Goal: Information Seeking & Learning: Learn about a topic

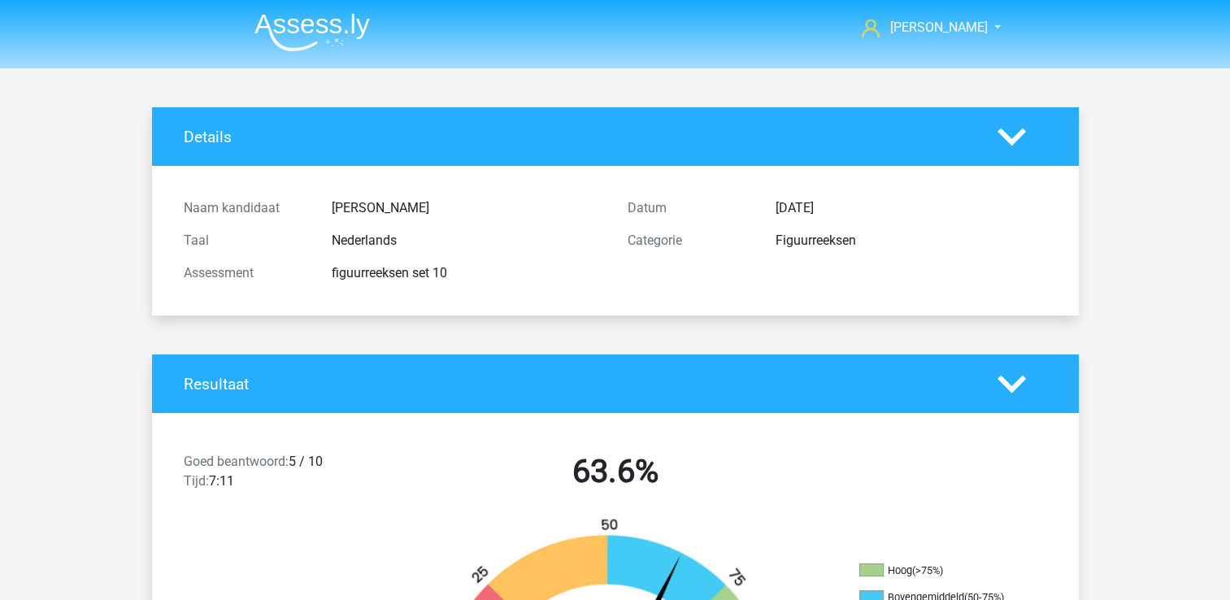
click at [305, 20] on img at bounding box center [311, 32] width 115 height 38
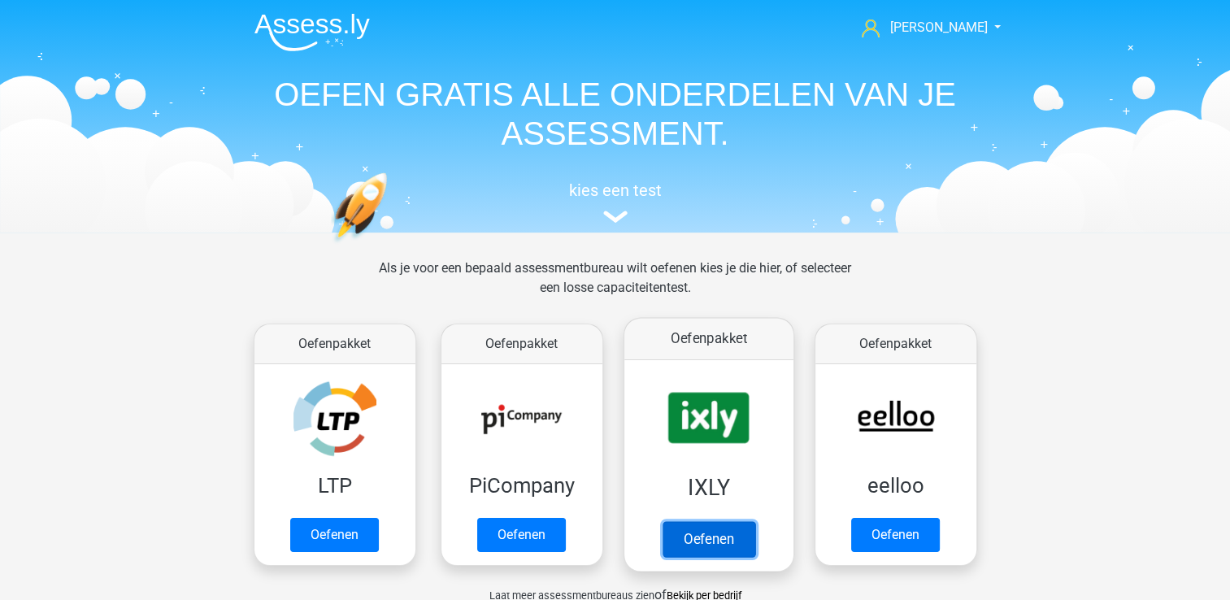
click at [712, 541] on link "Oefenen" at bounding box center [708, 539] width 93 height 36
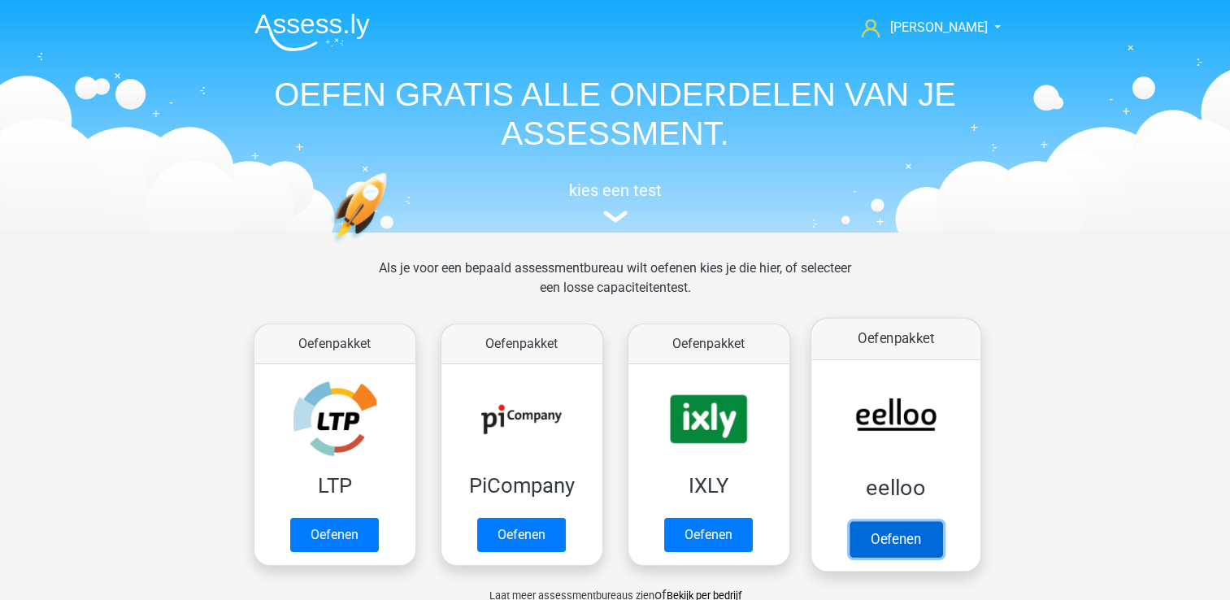
click at [884, 531] on link "Oefenen" at bounding box center [894, 539] width 93 height 36
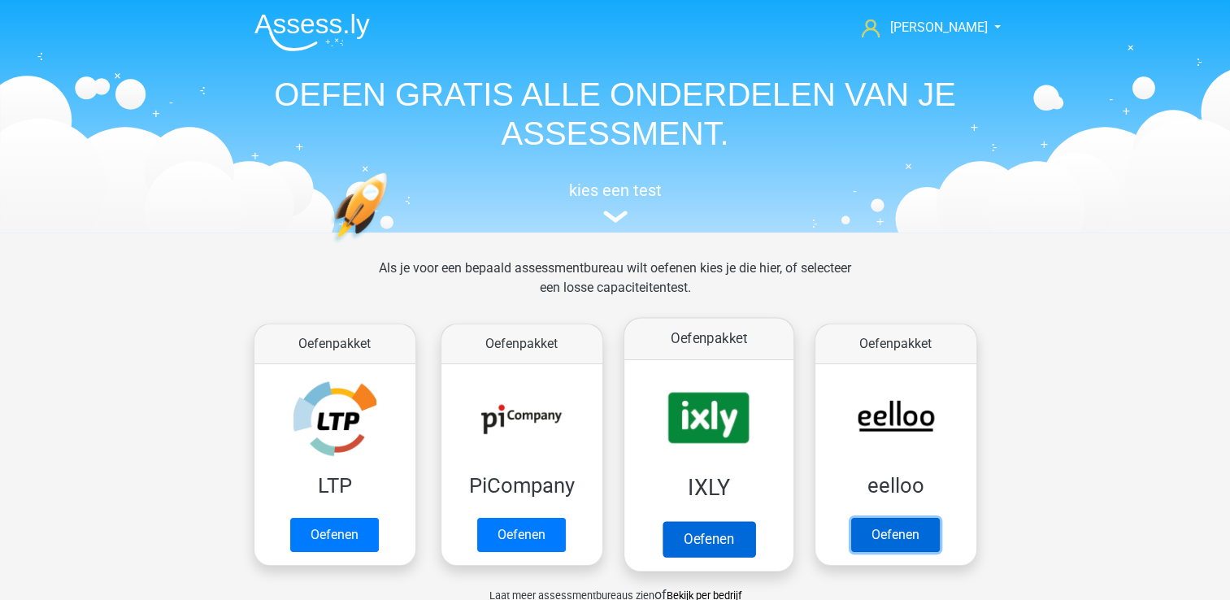
click at [877, 533] on link "Oefenen" at bounding box center [895, 535] width 89 height 34
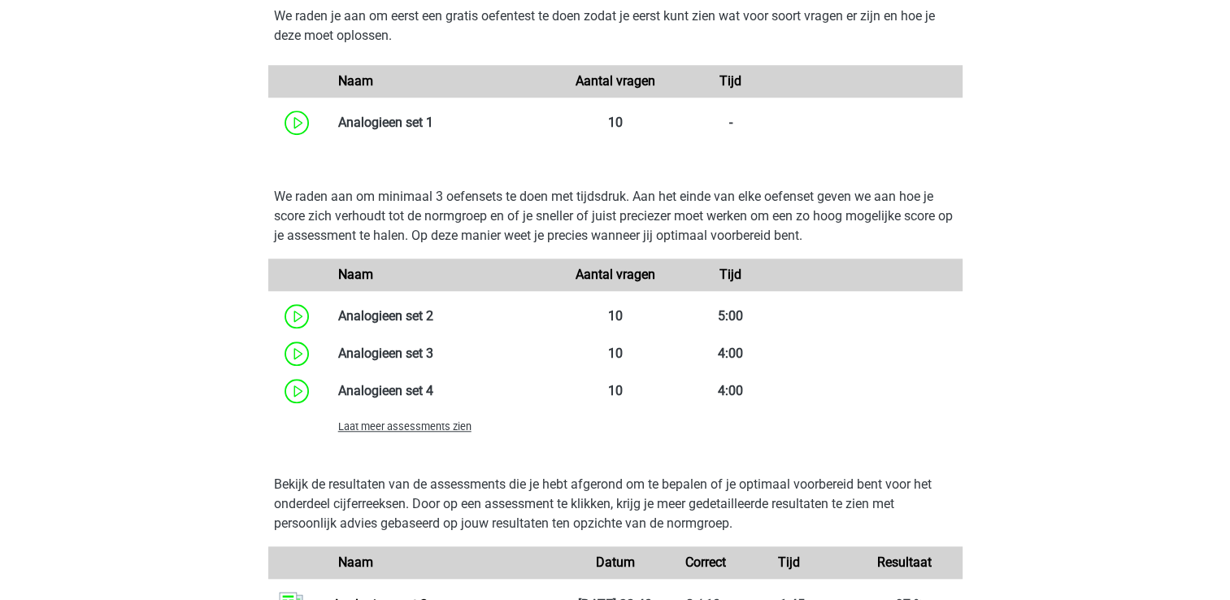
scroll to position [1382, 0]
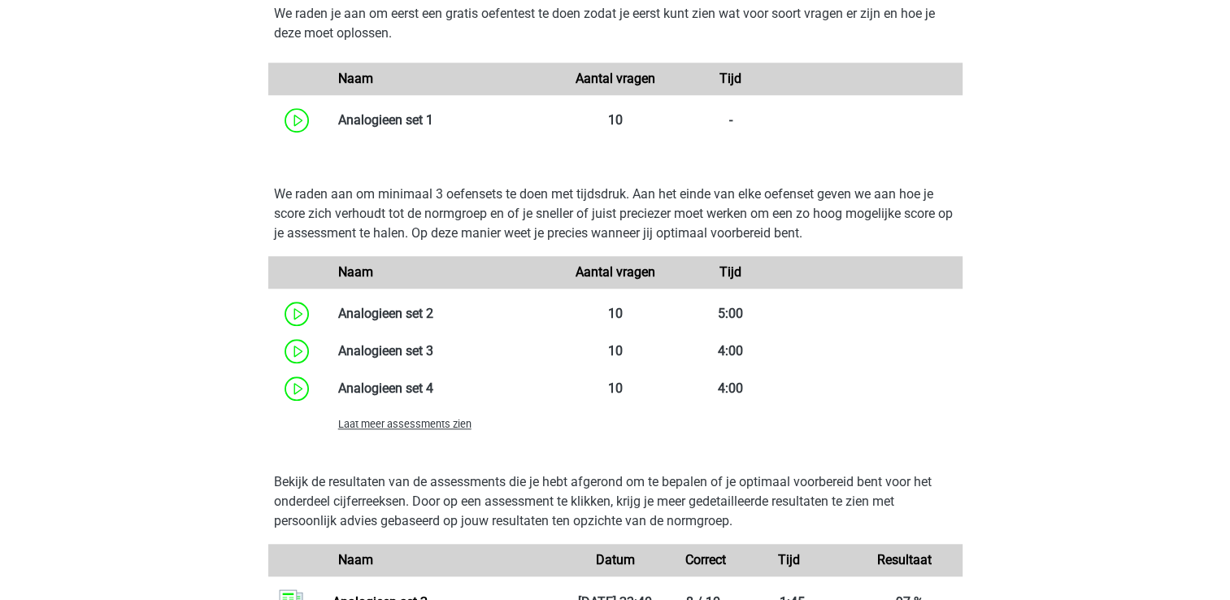
click at [443, 431] on div "Laat meer assessments zien" at bounding box center [442, 424] width 232 height 20
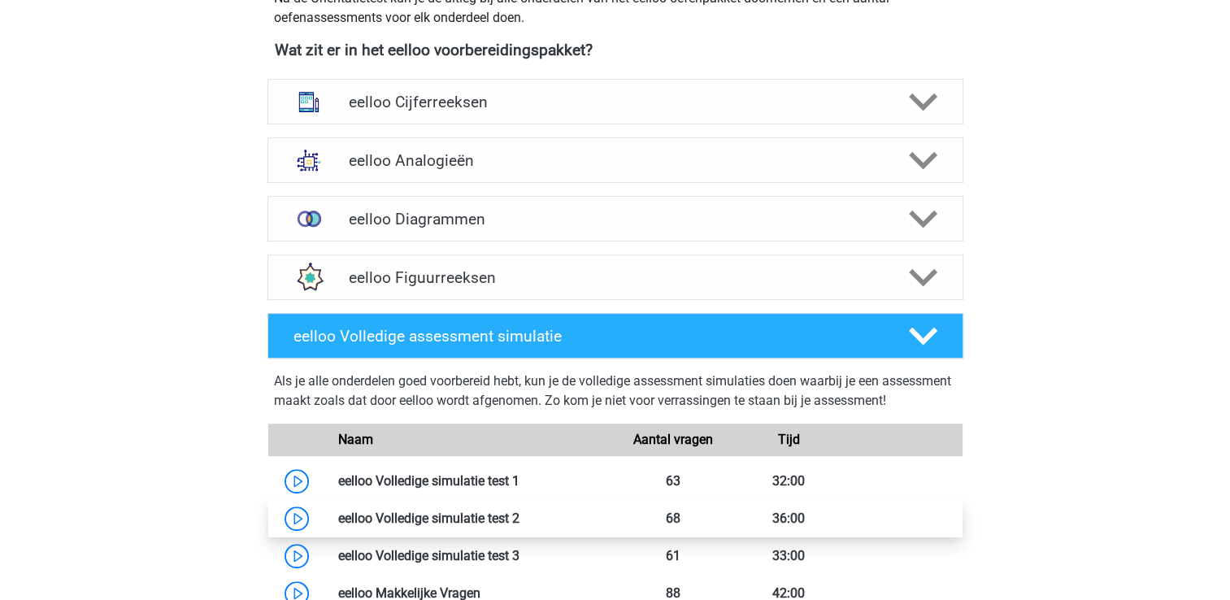
scroll to position [514, 0]
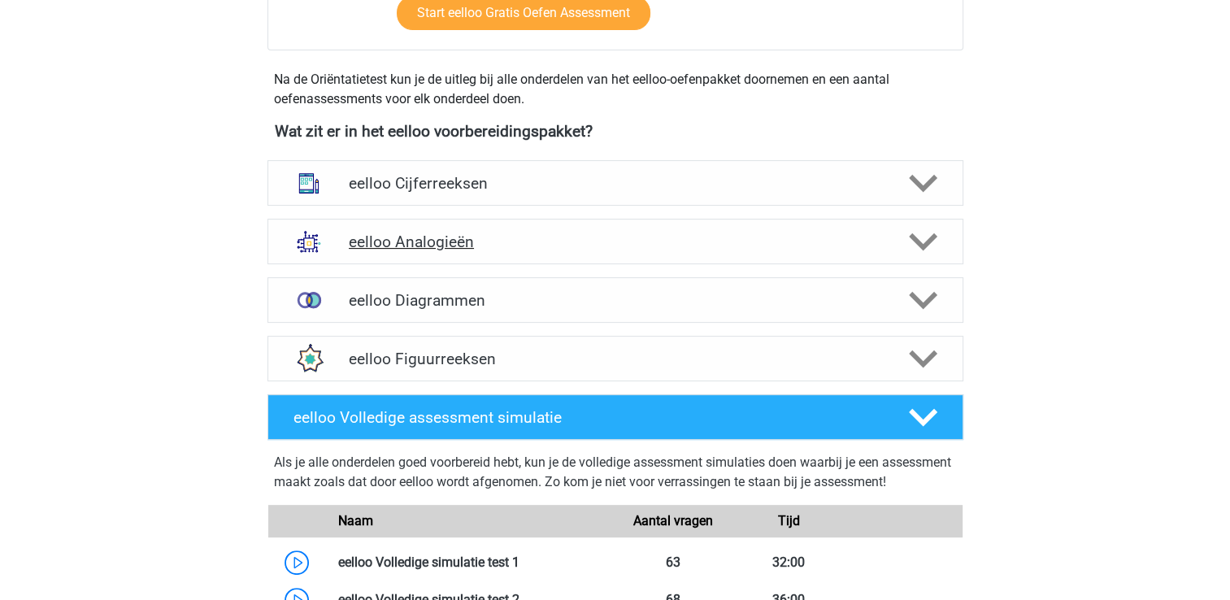
click at [433, 242] on h4 "eelloo Analogieën" at bounding box center [615, 241] width 532 height 19
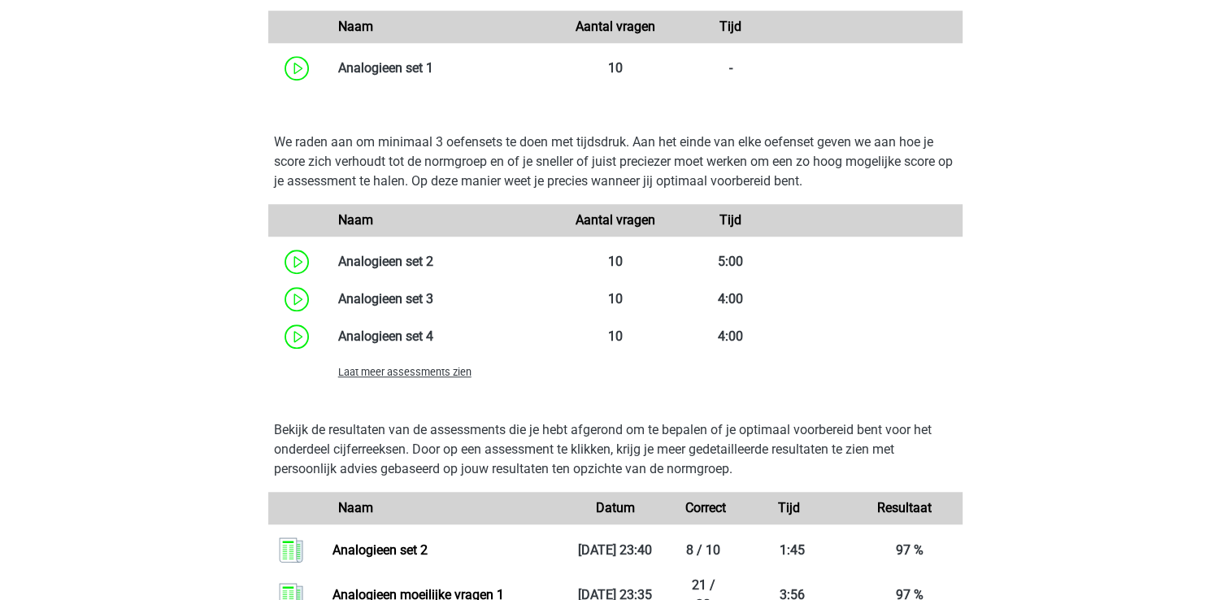
scroll to position [1408, 0]
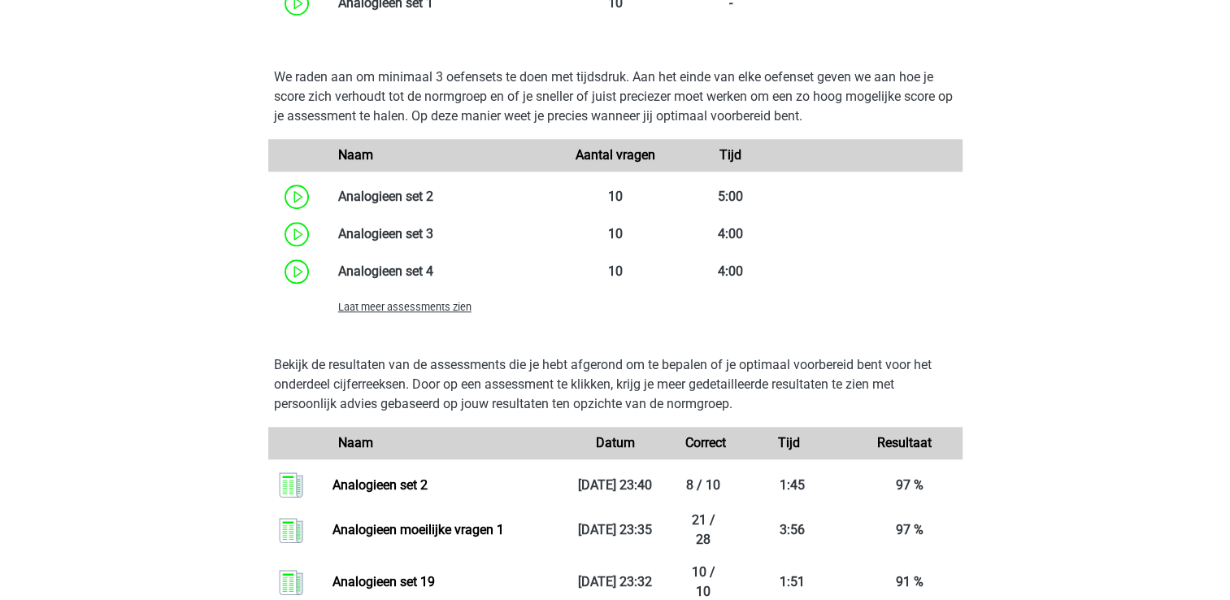
click at [423, 306] on span "Laat meer assessments zien" at bounding box center [404, 307] width 133 height 12
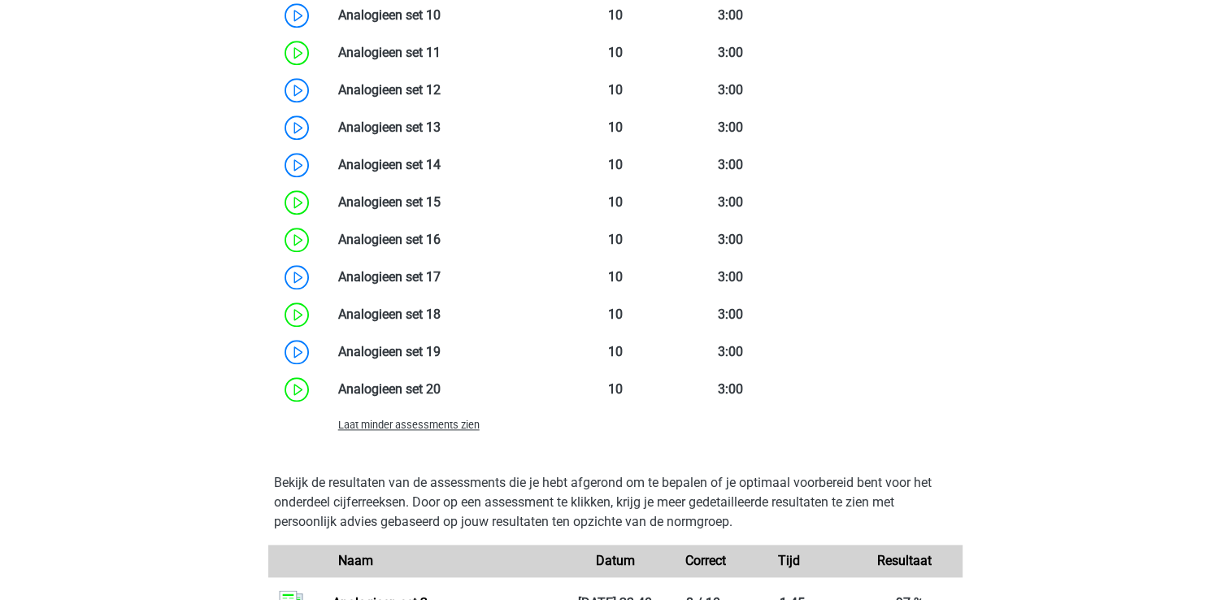
scroll to position [1895, 0]
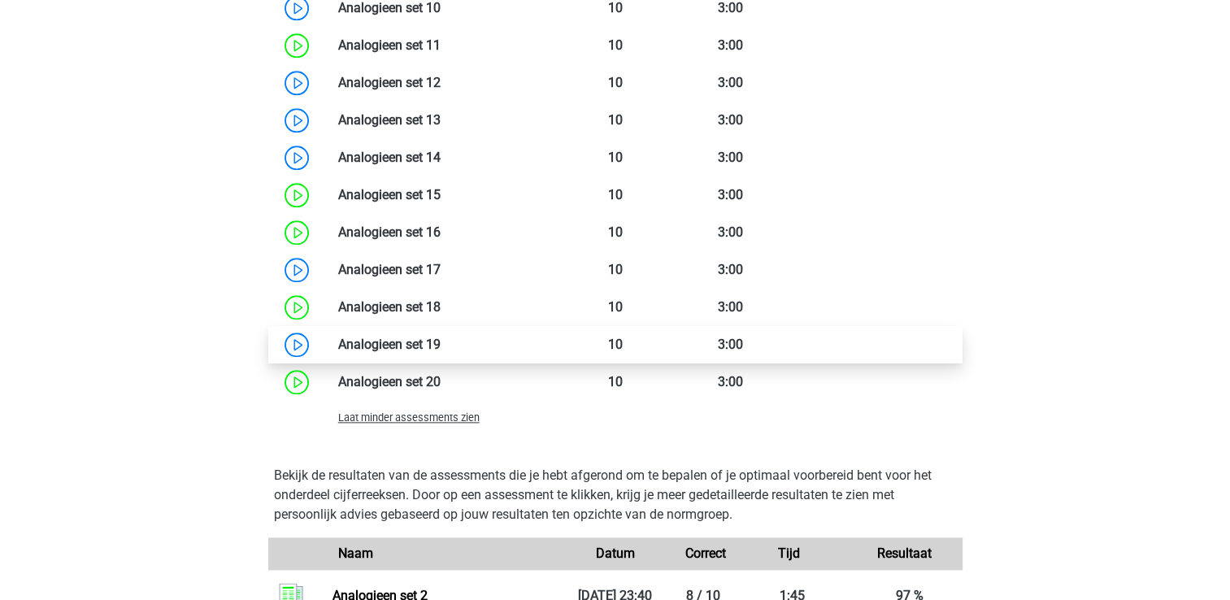
click at [440, 340] on link at bounding box center [440, 343] width 0 height 15
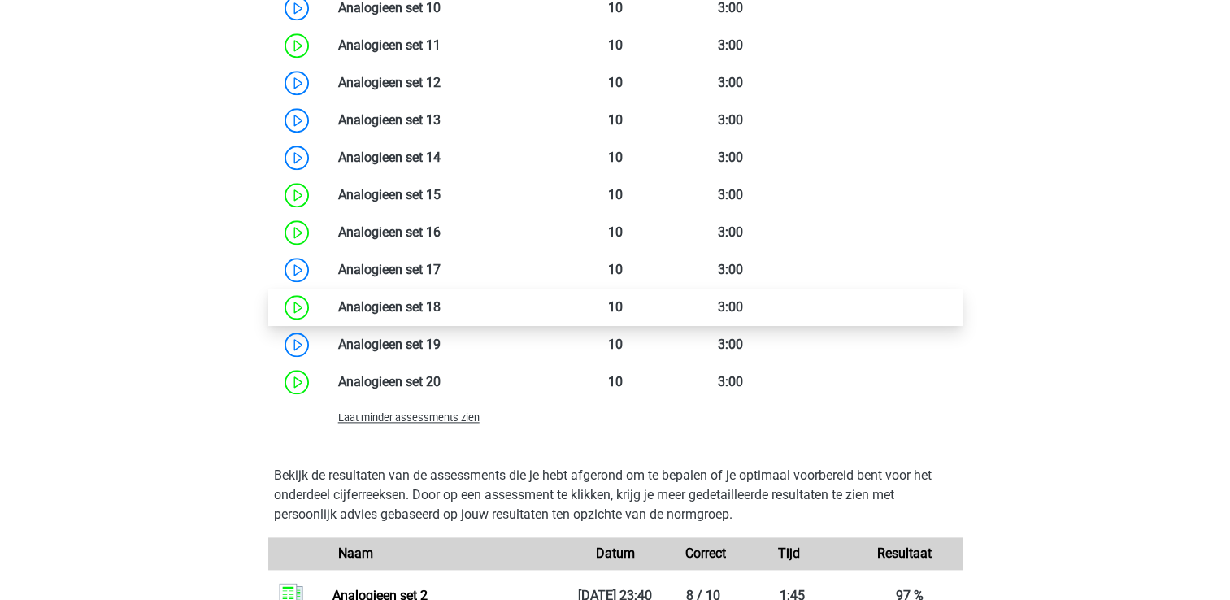
click at [440, 310] on link at bounding box center [440, 306] width 0 height 15
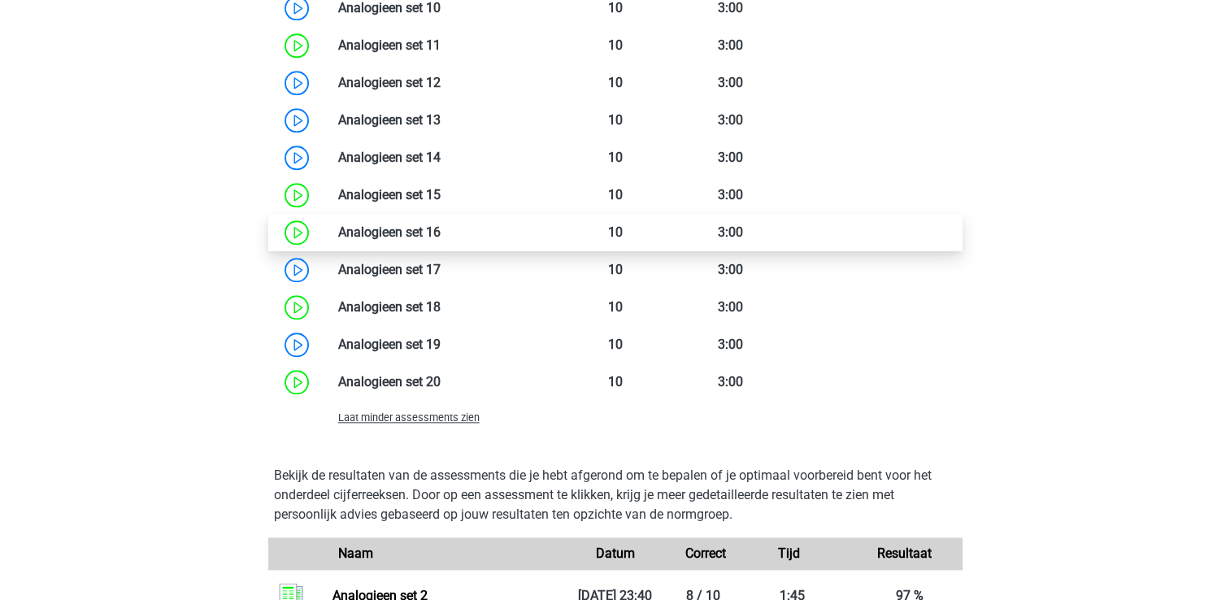
click at [440, 232] on link at bounding box center [440, 231] width 0 height 15
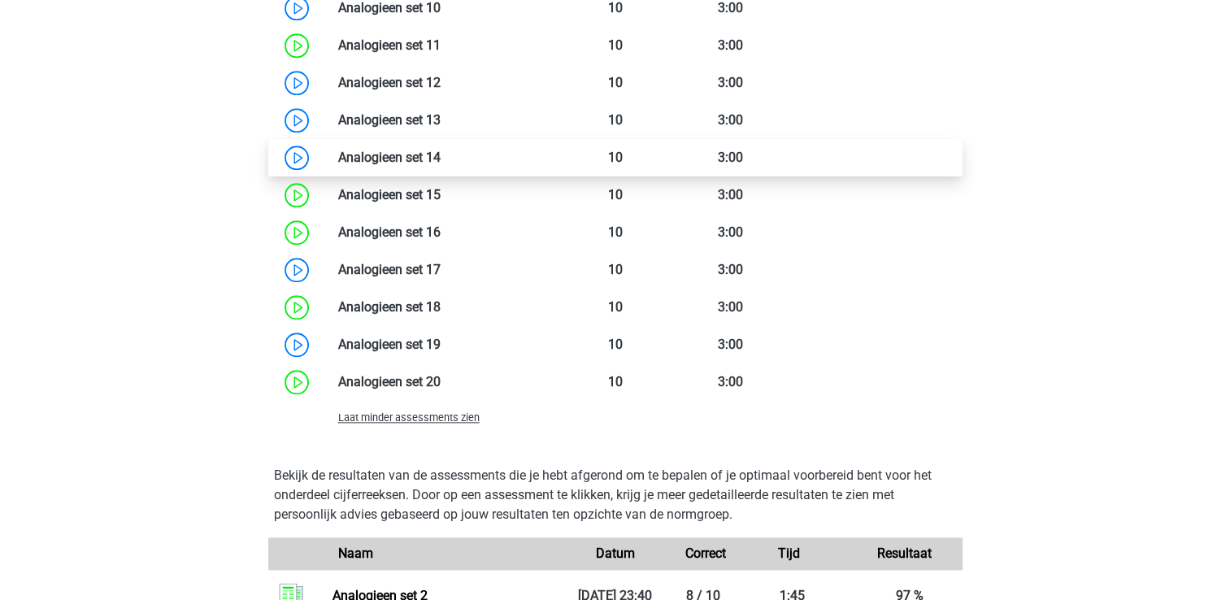
click at [440, 157] on link at bounding box center [440, 157] width 0 height 15
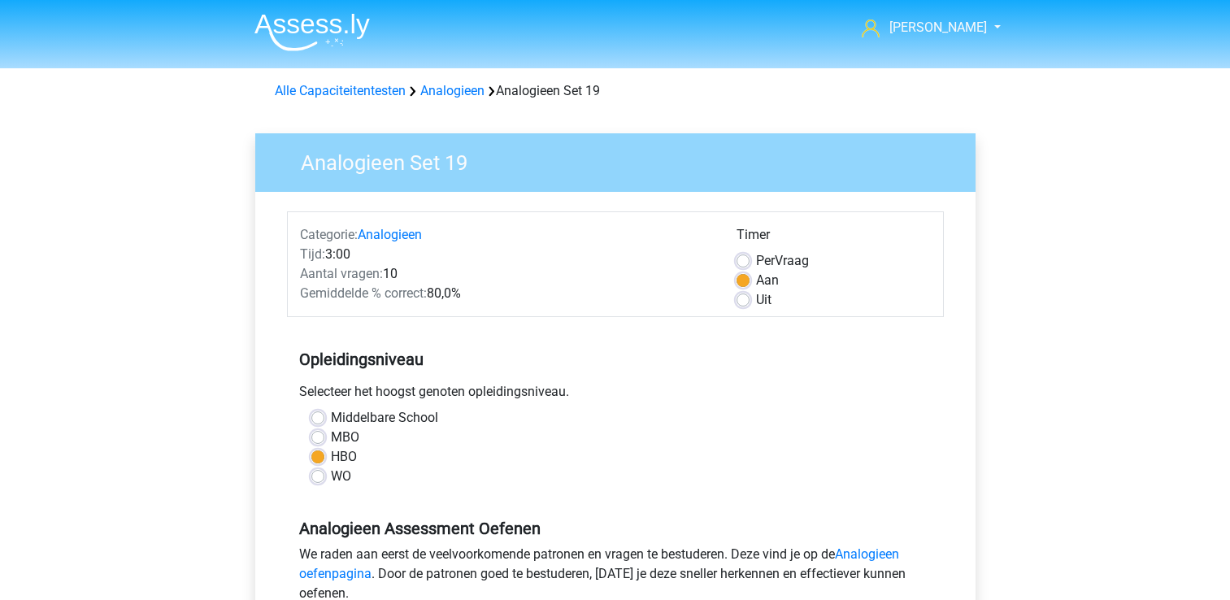
scroll to position [406, 0]
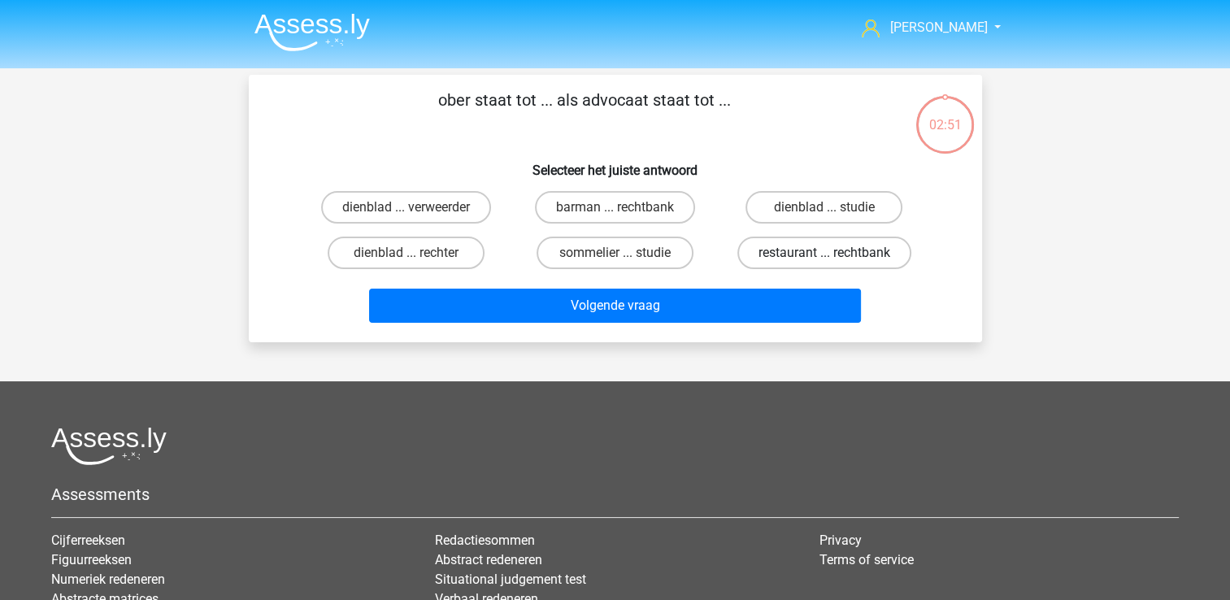
click at [780, 250] on label "restaurant ... rechtbank" at bounding box center [824, 252] width 174 height 33
click at [824, 253] on input "restaurant ... rechtbank" at bounding box center [829, 258] width 11 height 11
radio input "true"
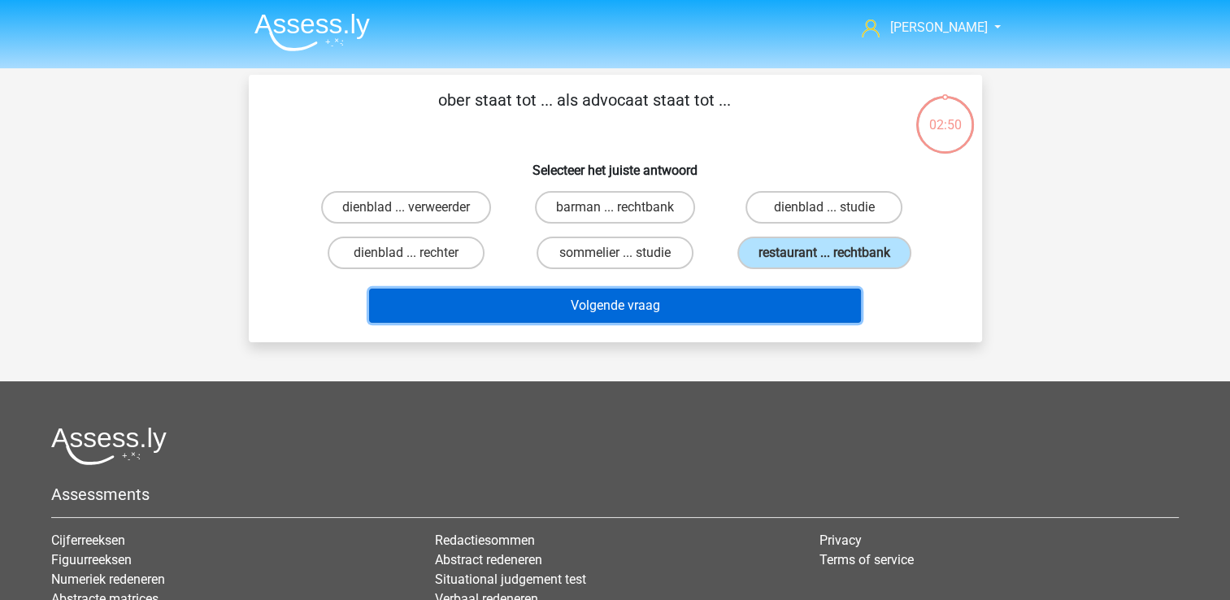
click at [619, 310] on button "Volgende vraag" at bounding box center [615, 305] width 492 height 34
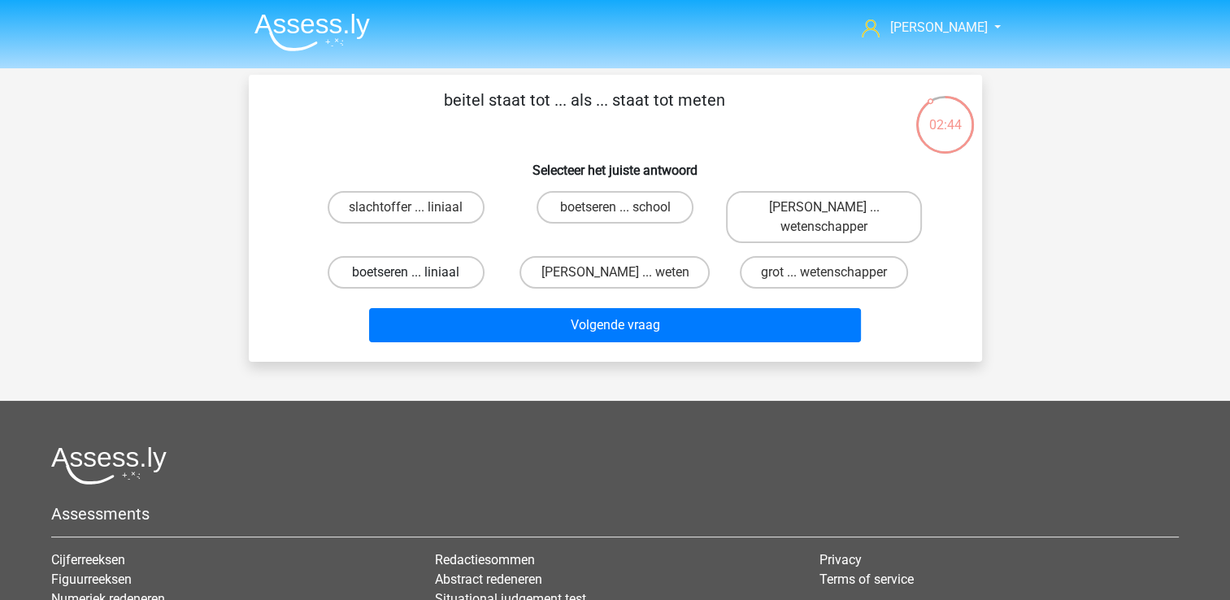
click at [414, 268] on label "boetseren ... liniaal" at bounding box center [406, 272] width 157 height 33
click at [414, 272] on input "boetseren ... liniaal" at bounding box center [411, 277] width 11 height 11
radio input "true"
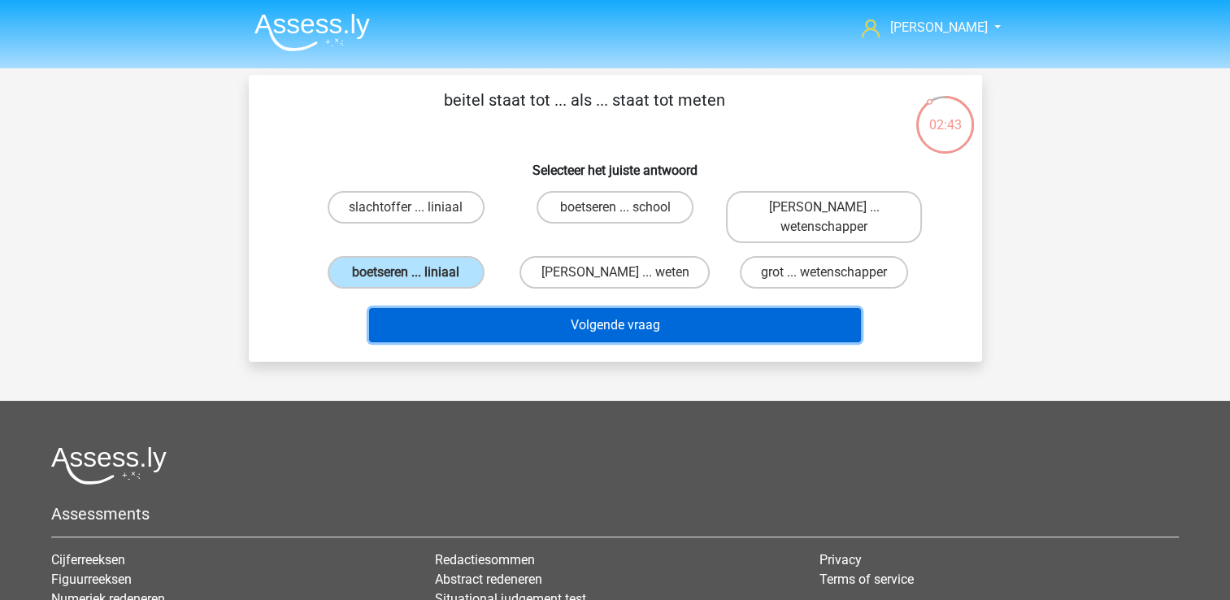
click at [530, 323] on button "Volgende vraag" at bounding box center [615, 325] width 492 height 34
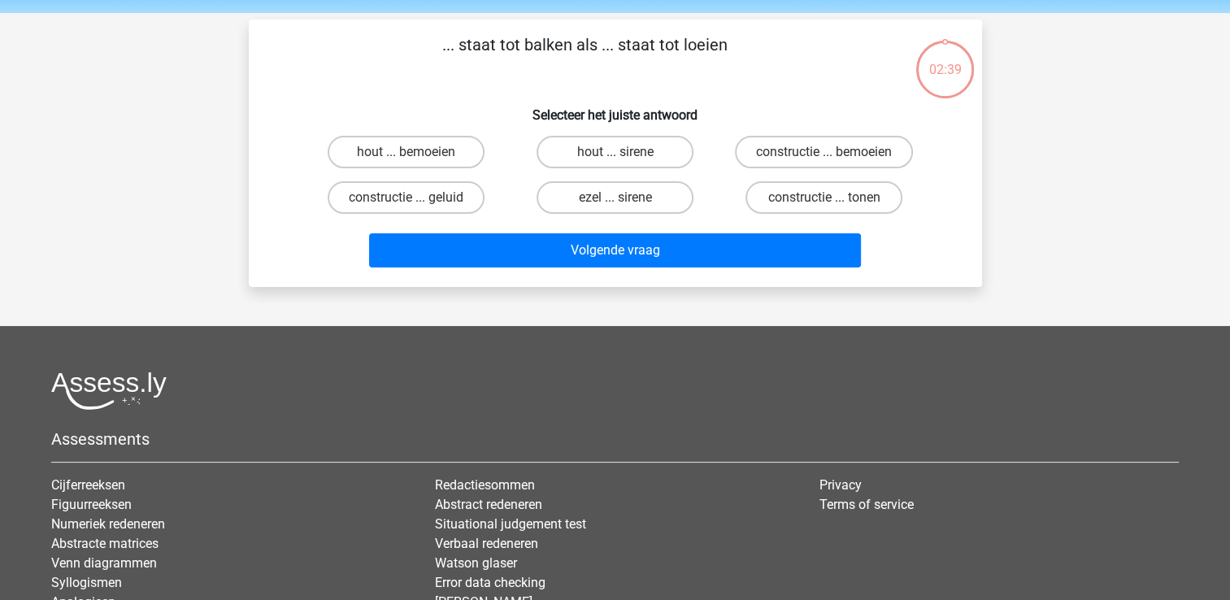
scroll to position [75, 0]
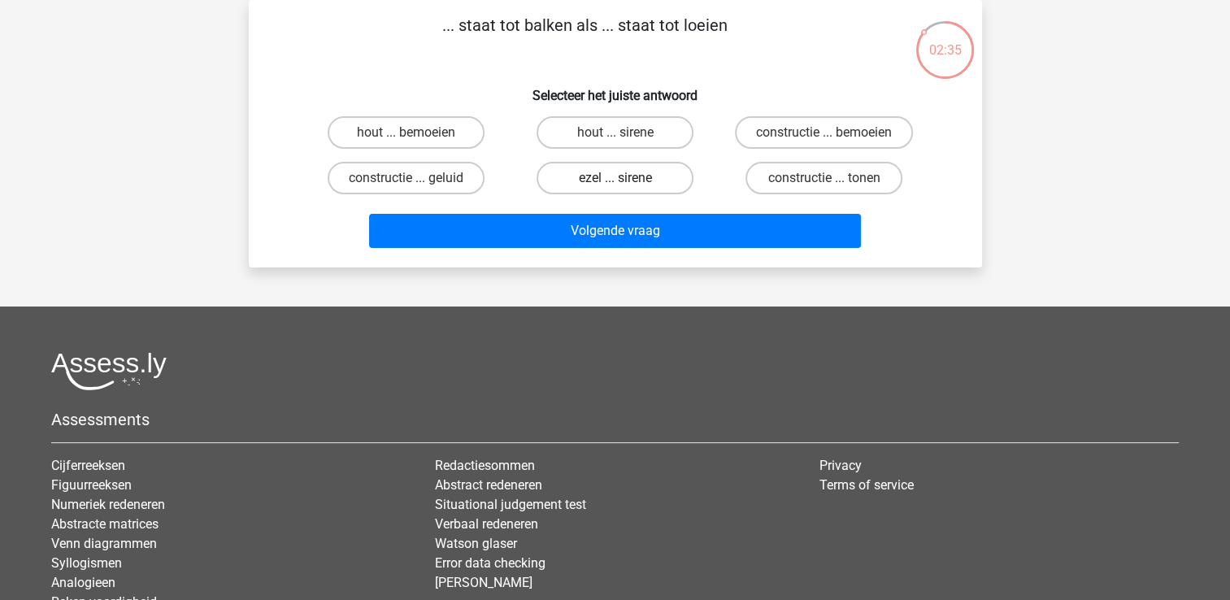
click at [601, 181] on label "ezel ... sirene" at bounding box center [614, 178] width 157 height 33
click at [614, 181] on input "ezel ... sirene" at bounding box center [619, 183] width 11 height 11
radio input "true"
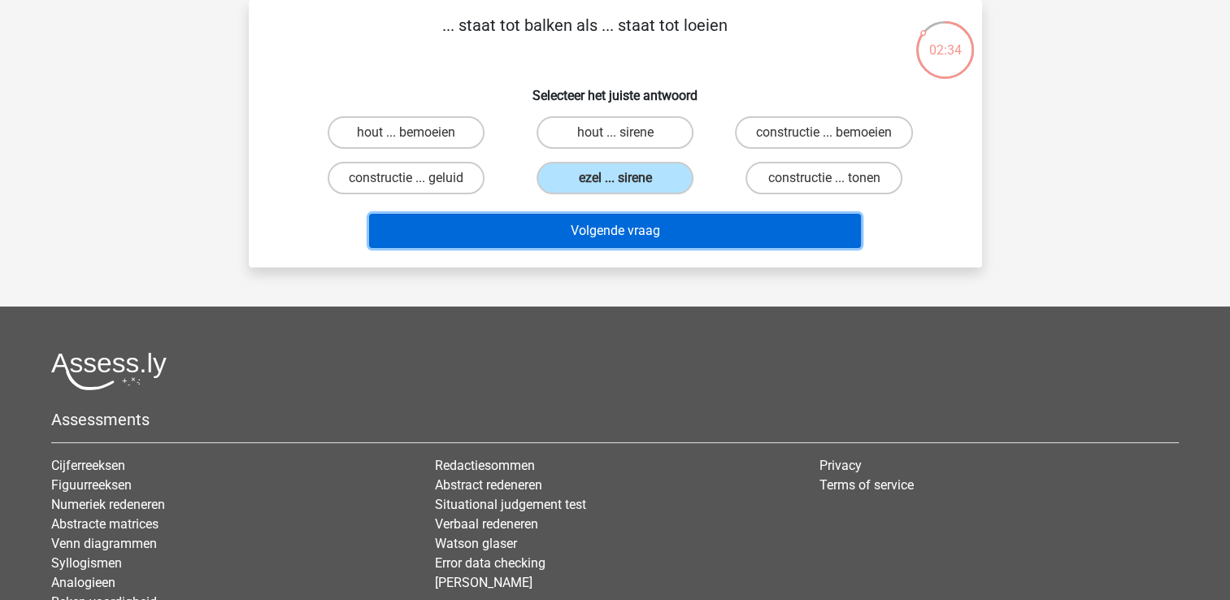
click at [592, 219] on button "Volgende vraag" at bounding box center [615, 231] width 492 height 34
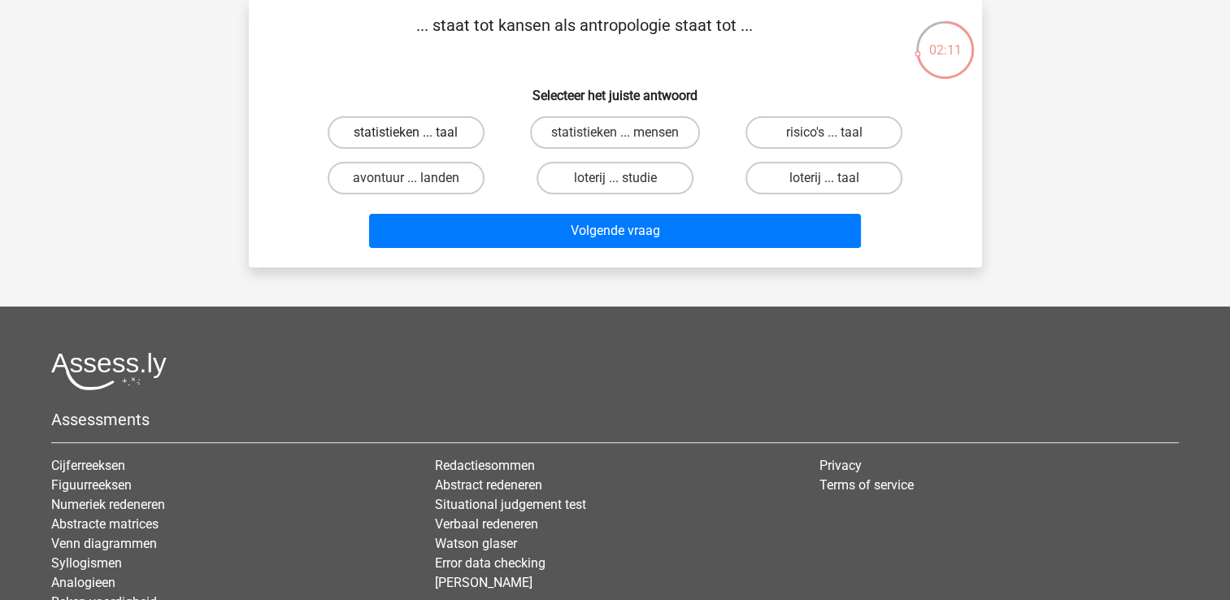
click at [426, 128] on label "statistieken ... taal" at bounding box center [406, 132] width 157 height 33
click at [416, 132] on input "statistieken ... taal" at bounding box center [411, 137] width 11 height 11
radio input "true"
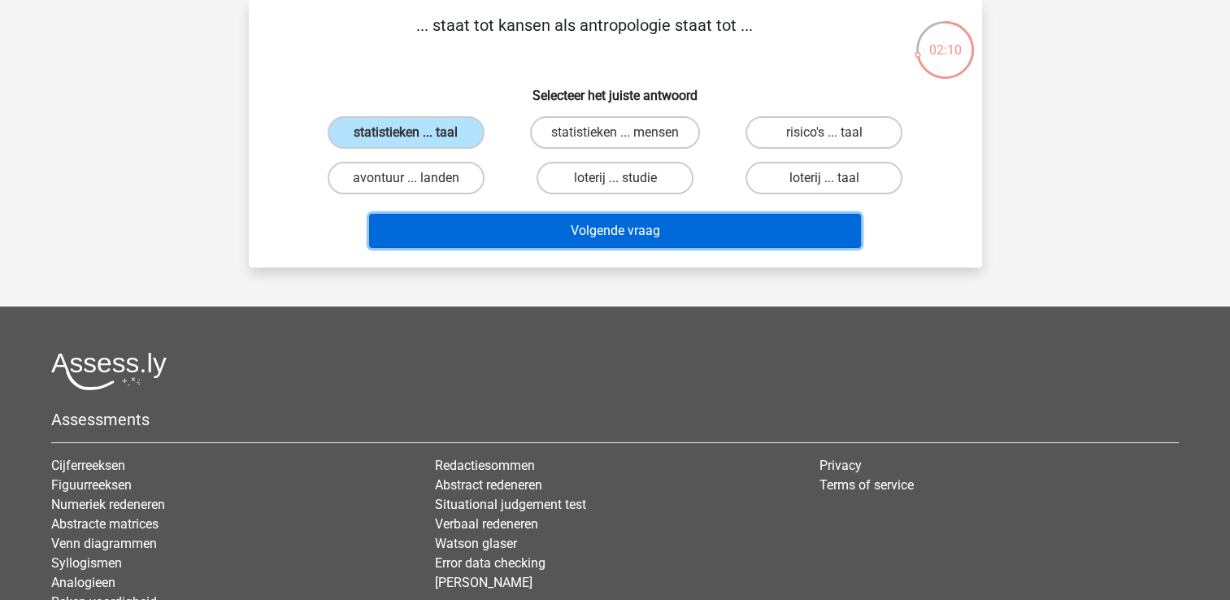
click at [574, 225] on button "Volgende vraag" at bounding box center [615, 231] width 492 height 34
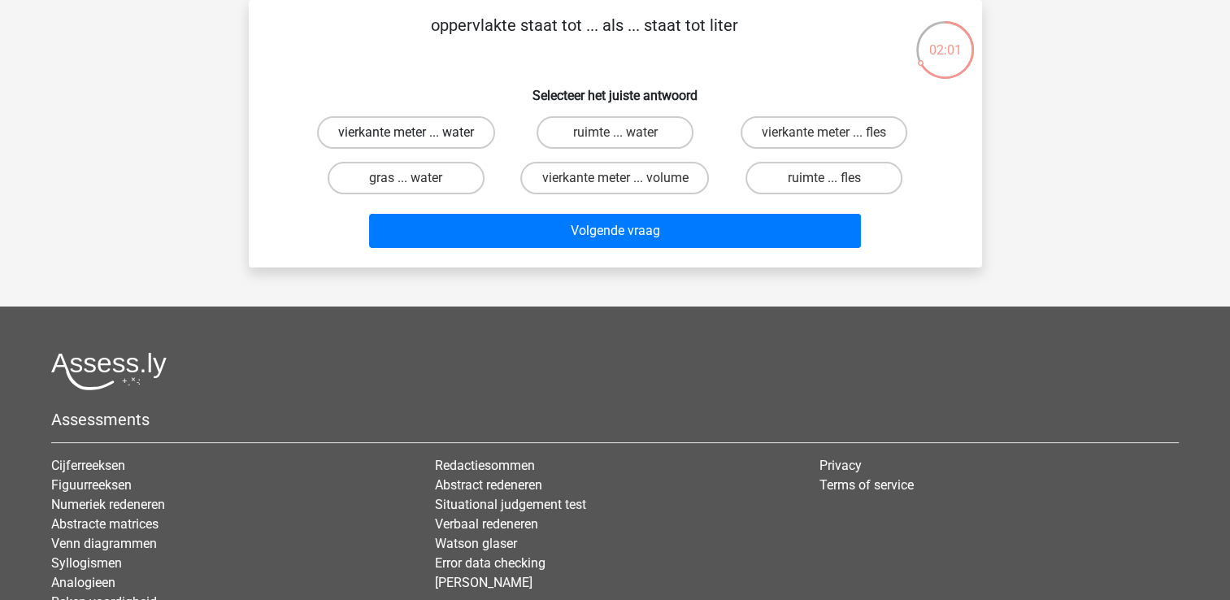
click at [379, 128] on label "vierkante meter ... water" at bounding box center [406, 132] width 178 height 33
click at [406, 132] on input "vierkante meter ... water" at bounding box center [411, 137] width 11 height 11
radio input "true"
click at [505, 248] on div "Volgende vraag" at bounding box center [614, 234] width 627 height 41
click at [572, 180] on label "vierkante meter ... volume" at bounding box center [614, 178] width 189 height 33
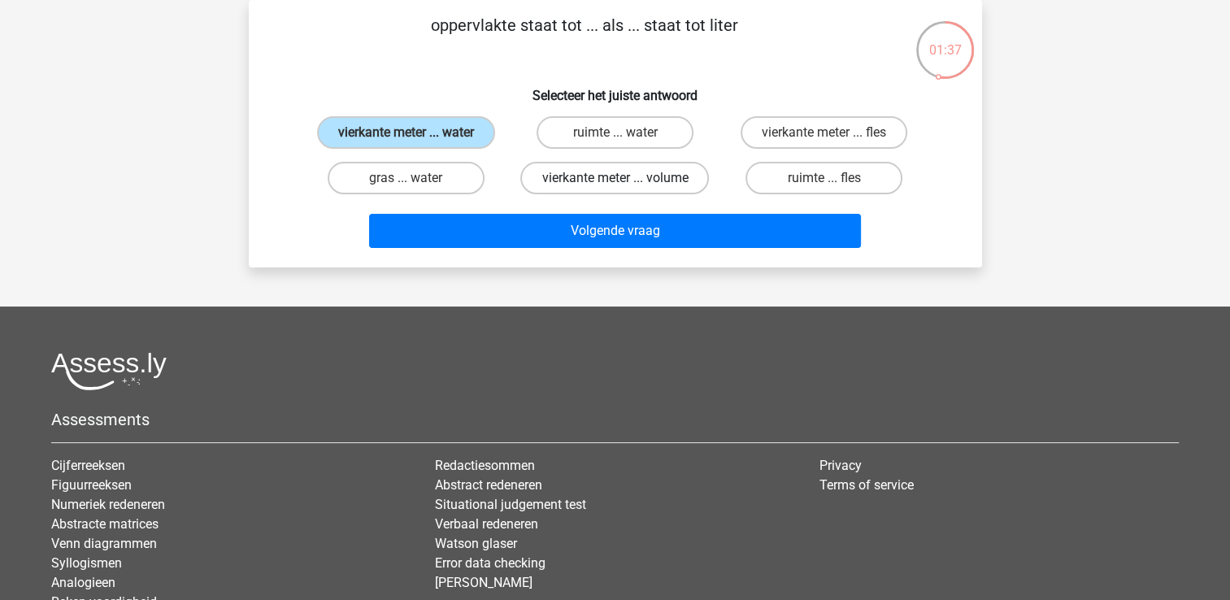
click at [614, 180] on input "vierkante meter ... volume" at bounding box center [619, 183] width 11 height 11
radio input "true"
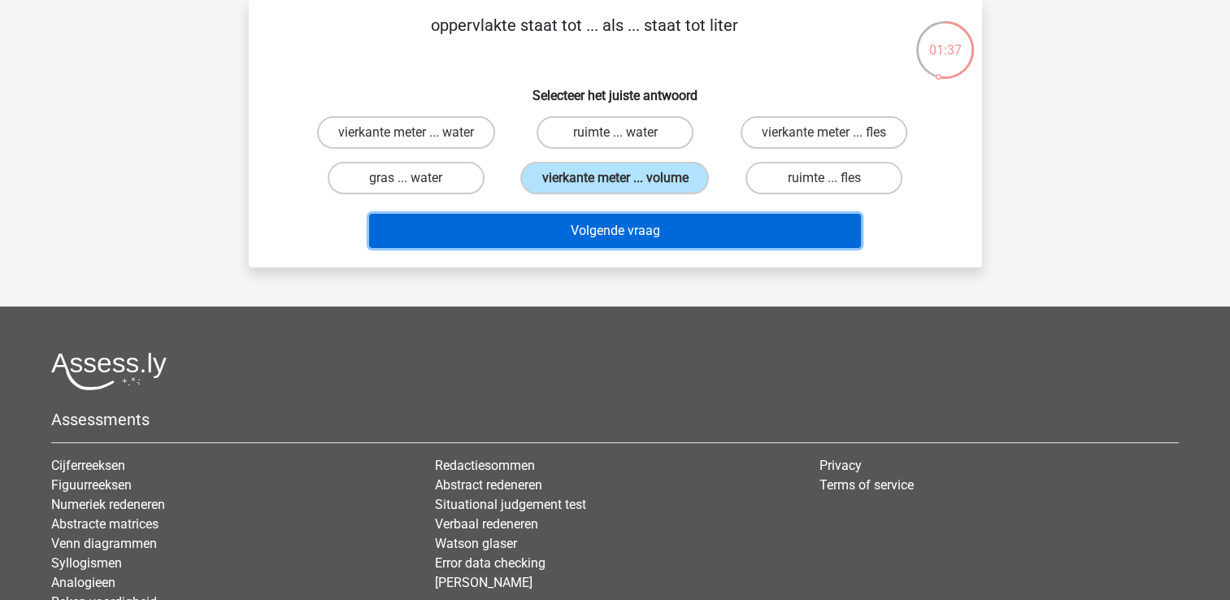
click at [574, 223] on button "Volgende vraag" at bounding box center [615, 231] width 492 height 34
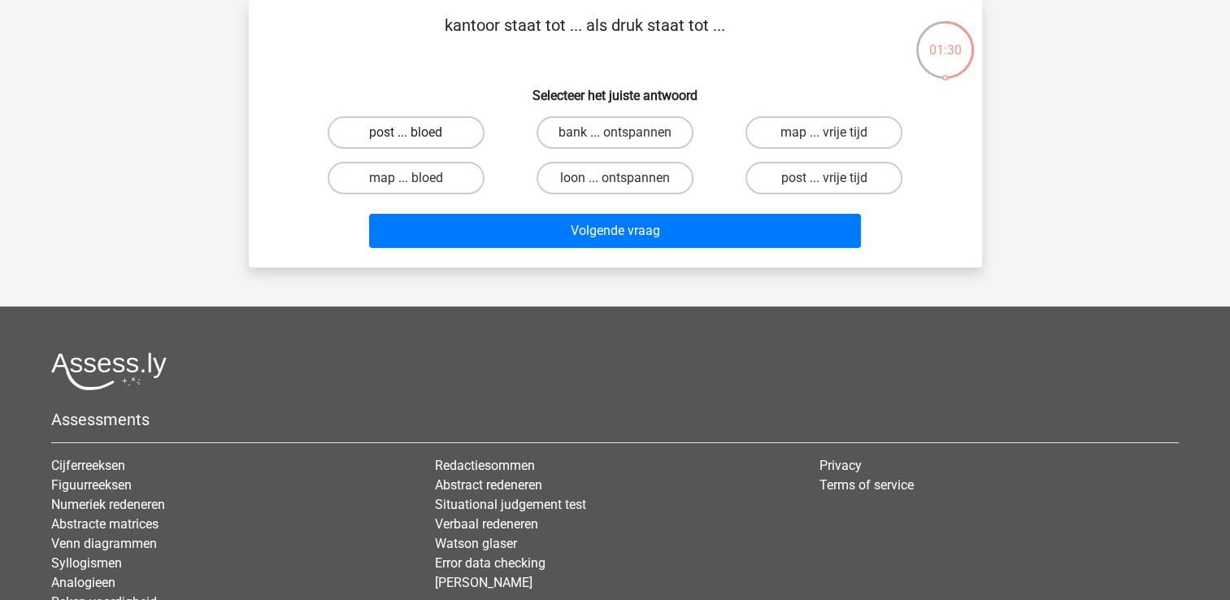
click at [436, 128] on label "post ... bloed" at bounding box center [406, 132] width 157 height 33
click at [416, 132] on input "post ... bloed" at bounding box center [411, 137] width 11 height 11
radio input "true"
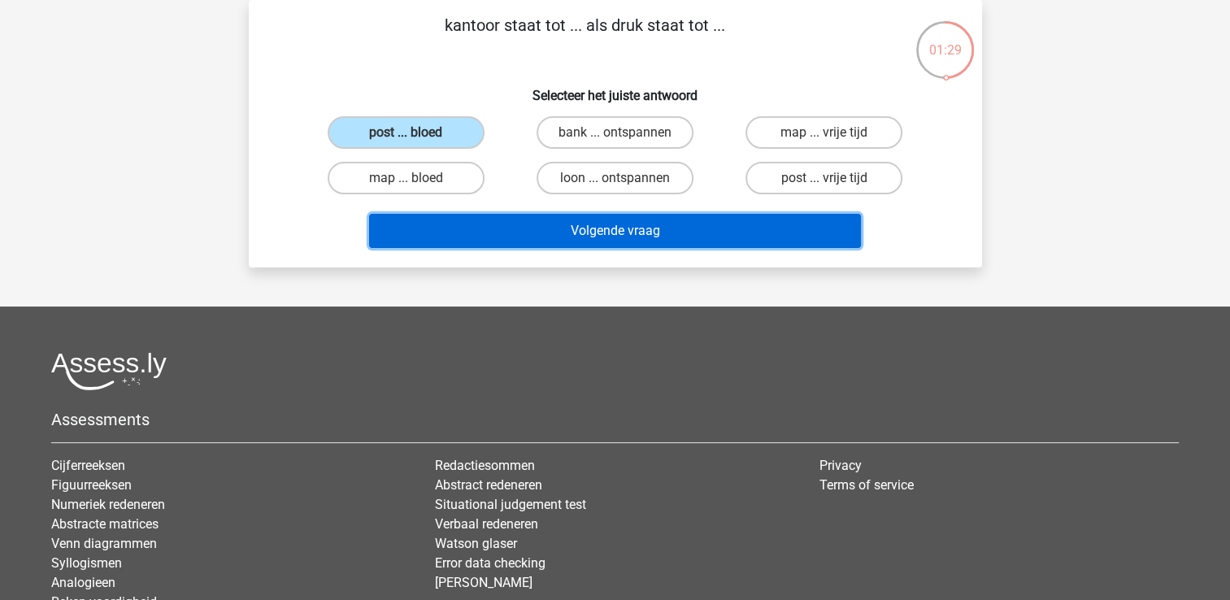
click at [462, 223] on button "Volgende vraag" at bounding box center [615, 231] width 492 height 34
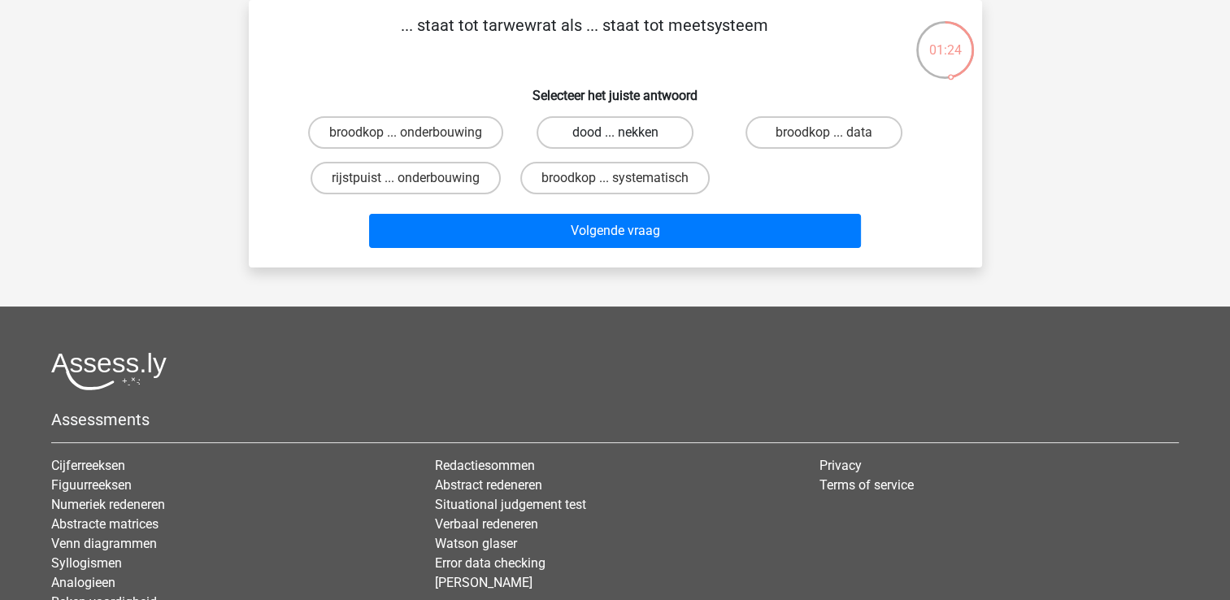
click at [603, 128] on label "dood ... nekken" at bounding box center [614, 132] width 157 height 33
click at [614, 132] on input "dood ... nekken" at bounding box center [619, 137] width 11 height 11
radio input "true"
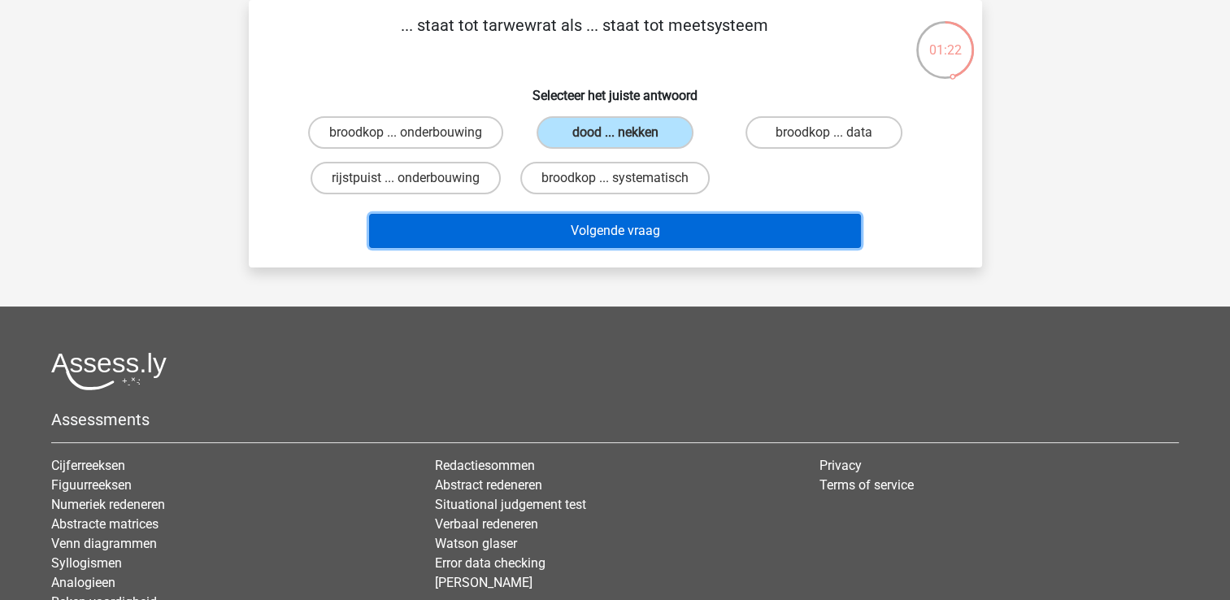
click at [585, 216] on button "Volgende vraag" at bounding box center [615, 231] width 492 height 34
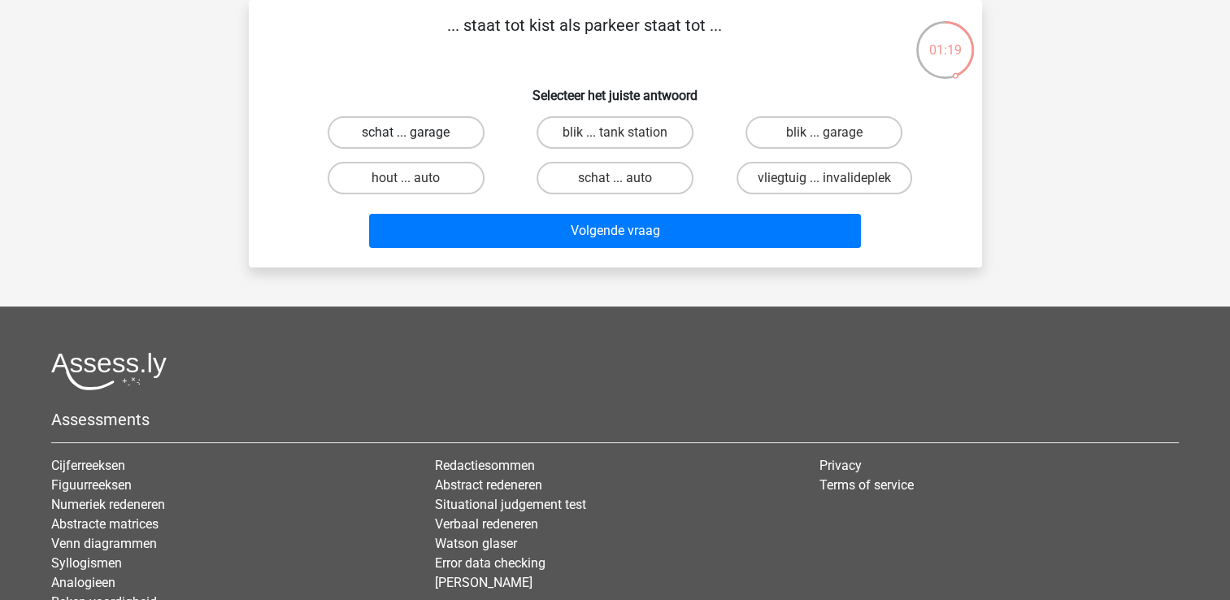
click at [440, 133] on label "schat ... garage" at bounding box center [406, 132] width 157 height 33
click at [416, 133] on input "schat ... garage" at bounding box center [411, 137] width 11 height 11
radio input "true"
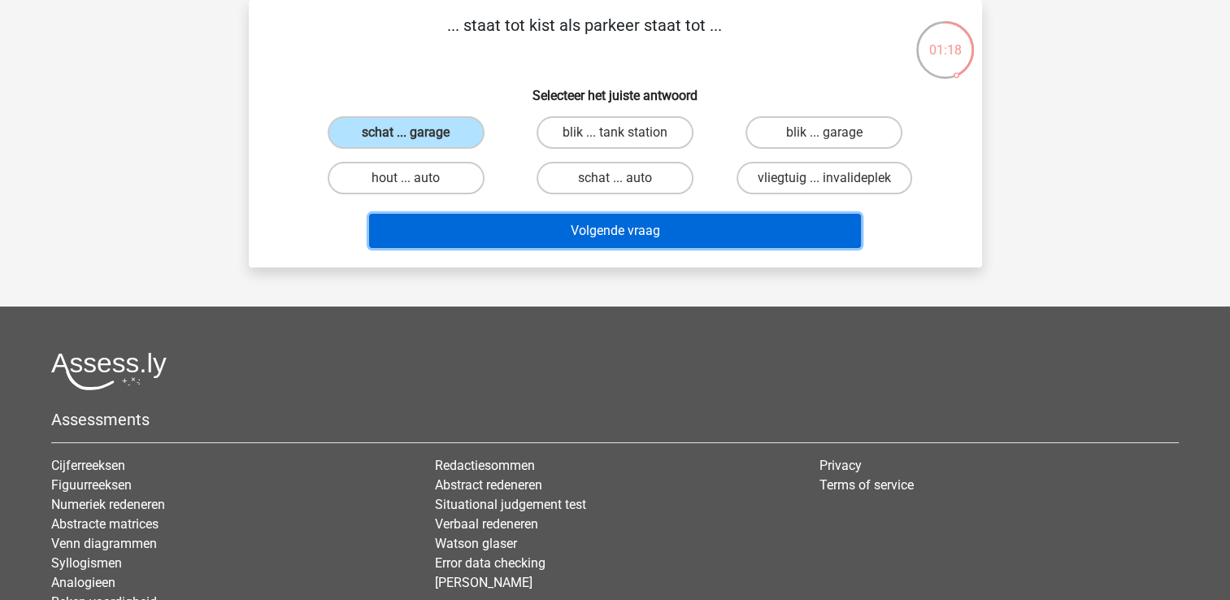
click at [487, 217] on button "Volgende vraag" at bounding box center [615, 231] width 492 height 34
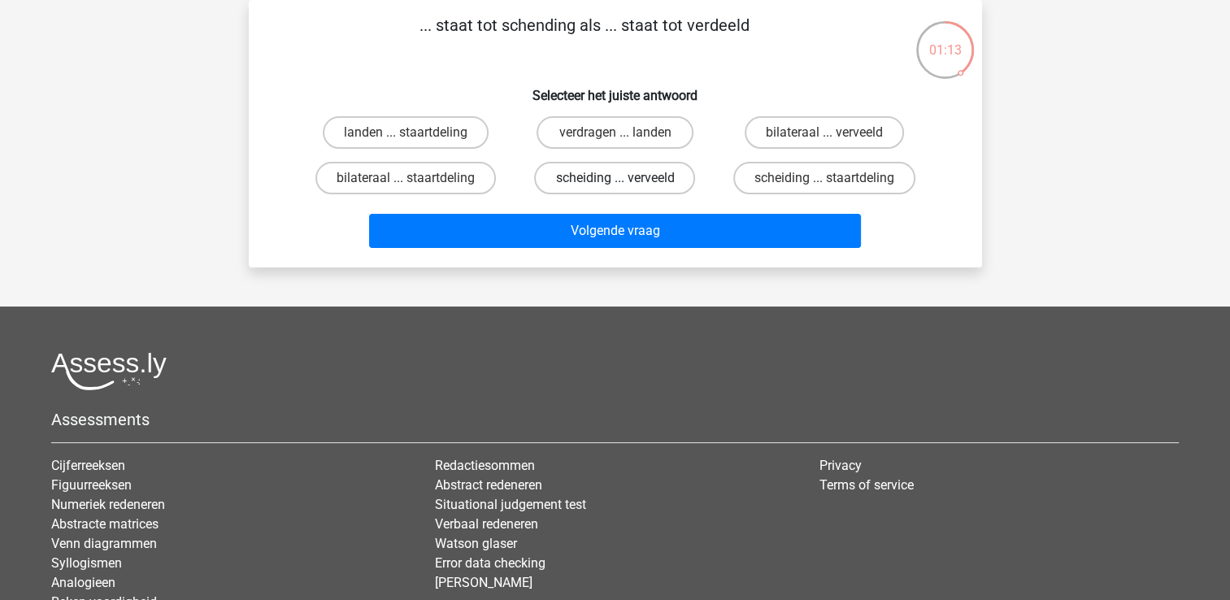
click at [585, 172] on label "scheiding ... verveeld" at bounding box center [614, 178] width 161 height 33
click at [614, 178] on input "scheiding ... verveeld" at bounding box center [619, 183] width 11 height 11
radio input "true"
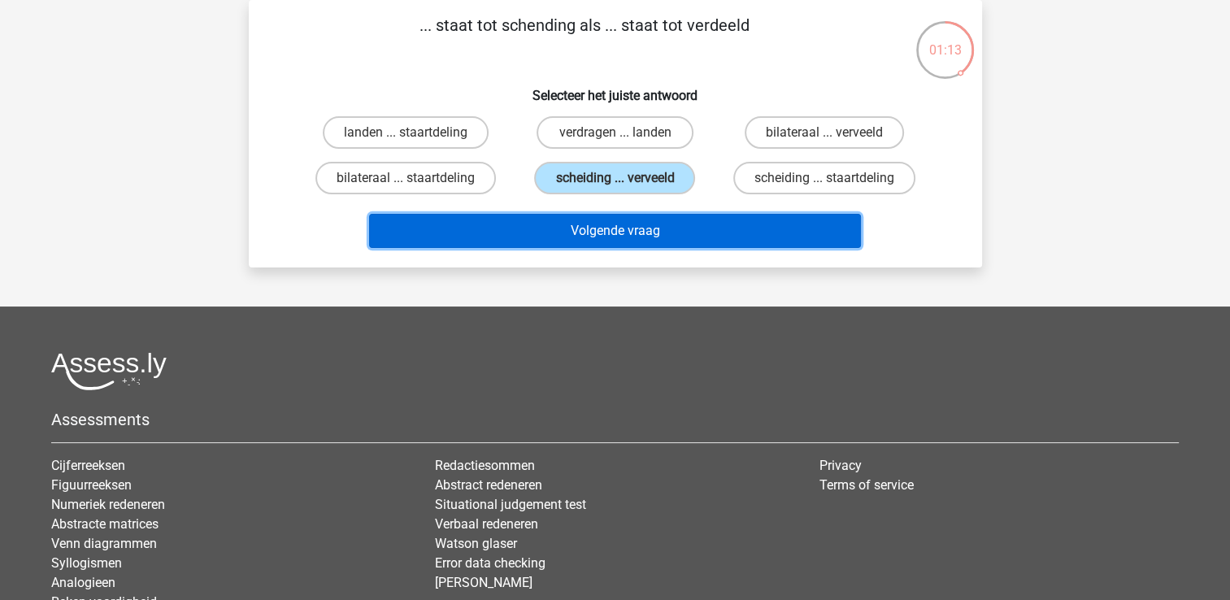
click at [556, 230] on button "Volgende vraag" at bounding box center [615, 231] width 492 height 34
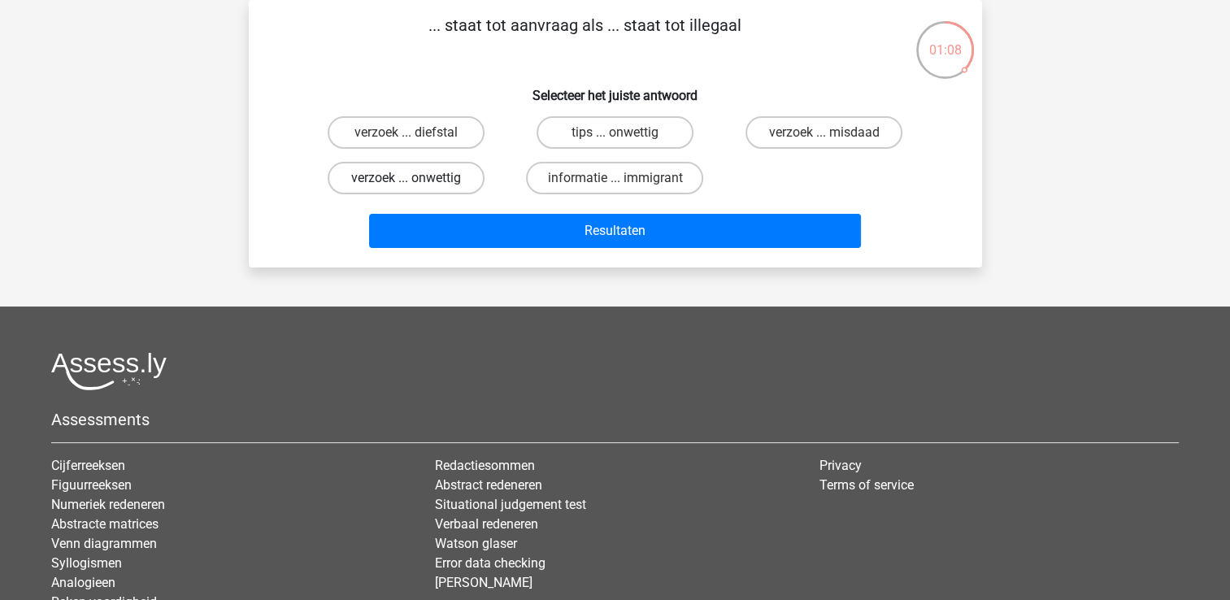
click at [466, 174] on label "verzoek ... onwettig" at bounding box center [406, 178] width 157 height 33
click at [416, 178] on input "verzoek ... onwettig" at bounding box center [411, 183] width 11 height 11
radio input "true"
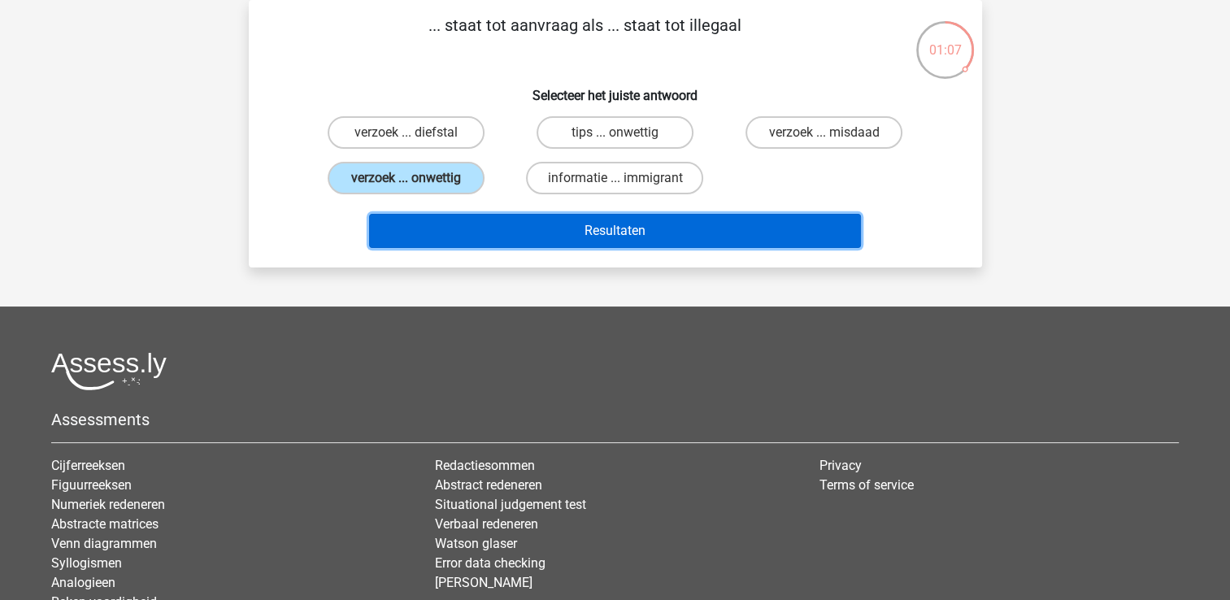
click at [552, 222] on button "Resultaten" at bounding box center [615, 231] width 492 height 34
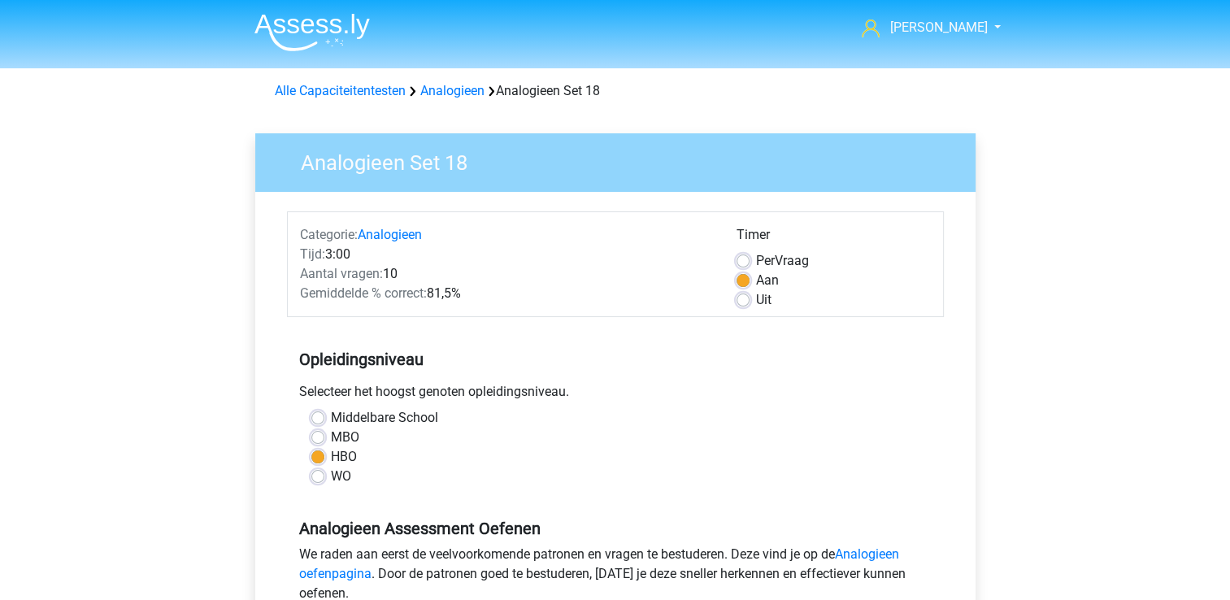
click at [778, 409] on div "Middelbare School" at bounding box center [615, 418] width 608 height 20
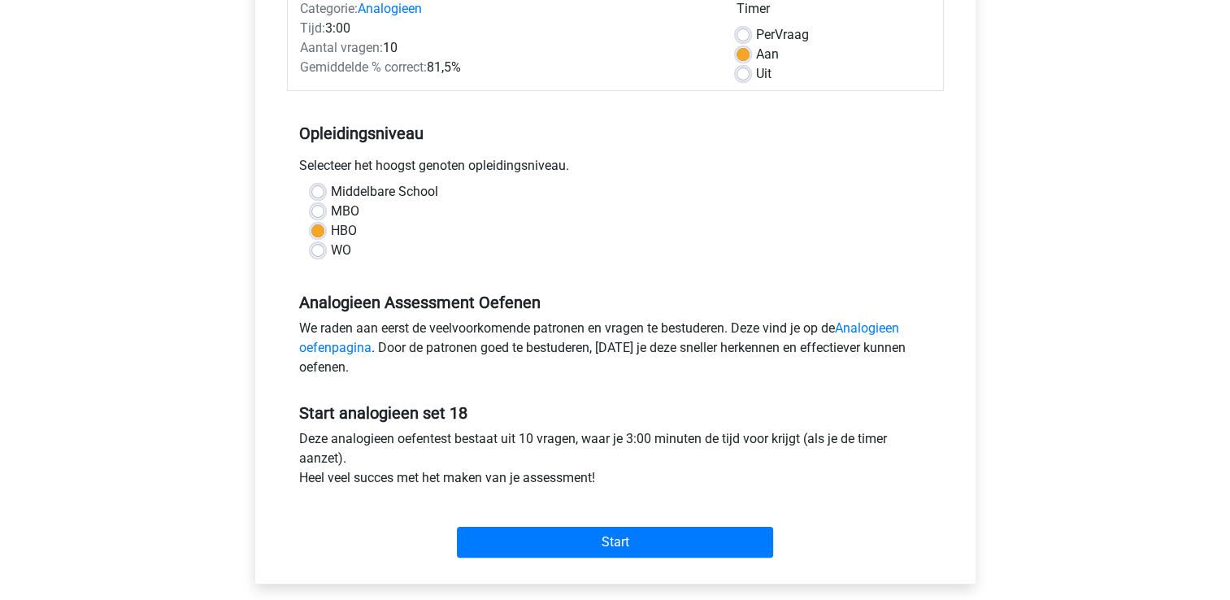
scroll to position [244, 0]
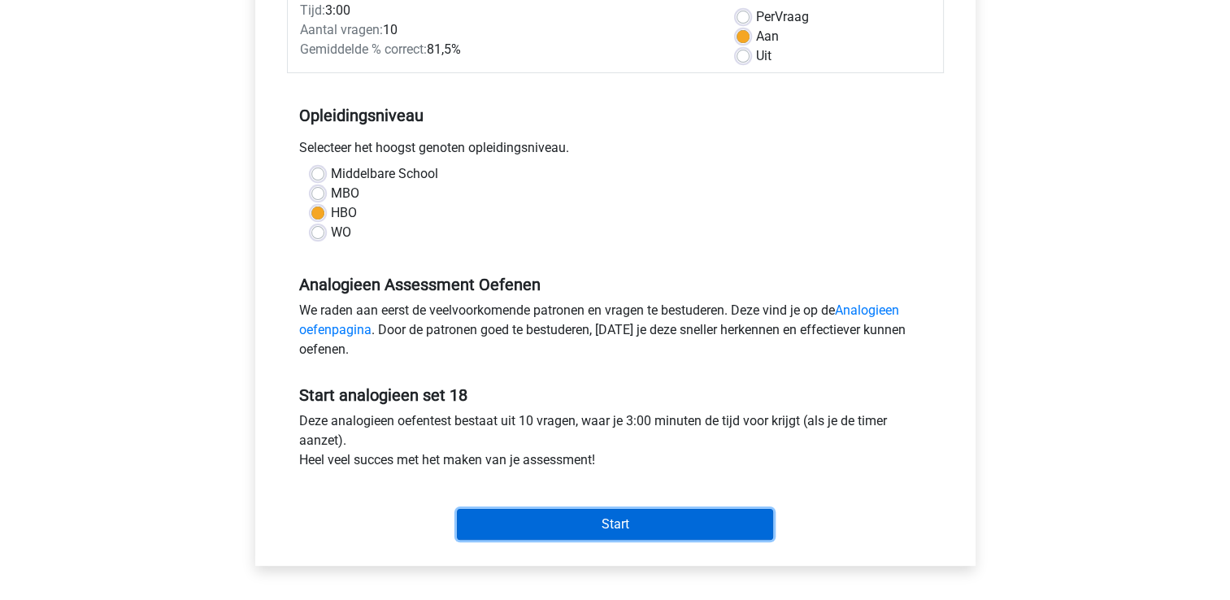
click at [588, 523] on input "Start" at bounding box center [615, 524] width 316 height 31
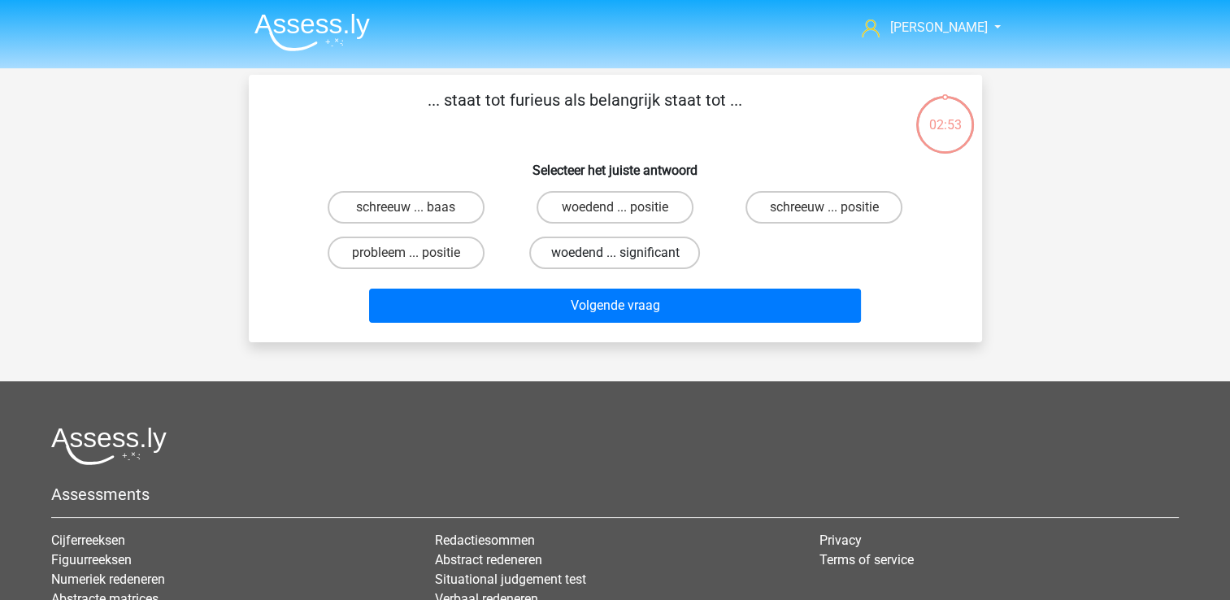
click at [601, 249] on label "woedend ... significant" at bounding box center [614, 252] width 171 height 33
click at [614, 253] on input "woedend ... significant" at bounding box center [619, 258] width 11 height 11
radio input "true"
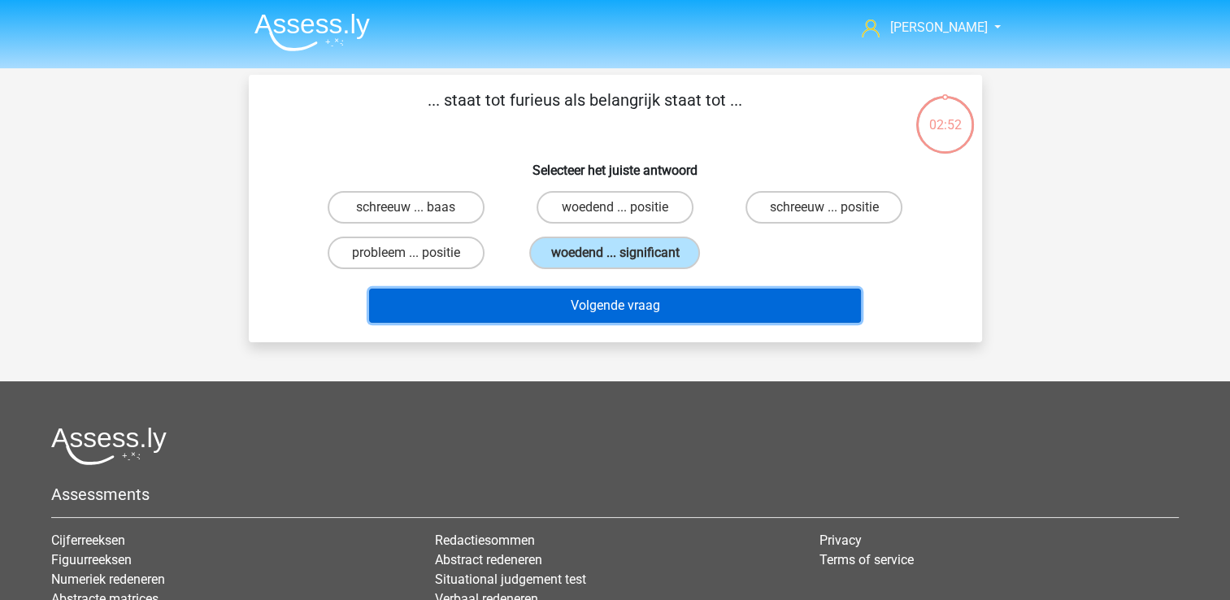
click at [572, 307] on button "Volgende vraag" at bounding box center [615, 305] width 492 height 34
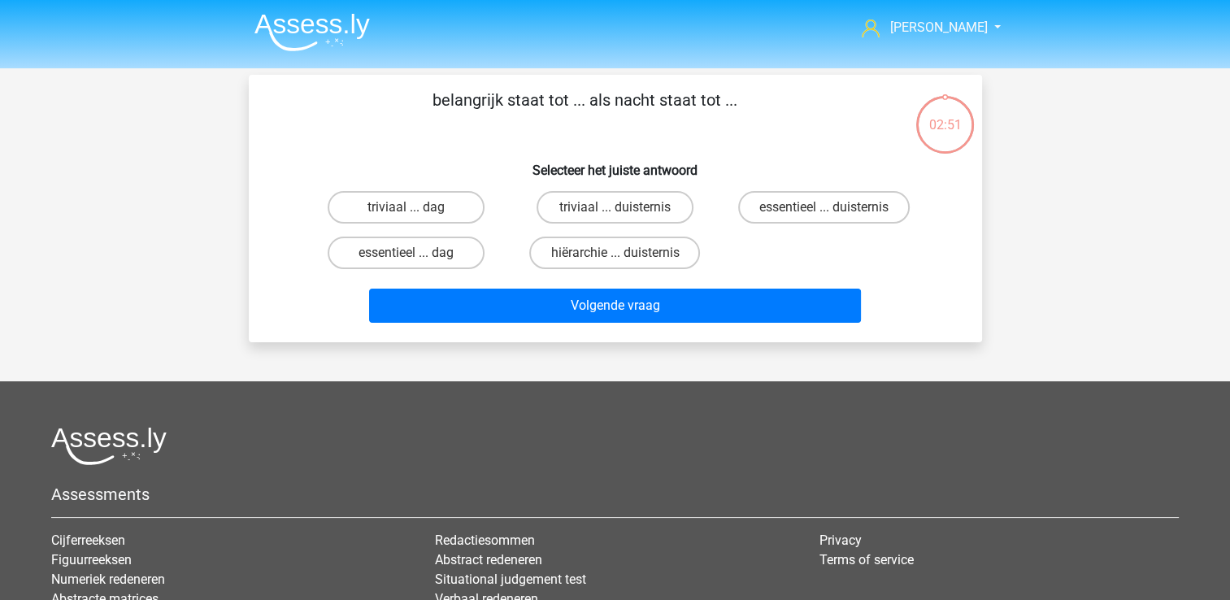
scroll to position [75, 0]
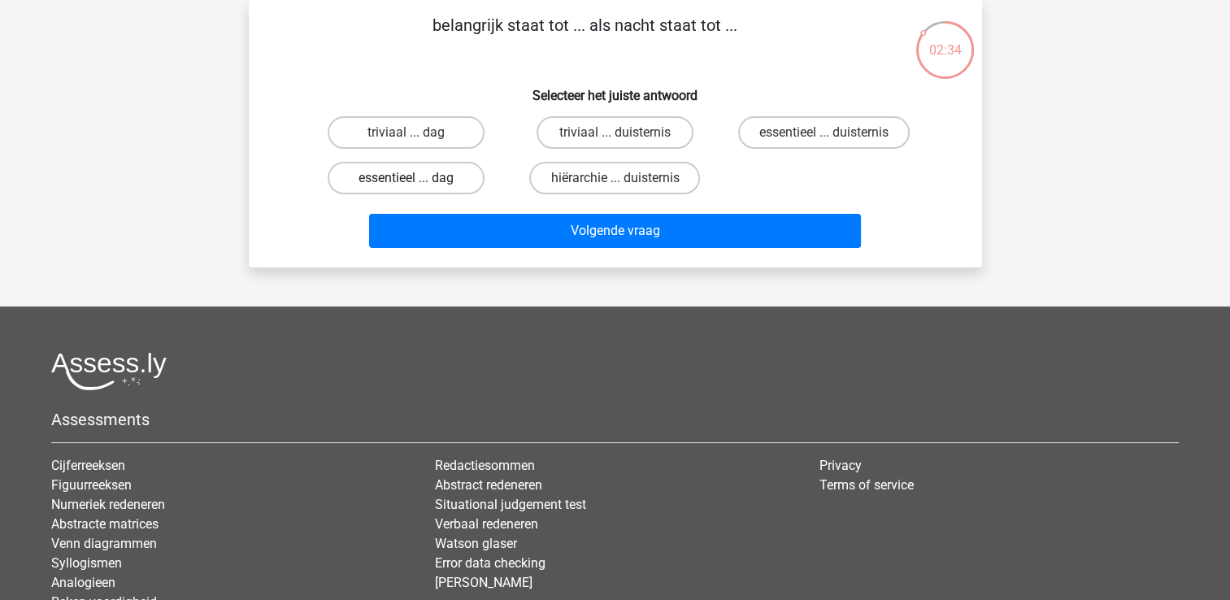
click at [445, 183] on label "essentieel ... dag" at bounding box center [406, 178] width 157 height 33
click at [416, 183] on input "essentieel ... dag" at bounding box center [411, 183] width 11 height 11
radio input "true"
click at [817, 137] on label "essentieel ... duisternis" at bounding box center [823, 132] width 171 height 33
click at [824, 137] on input "essentieel ... duisternis" at bounding box center [829, 137] width 11 height 11
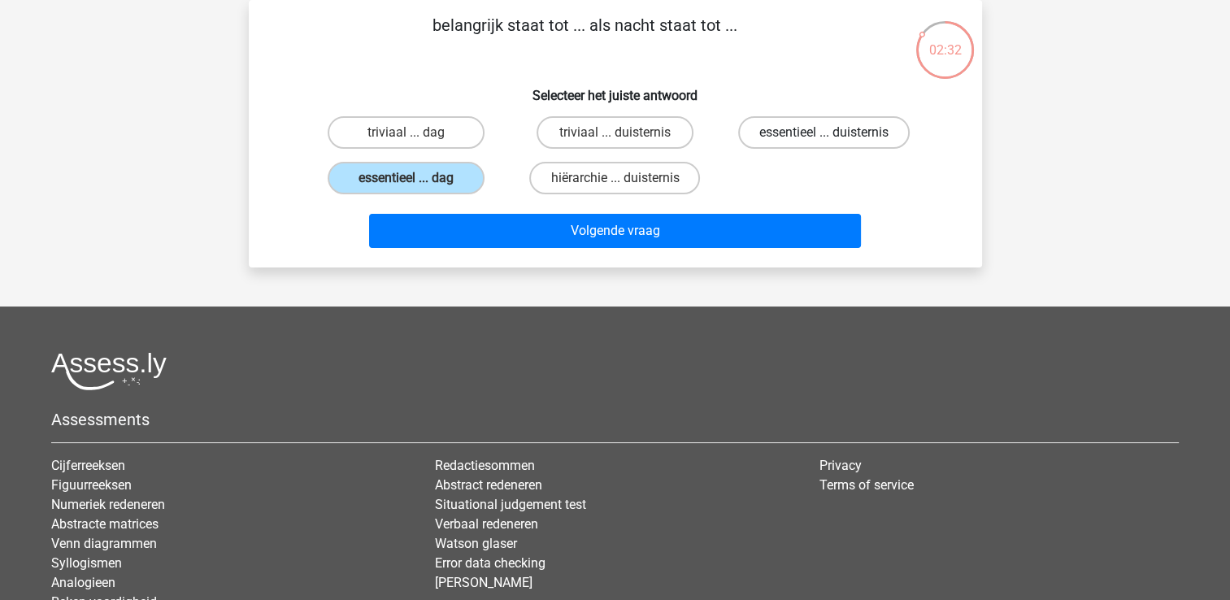
radio input "true"
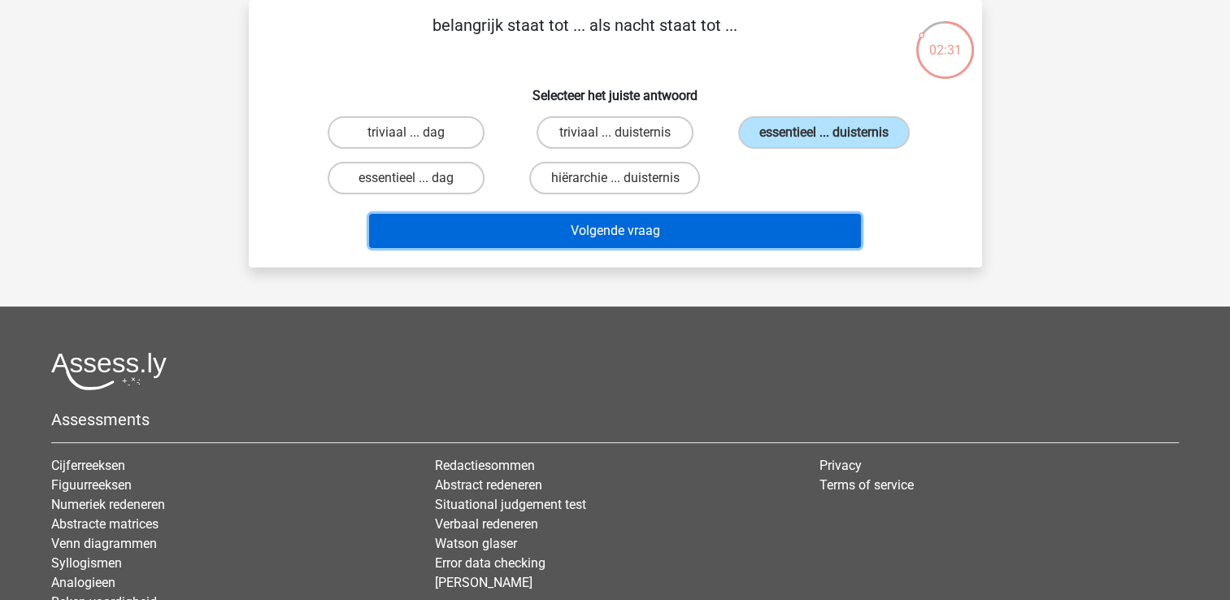
click at [631, 219] on button "Volgende vraag" at bounding box center [615, 231] width 492 height 34
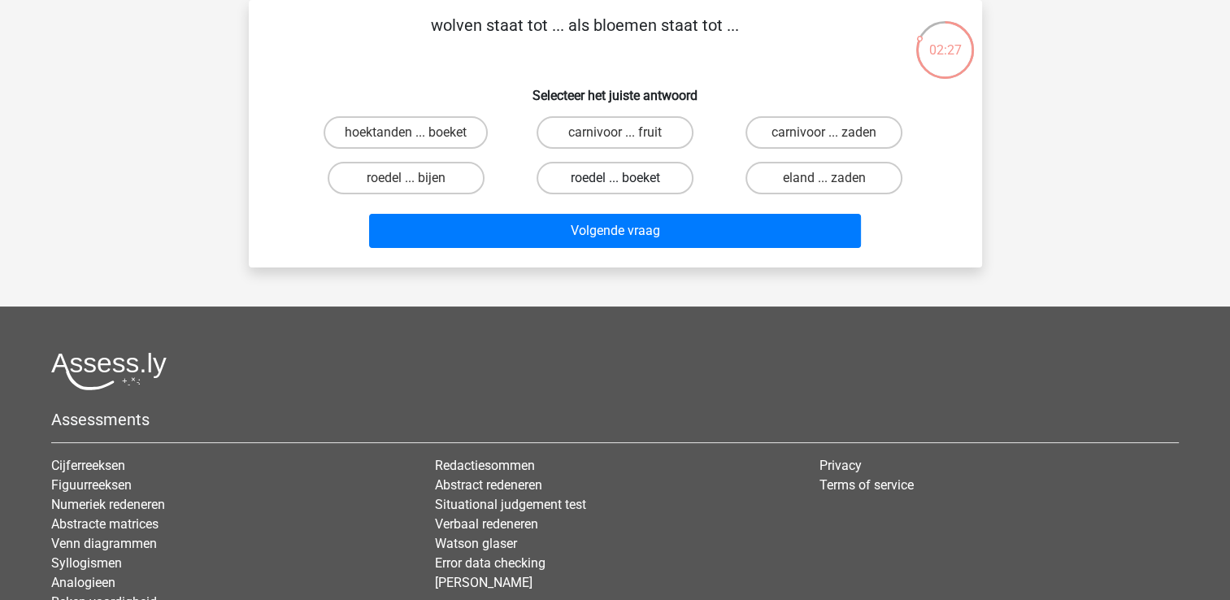
click at [604, 176] on label "roedel ... boeket" at bounding box center [614, 178] width 157 height 33
click at [614, 178] on input "roedel ... boeket" at bounding box center [619, 183] width 11 height 11
radio input "true"
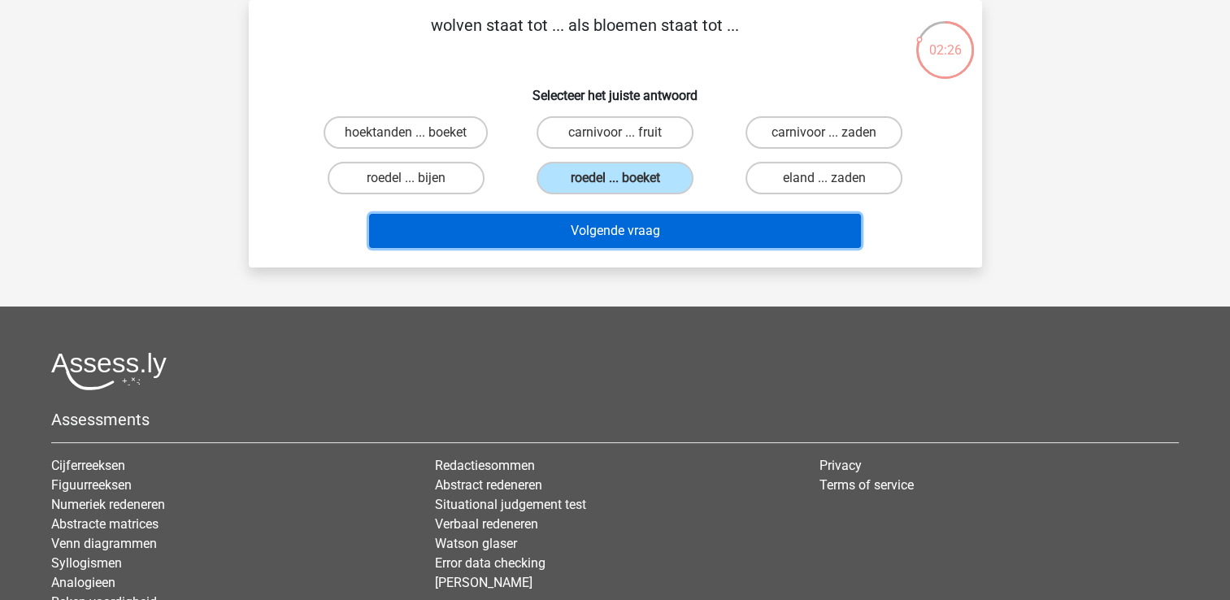
click at [591, 238] on button "Volgende vraag" at bounding box center [615, 231] width 492 height 34
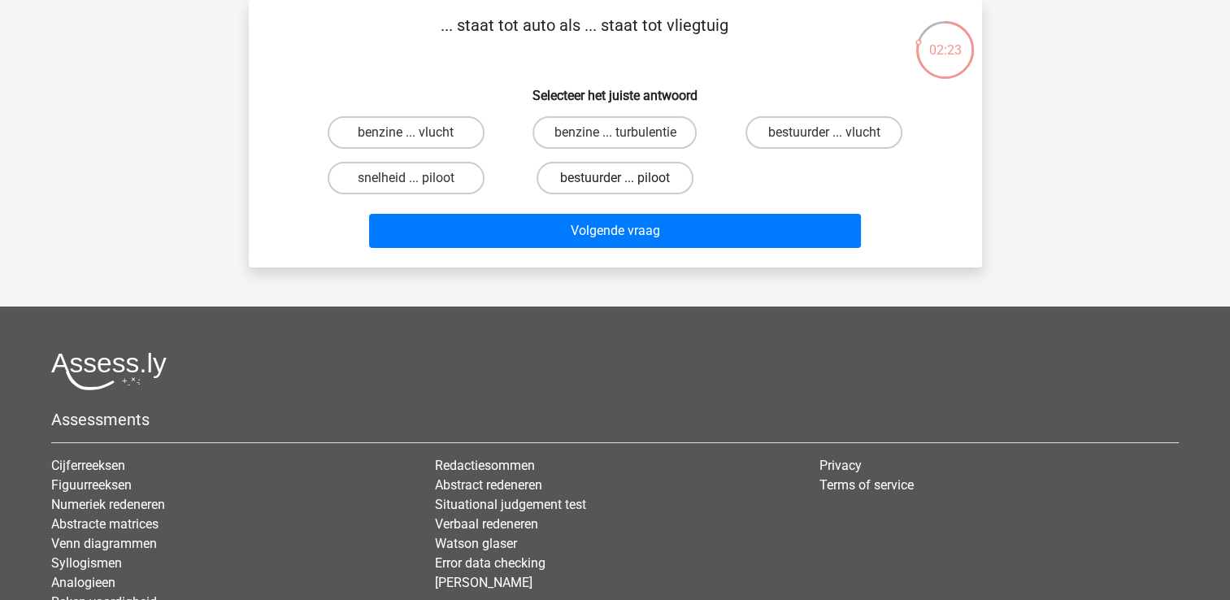
click at [575, 179] on label "bestuurder ... piloot" at bounding box center [614, 178] width 157 height 33
click at [614, 179] on input "bestuurder ... piloot" at bounding box center [619, 183] width 11 height 11
radio input "true"
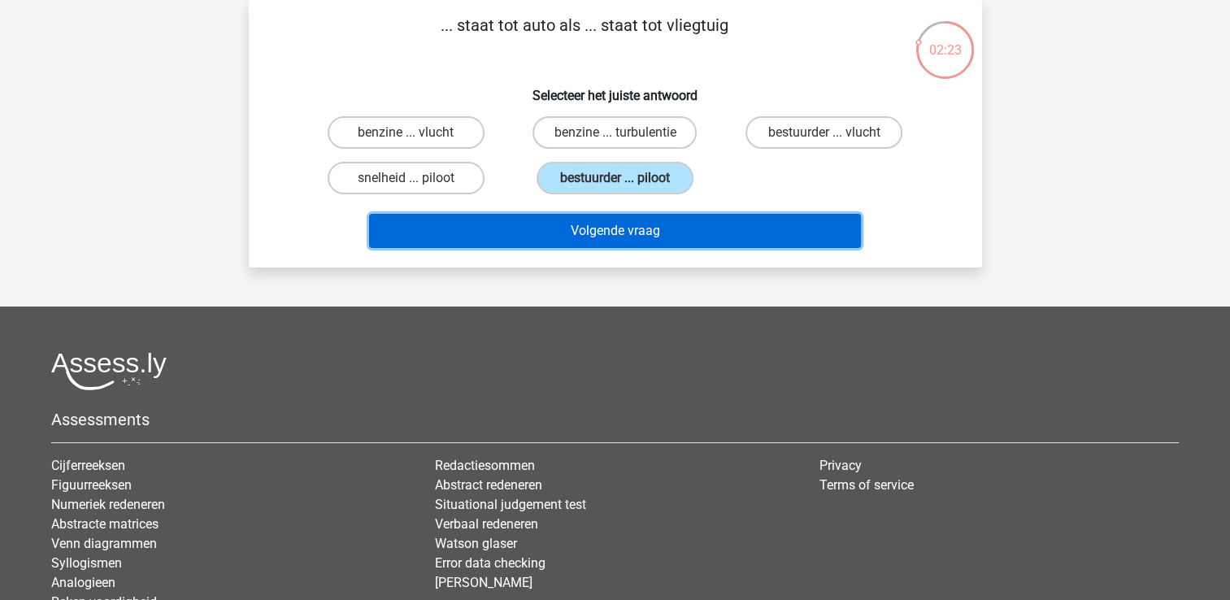
click at [560, 219] on button "Volgende vraag" at bounding box center [615, 231] width 492 height 34
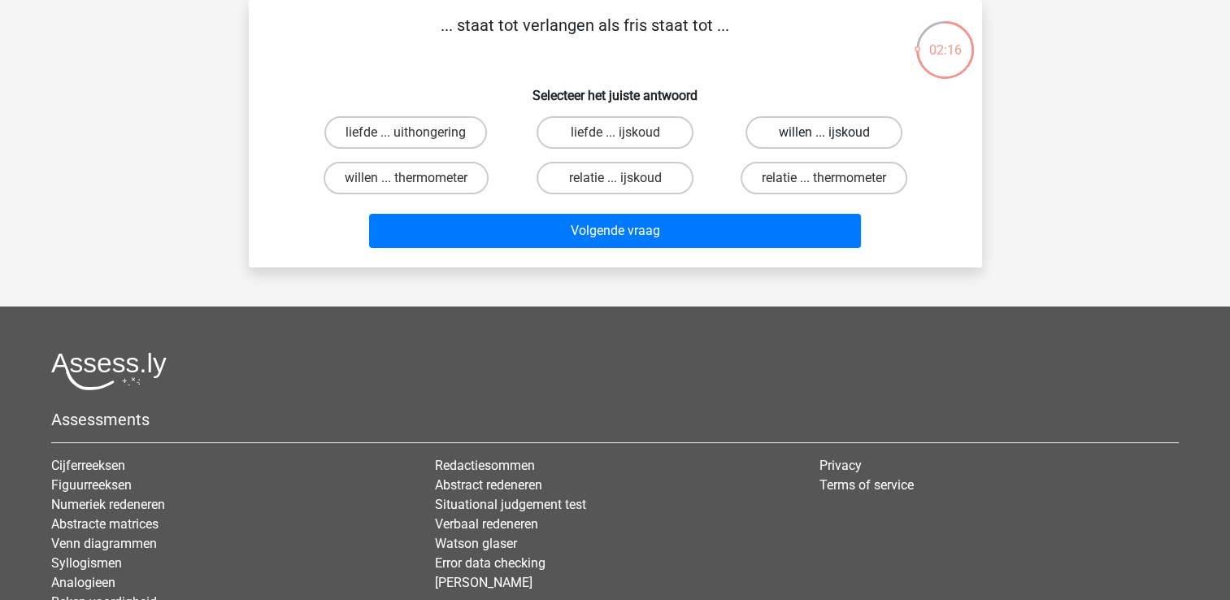
click at [779, 136] on label "willen ... ijskoud" at bounding box center [823, 132] width 157 height 33
click at [824, 136] on input "willen ... ijskoud" at bounding box center [829, 137] width 11 height 11
radio input "true"
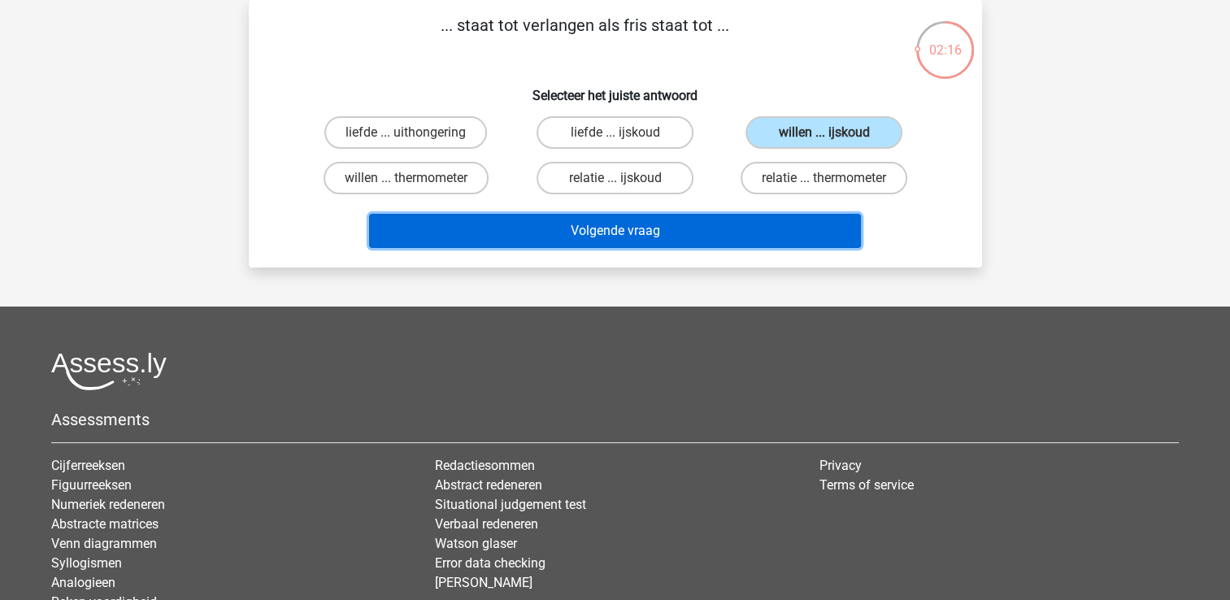
click at [718, 223] on button "Volgende vraag" at bounding box center [615, 231] width 492 height 34
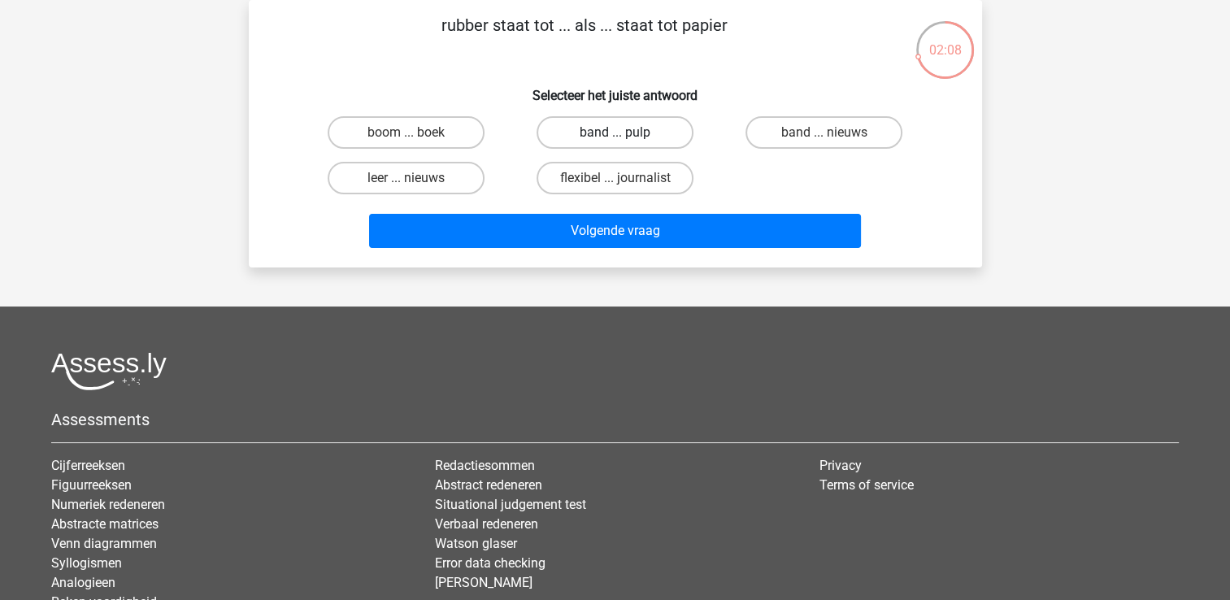
click at [605, 127] on label "band ... pulp" at bounding box center [614, 132] width 157 height 33
click at [614, 132] on input "band ... pulp" at bounding box center [619, 137] width 11 height 11
radio input "true"
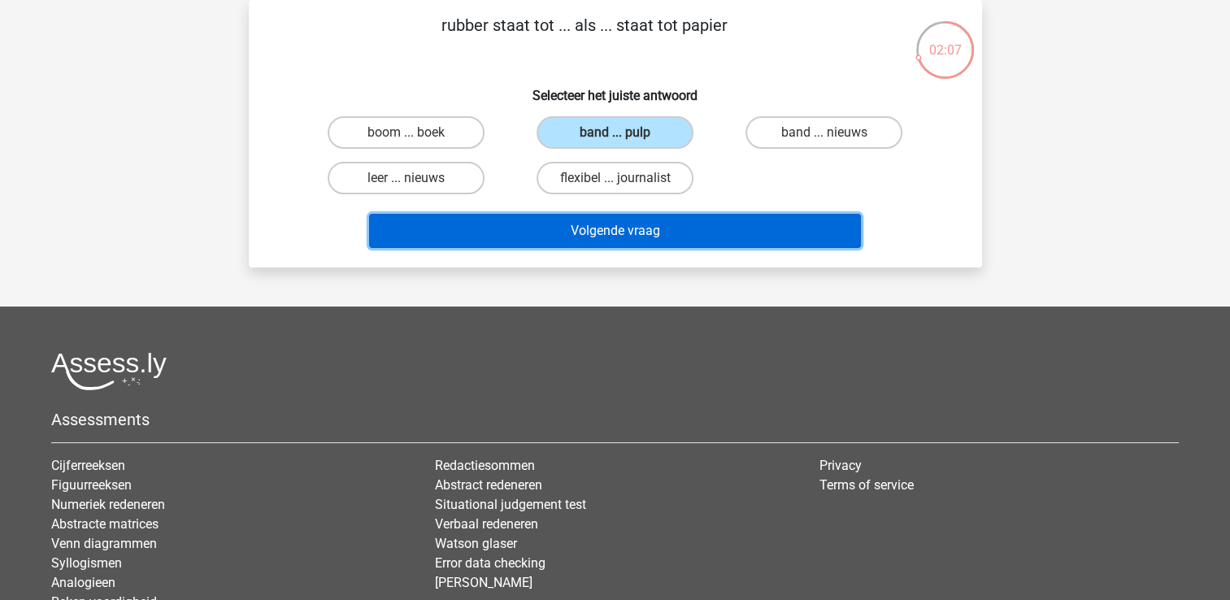
click at [557, 222] on button "Volgende vraag" at bounding box center [615, 231] width 492 height 34
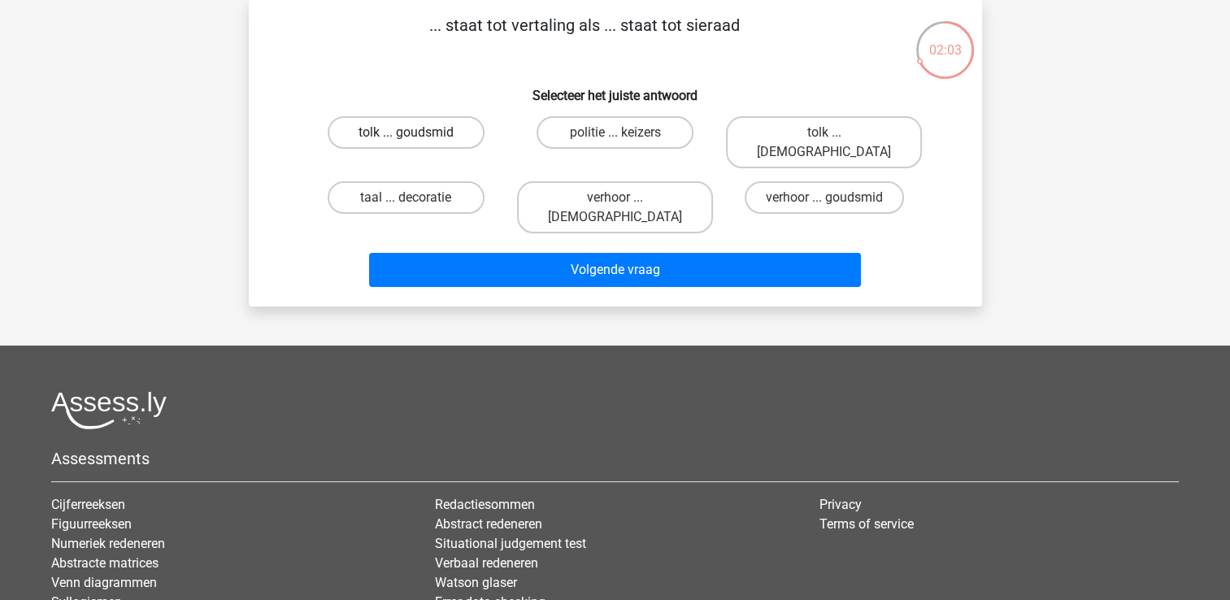
click at [445, 128] on label "tolk ... goudsmid" at bounding box center [406, 132] width 157 height 33
click at [416, 132] on input "tolk ... goudsmid" at bounding box center [411, 137] width 11 height 11
radio input "true"
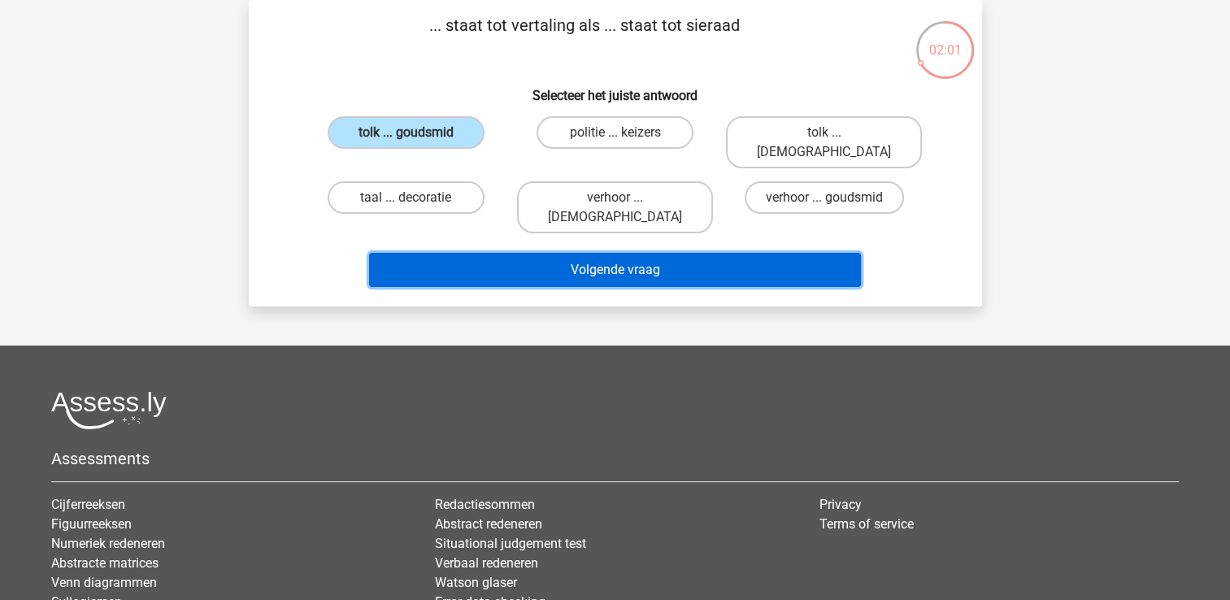
click at [528, 253] on button "Volgende vraag" at bounding box center [615, 270] width 492 height 34
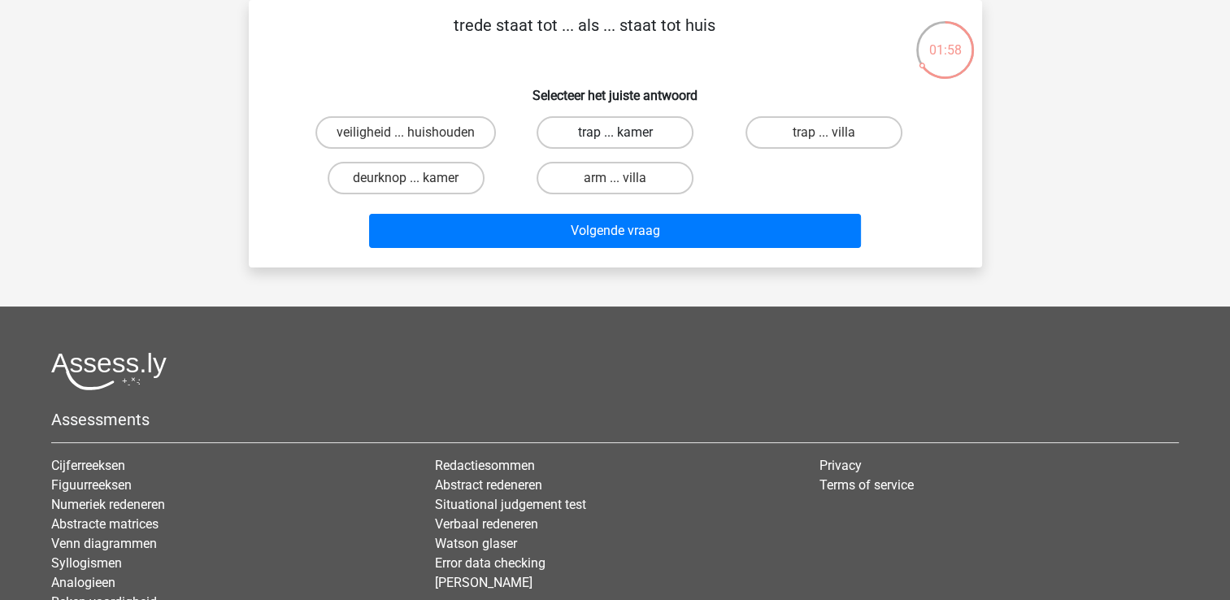
click at [598, 124] on label "trap ... kamer" at bounding box center [614, 132] width 157 height 33
click at [614, 132] on input "trap ... kamer" at bounding box center [619, 137] width 11 height 11
radio input "true"
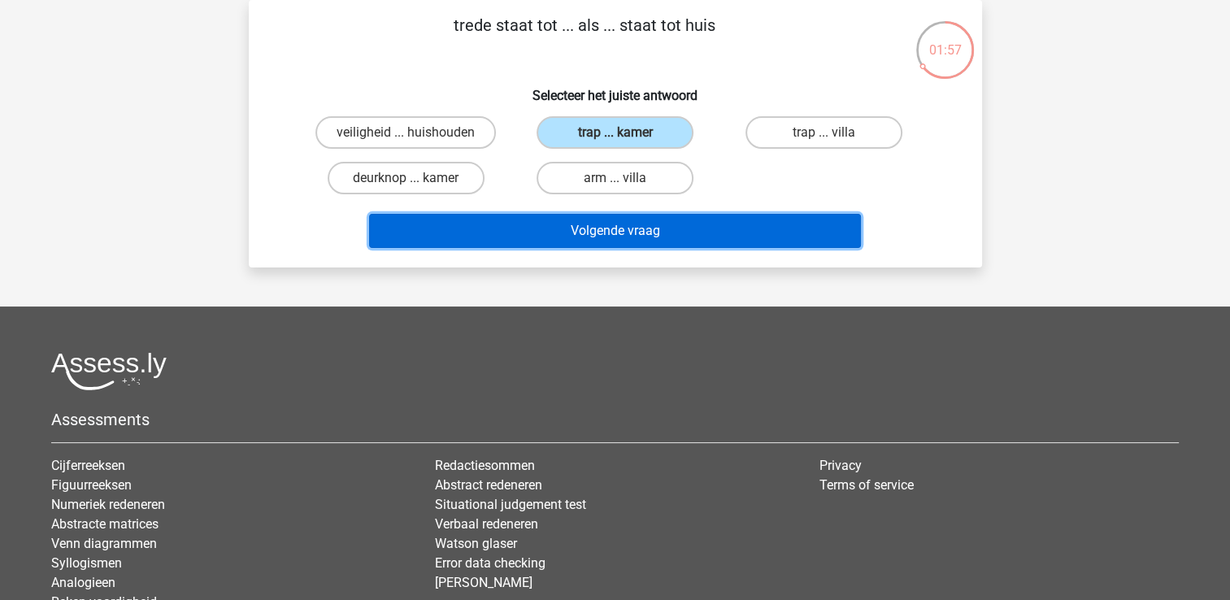
click at [590, 232] on button "Volgende vraag" at bounding box center [615, 231] width 492 height 34
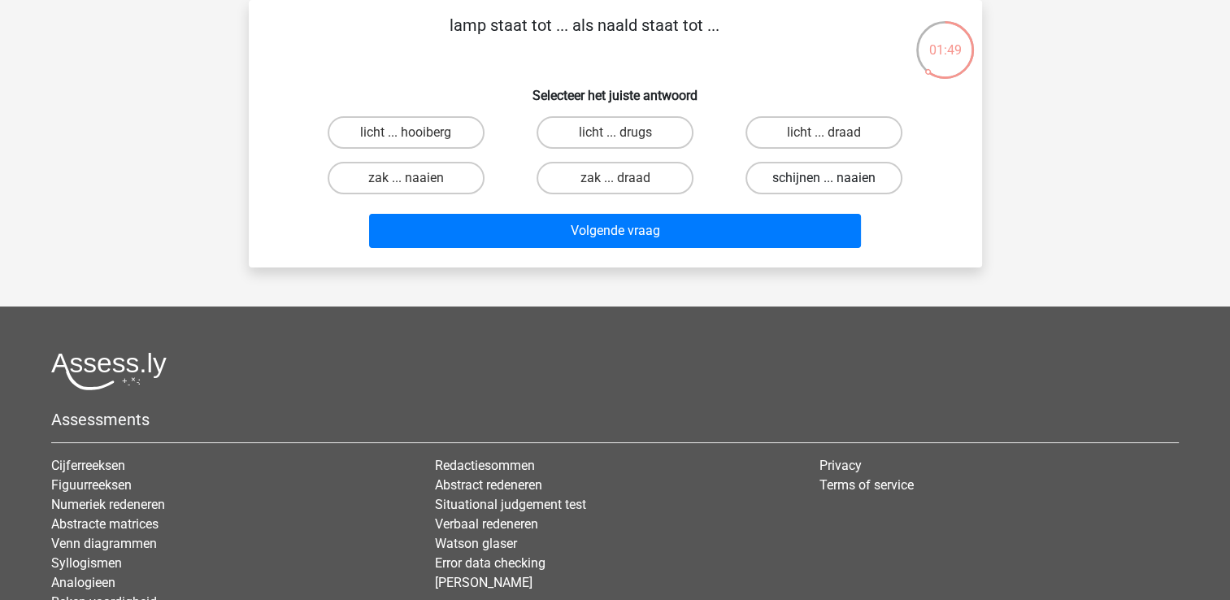
click at [769, 173] on label "schijnen ... naaien" at bounding box center [823, 178] width 157 height 33
click at [824, 178] on input "schijnen ... naaien" at bounding box center [829, 183] width 11 height 11
radio input "true"
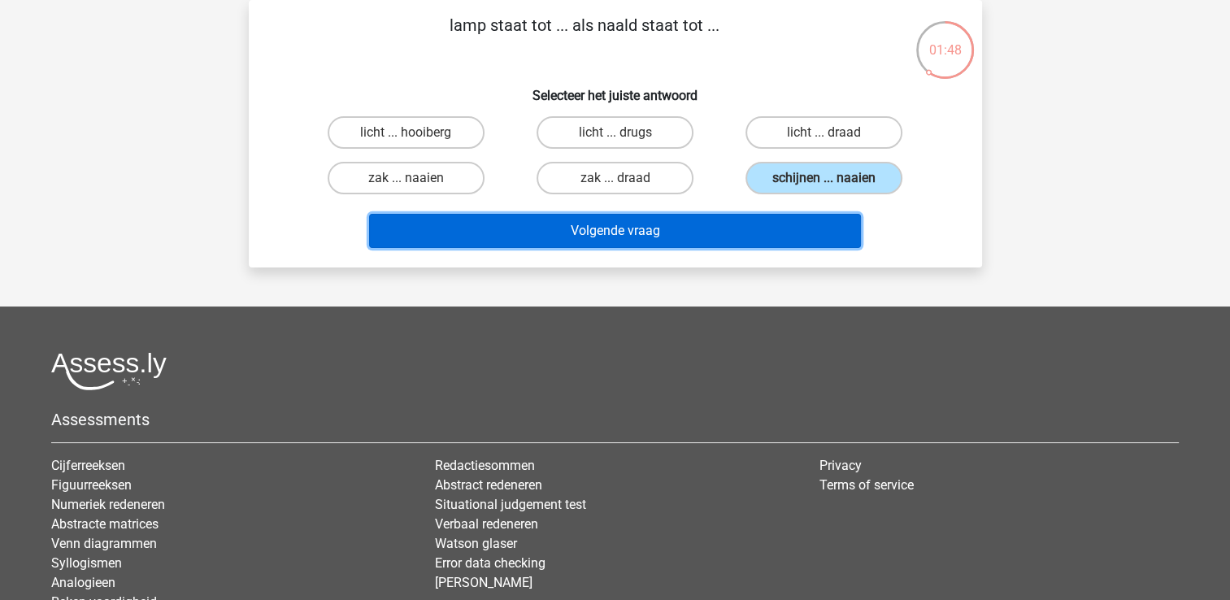
click at [582, 236] on button "Volgende vraag" at bounding box center [615, 231] width 492 height 34
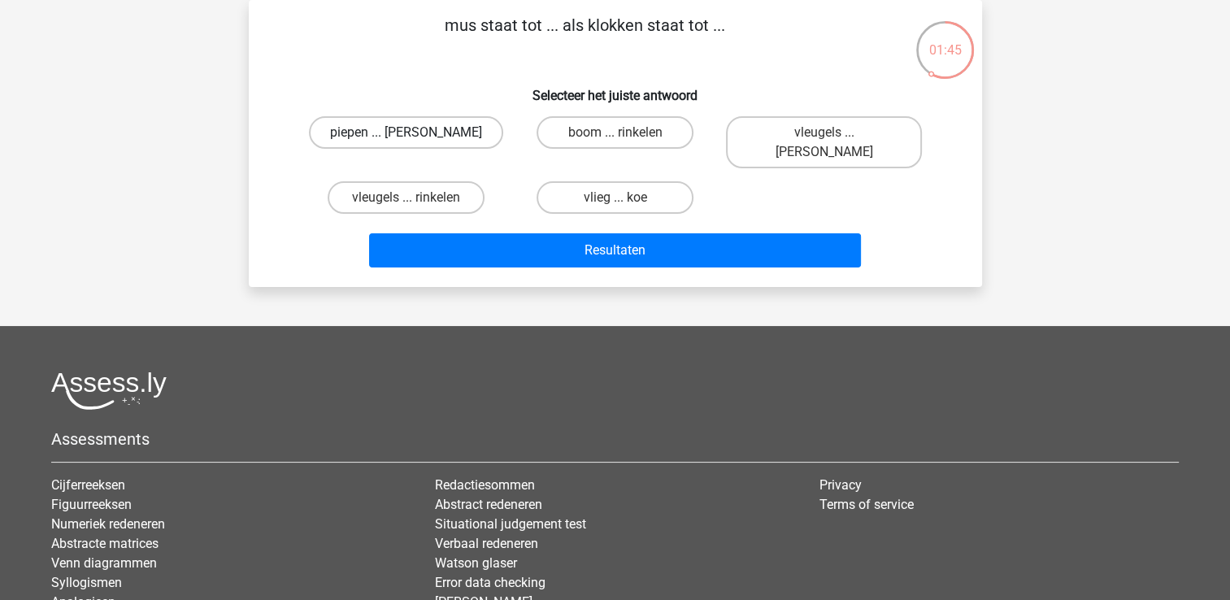
click at [403, 128] on label "piepen ... luiden" at bounding box center [406, 132] width 194 height 33
click at [406, 132] on input "piepen ... luiden" at bounding box center [411, 137] width 11 height 11
radio input "true"
click at [517, 249] on div "Resultaten" at bounding box center [614, 253] width 627 height 41
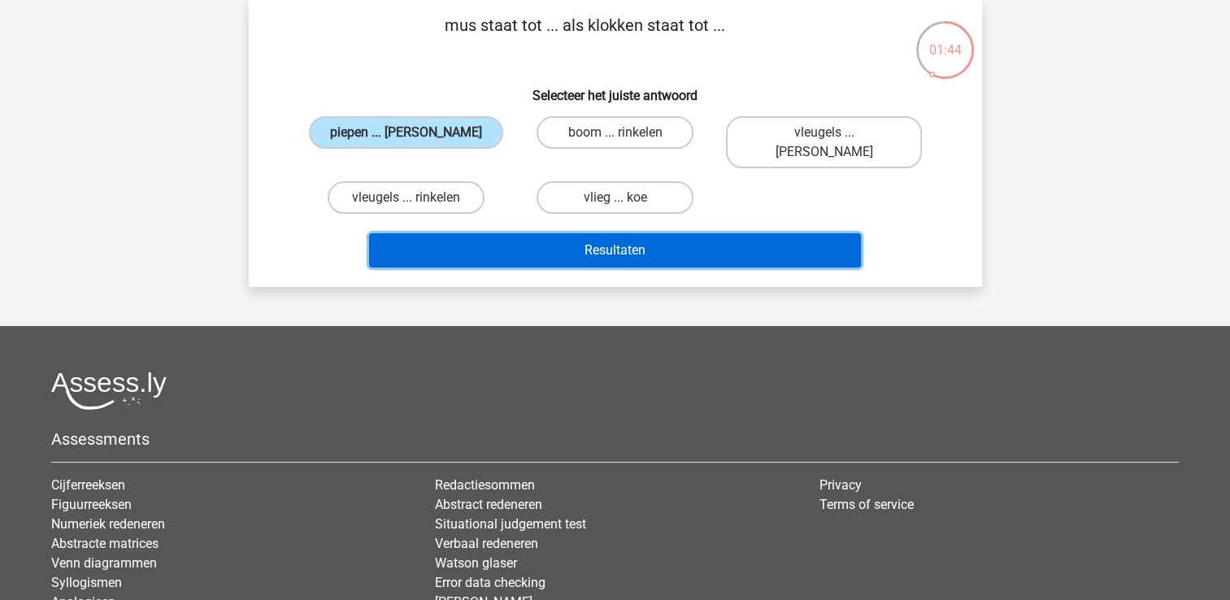
click at [507, 233] on button "Resultaten" at bounding box center [615, 250] width 492 height 34
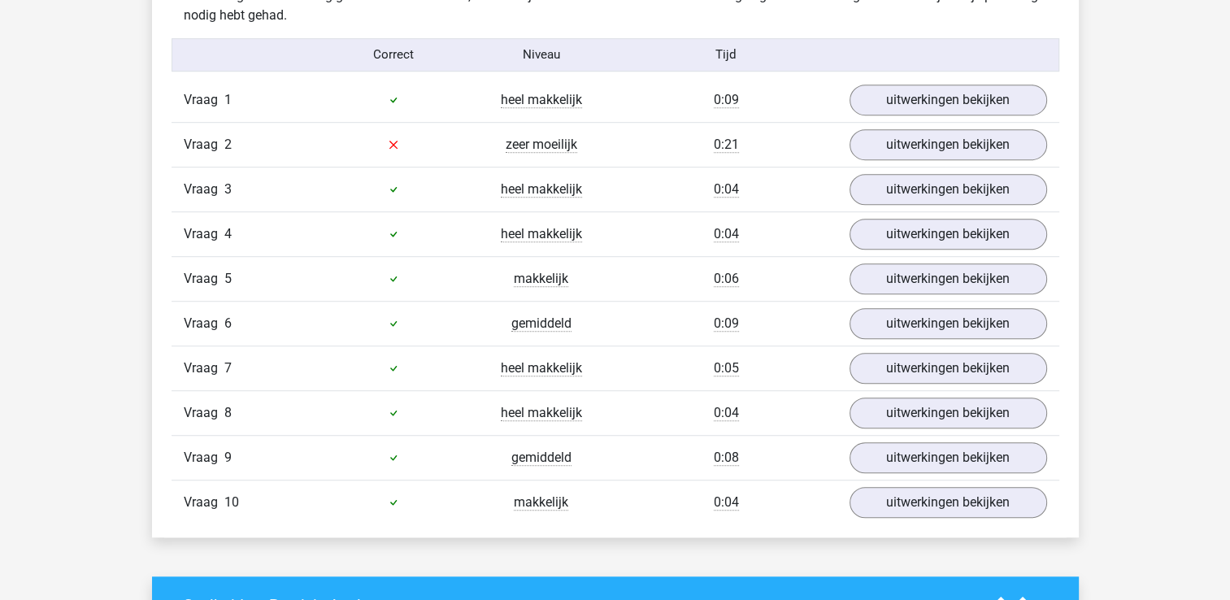
scroll to position [1056, 0]
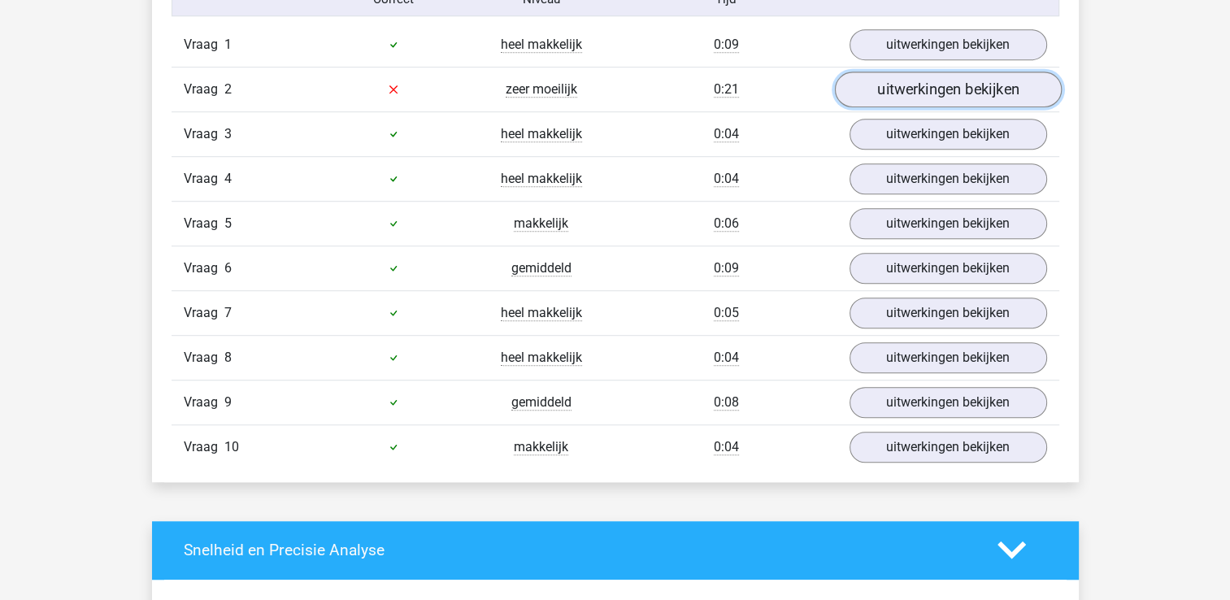
click at [975, 86] on link "uitwerkingen bekijken" at bounding box center [947, 90] width 227 height 36
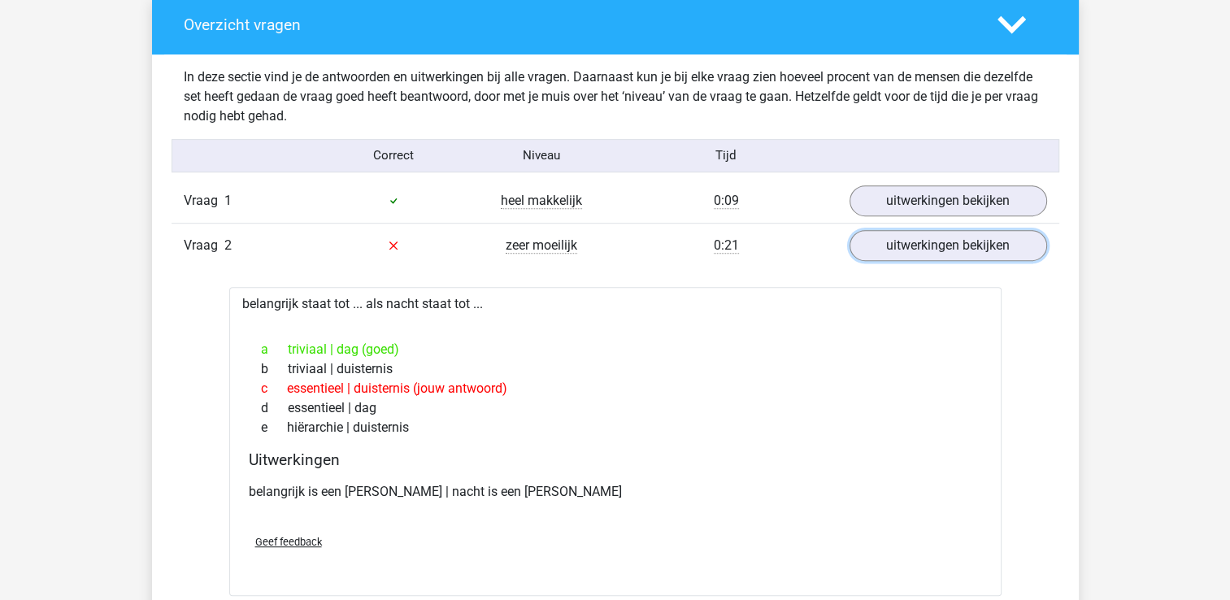
scroll to position [894, 0]
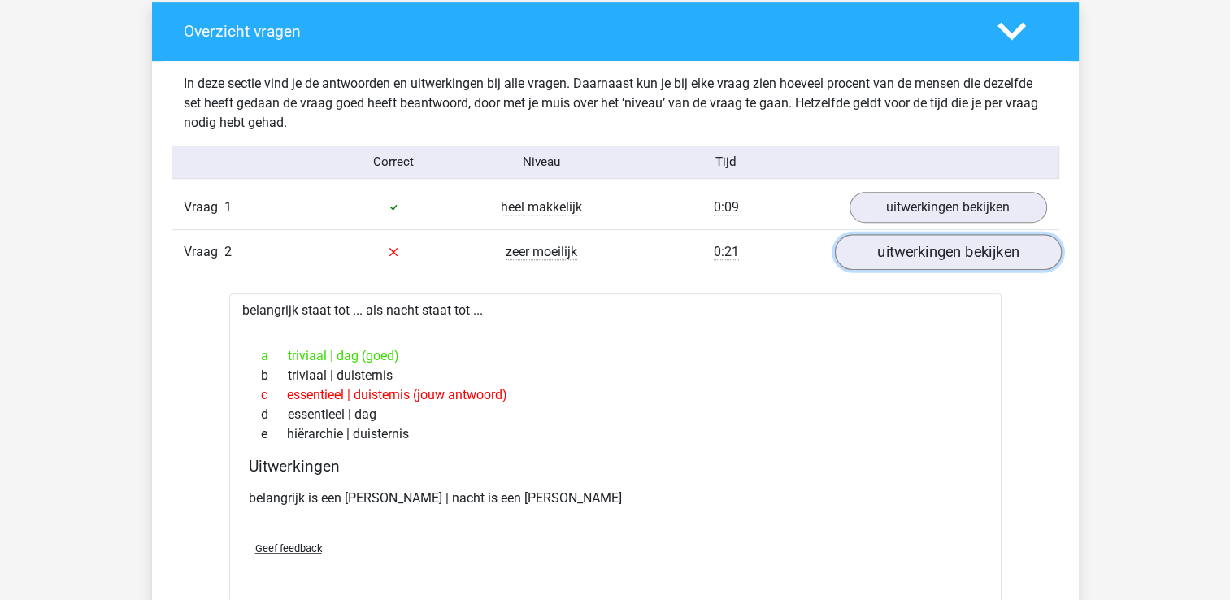
click at [885, 253] on link "uitwerkingen bekijken" at bounding box center [947, 252] width 227 height 36
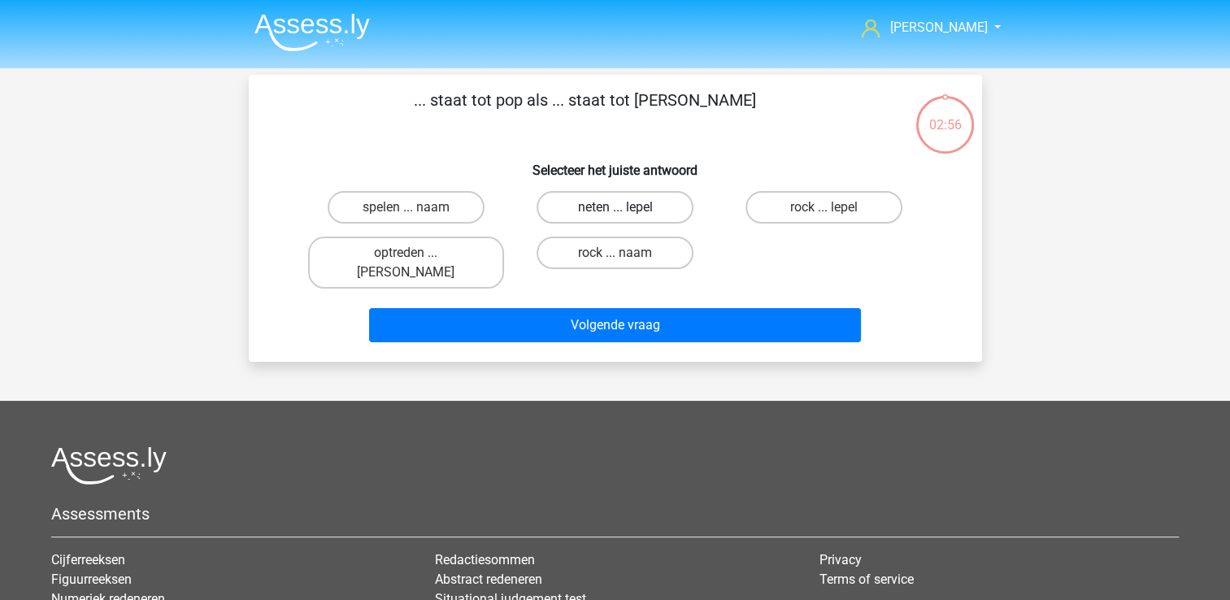
click at [606, 203] on label "neten ... lepel" at bounding box center [614, 207] width 157 height 33
click at [614, 207] on input "neten ... lepel" at bounding box center [619, 212] width 11 height 11
radio input "true"
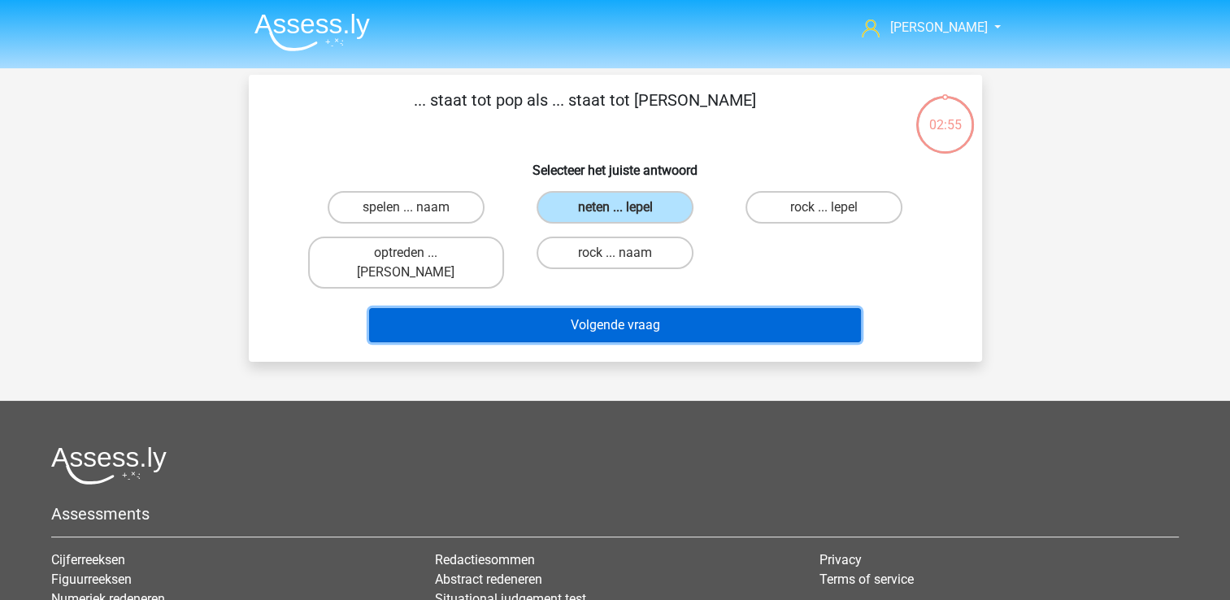
click at [594, 308] on button "Volgende vraag" at bounding box center [615, 325] width 492 height 34
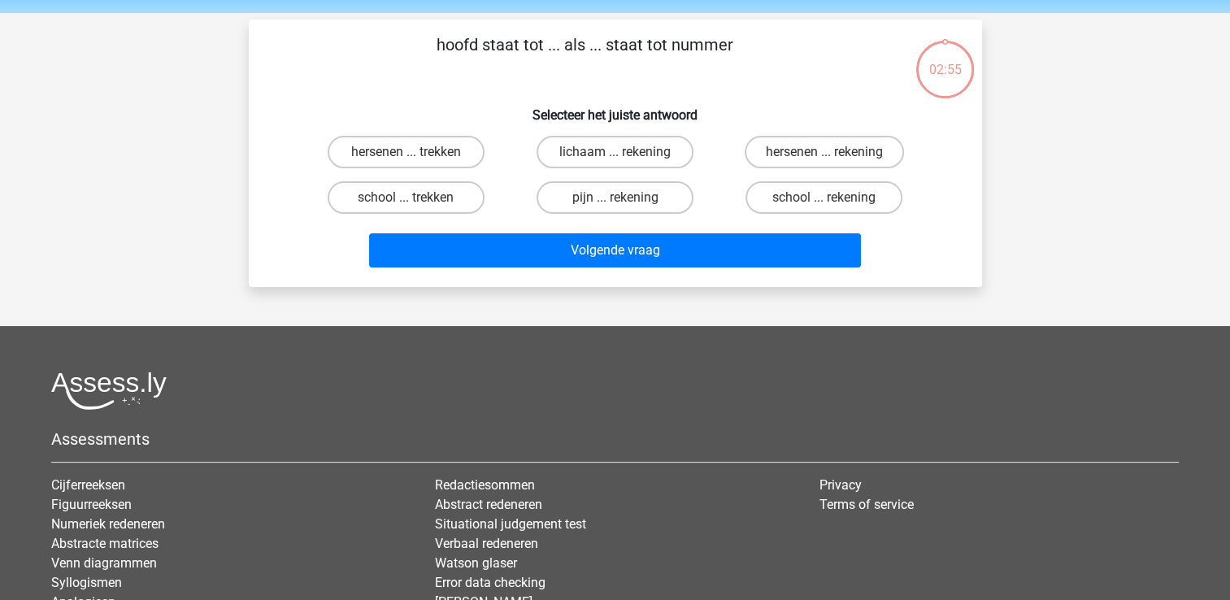
scroll to position [75, 0]
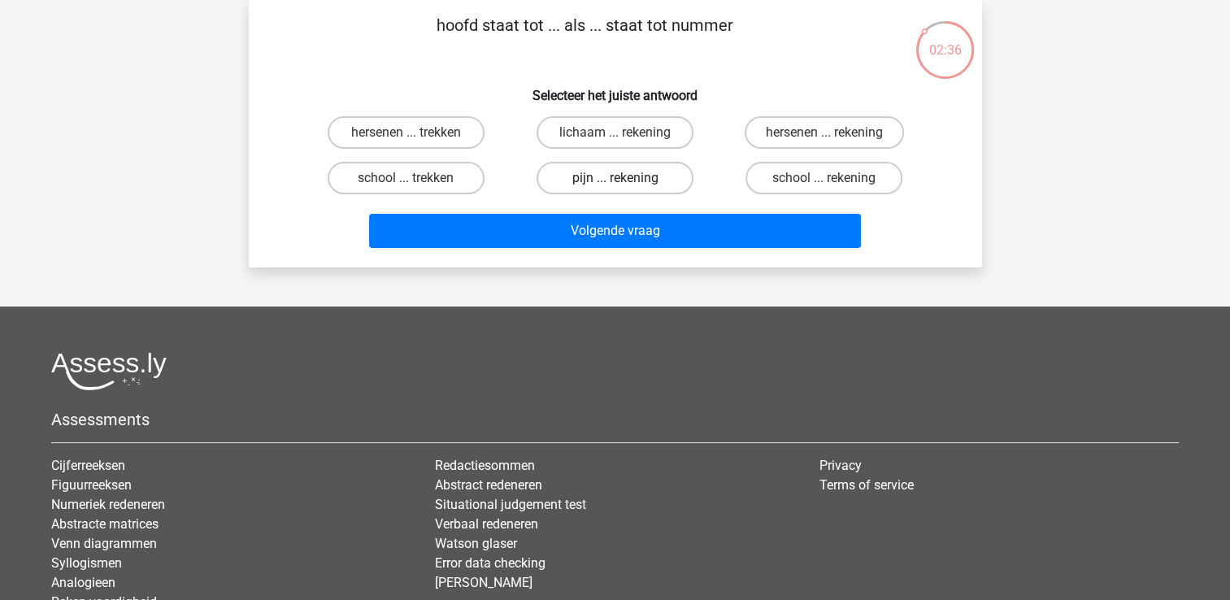
click at [608, 176] on label "pijn ... rekening" at bounding box center [614, 178] width 157 height 33
click at [614, 178] on input "pijn ... rekening" at bounding box center [619, 183] width 11 height 11
radio input "true"
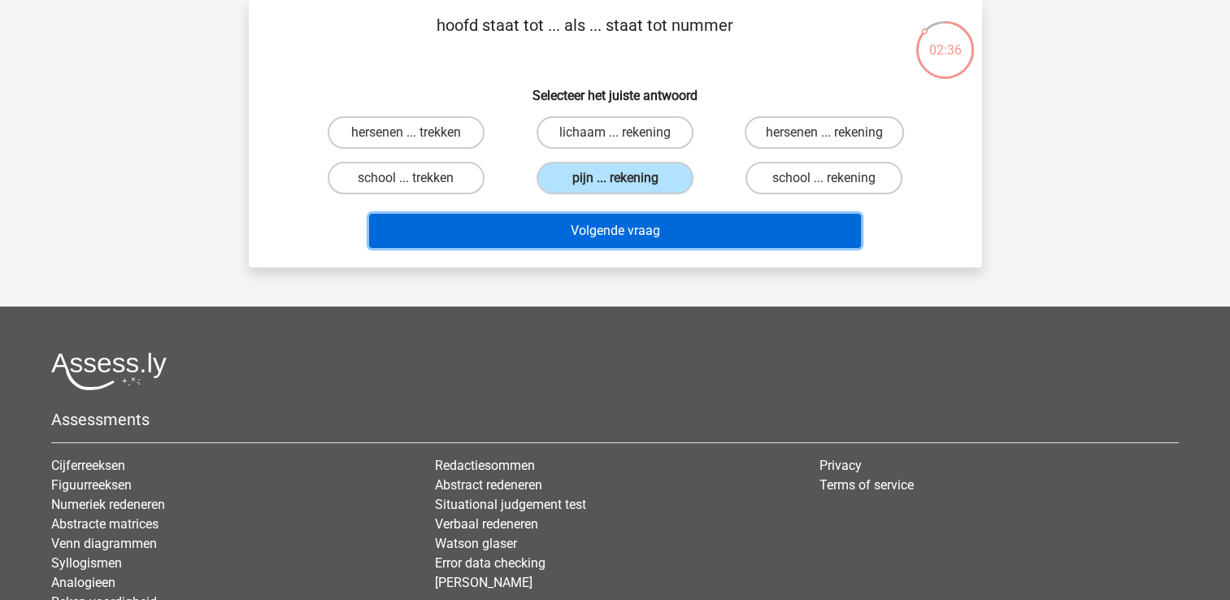
click at [579, 232] on button "Volgende vraag" at bounding box center [615, 231] width 492 height 34
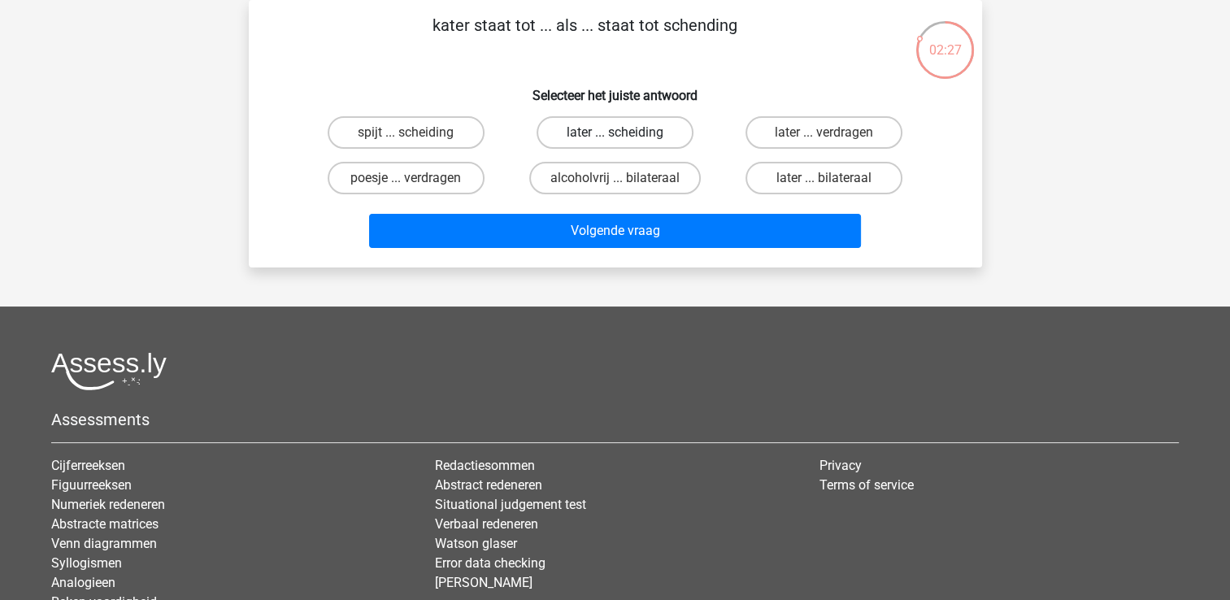
click at [630, 132] on label "later ... scheiding" at bounding box center [614, 132] width 157 height 33
click at [625, 132] on input "later ... scheiding" at bounding box center [619, 137] width 11 height 11
radio input "true"
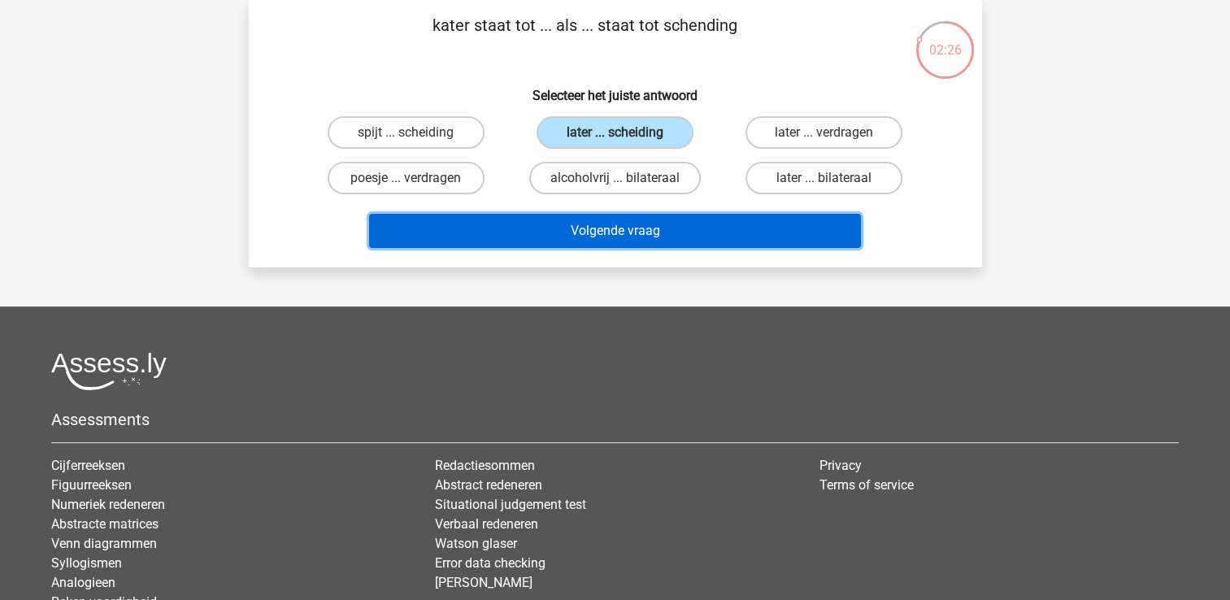
click at [605, 225] on button "Volgende vraag" at bounding box center [615, 231] width 492 height 34
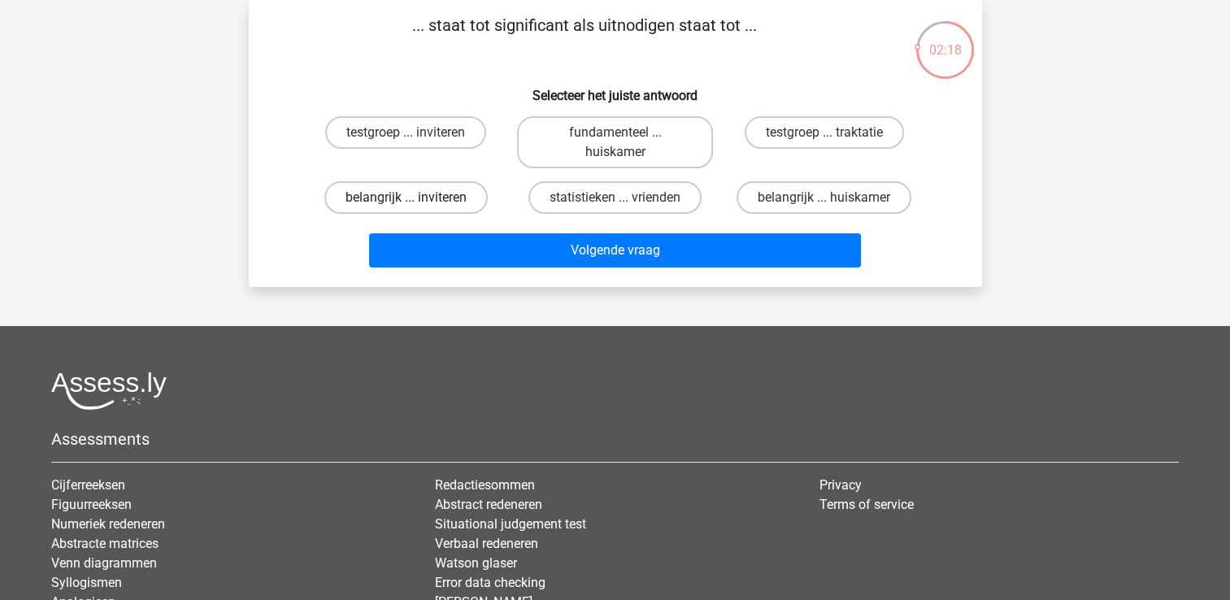
click at [444, 193] on label "belangrijk ... inviteren" at bounding box center [405, 197] width 163 height 33
click at [416, 197] on input "belangrijk ... inviteren" at bounding box center [411, 202] width 11 height 11
radio input "true"
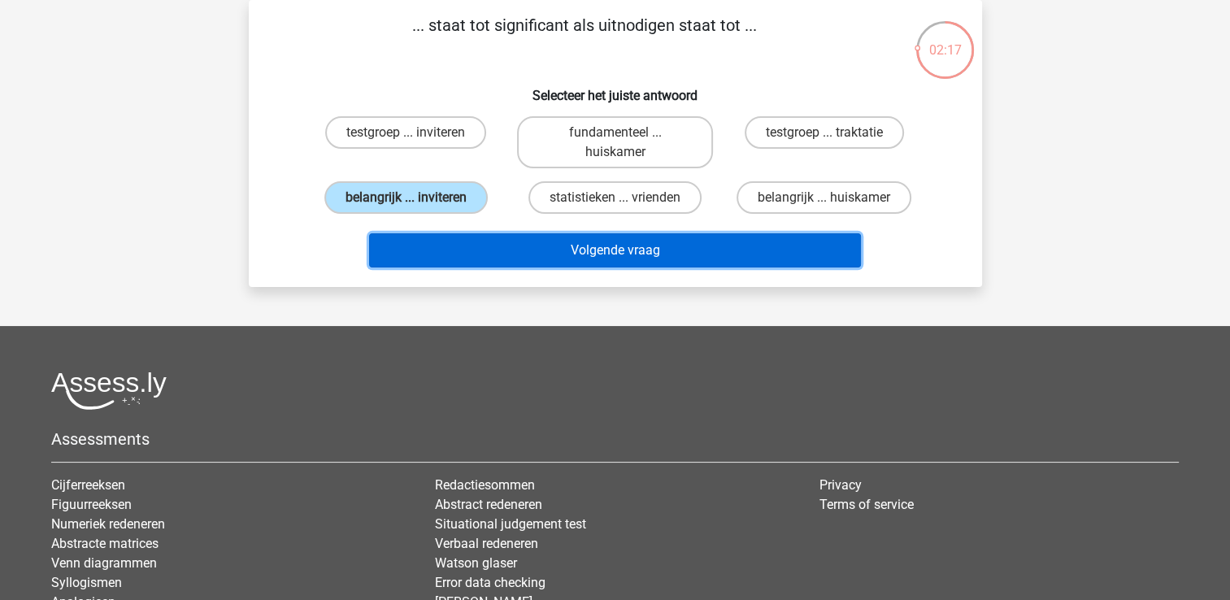
click at [468, 242] on button "Volgende vraag" at bounding box center [615, 250] width 492 height 34
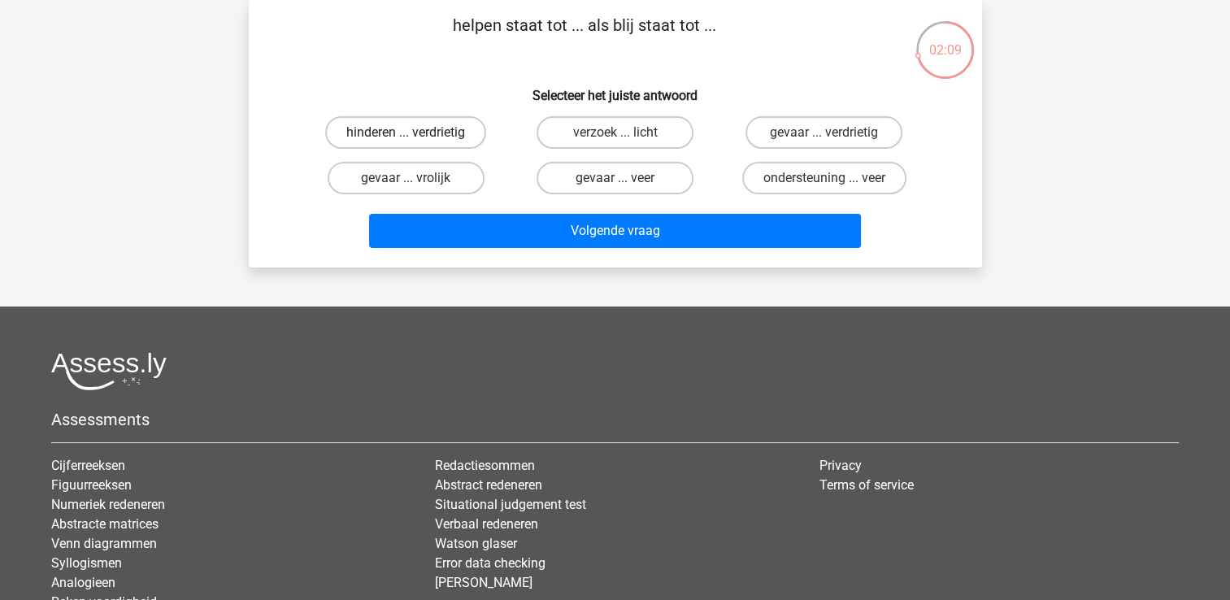
click at [430, 128] on label "hinderen ... verdrietig" at bounding box center [405, 132] width 161 height 33
click at [416, 132] on input "hinderen ... verdrietig" at bounding box center [411, 137] width 11 height 11
radio input "true"
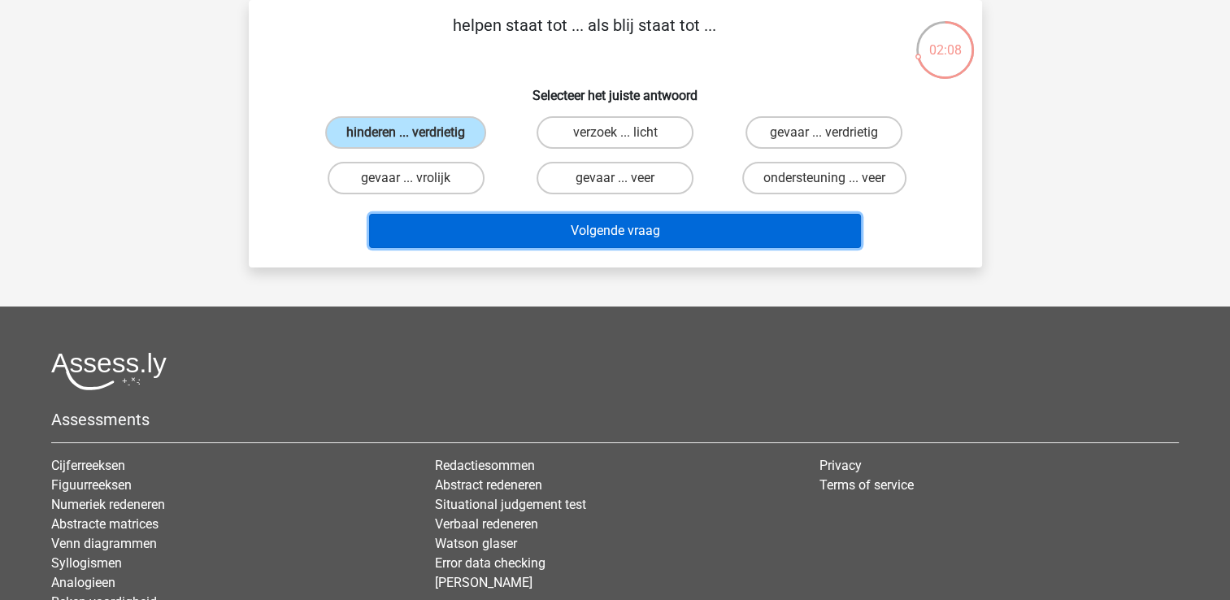
click at [477, 223] on button "Volgende vraag" at bounding box center [615, 231] width 492 height 34
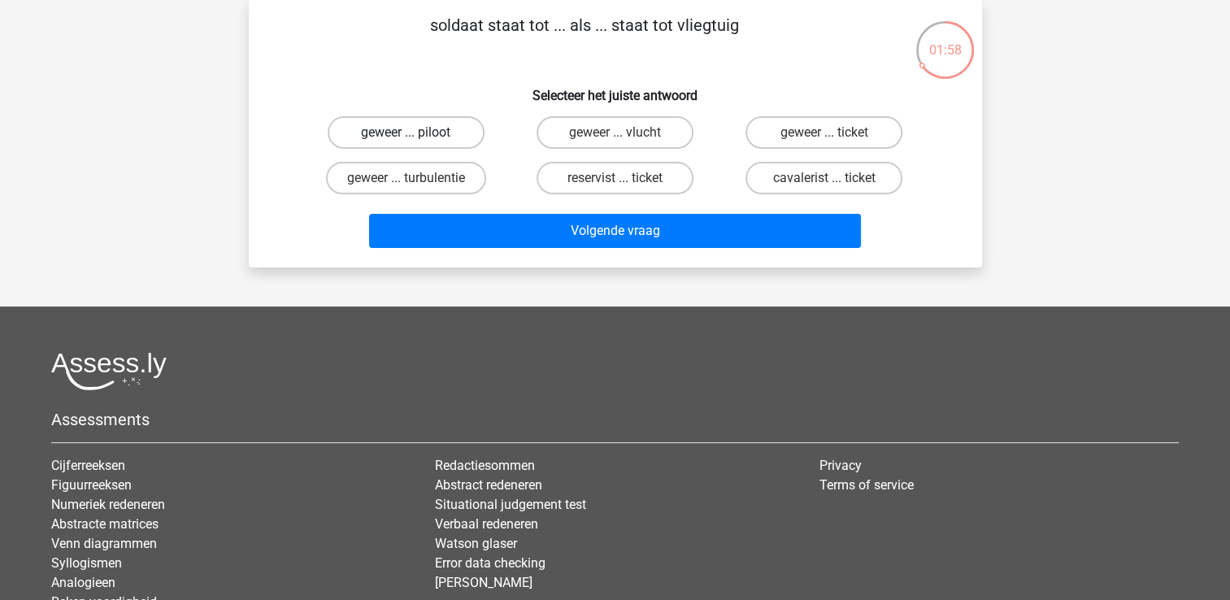
click at [429, 129] on label "geweer ... piloot" at bounding box center [406, 132] width 157 height 33
click at [416, 132] on input "geweer ... piloot" at bounding box center [411, 137] width 11 height 11
radio input "true"
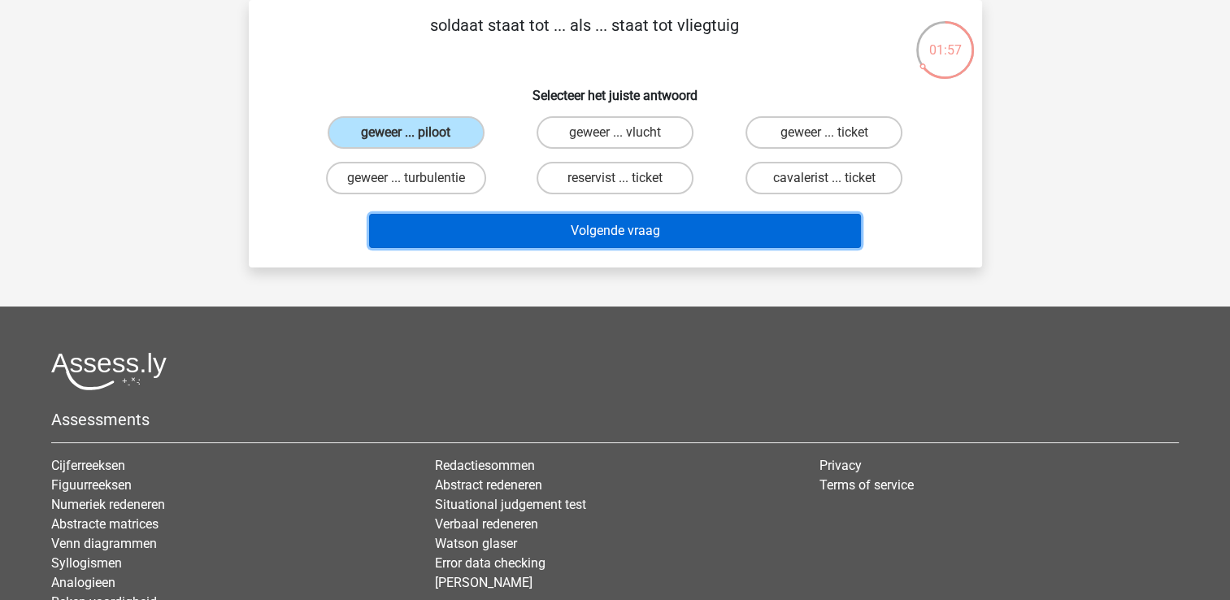
click at [481, 226] on button "Volgende vraag" at bounding box center [615, 231] width 492 height 34
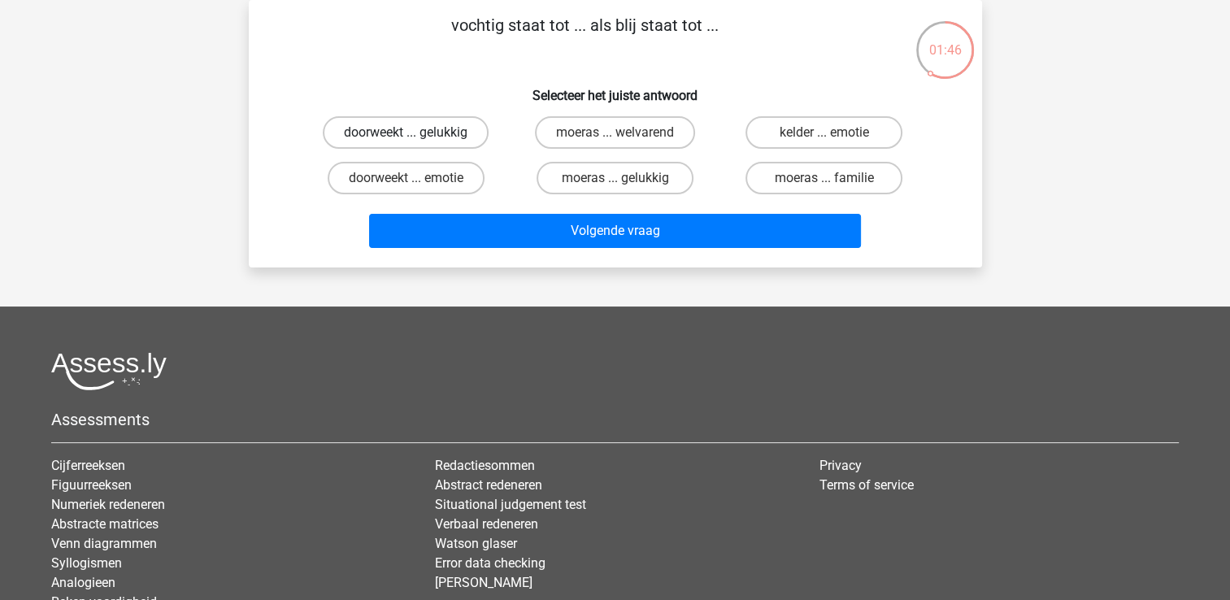
click at [452, 124] on label "doorweekt ... gelukkig" at bounding box center [406, 132] width 166 height 33
click at [416, 132] on input "doorweekt ... gelukkig" at bounding box center [411, 137] width 11 height 11
radio input "true"
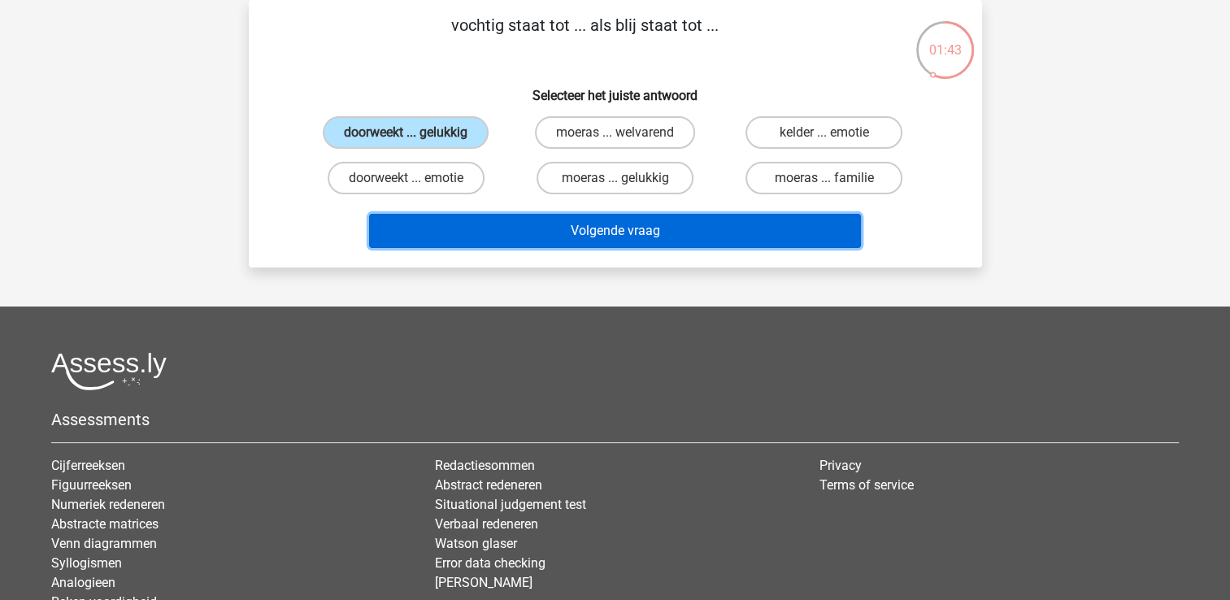
click at [510, 225] on button "Volgende vraag" at bounding box center [615, 231] width 492 height 34
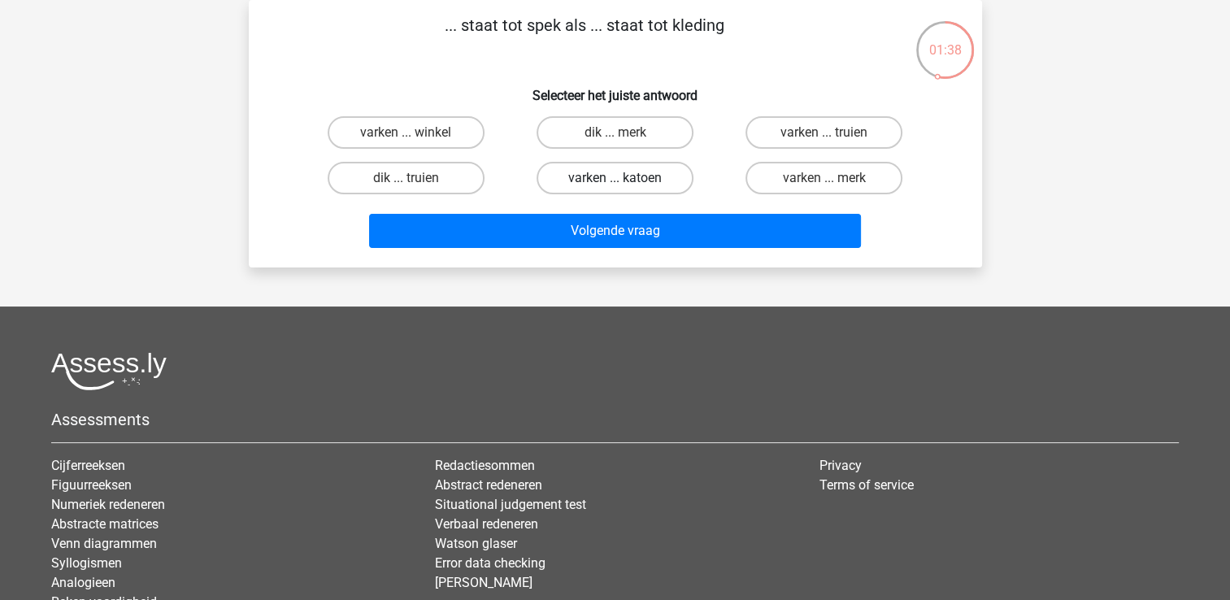
click at [589, 170] on label "varken ... katoen" at bounding box center [614, 178] width 157 height 33
click at [614, 178] on input "varken ... katoen" at bounding box center [619, 183] width 11 height 11
radio input "true"
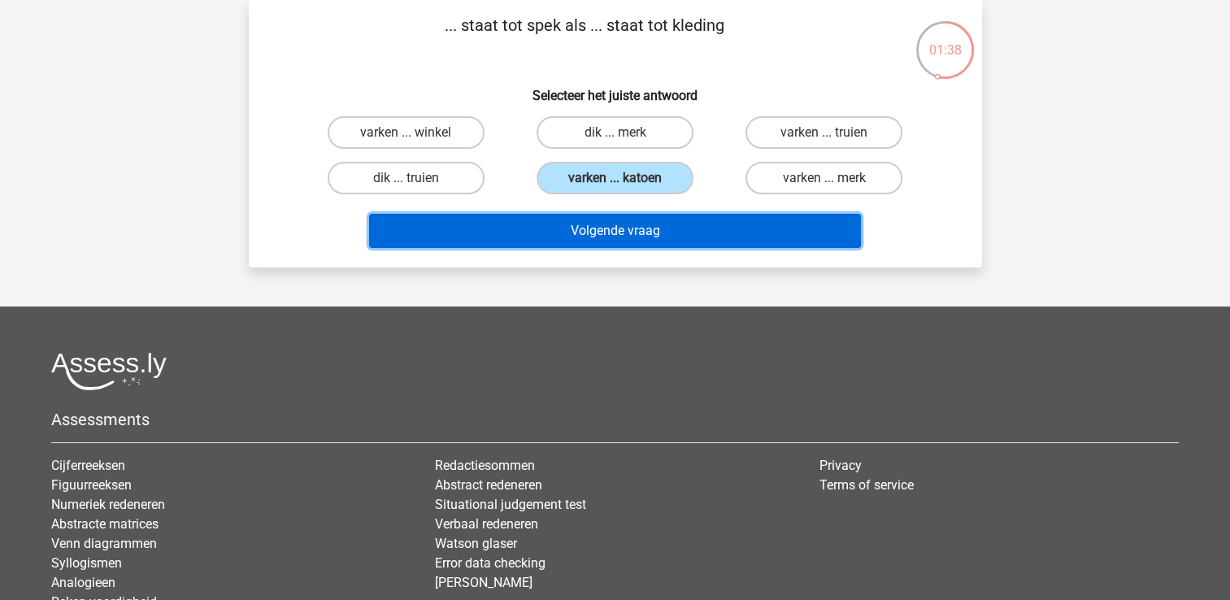
click at [539, 236] on button "Volgende vraag" at bounding box center [615, 231] width 492 height 34
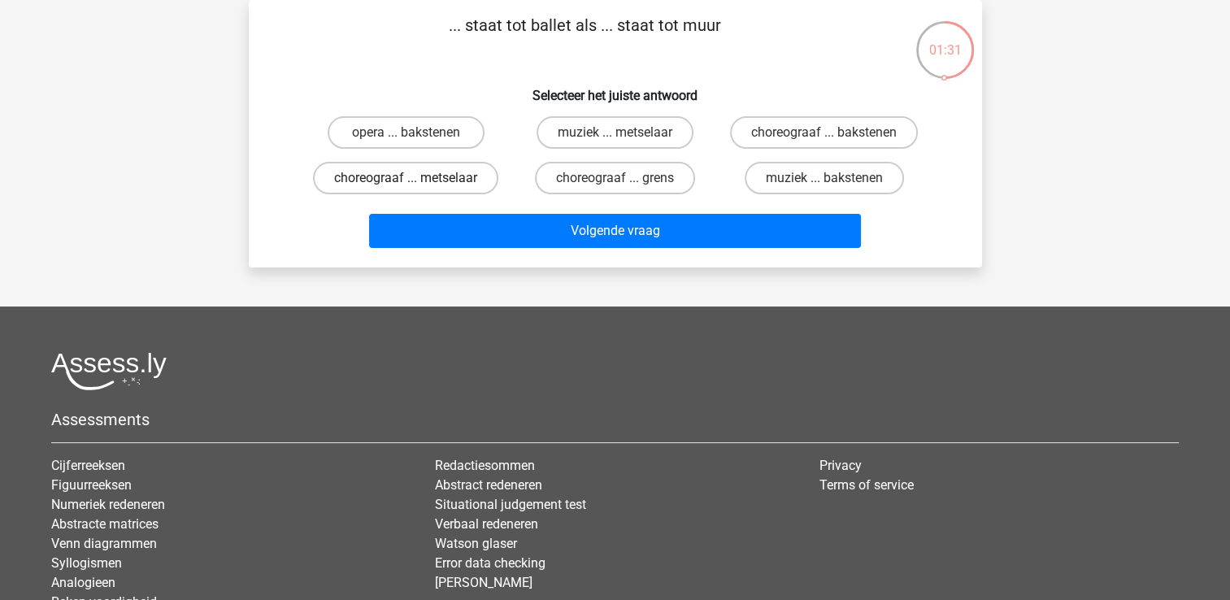
click at [455, 176] on label "choreograaf ... metselaar" at bounding box center [405, 178] width 185 height 33
click at [416, 178] on input "choreograaf ... metselaar" at bounding box center [411, 183] width 11 height 11
radio input "true"
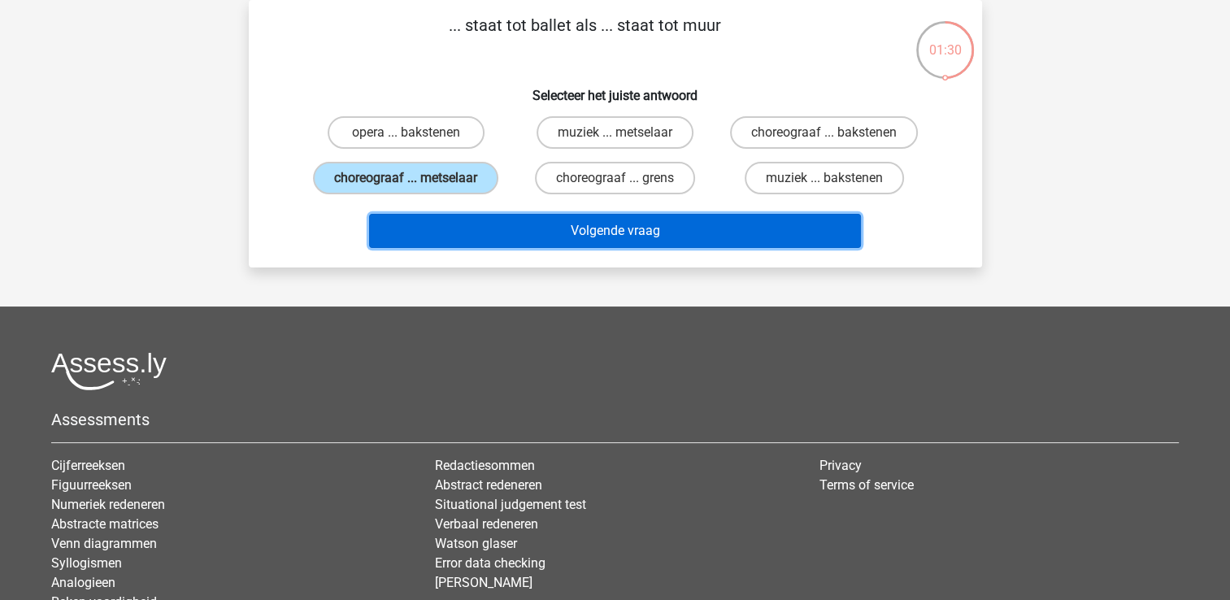
click at [542, 228] on button "Volgende vraag" at bounding box center [615, 231] width 492 height 34
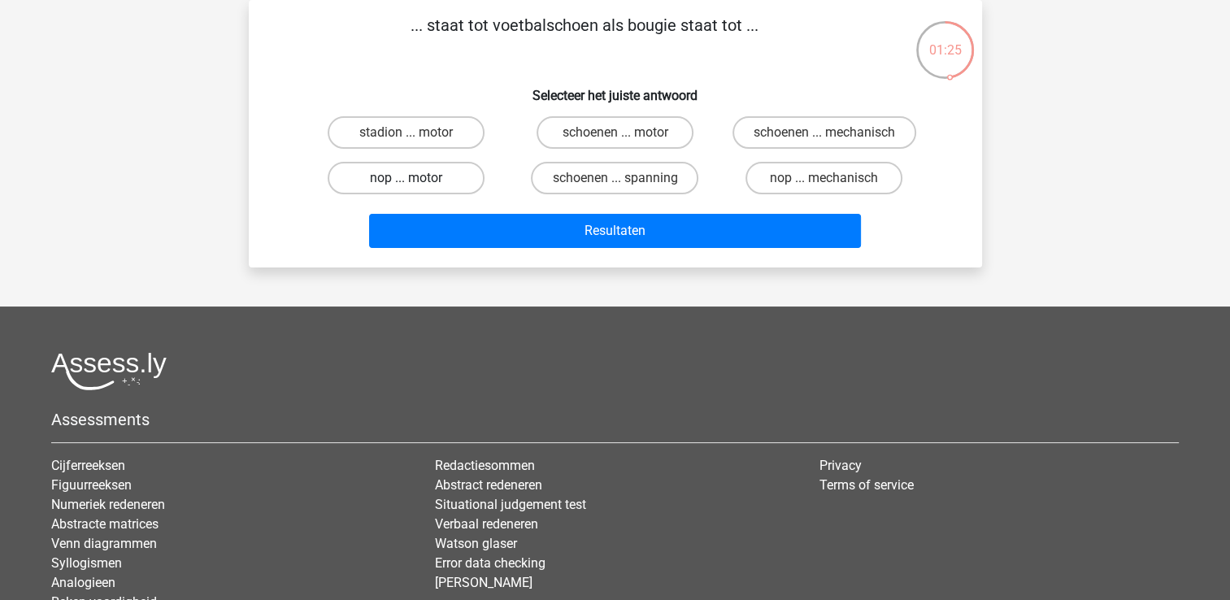
click at [445, 167] on label "nop ... motor" at bounding box center [406, 178] width 157 height 33
click at [416, 178] on input "nop ... motor" at bounding box center [411, 183] width 11 height 11
radio input "true"
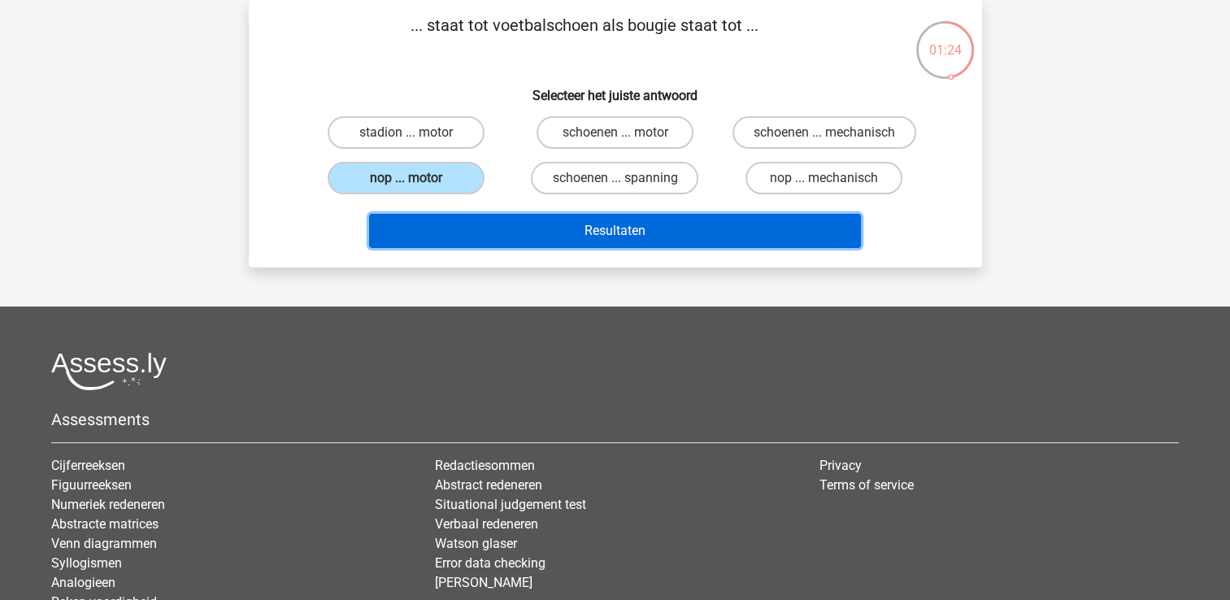
click at [563, 233] on button "Resultaten" at bounding box center [615, 231] width 492 height 34
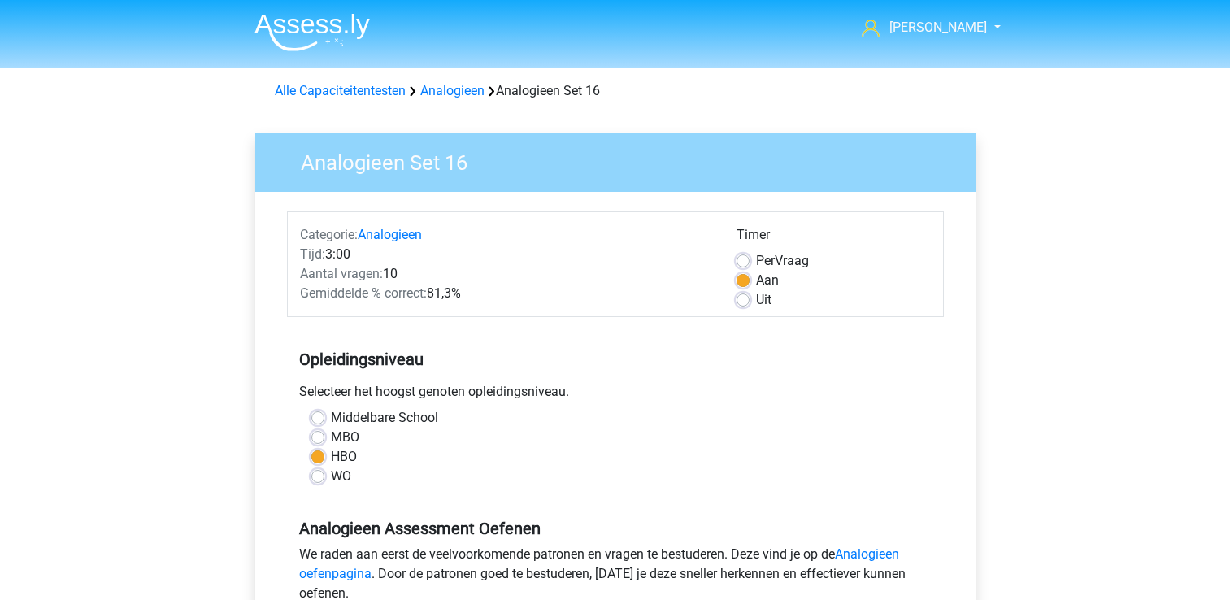
scroll to position [569, 0]
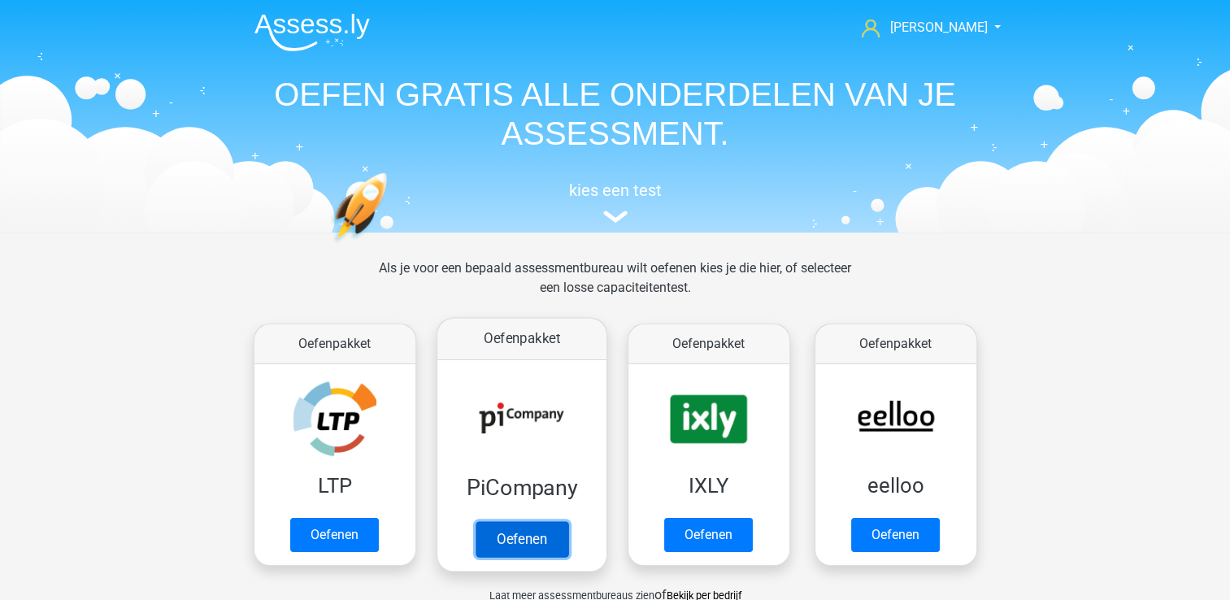
click at [535, 533] on link "Oefenen" at bounding box center [521, 539] width 93 height 36
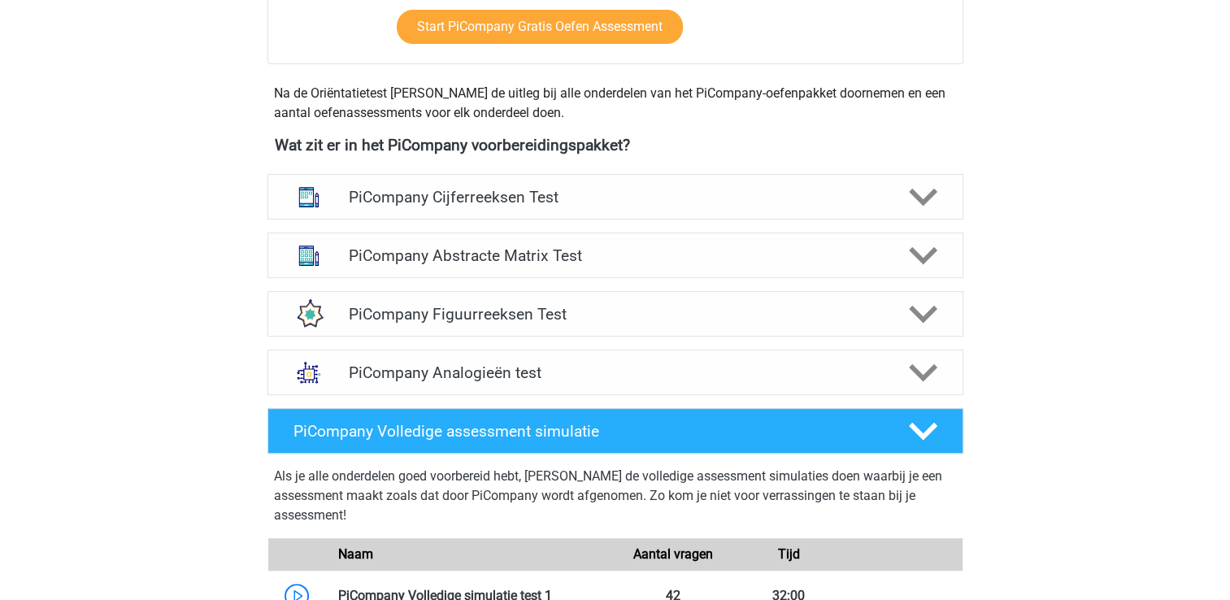
scroll to position [569, 0]
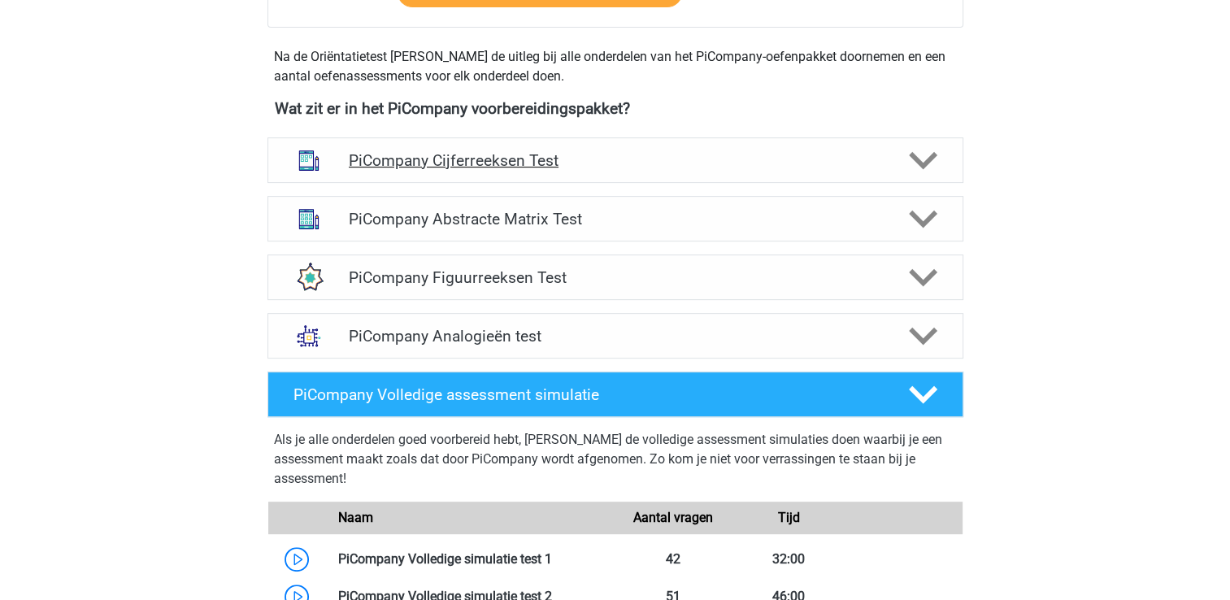
click at [452, 170] on h4 "PiCompany Cijferreeksen Test" at bounding box center [615, 160] width 532 height 19
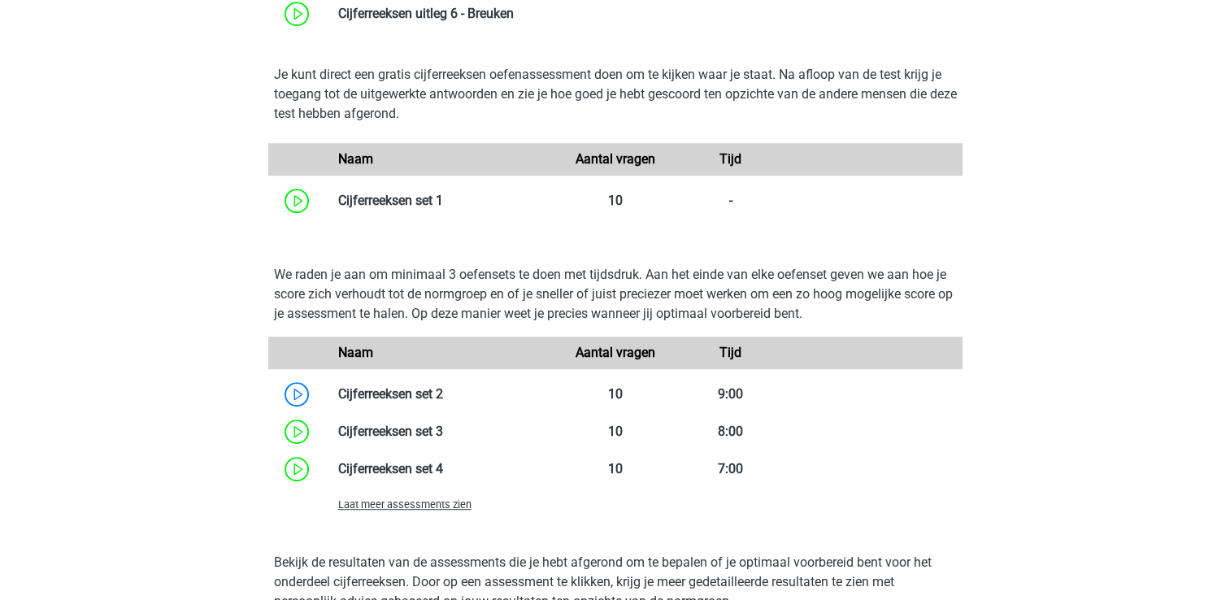
scroll to position [1056, 0]
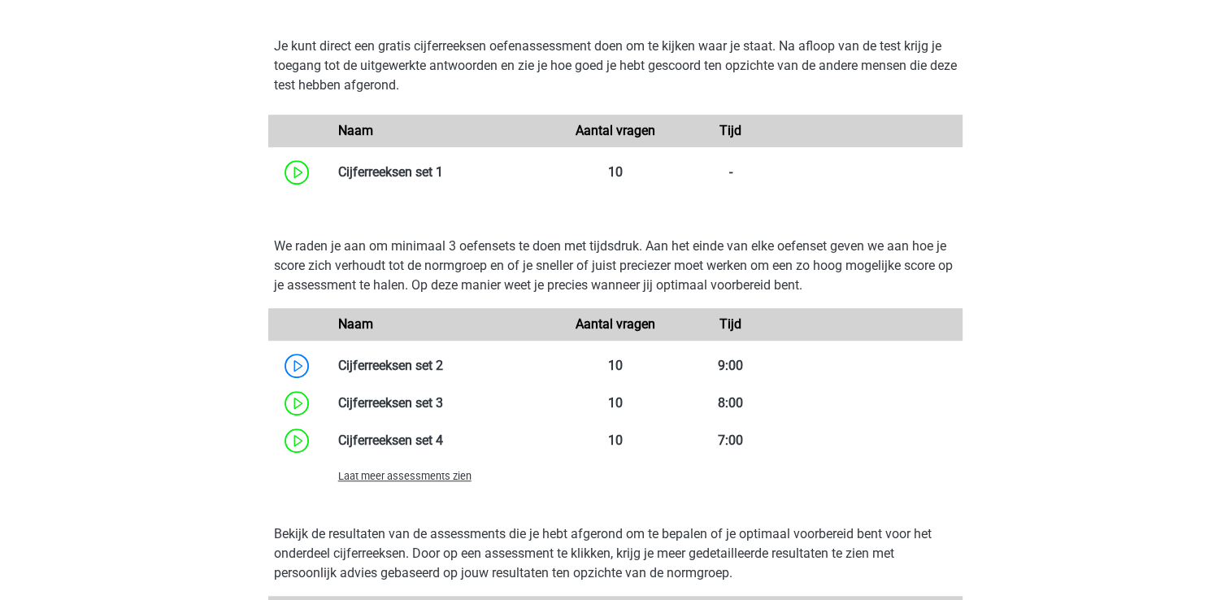
click at [397, 485] on div "Laat meer assessments zien" at bounding box center [442, 476] width 232 height 20
click at [402, 482] on span "Laat meer assessments zien" at bounding box center [404, 476] width 133 height 12
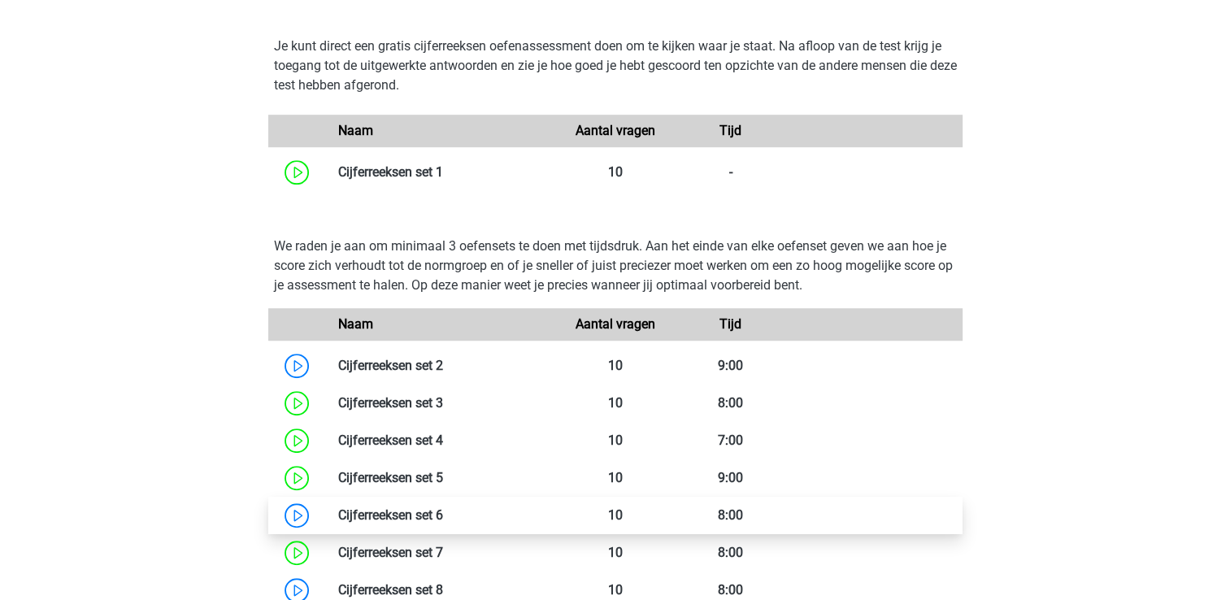
click at [443, 523] on link at bounding box center [443, 514] width 0 height 15
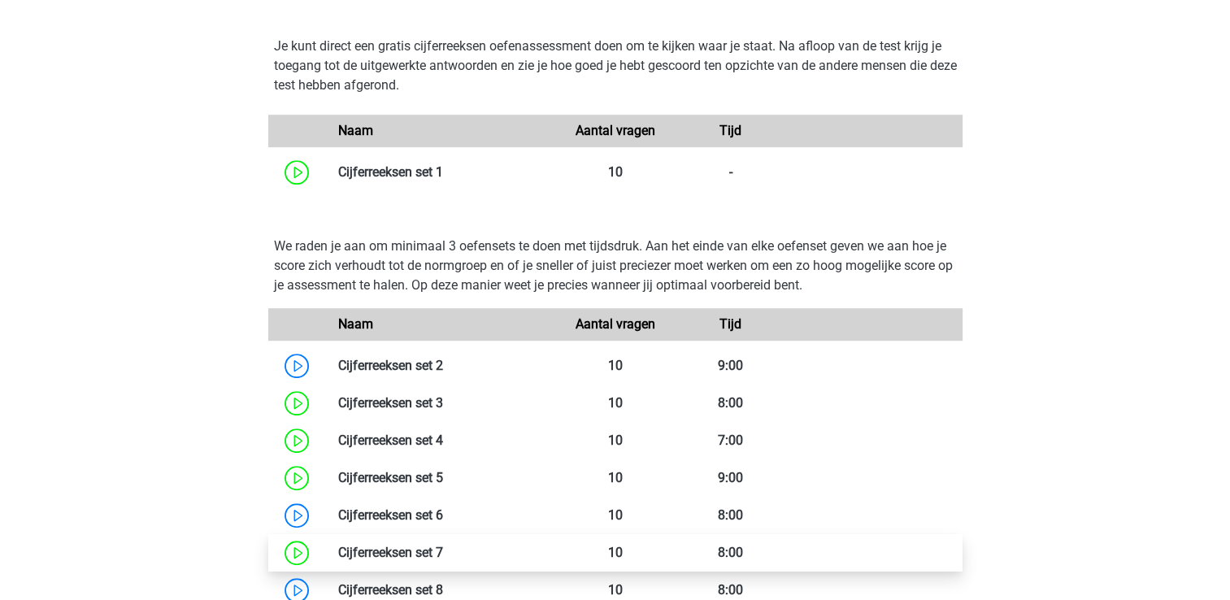
click at [443, 560] on link at bounding box center [443, 551] width 0 height 15
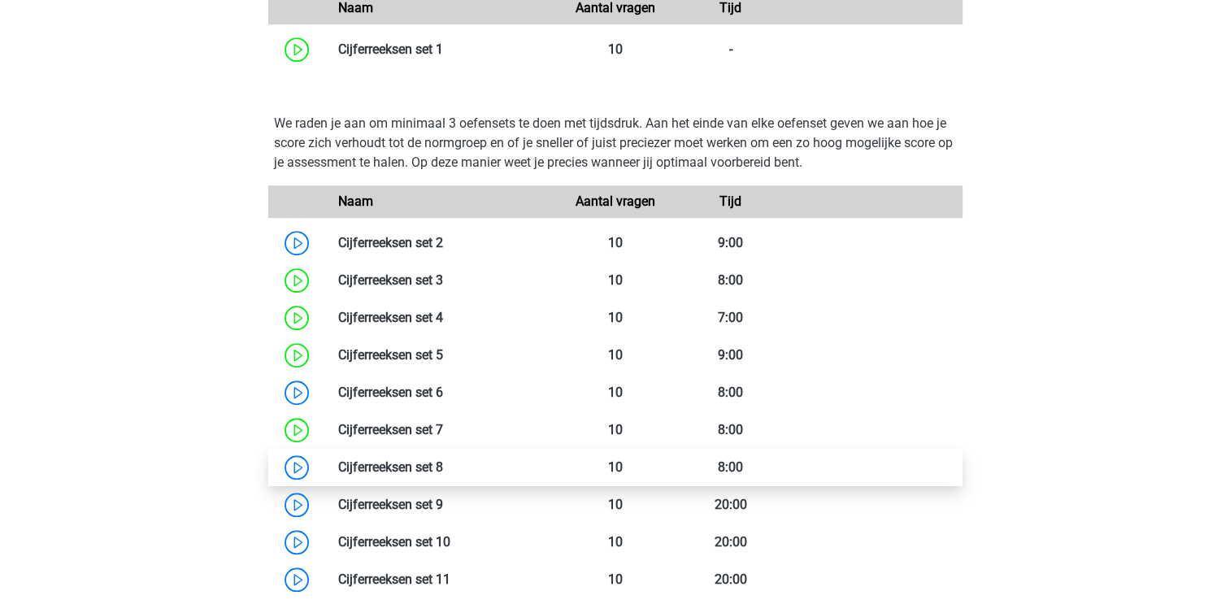
scroll to position [1219, 0]
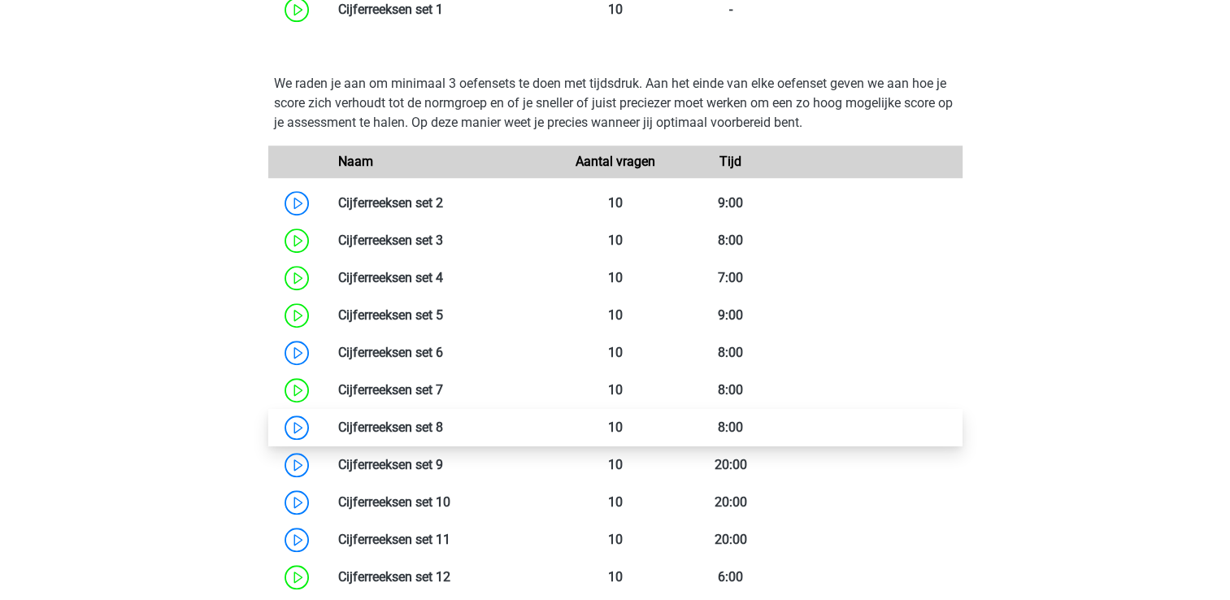
click at [443, 435] on link at bounding box center [443, 426] width 0 height 15
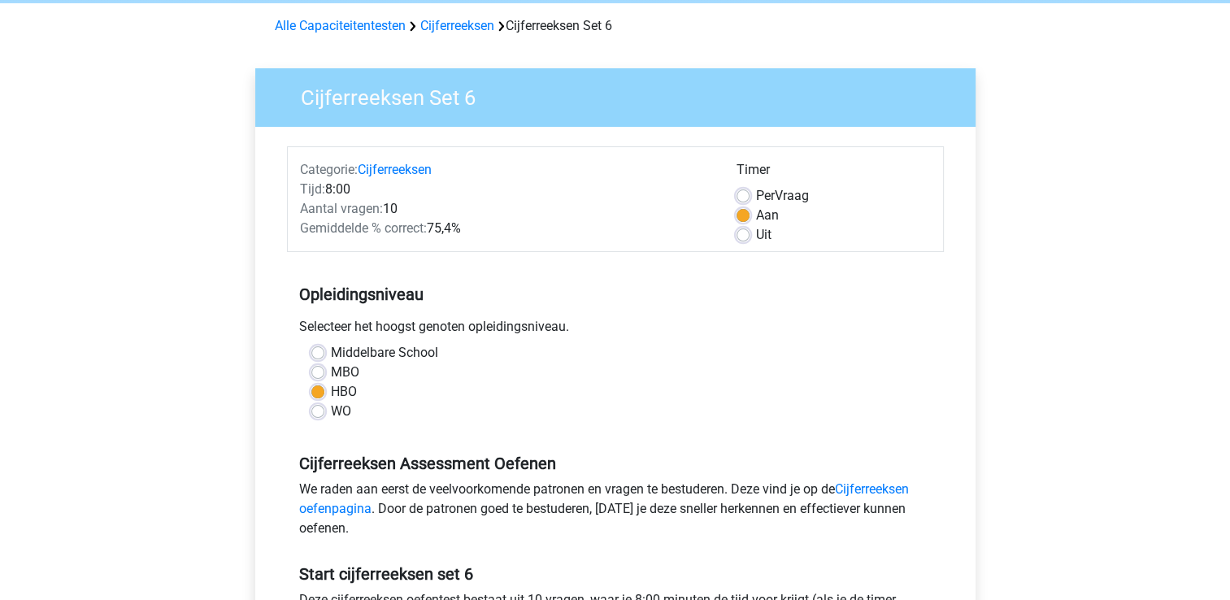
scroll to position [325, 0]
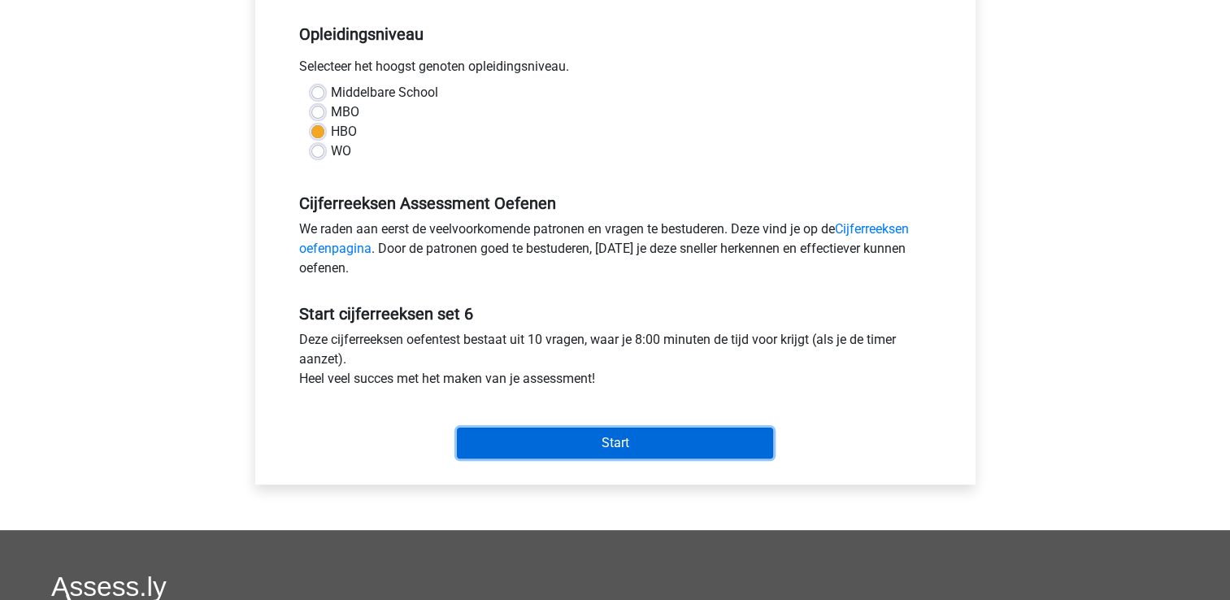
click at [522, 453] on input "Start" at bounding box center [615, 442] width 316 height 31
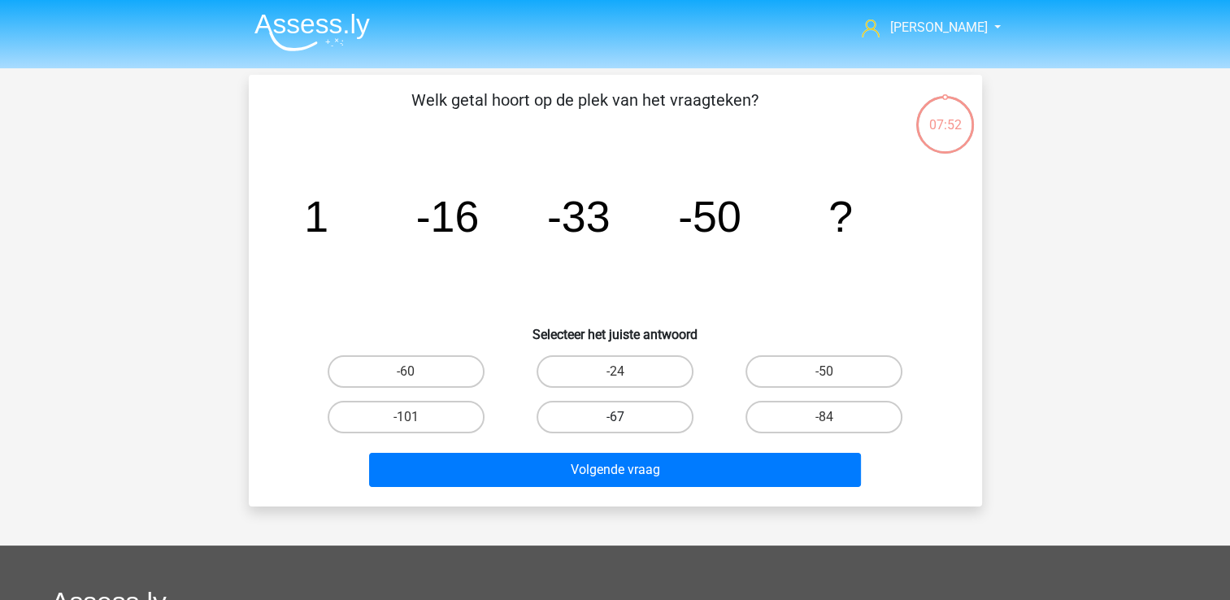
click at [611, 414] on label "-67" at bounding box center [614, 417] width 157 height 33
click at [614, 417] on input "-67" at bounding box center [619, 422] width 11 height 11
radio input "true"
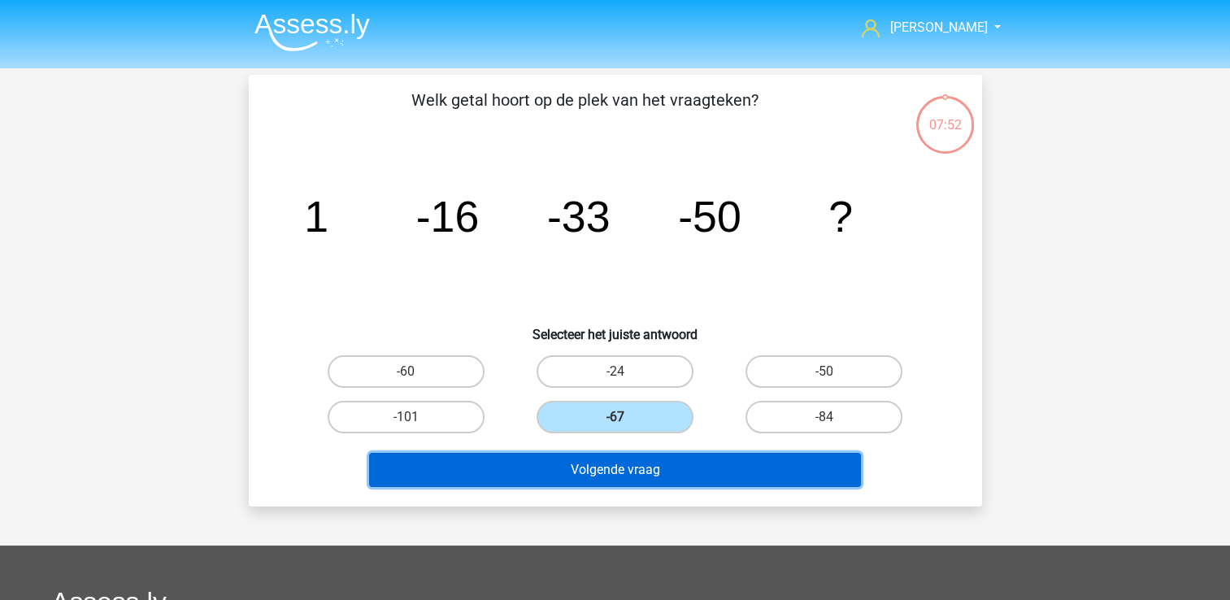
click at [586, 479] on button "Volgende vraag" at bounding box center [615, 470] width 492 height 34
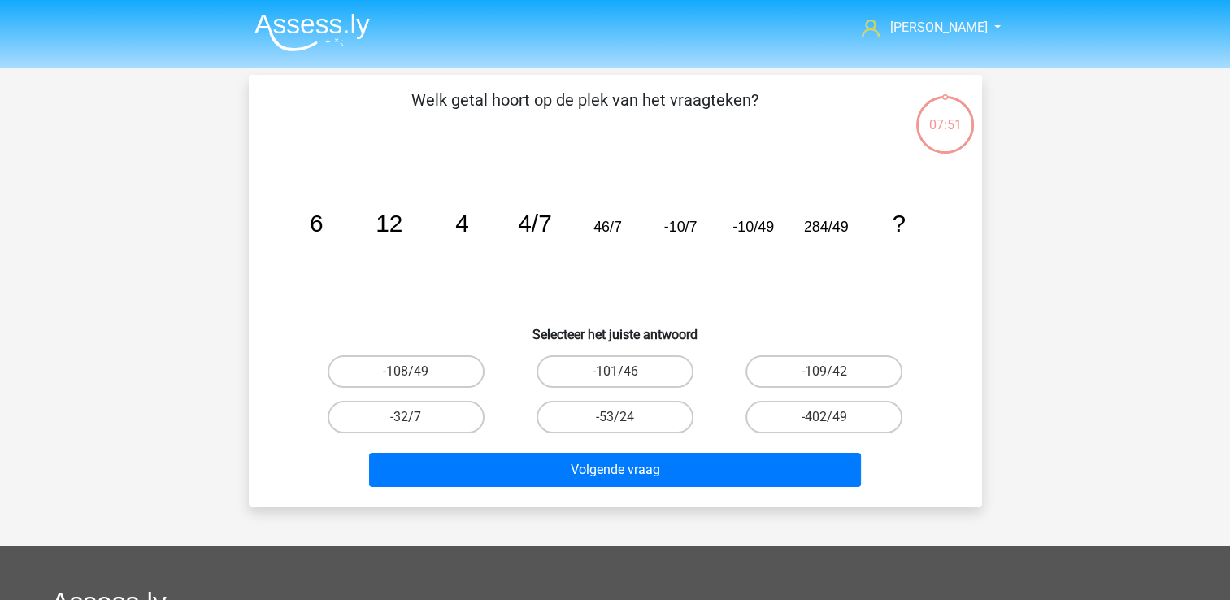
scroll to position [75, 0]
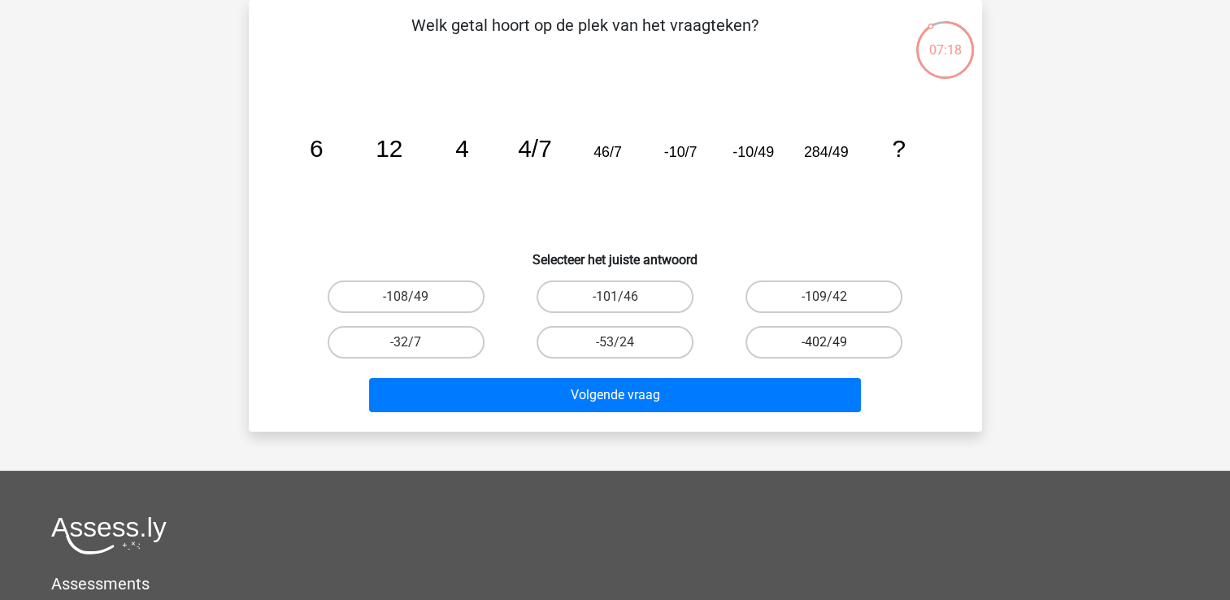
click at [775, 345] on label "-402/49" at bounding box center [823, 342] width 157 height 33
click at [824, 345] on input "-402/49" at bounding box center [829, 347] width 11 height 11
radio input "true"
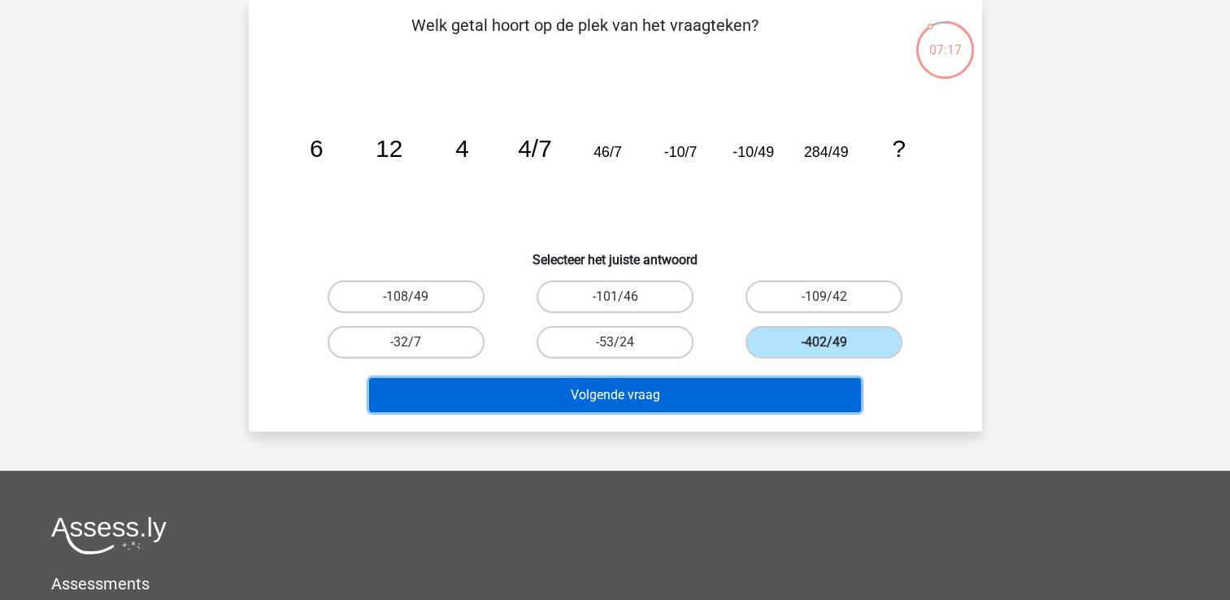
click at [640, 402] on button "Volgende vraag" at bounding box center [615, 395] width 492 height 34
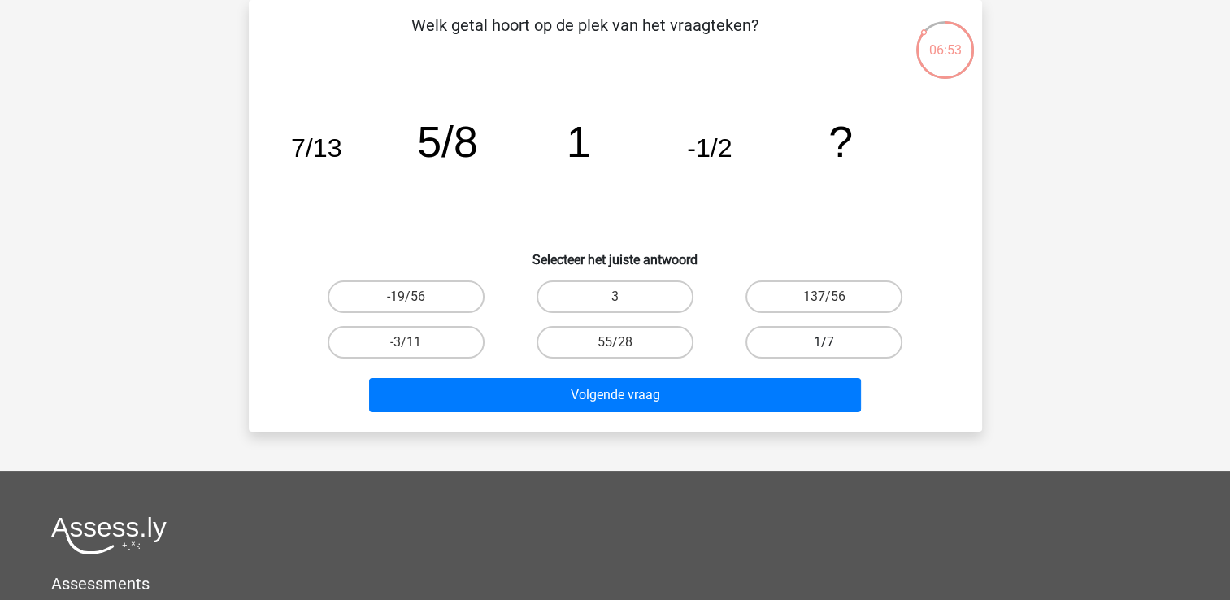
click at [808, 340] on label "1/7" at bounding box center [823, 342] width 157 height 33
click at [824, 342] on input "1/7" at bounding box center [829, 347] width 11 height 11
radio input "true"
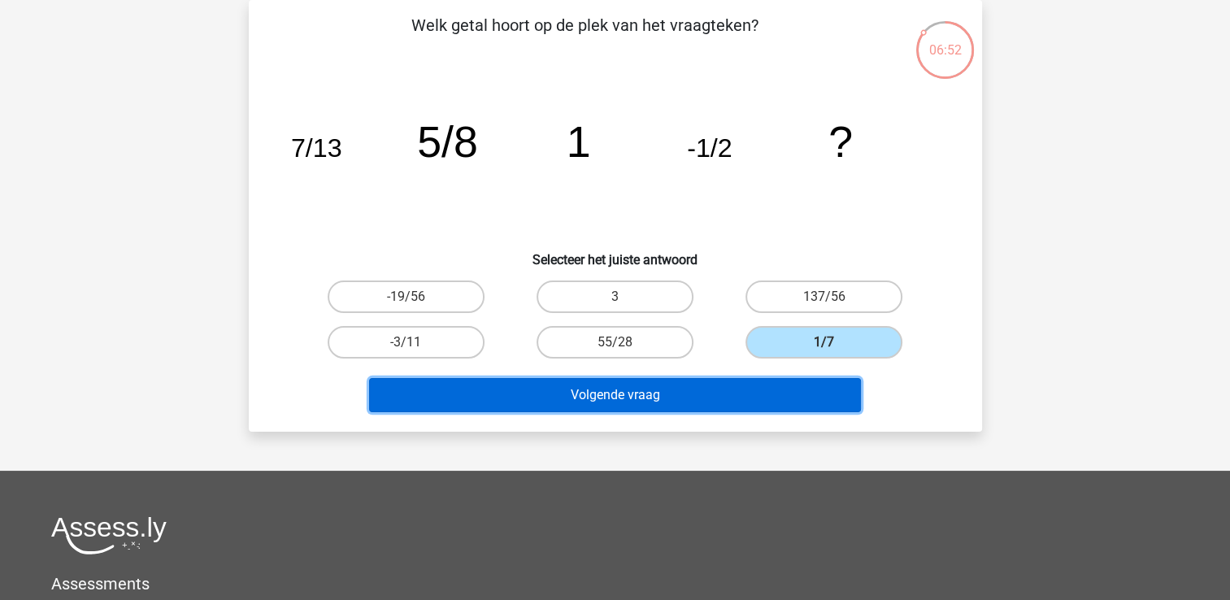
click at [630, 406] on button "Volgende vraag" at bounding box center [615, 395] width 492 height 34
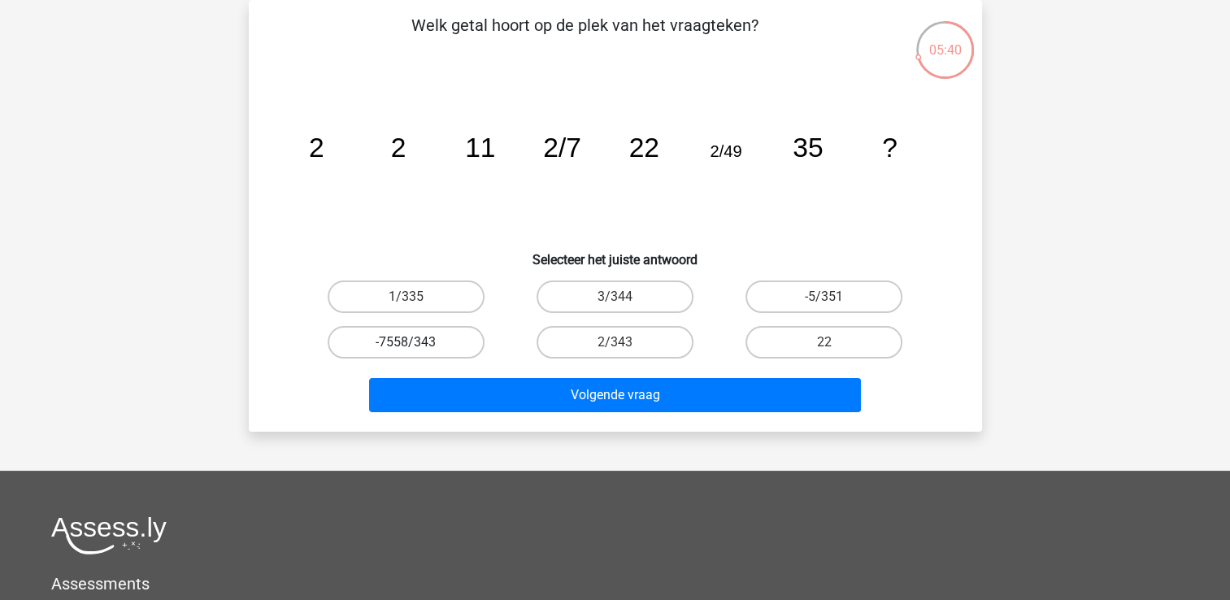
click at [436, 342] on label "-7558/343" at bounding box center [406, 342] width 157 height 33
click at [416, 342] on input "-7558/343" at bounding box center [411, 347] width 11 height 11
radio input "true"
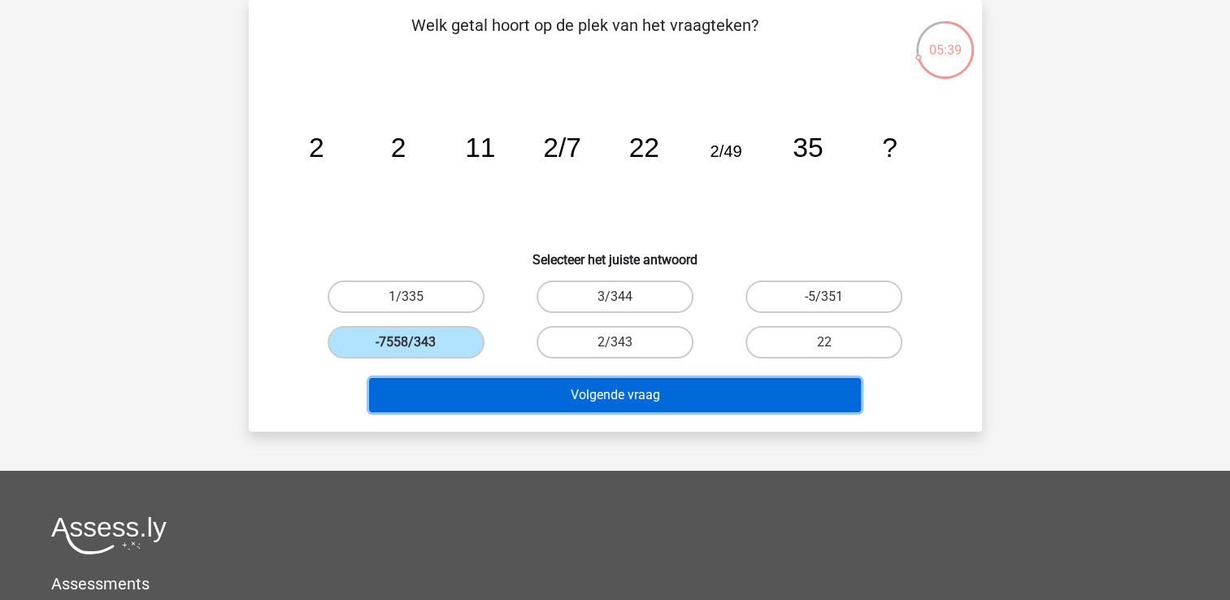
click at [511, 395] on button "Volgende vraag" at bounding box center [615, 395] width 492 height 34
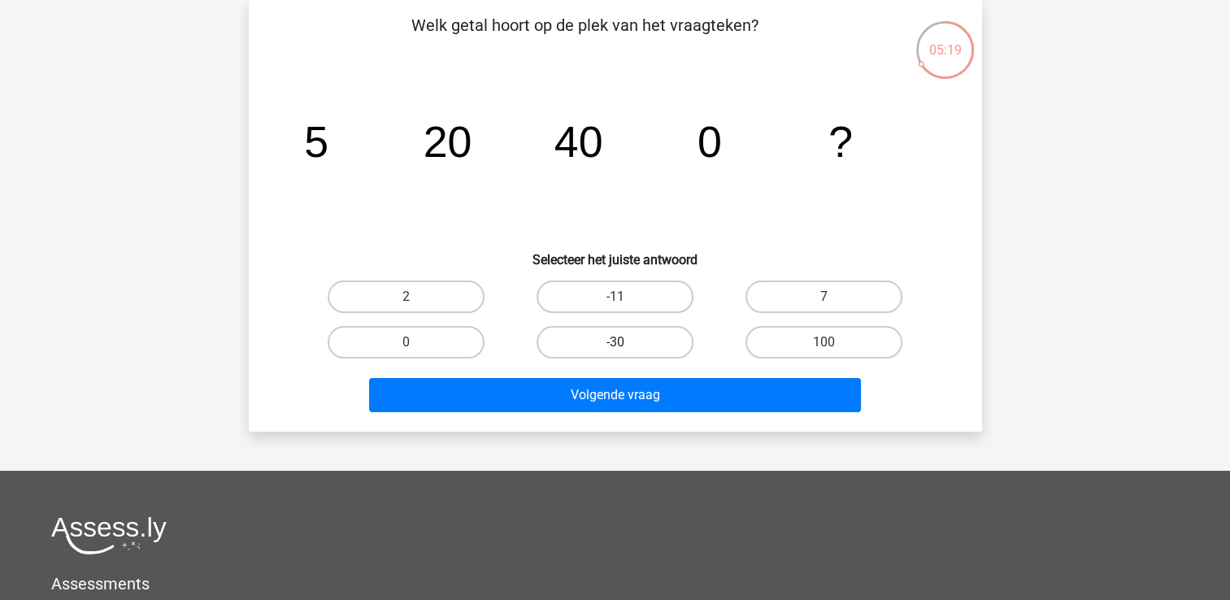
click at [637, 340] on label "-30" at bounding box center [614, 342] width 157 height 33
click at [625, 342] on input "-30" at bounding box center [619, 347] width 11 height 11
radio input "true"
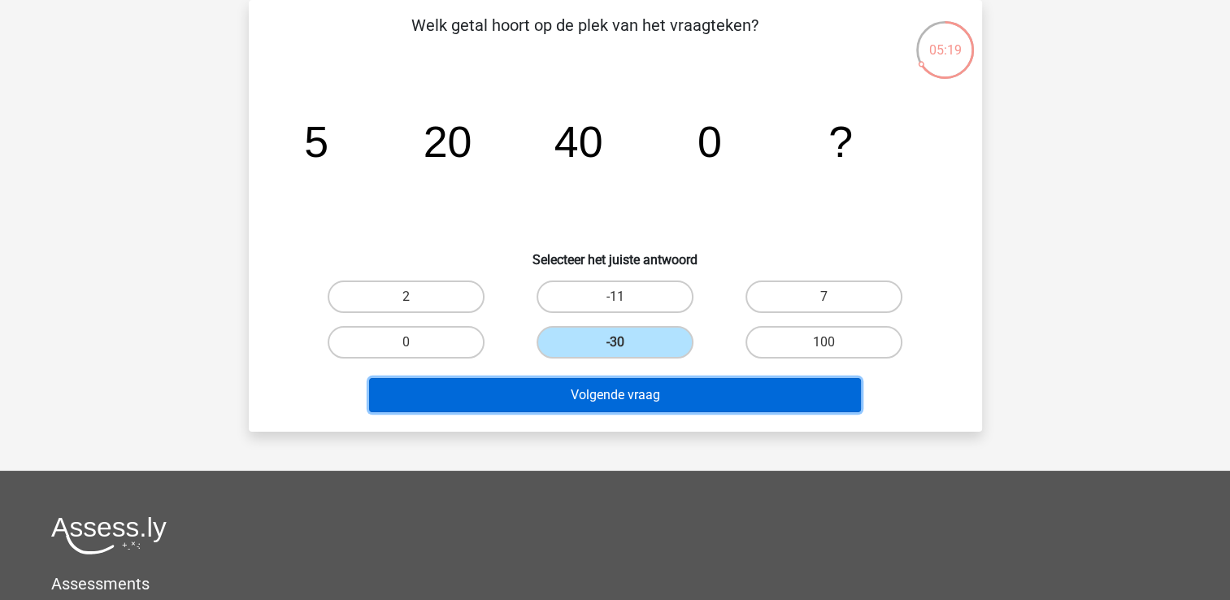
click at [602, 402] on button "Volgende vraag" at bounding box center [615, 395] width 492 height 34
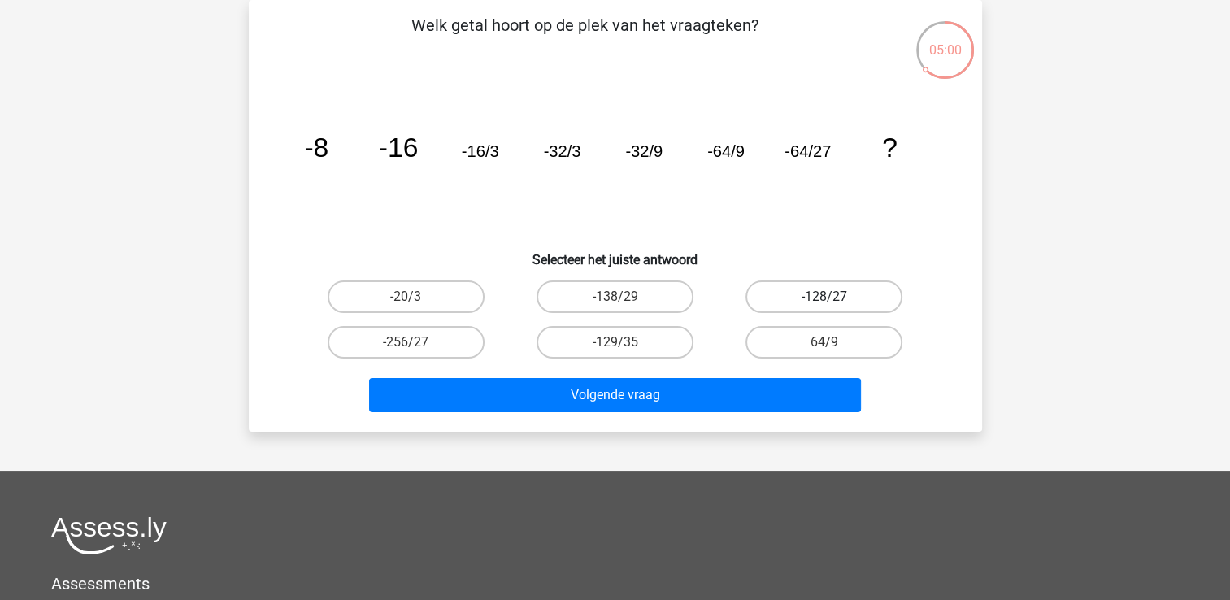
click at [819, 296] on label "-128/27" at bounding box center [823, 296] width 157 height 33
click at [824, 297] on input "-128/27" at bounding box center [829, 302] width 11 height 11
radio input "true"
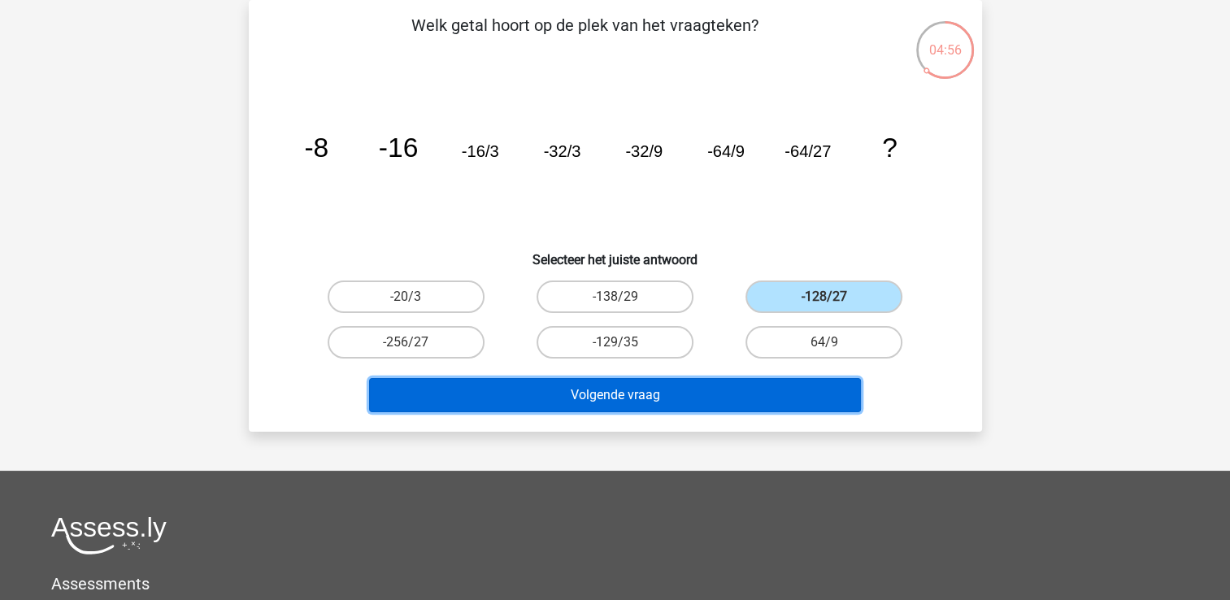
click at [556, 379] on button "Volgende vraag" at bounding box center [615, 395] width 492 height 34
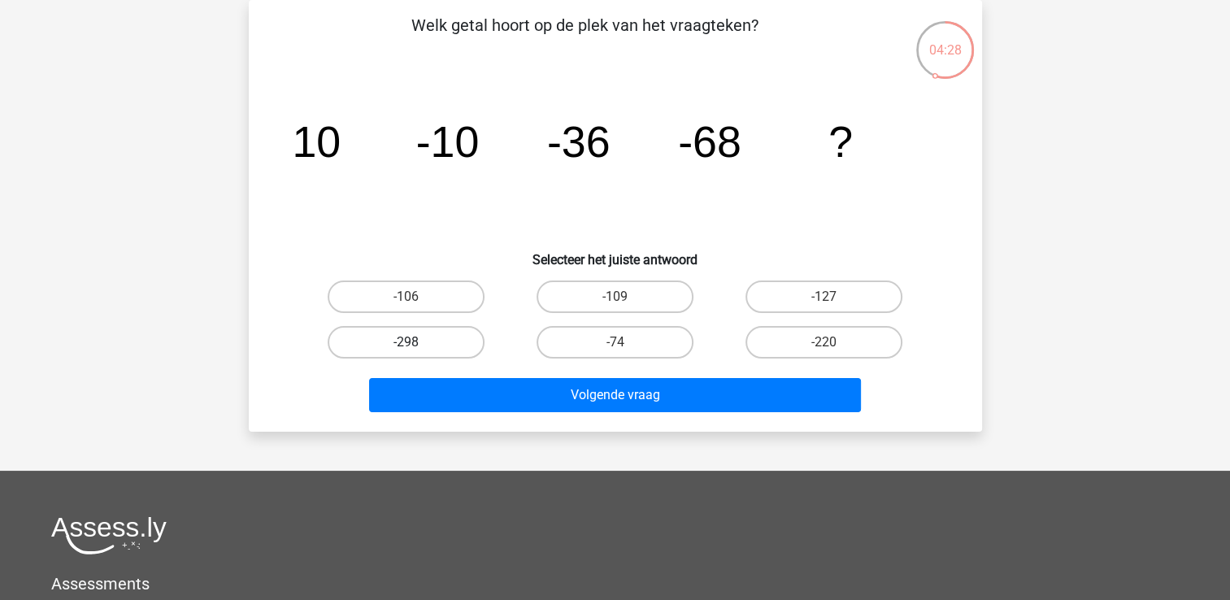
click at [433, 328] on div "-298" at bounding box center [405, 342] width 209 height 46
click at [432, 343] on label "-298" at bounding box center [406, 342] width 157 height 33
click at [416, 343] on input "-298" at bounding box center [411, 347] width 11 height 11
radio input "true"
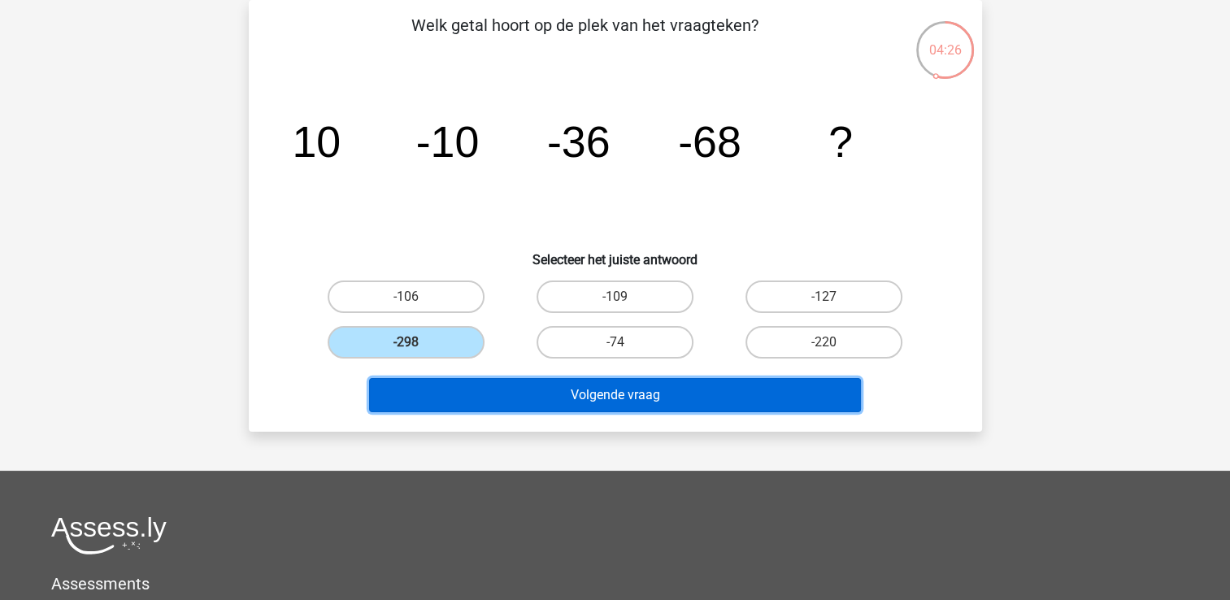
click at [540, 399] on button "Volgende vraag" at bounding box center [615, 395] width 492 height 34
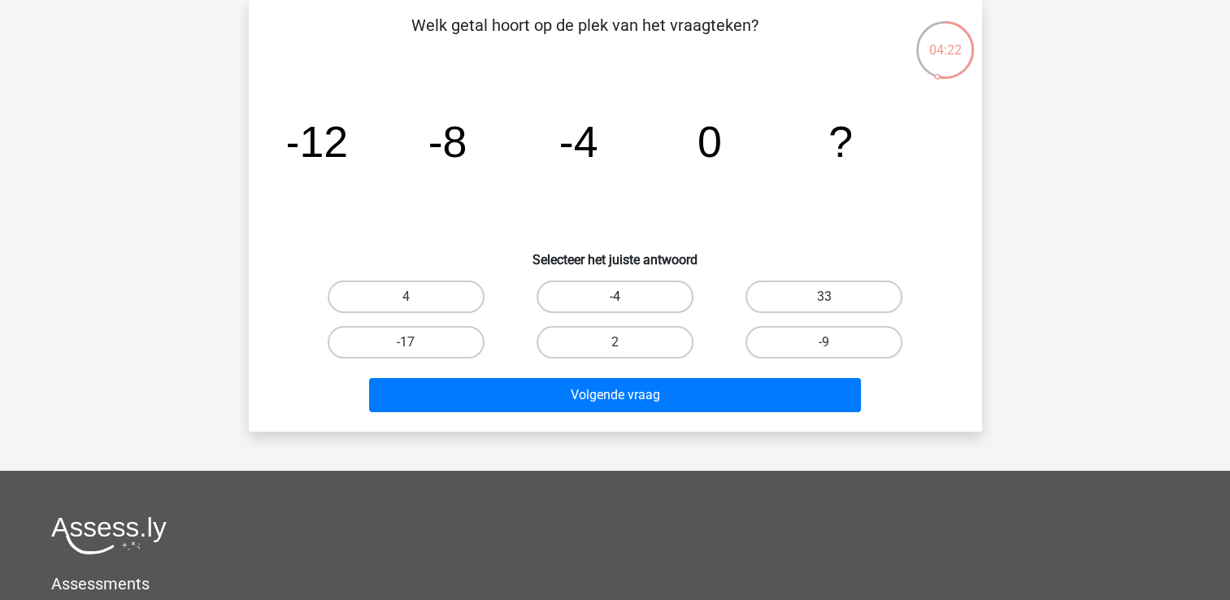
click at [611, 301] on label "-4" at bounding box center [614, 296] width 157 height 33
click at [614, 301] on input "-4" at bounding box center [619, 302] width 11 height 11
radio input "true"
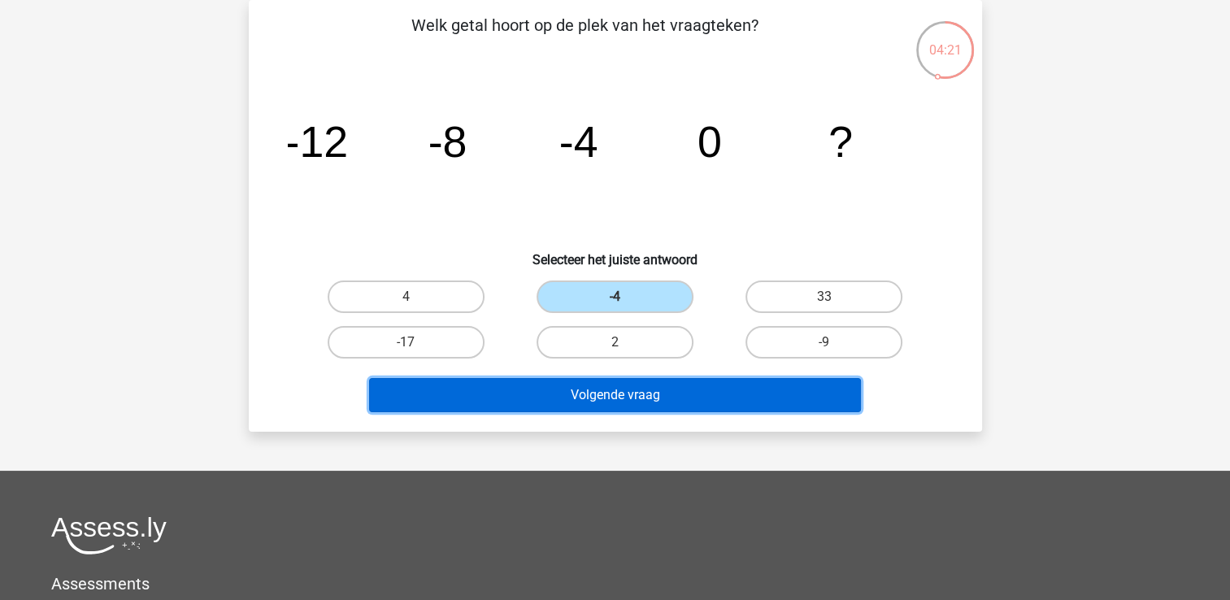
click at [609, 392] on button "Volgende vraag" at bounding box center [615, 395] width 492 height 34
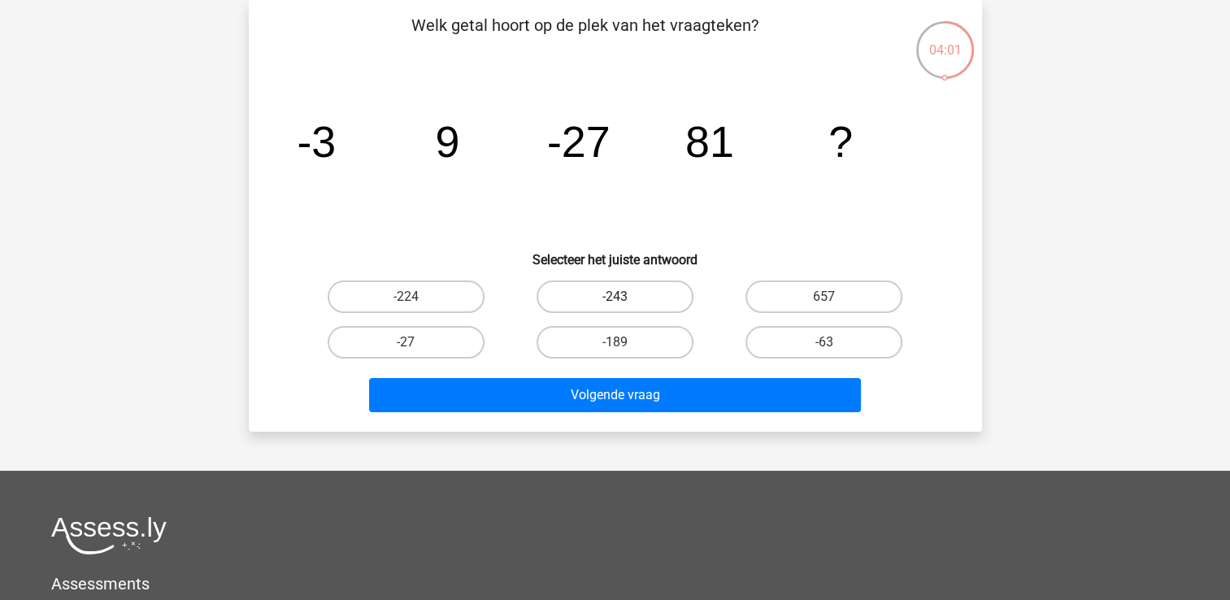
click at [568, 294] on label "-243" at bounding box center [614, 296] width 157 height 33
click at [614, 297] on input "-243" at bounding box center [619, 302] width 11 height 11
radio input "true"
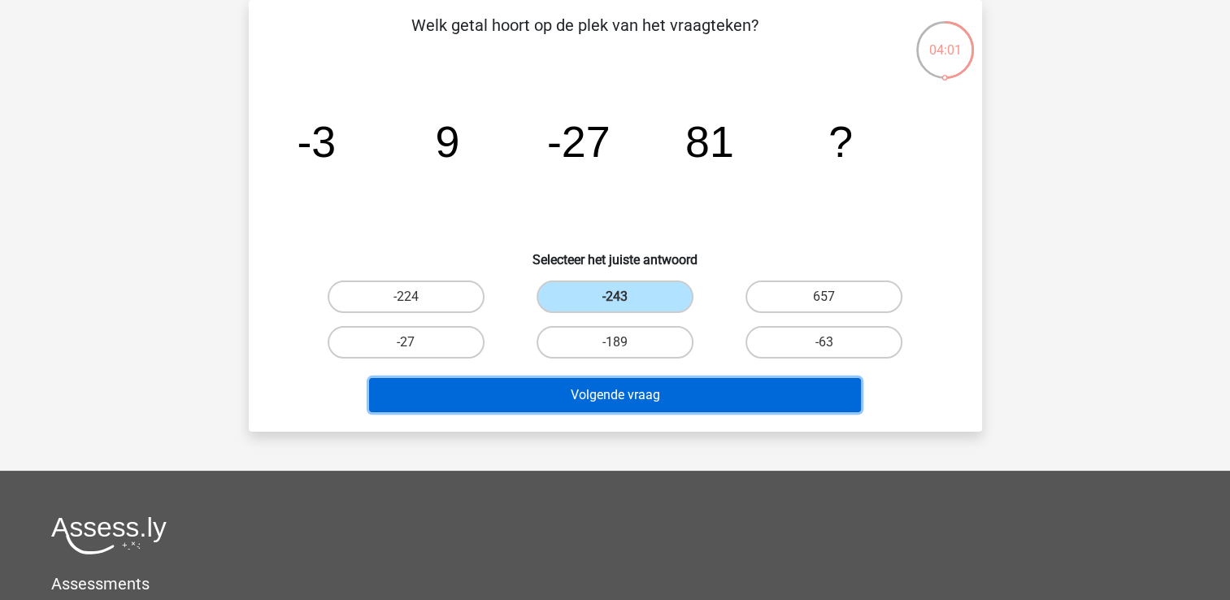
click at [566, 398] on button "Volgende vraag" at bounding box center [615, 395] width 492 height 34
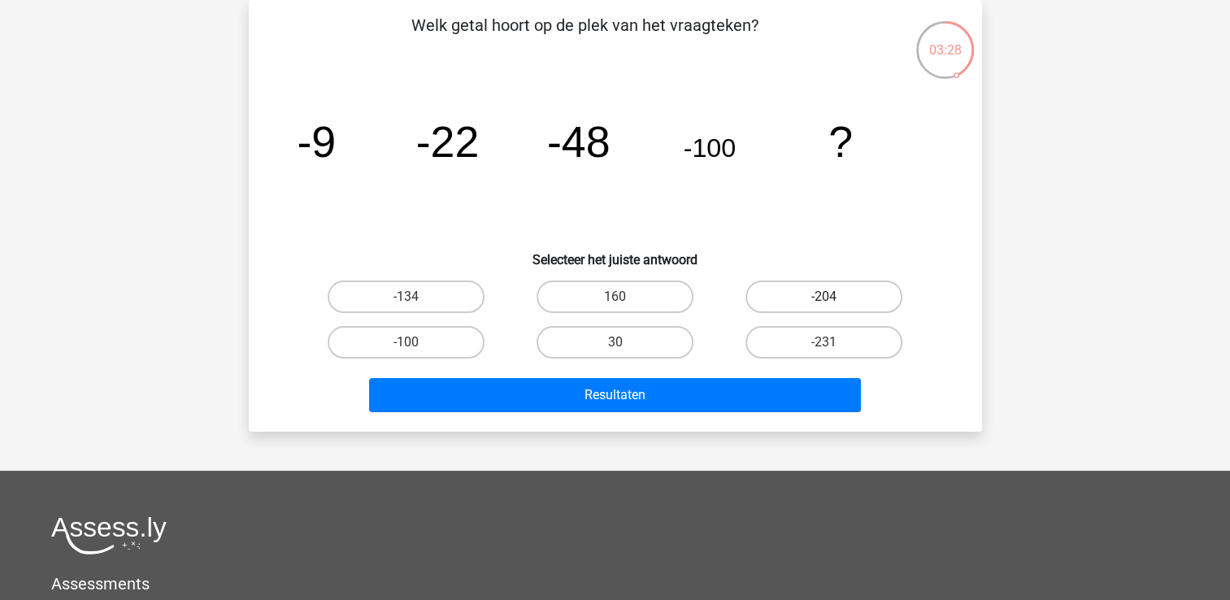
click at [835, 287] on label "-204" at bounding box center [823, 296] width 157 height 33
click at [835, 297] on input "-204" at bounding box center [829, 302] width 11 height 11
radio input "true"
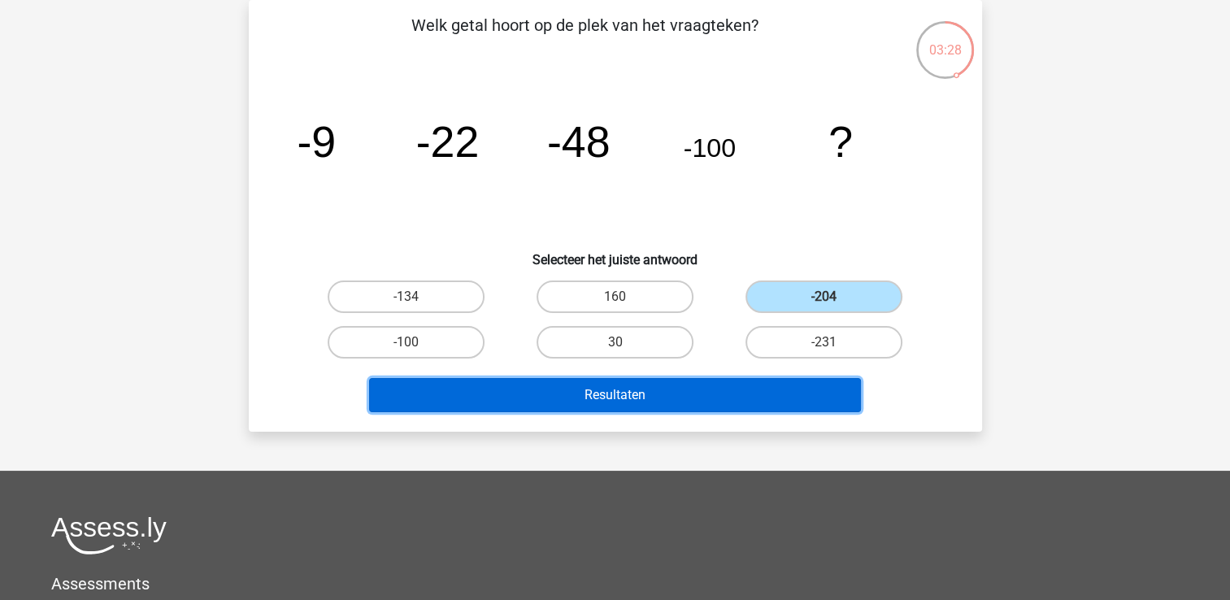
click at [576, 383] on button "Resultaten" at bounding box center [615, 395] width 492 height 34
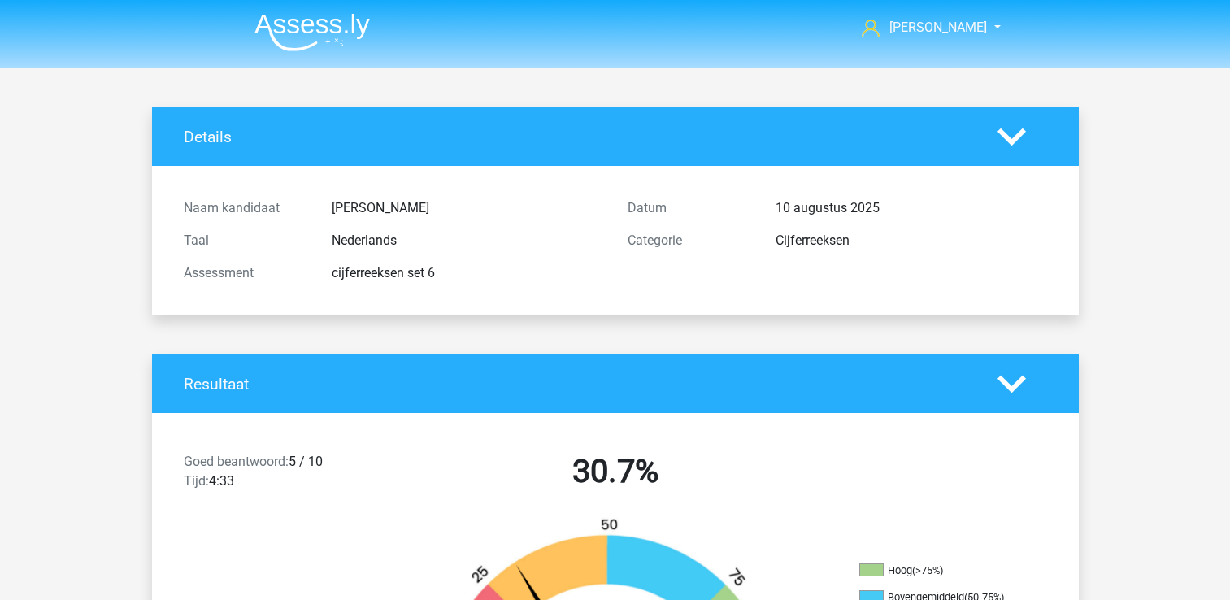
scroll to position [1056, 0]
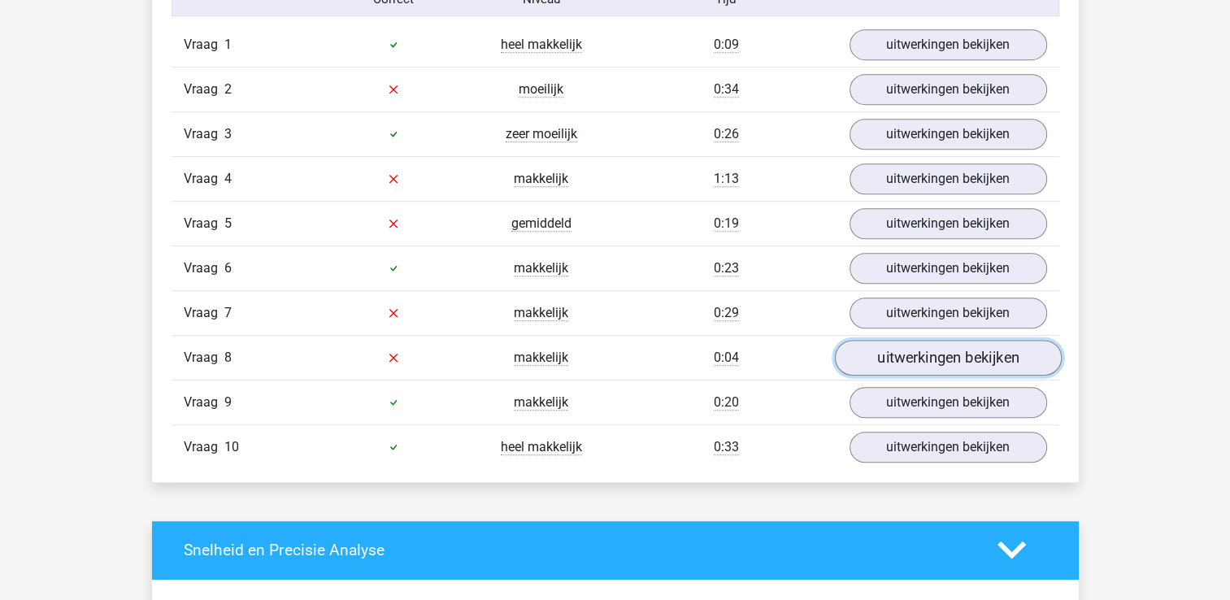
click at [881, 353] on link "uitwerkingen bekijken" at bounding box center [947, 358] width 227 height 36
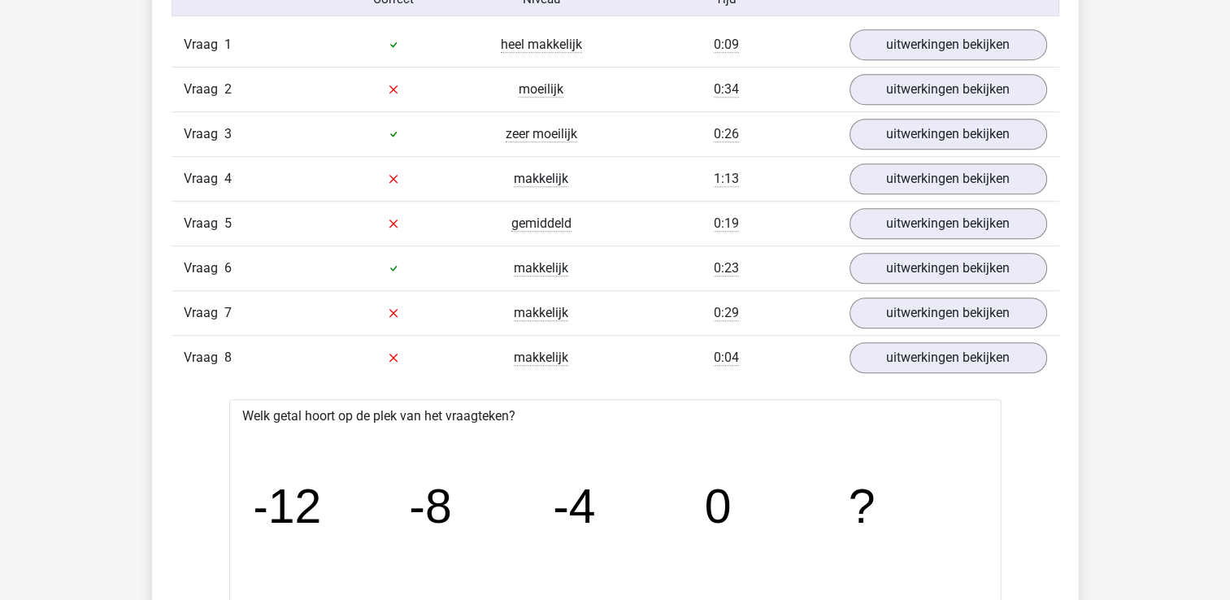
click at [880, 335] on div "Vraag 8 makkelijk 0:04 uitwerkingen bekijken" at bounding box center [614, 357] width 887 height 45
click at [870, 349] on link "uitwerkingen bekijken" at bounding box center [947, 358] width 227 height 36
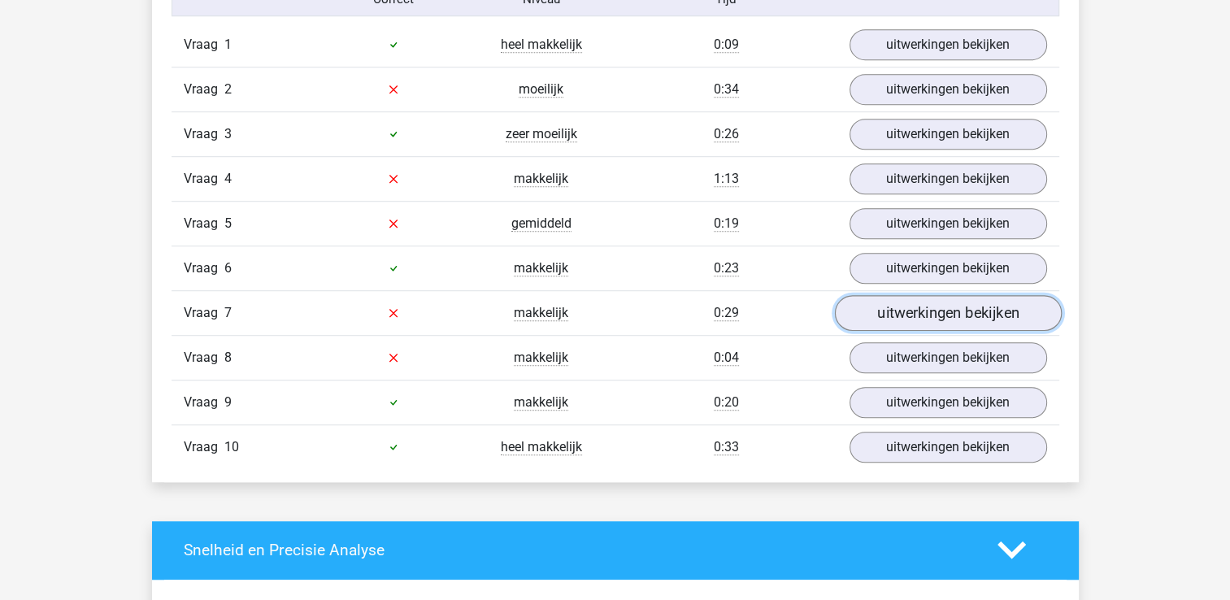
click at [879, 308] on link "uitwerkingen bekijken" at bounding box center [947, 313] width 227 height 36
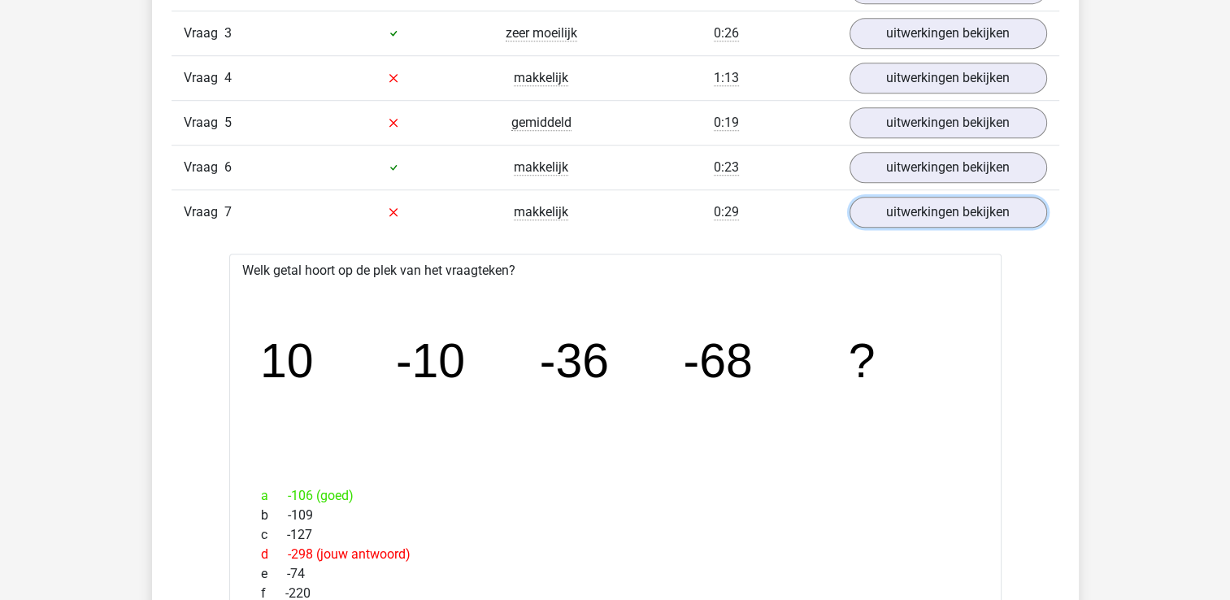
scroll to position [1138, 0]
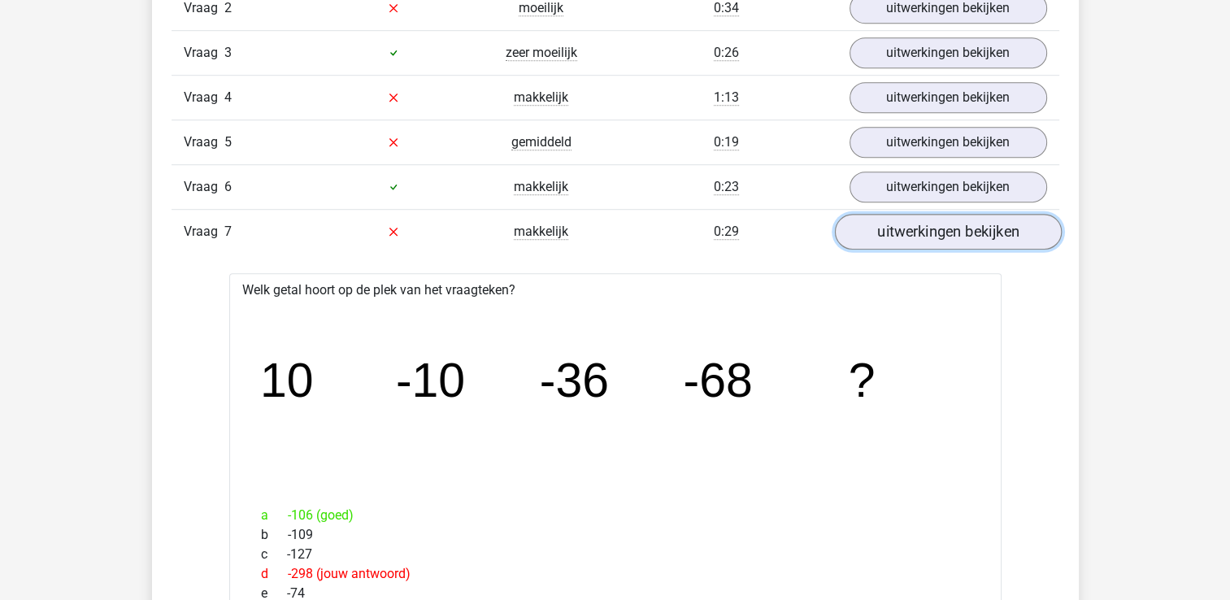
click at [896, 238] on link "uitwerkingen bekijken" at bounding box center [947, 232] width 227 height 36
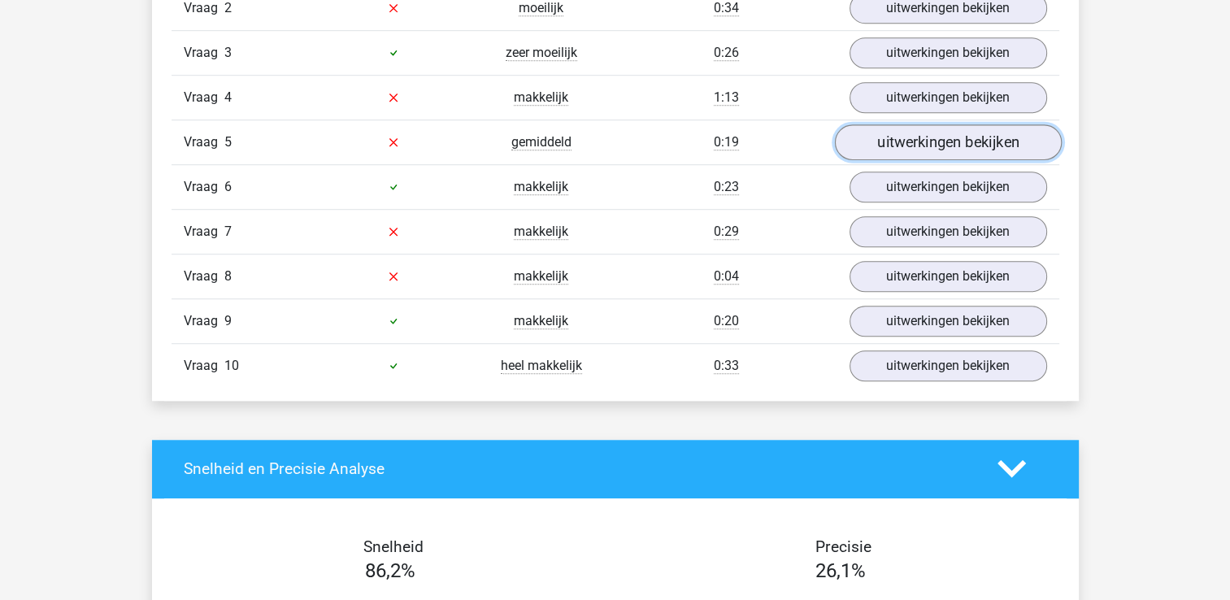
click at [904, 143] on link "uitwerkingen bekijken" at bounding box center [947, 142] width 227 height 36
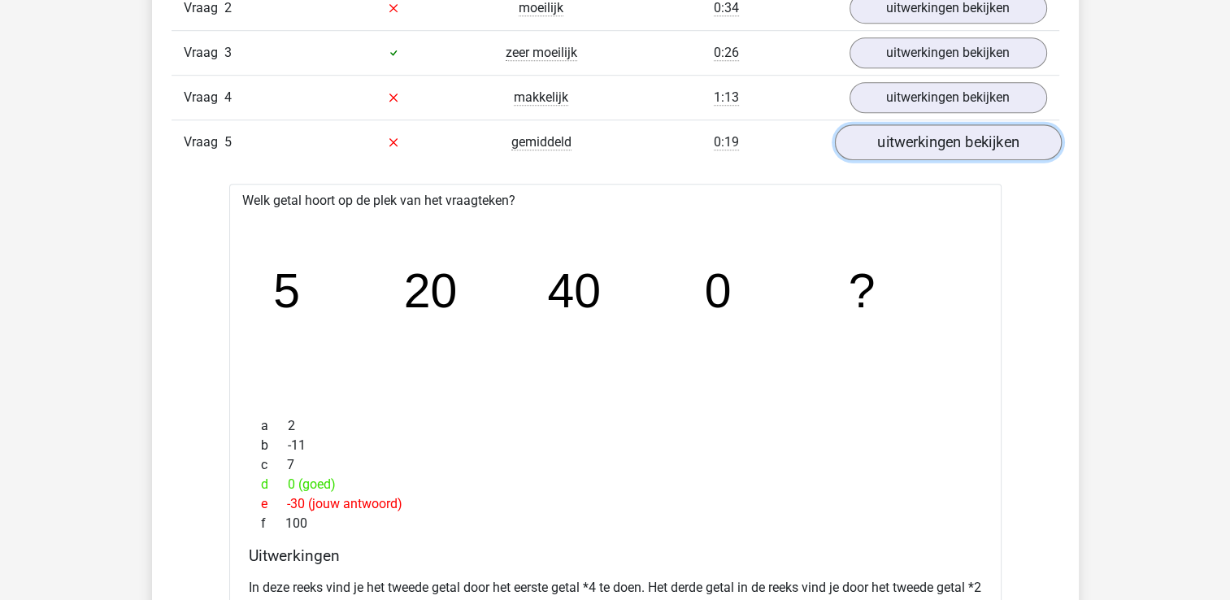
click at [966, 129] on link "uitwerkingen bekijken" at bounding box center [947, 142] width 227 height 36
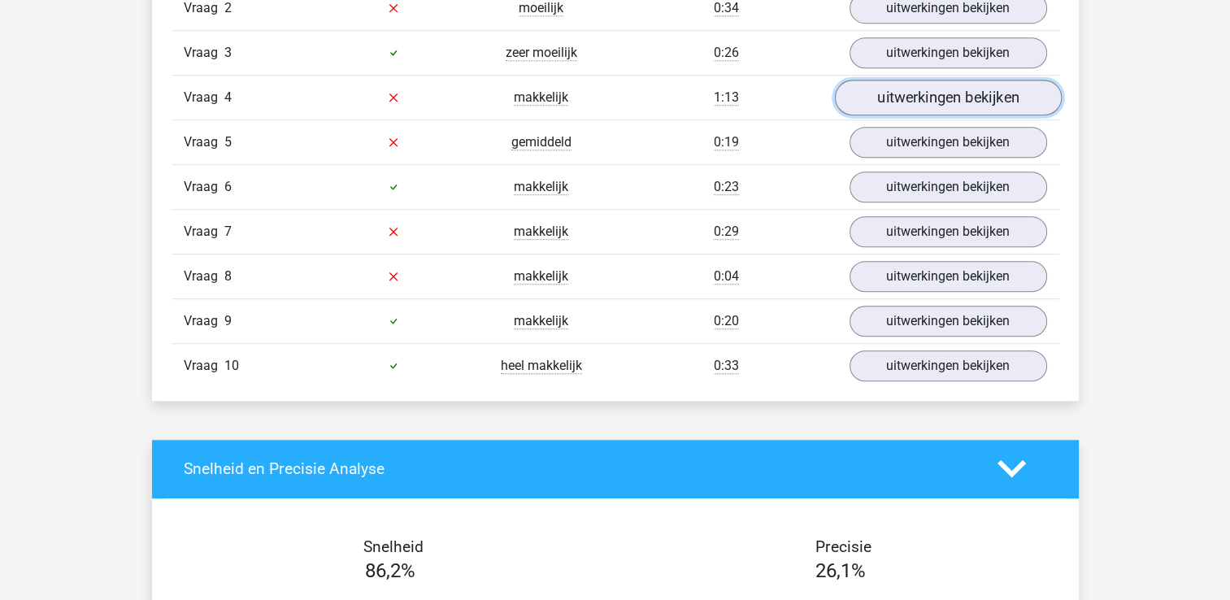
click at [893, 99] on link "uitwerkingen bekijken" at bounding box center [947, 98] width 227 height 36
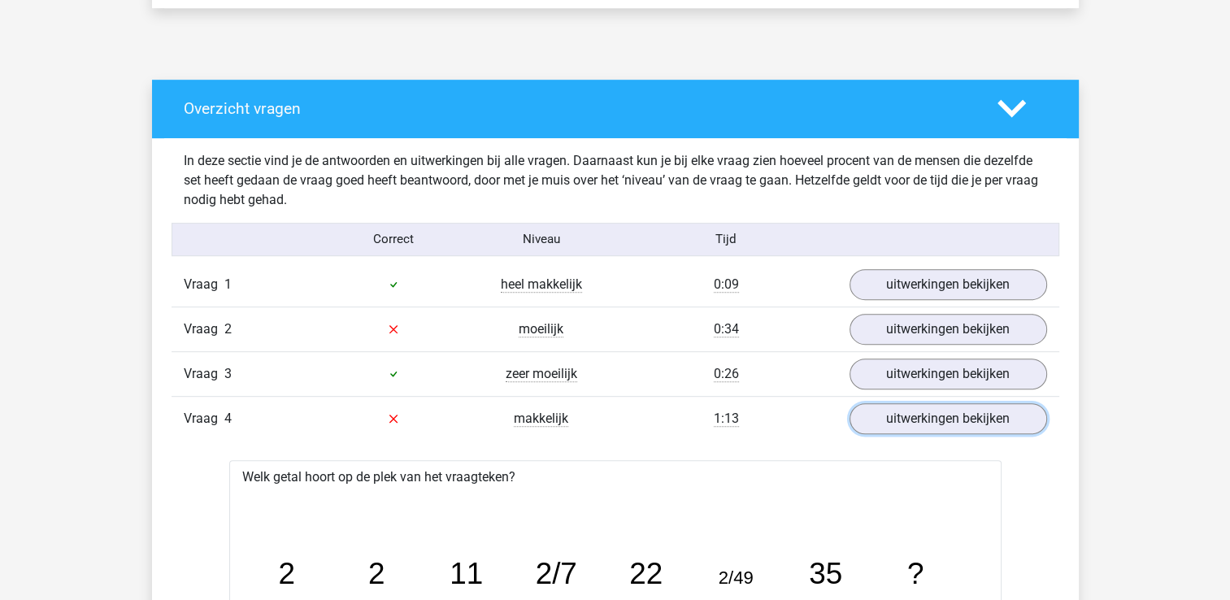
scroll to position [813, 0]
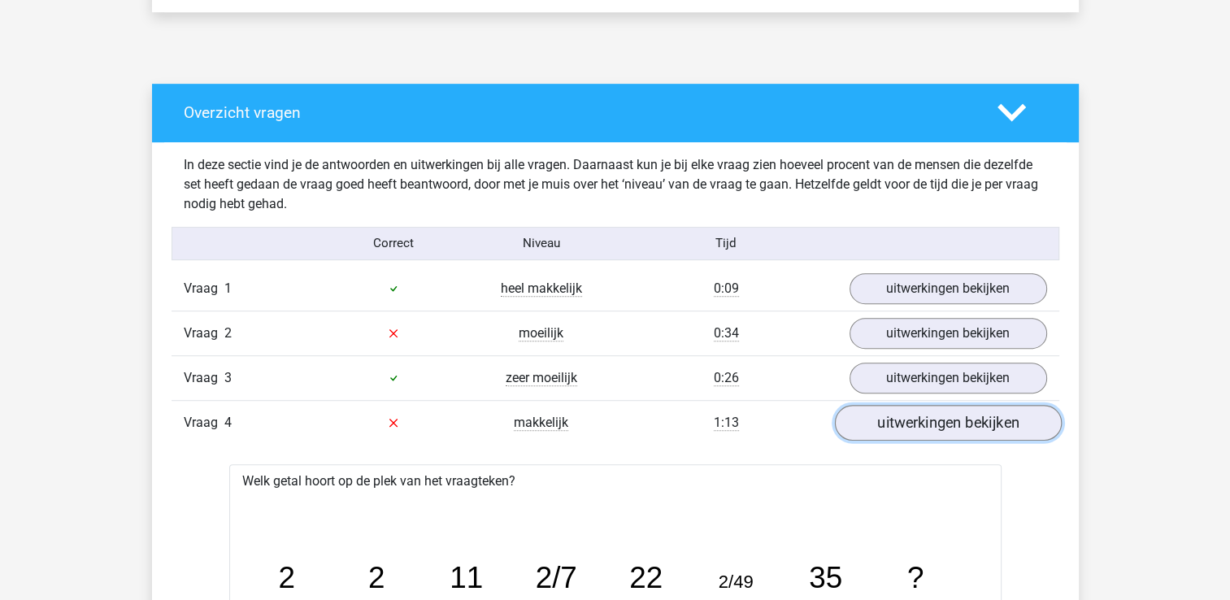
click at [947, 416] on link "uitwerkingen bekijken" at bounding box center [947, 423] width 227 height 36
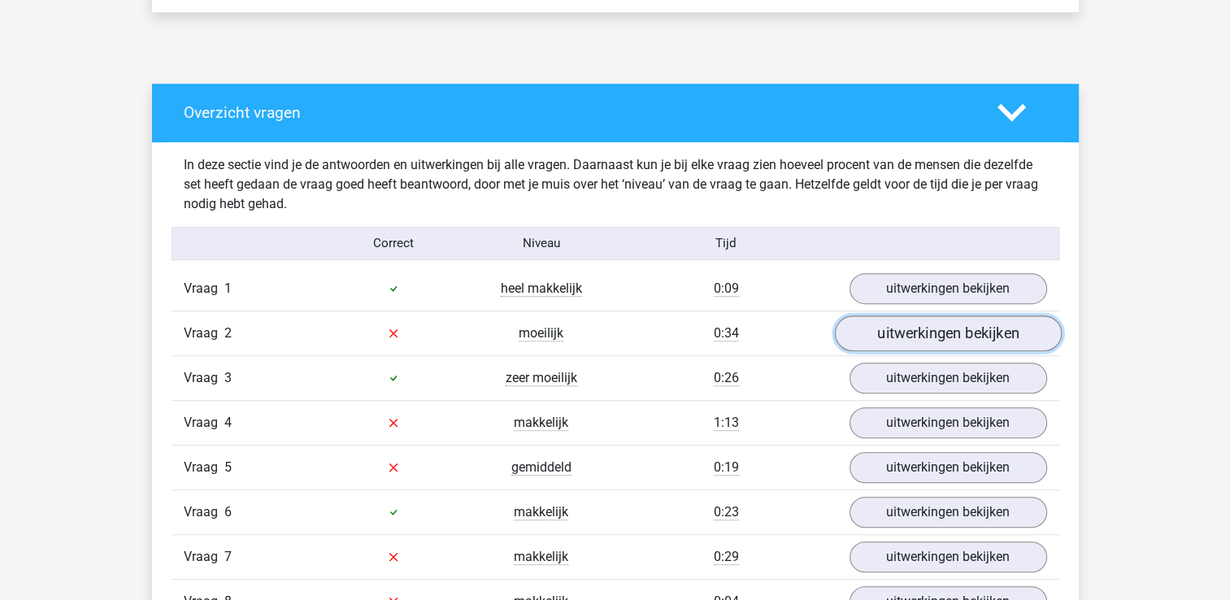
click at [939, 323] on link "uitwerkingen bekijken" at bounding box center [947, 333] width 227 height 36
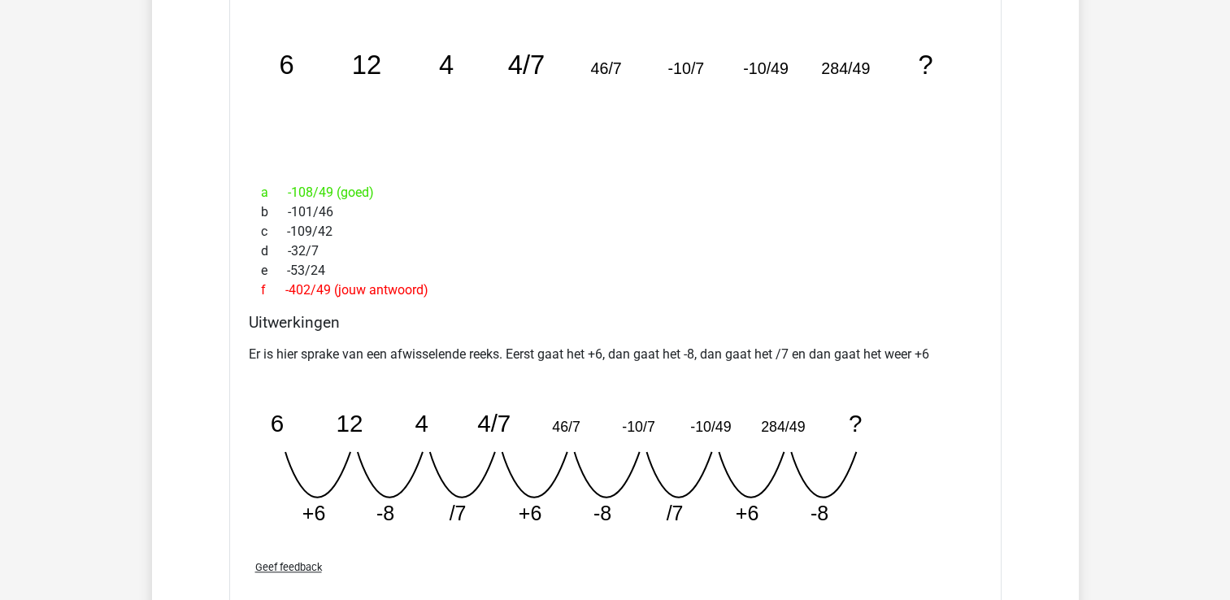
scroll to position [1056, 0]
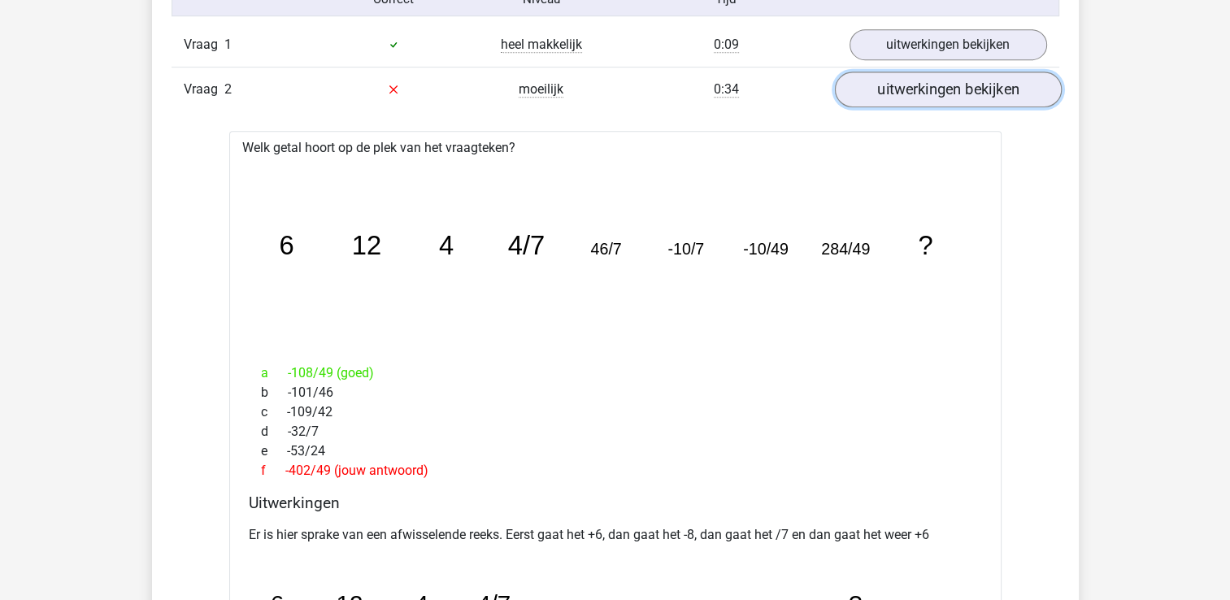
click at [939, 89] on link "uitwerkingen bekijken" at bounding box center [947, 90] width 227 height 36
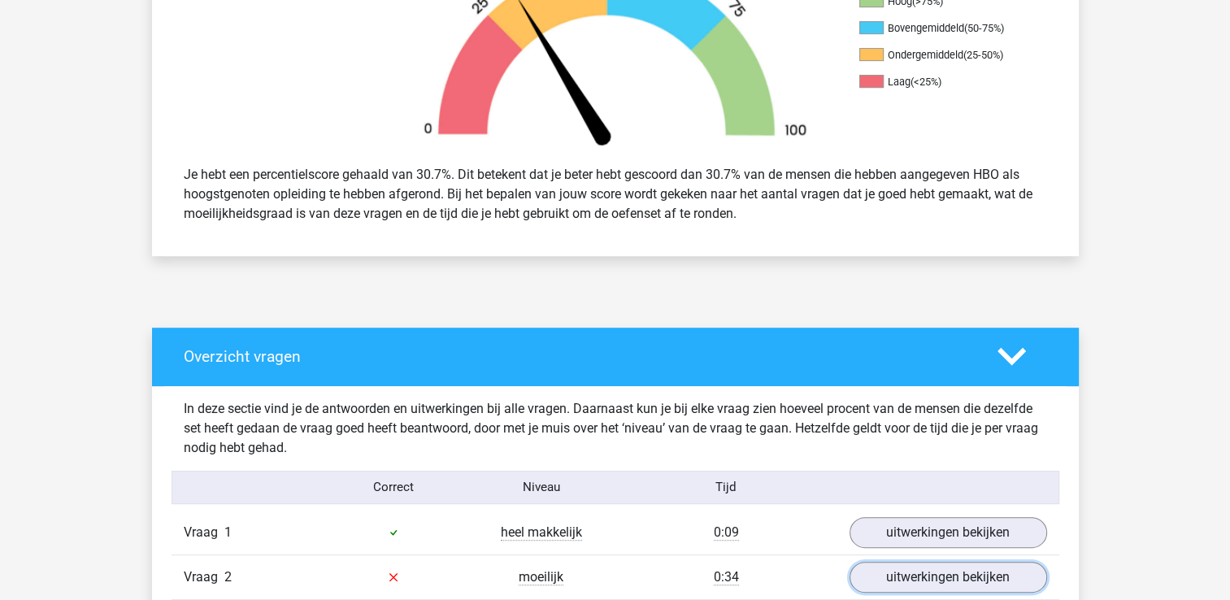
scroll to position [163, 0]
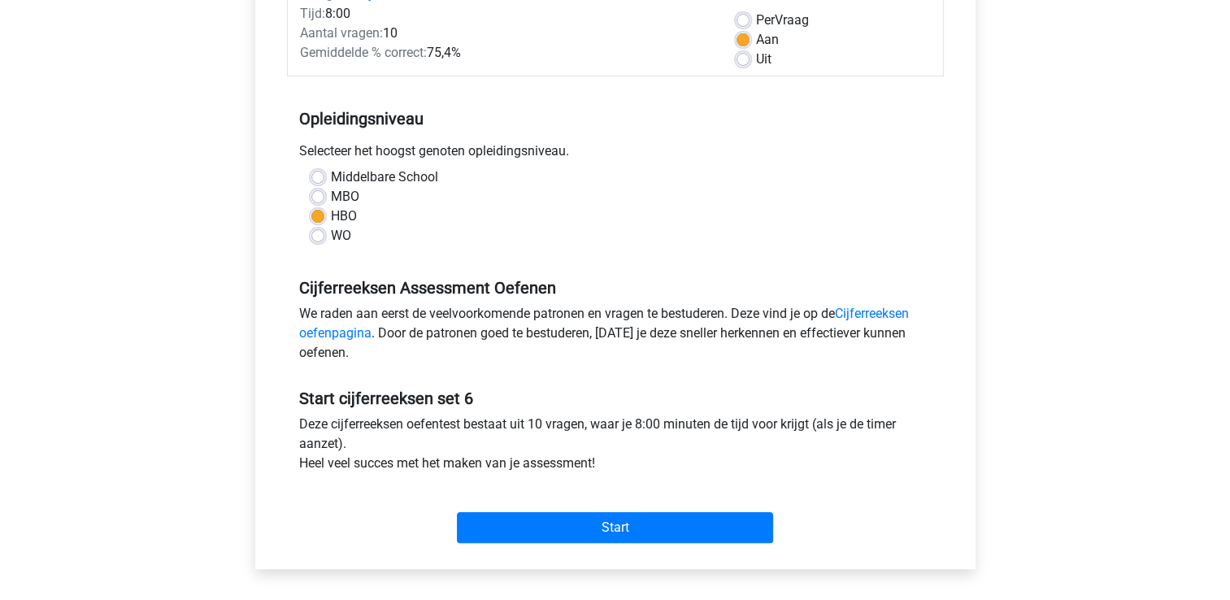
scroll to position [244, 0]
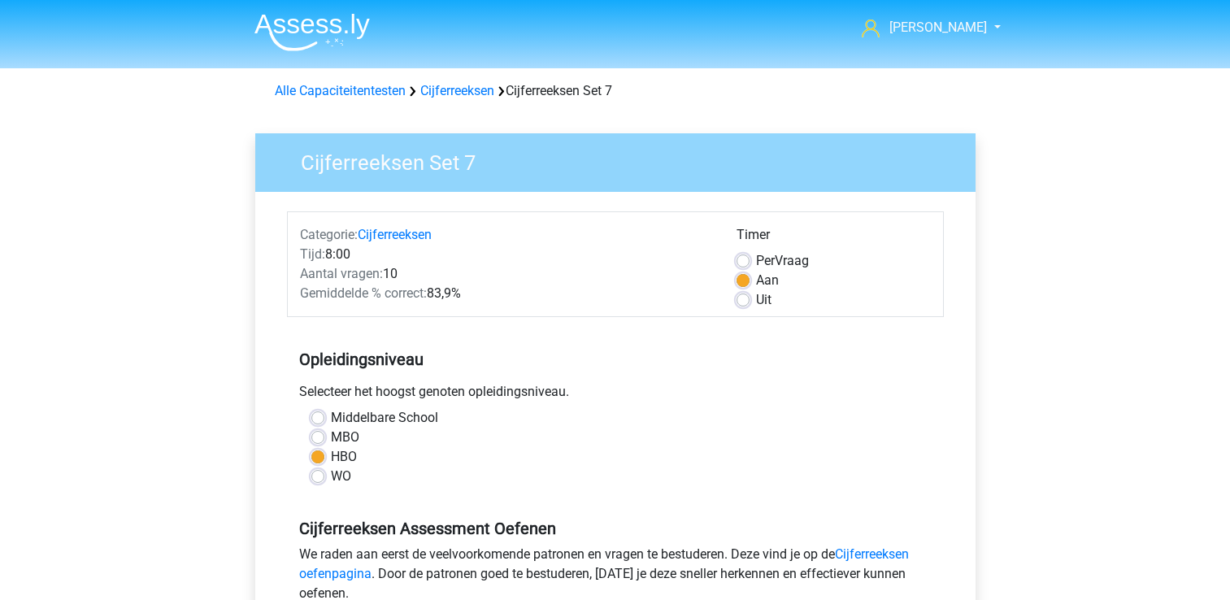
scroll to position [406, 0]
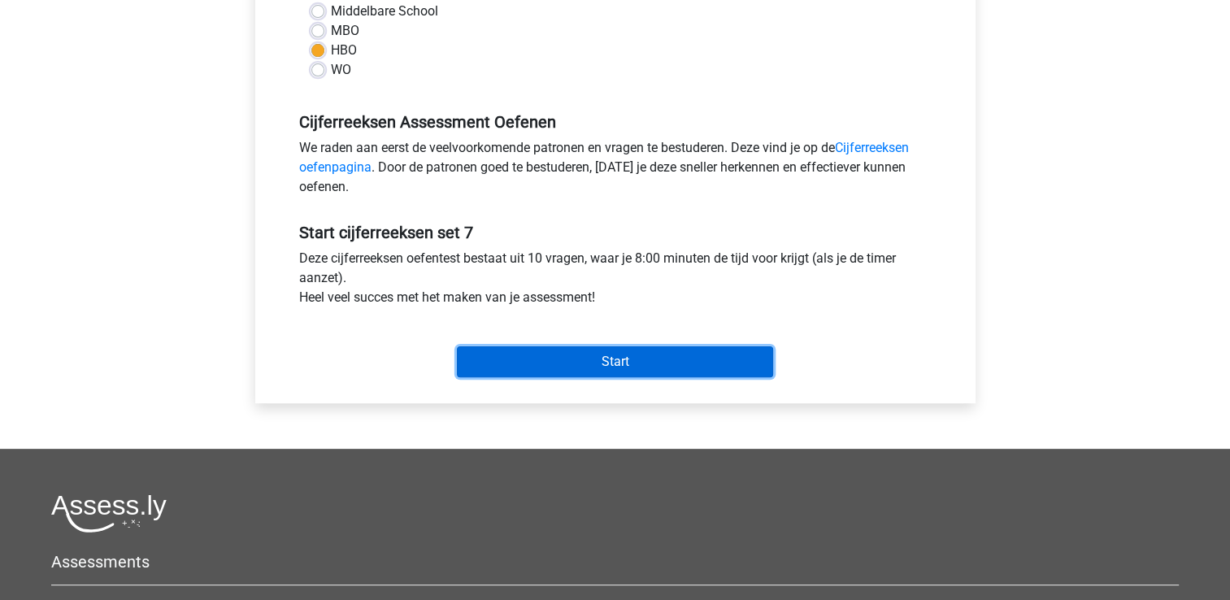
click at [621, 359] on input "Start" at bounding box center [615, 361] width 316 height 31
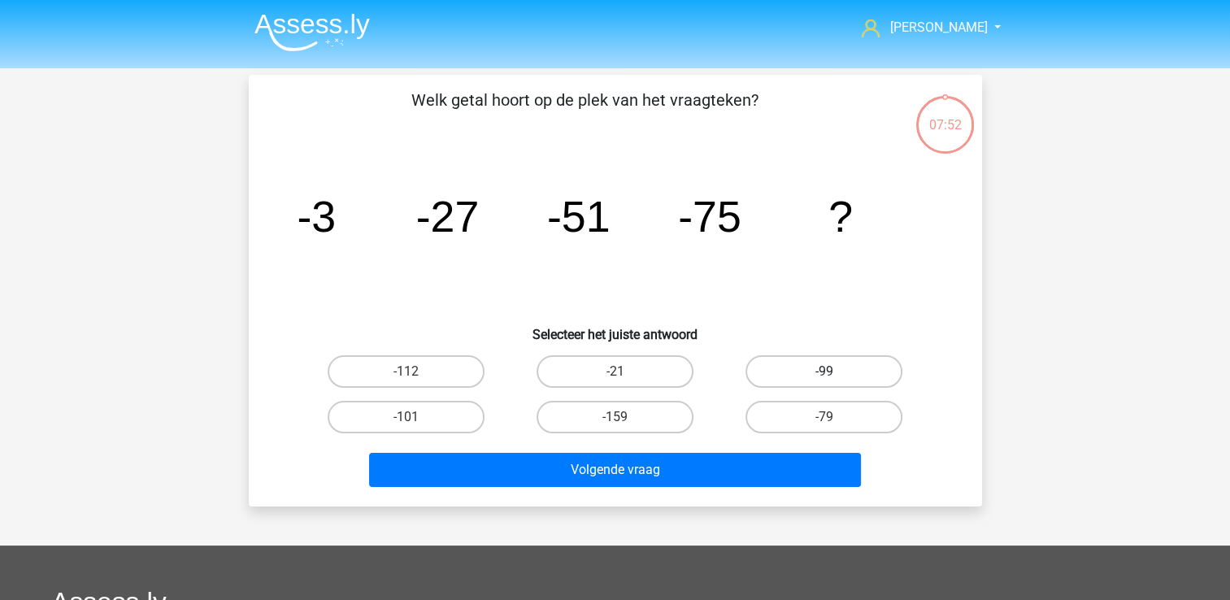
drag, startPoint x: 857, startPoint y: 354, endPoint x: 852, endPoint y: 369, distance: 15.4
click at [852, 369] on label "-99" at bounding box center [823, 371] width 157 height 33
click at [835, 371] on input "-99" at bounding box center [829, 376] width 11 height 11
radio input "true"
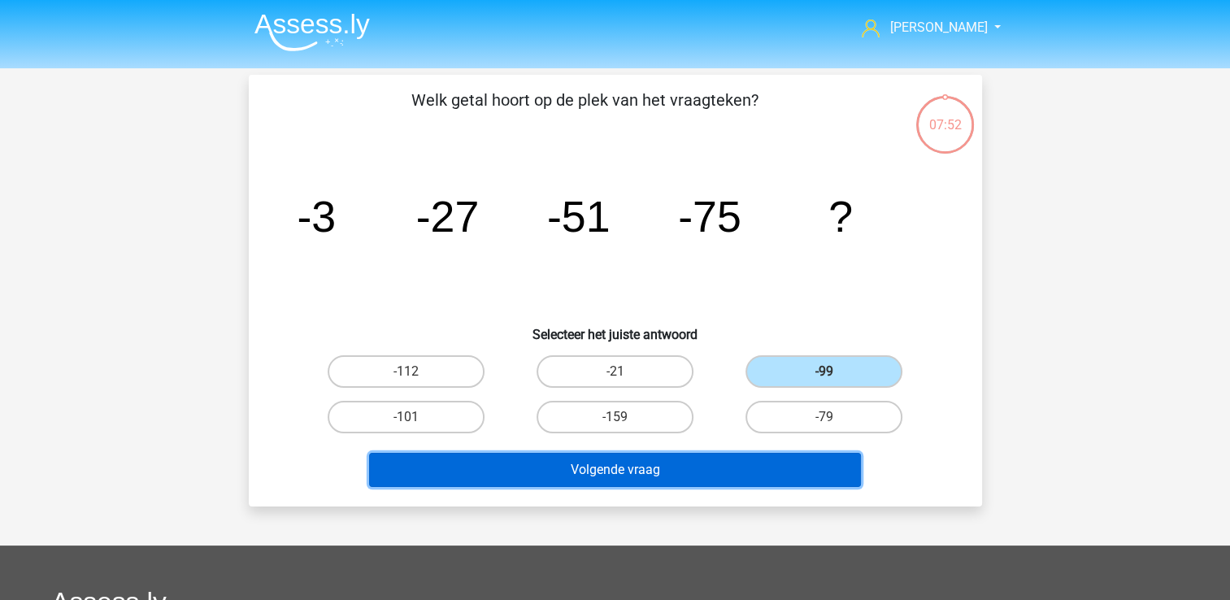
click at [622, 468] on button "Volgende vraag" at bounding box center [615, 470] width 492 height 34
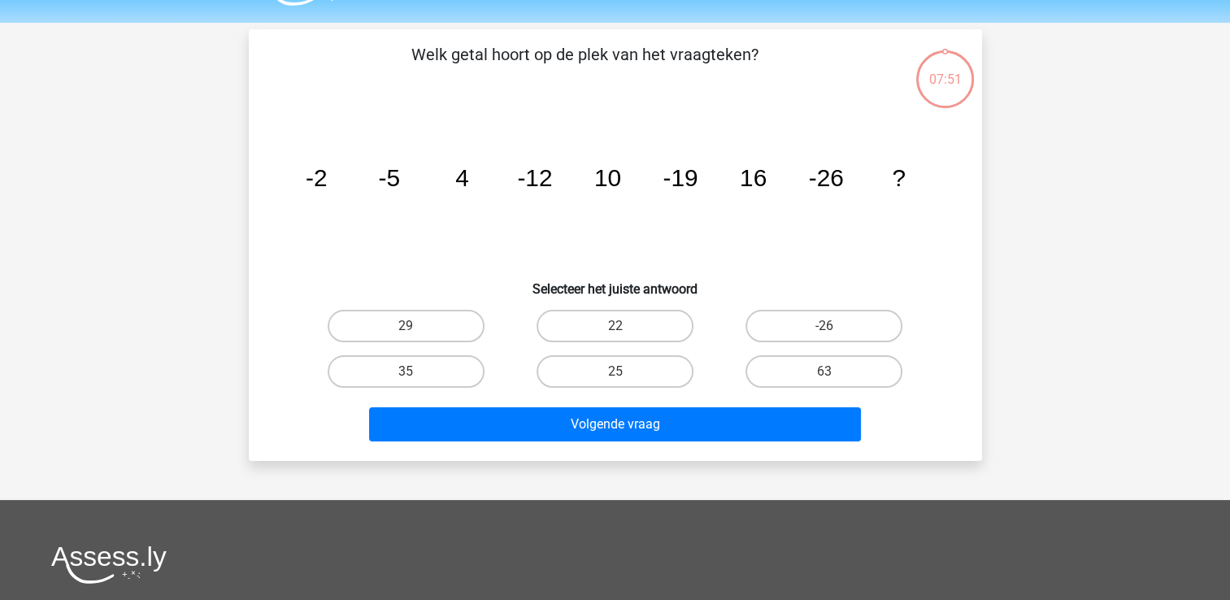
scroll to position [75, 0]
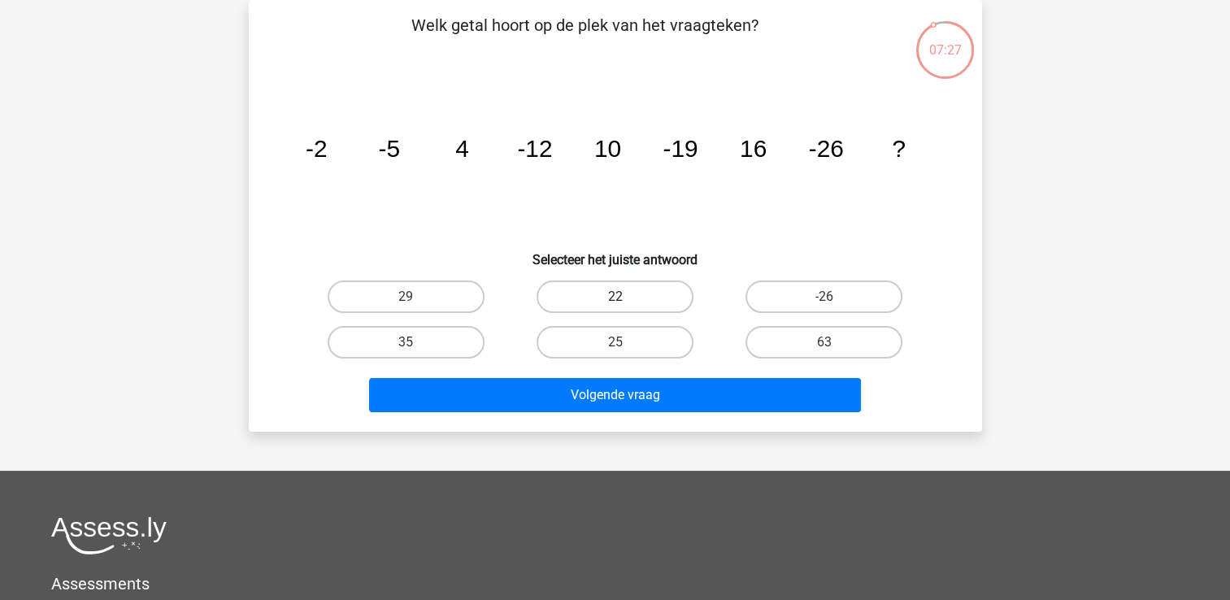
click at [587, 291] on label "22" at bounding box center [614, 296] width 157 height 33
click at [614, 297] on input "22" at bounding box center [619, 302] width 11 height 11
radio input "true"
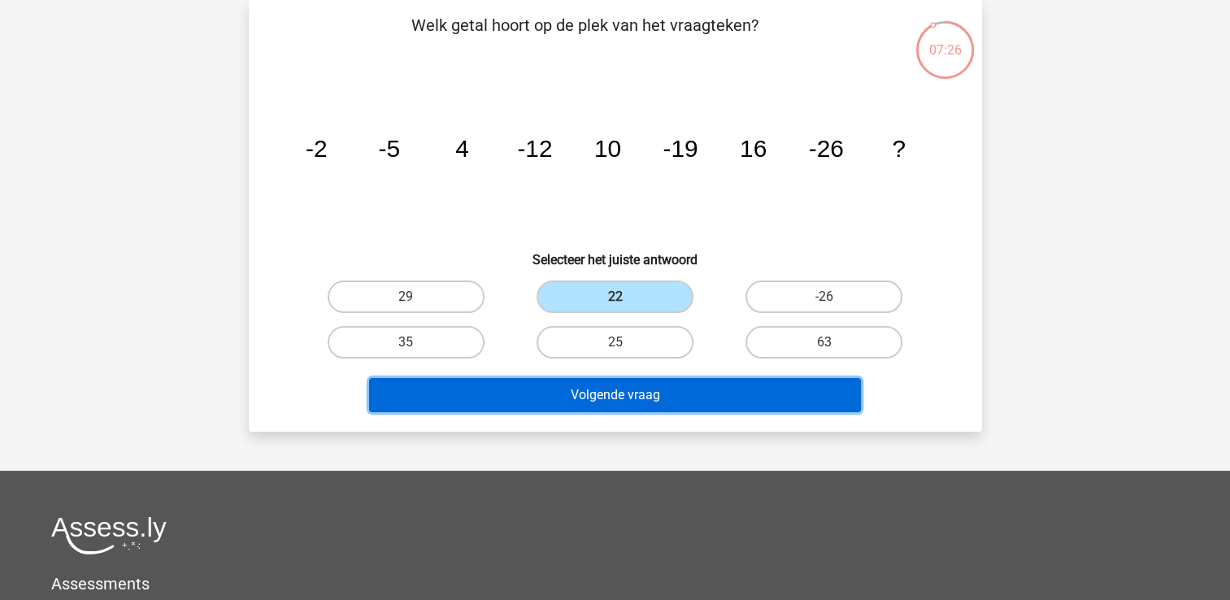
click at [557, 385] on button "Volgende vraag" at bounding box center [615, 395] width 492 height 34
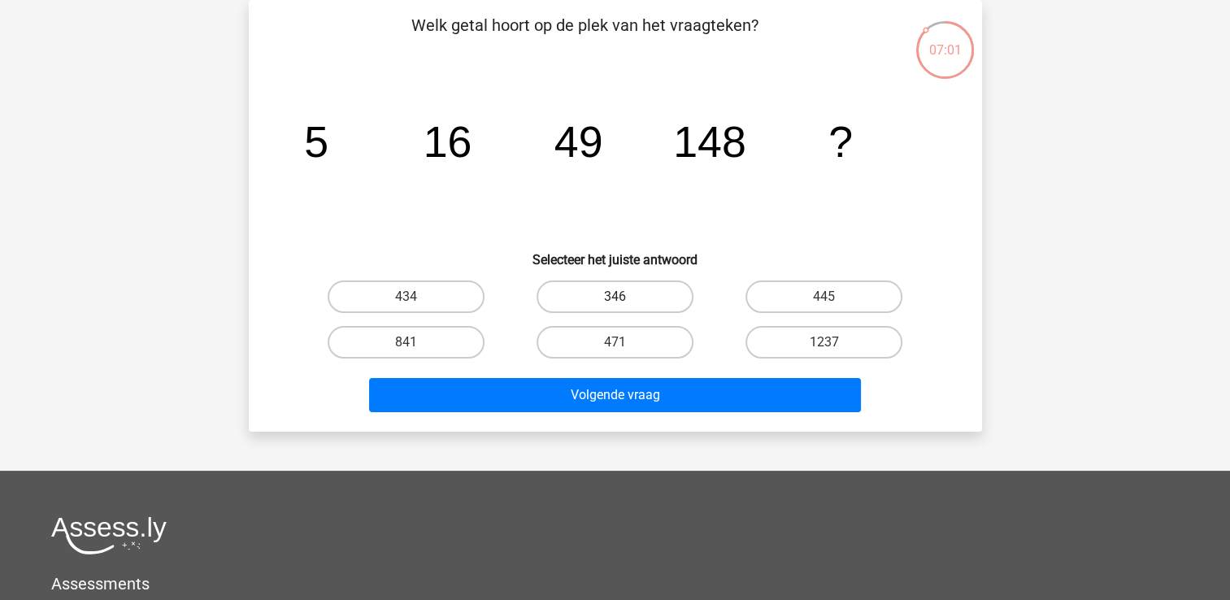
click at [628, 294] on label "346" at bounding box center [614, 296] width 157 height 33
click at [625, 297] on input "346" at bounding box center [619, 302] width 11 height 11
radio input "true"
click at [828, 297] on input "445" at bounding box center [829, 302] width 11 height 11
radio input "true"
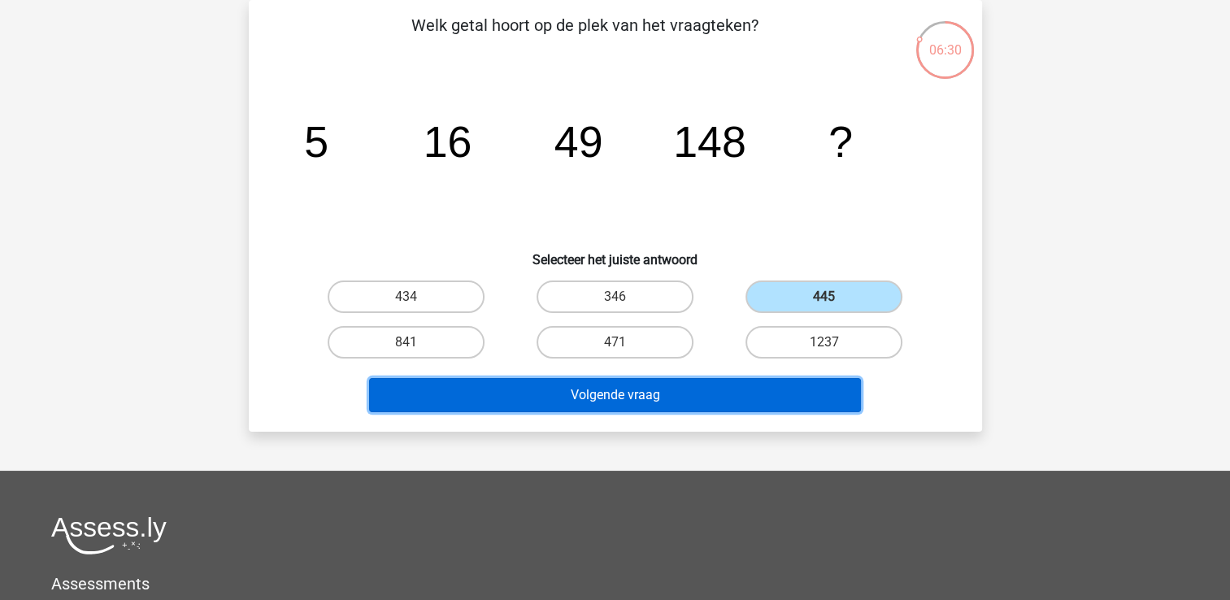
click at [621, 399] on button "Volgende vraag" at bounding box center [615, 395] width 492 height 34
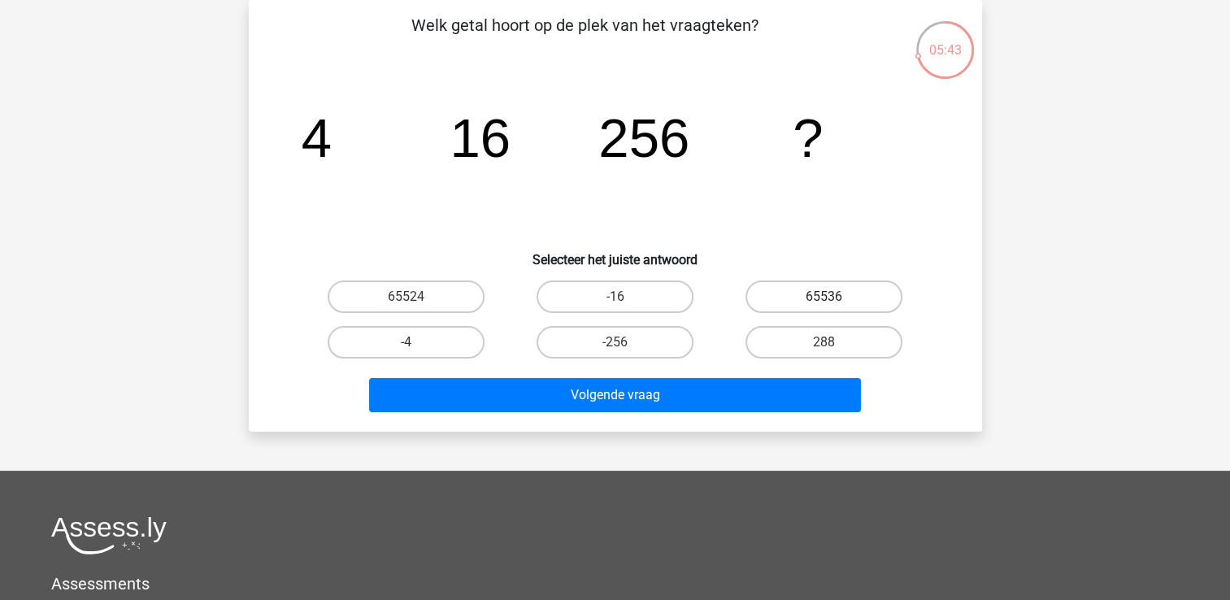
click at [821, 295] on label "65536" at bounding box center [823, 296] width 157 height 33
click at [824, 297] on input "65536" at bounding box center [829, 302] width 11 height 11
radio input "true"
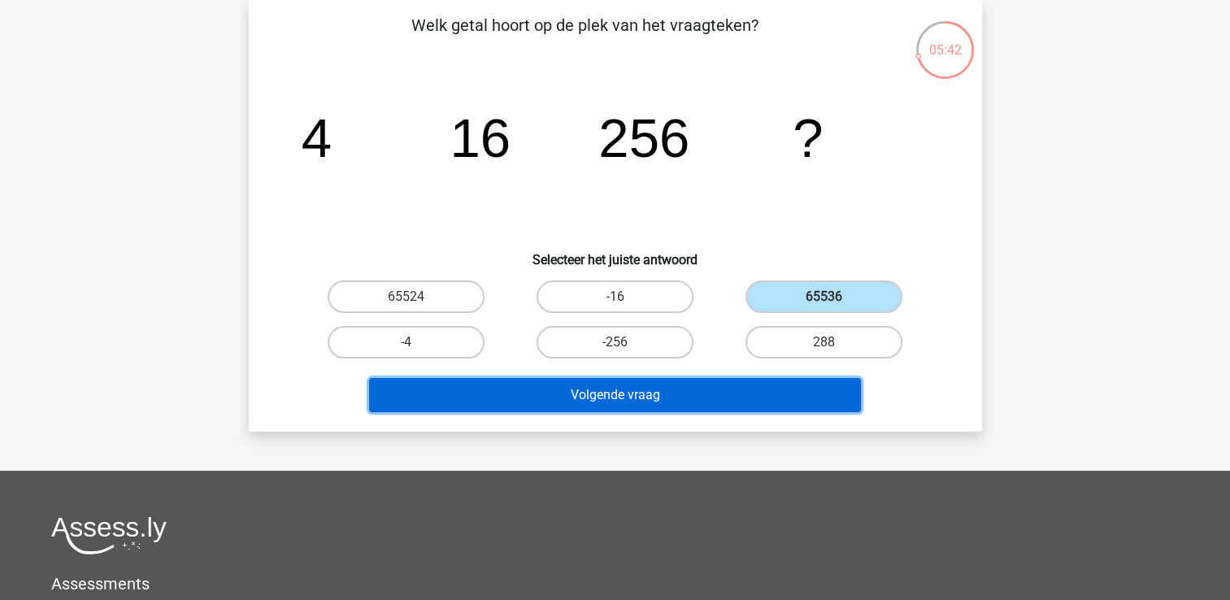
click at [648, 393] on button "Volgende vraag" at bounding box center [615, 395] width 492 height 34
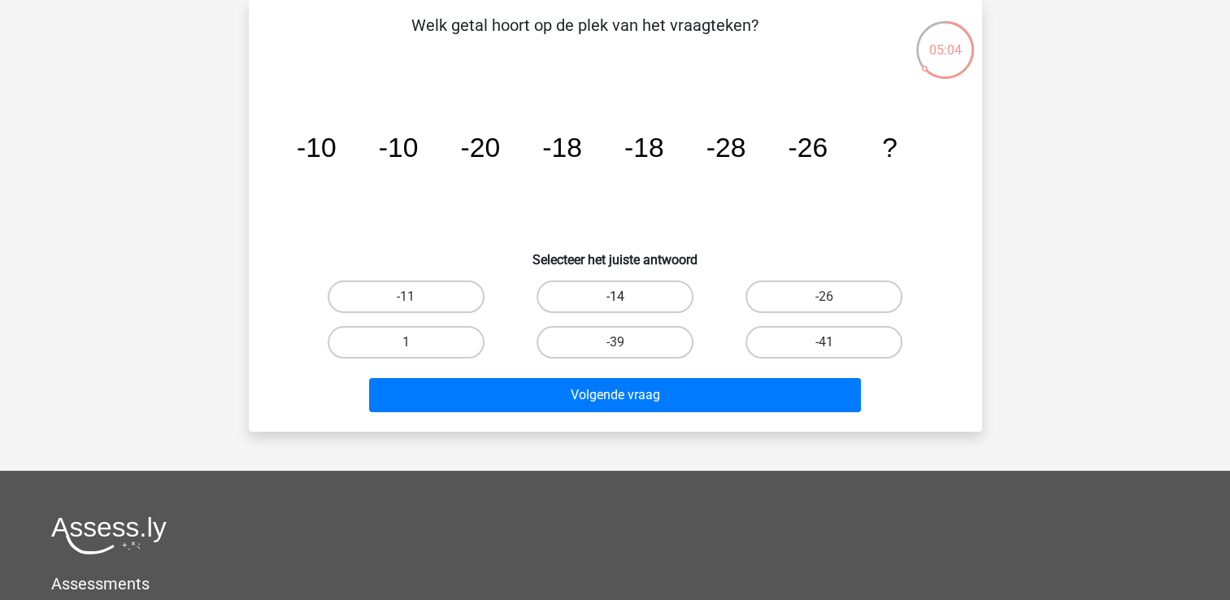
click at [610, 301] on label "-14" at bounding box center [614, 296] width 157 height 33
click at [614, 301] on input "-14" at bounding box center [619, 302] width 11 height 11
radio input "true"
click at [821, 293] on label "-26" at bounding box center [823, 296] width 157 height 33
click at [824, 297] on input "-26" at bounding box center [829, 302] width 11 height 11
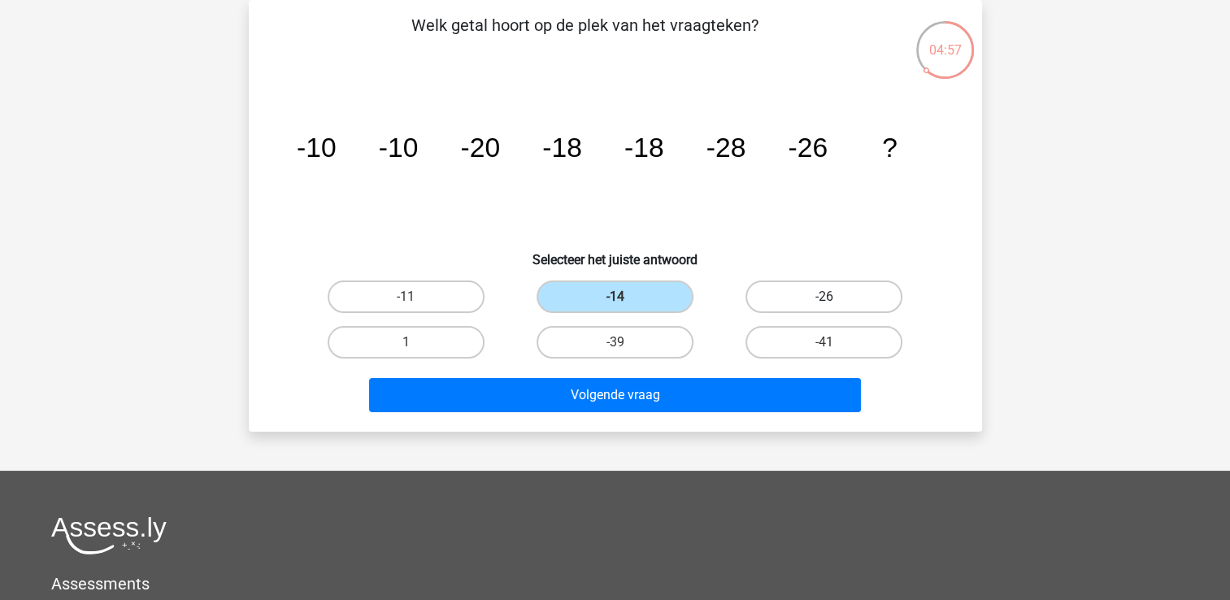
radio input "true"
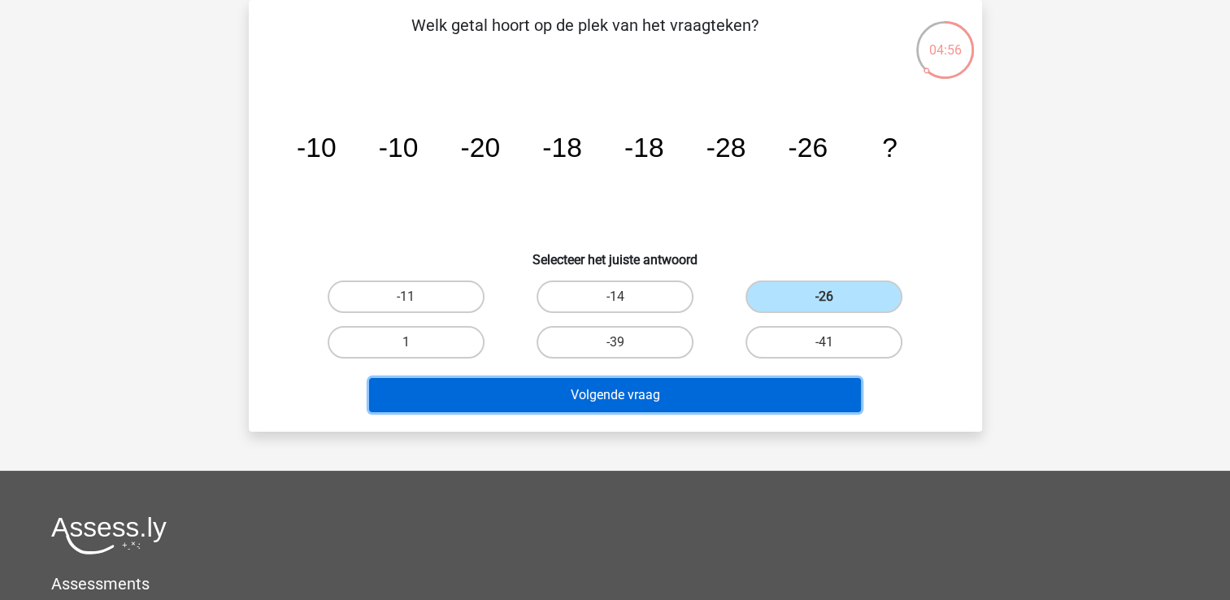
click at [716, 396] on button "Volgende vraag" at bounding box center [615, 395] width 492 height 34
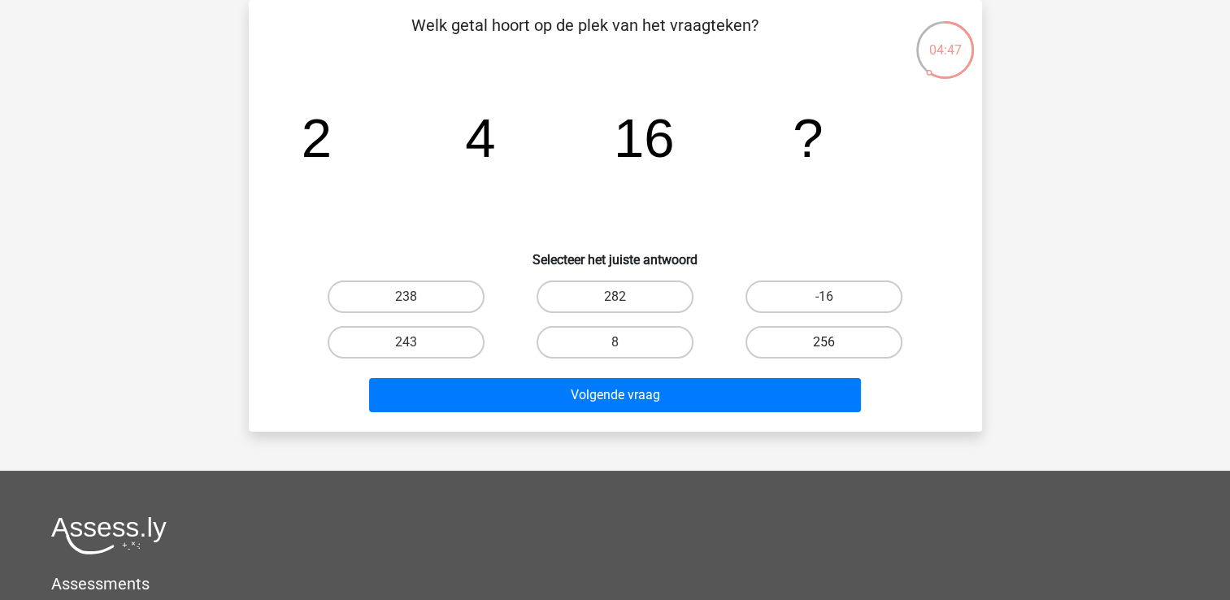
click at [792, 336] on label "256" at bounding box center [823, 342] width 157 height 33
click at [824, 342] on input "256" at bounding box center [829, 347] width 11 height 11
radio input "true"
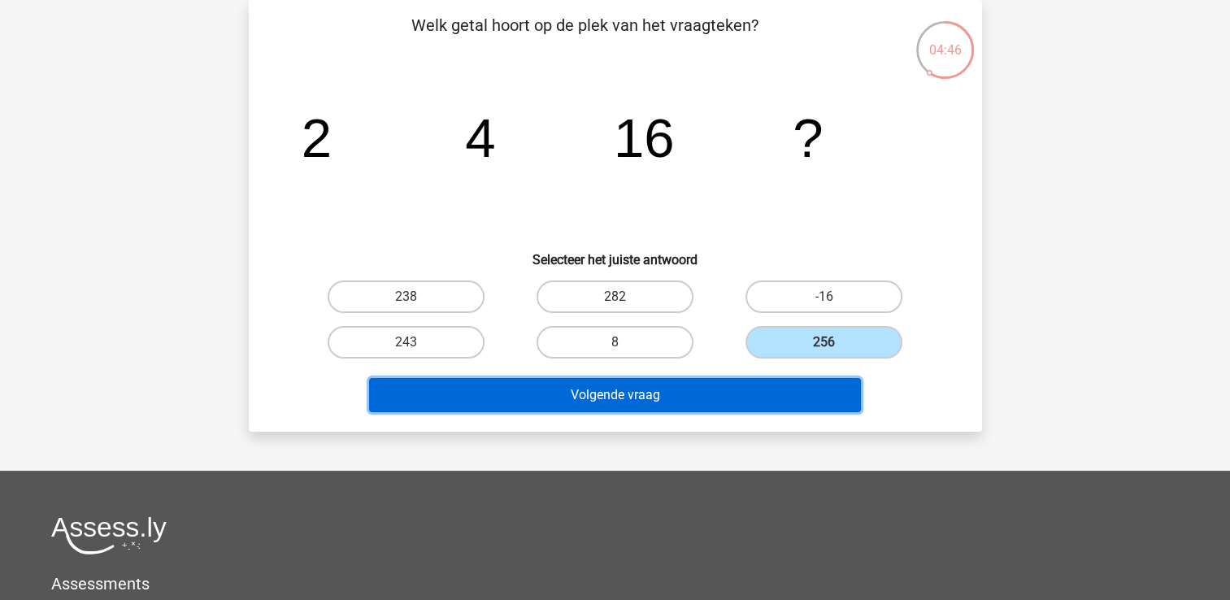
click at [567, 382] on button "Volgende vraag" at bounding box center [615, 395] width 492 height 34
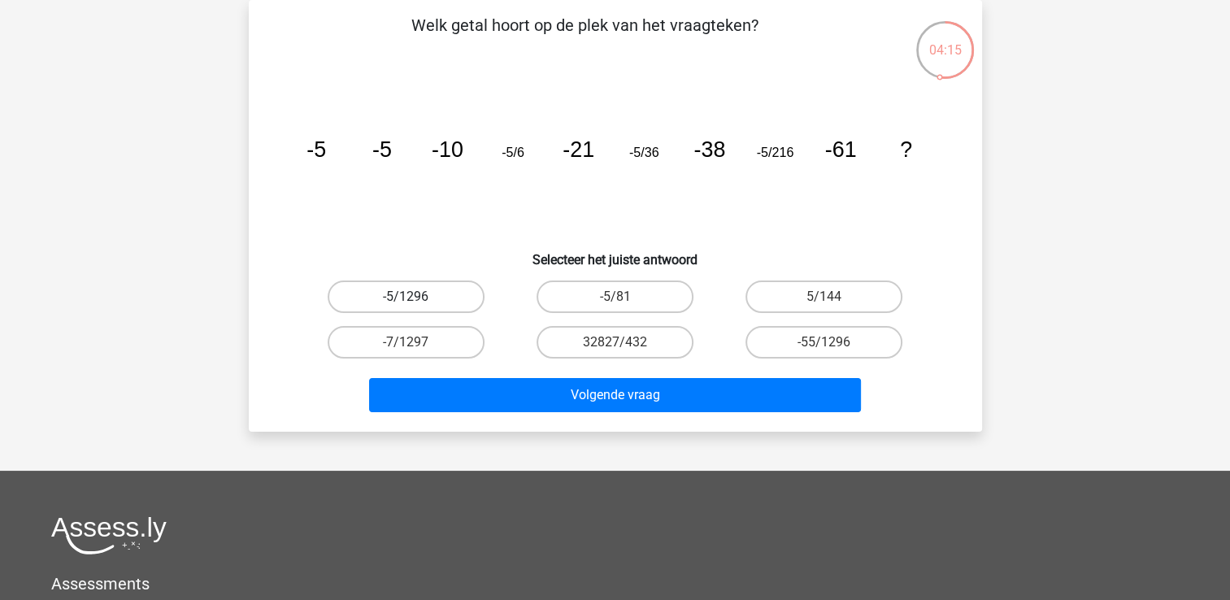
click at [403, 287] on label "-5/1296" at bounding box center [406, 296] width 157 height 33
click at [406, 297] on input "-5/1296" at bounding box center [411, 302] width 11 height 11
radio input "true"
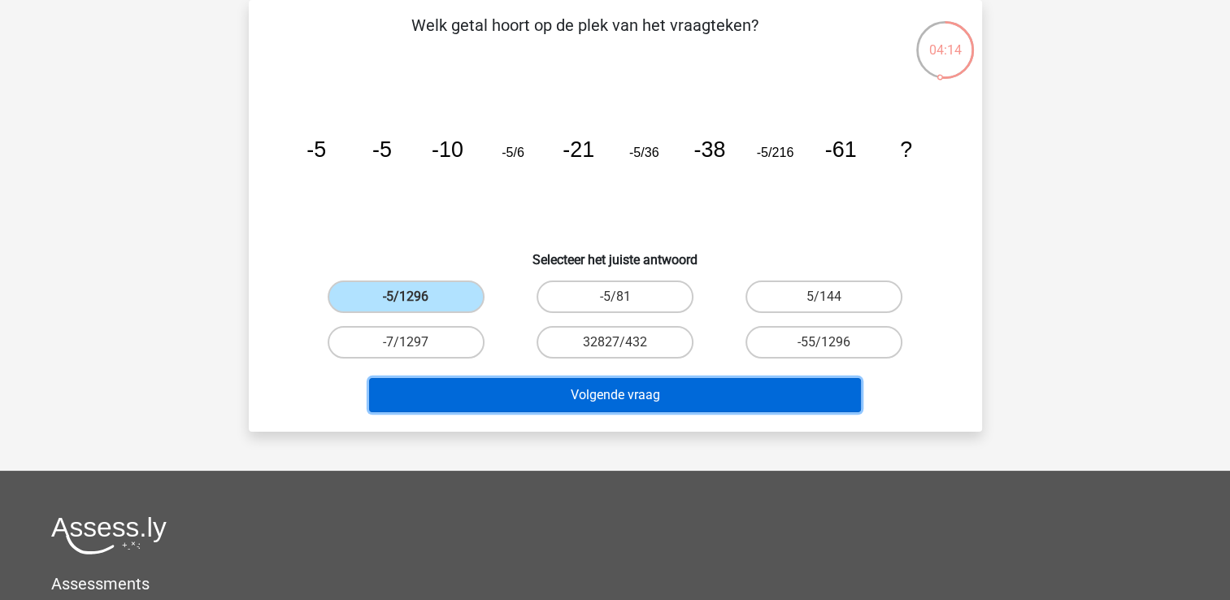
click at [479, 410] on button "Volgende vraag" at bounding box center [615, 395] width 492 height 34
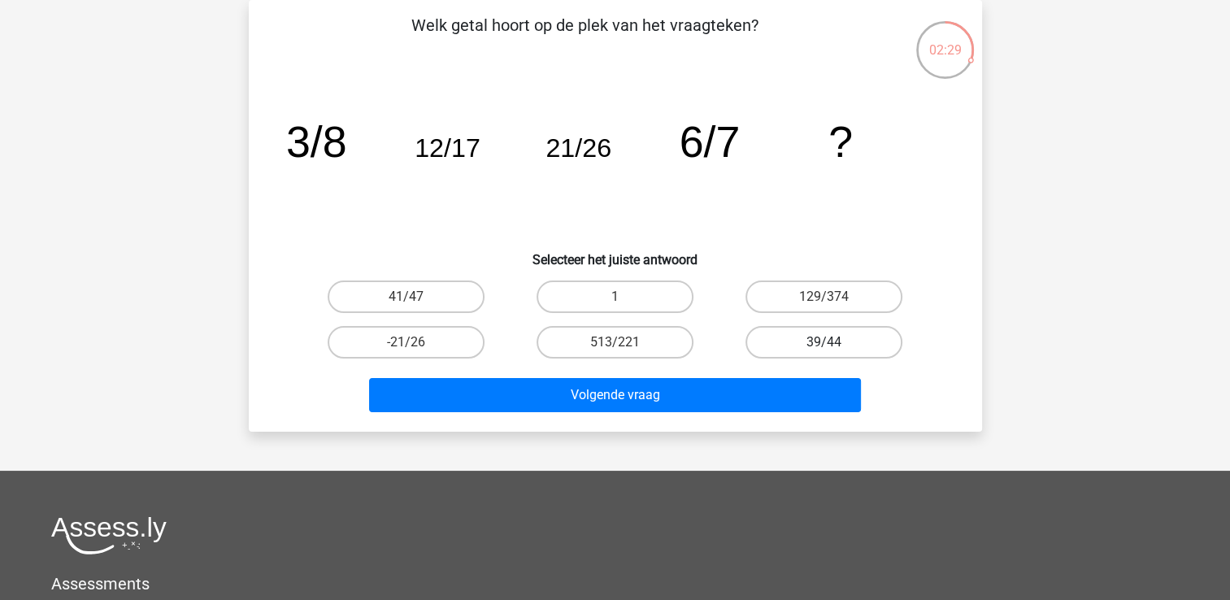
click at [855, 333] on label "39/44" at bounding box center [823, 342] width 157 height 33
click at [835, 342] on input "39/44" at bounding box center [829, 347] width 11 height 11
radio input "true"
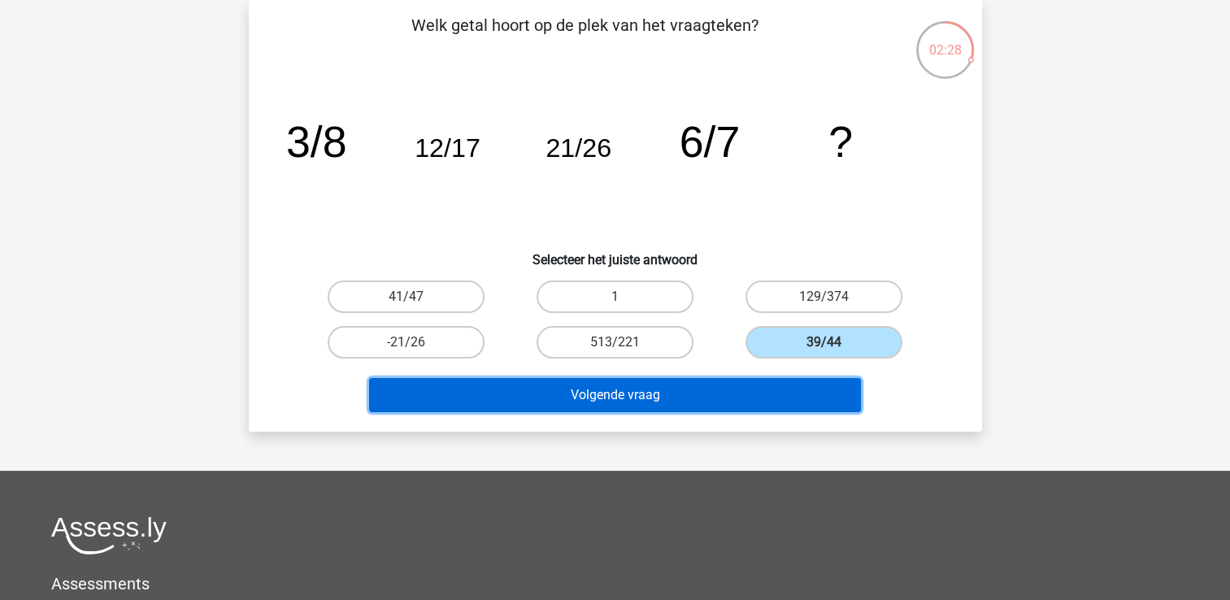
click at [689, 383] on button "Volgende vraag" at bounding box center [615, 395] width 492 height 34
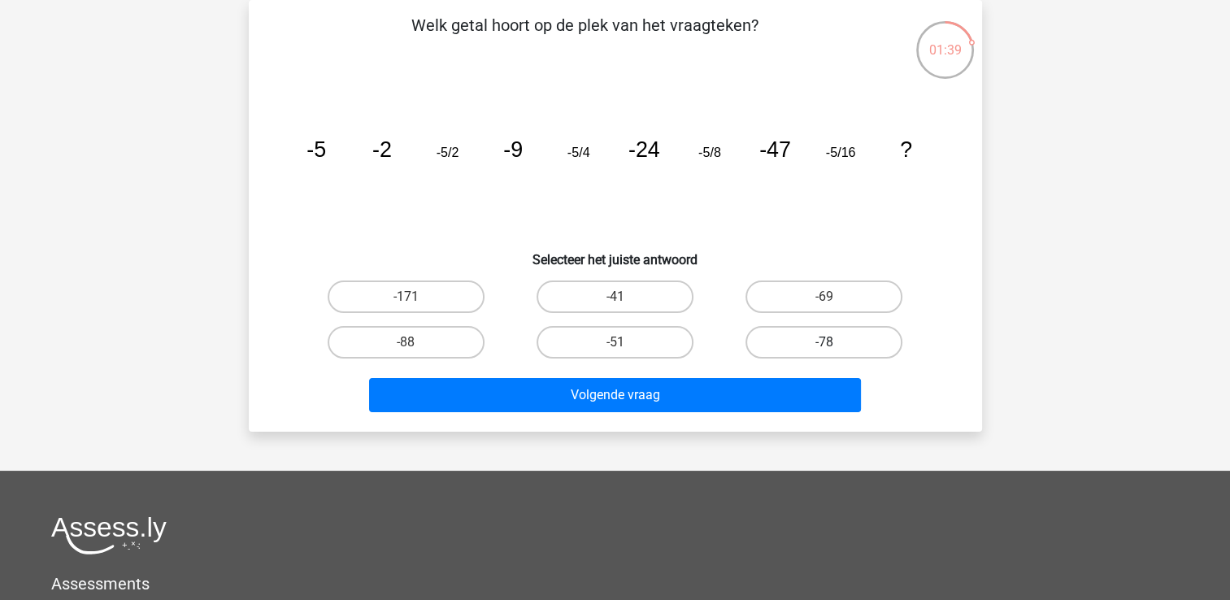
click at [790, 343] on label "-78" at bounding box center [823, 342] width 157 height 33
click at [824, 343] on input "-78" at bounding box center [829, 347] width 11 height 11
radio input "true"
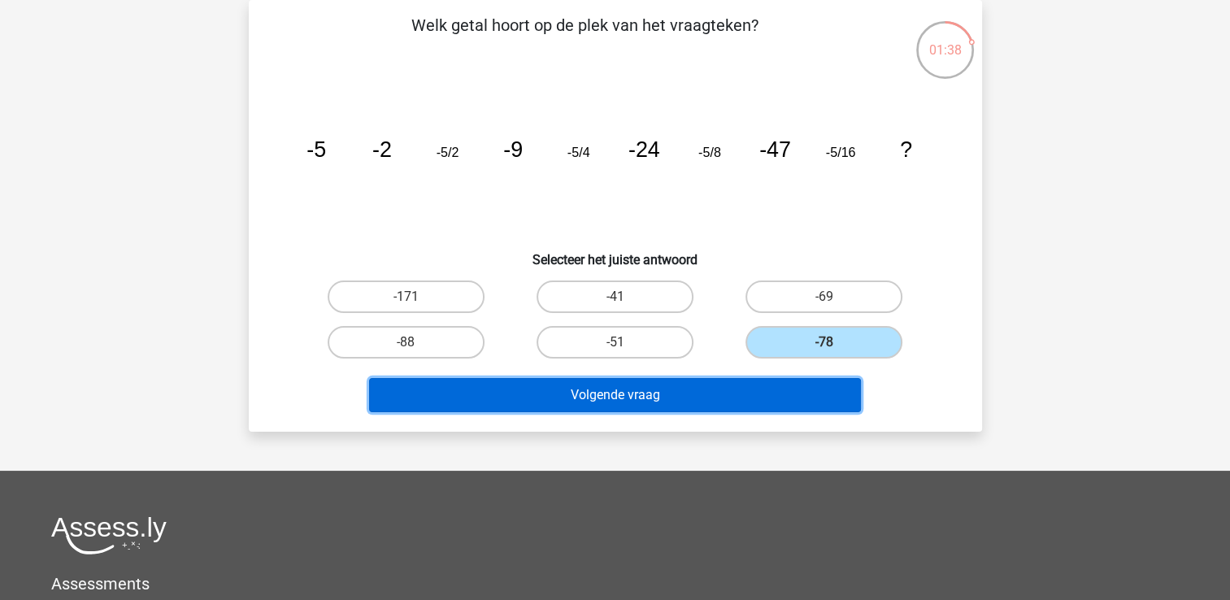
click at [629, 388] on button "Volgende vraag" at bounding box center [615, 395] width 492 height 34
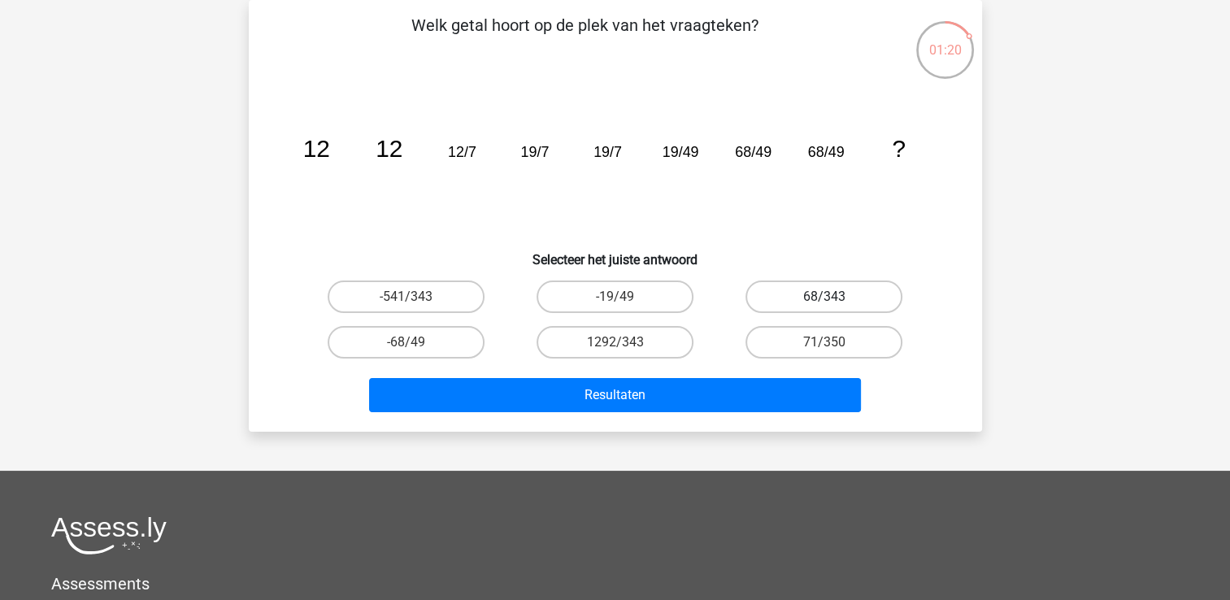
click at [796, 294] on label "68/343" at bounding box center [823, 296] width 157 height 33
click at [824, 297] on input "68/343" at bounding box center [829, 302] width 11 height 11
radio input "true"
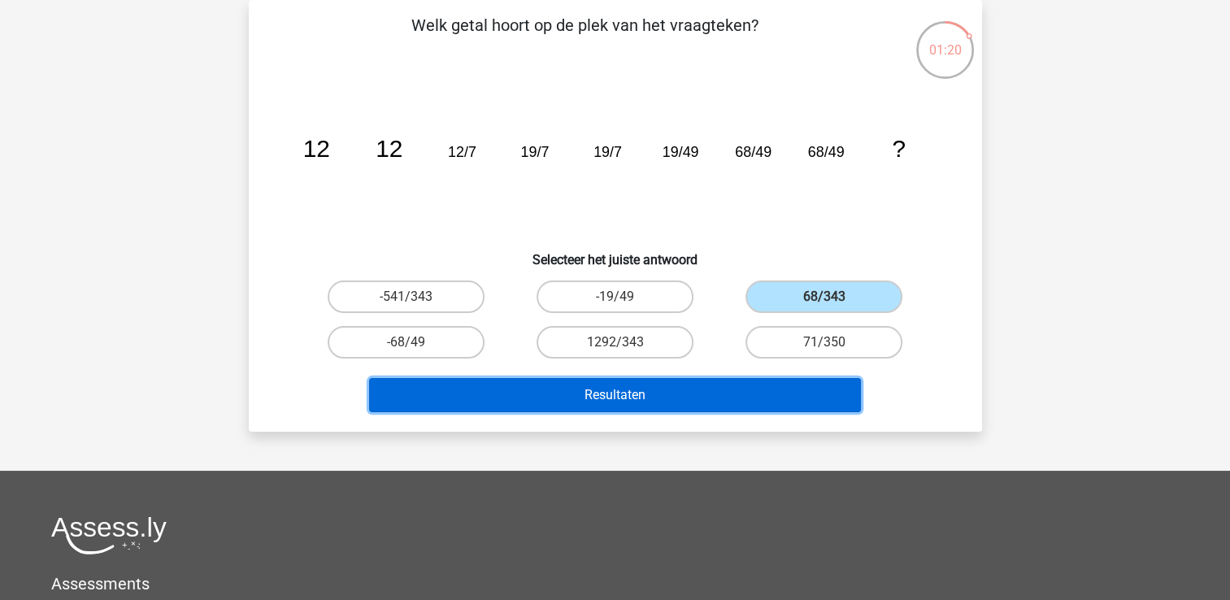
click at [676, 404] on button "Resultaten" at bounding box center [615, 395] width 492 height 34
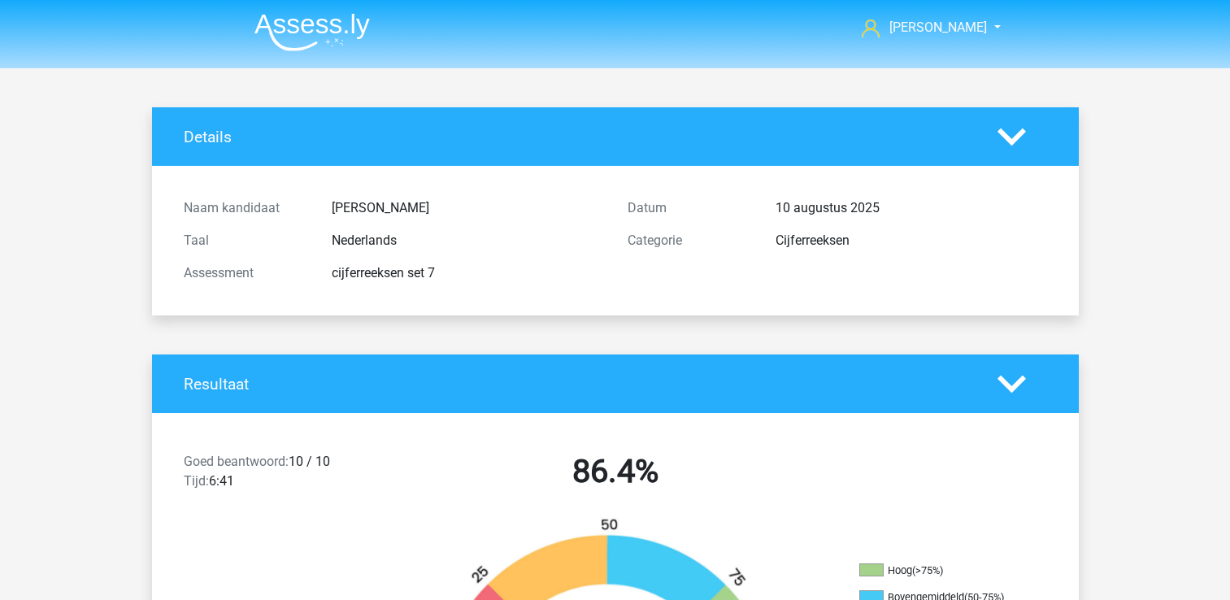
scroll to position [731, 0]
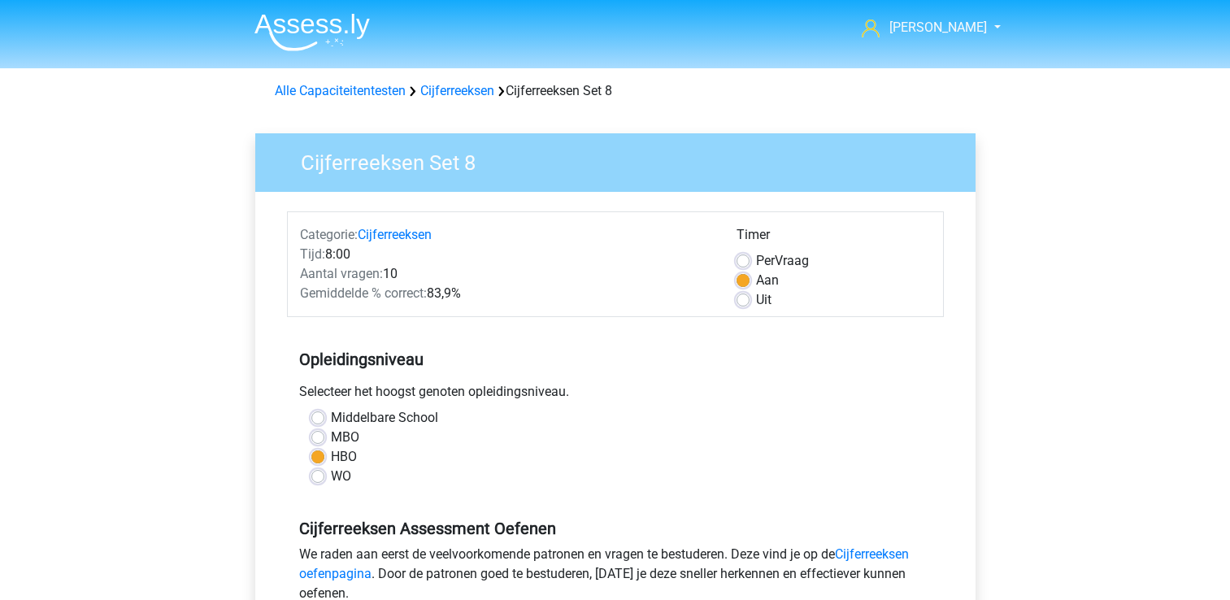
scroll to position [406, 0]
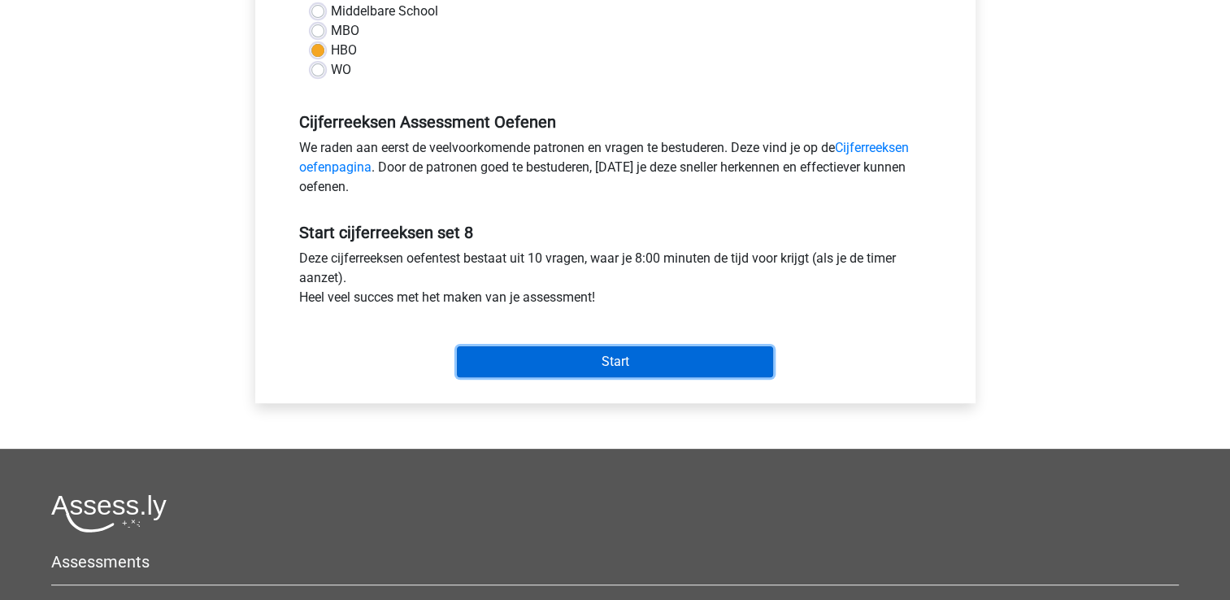
click at [543, 371] on input "Start" at bounding box center [615, 361] width 316 height 31
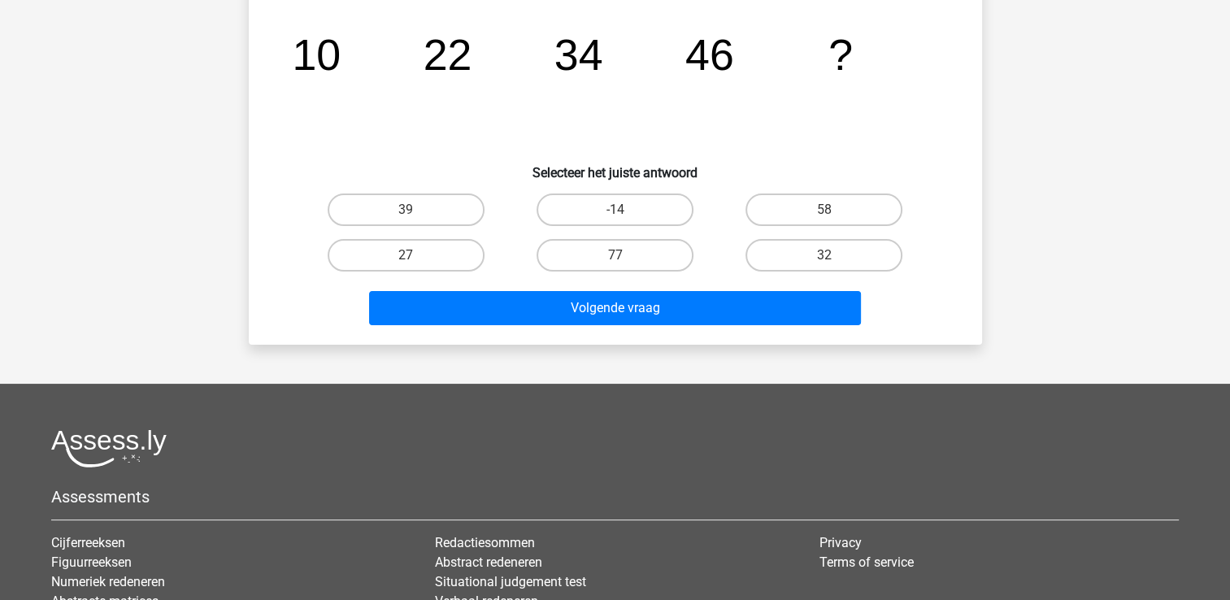
scroll to position [163, 0]
click at [809, 206] on label "58" at bounding box center [823, 209] width 157 height 33
click at [824, 209] on input "58" at bounding box center [829, 214] width 11 height 11
radio input "true"
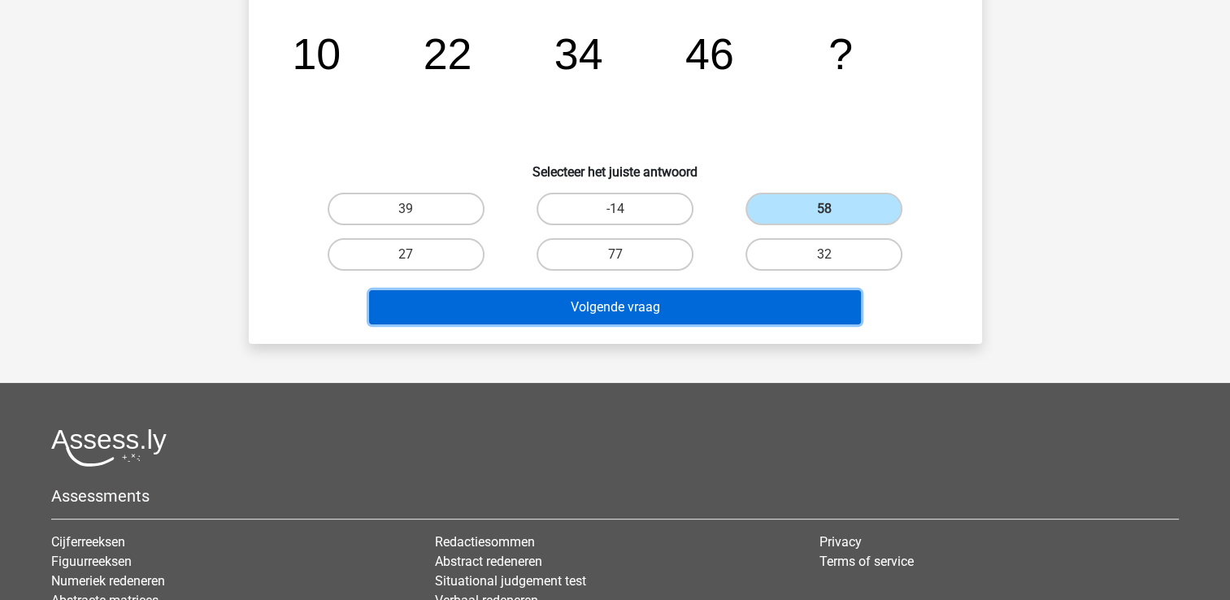
click at [641, 315] on button "Volgende vraag" at bounding box center [615, 307] width 492 height 34
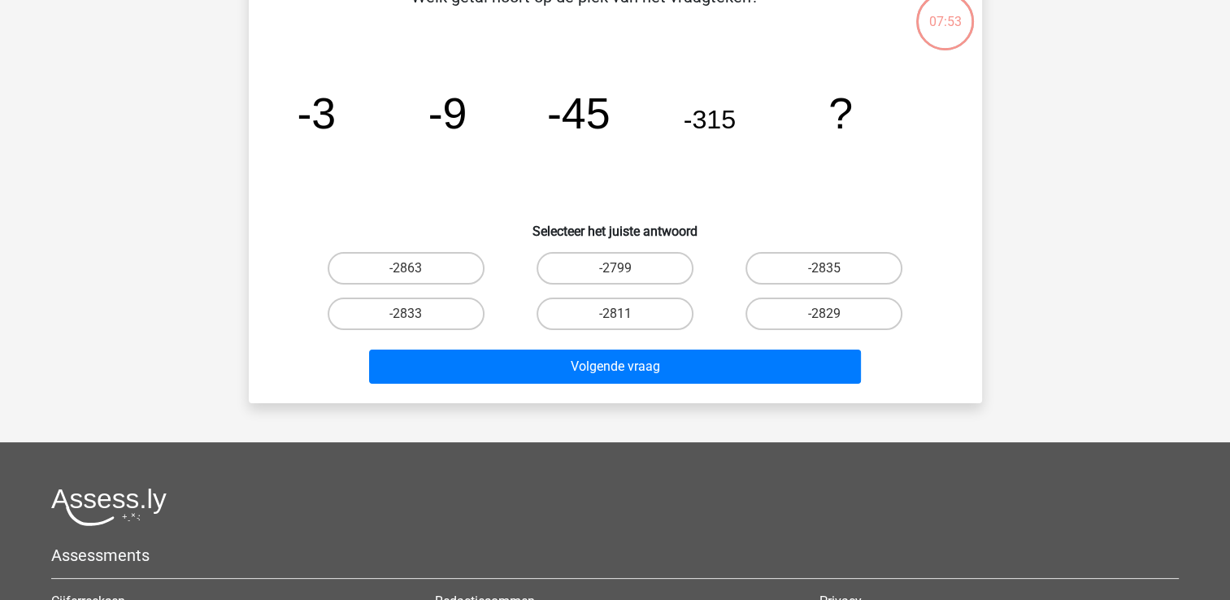
scroll to position [75, 0]
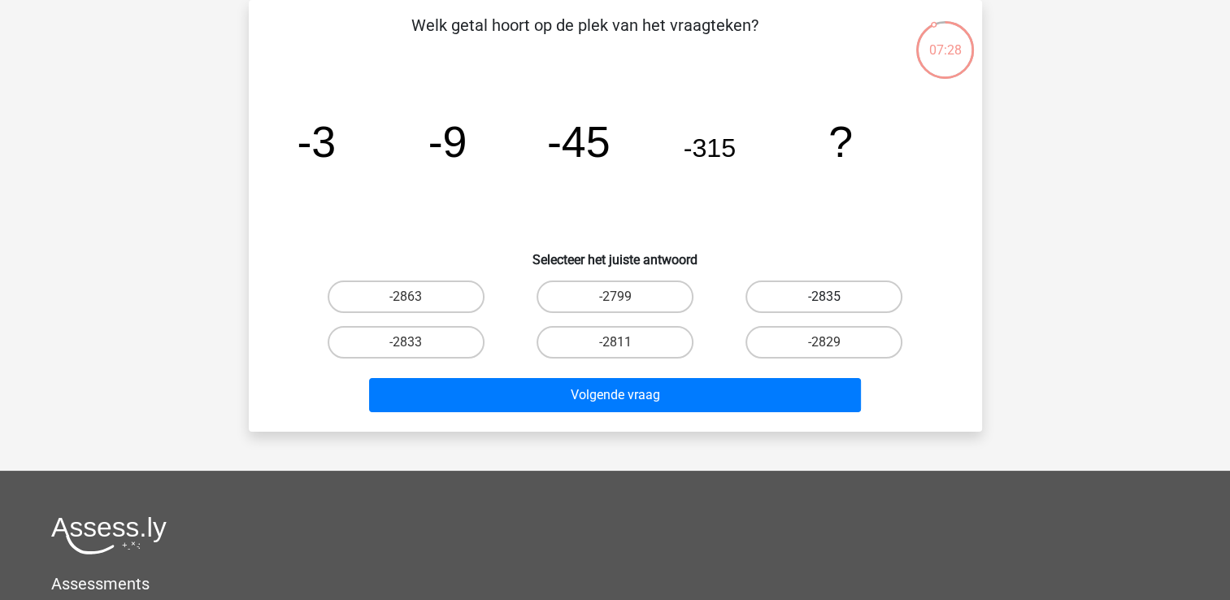
click at [819, 298] on label "-2835" at bounding box center [823, 296] width 157 height 33
click at [824, 298] on input "-2835" at bounding box center [829, 302] width 11 height 11
radio input "true"
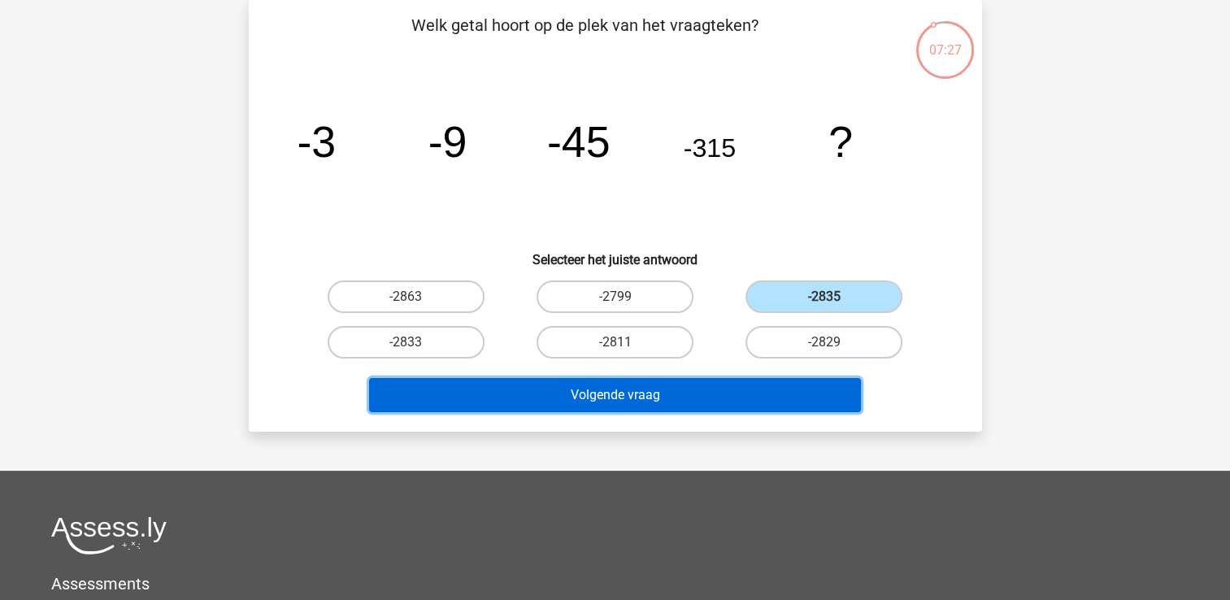
click at [677, 389] on button "Volgende vraag" at bounding box center [615, 395] width 492 height 34
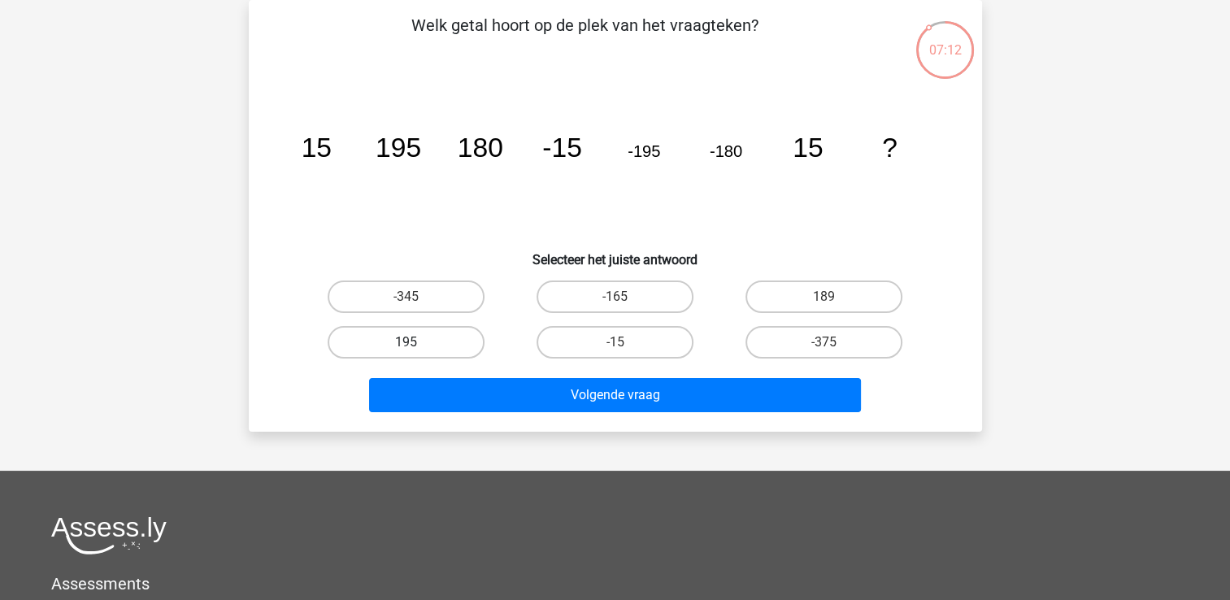
click at [393, 341] on label "195" at bounding box center [406, 342] width 157 height 33
click at [406, 342] on input "195" at bounding box center [411, 347] width 11 height 11
radio input "true"
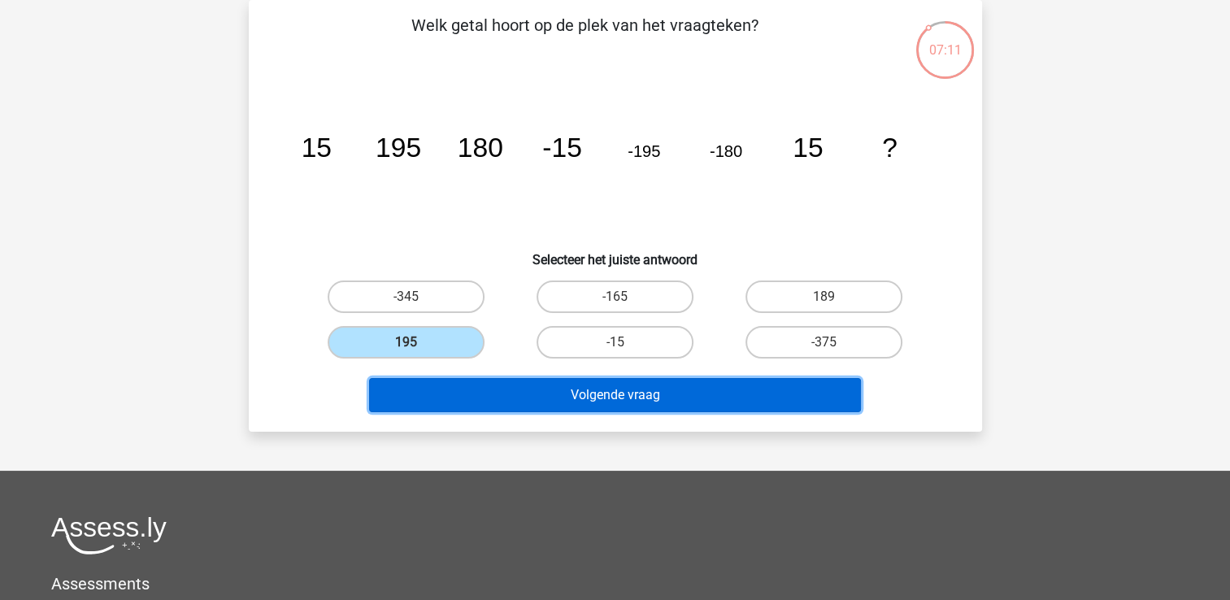
click at [469, 401] on button "Volgende vraag" at bounding box center [615, 395] width 492 height 34
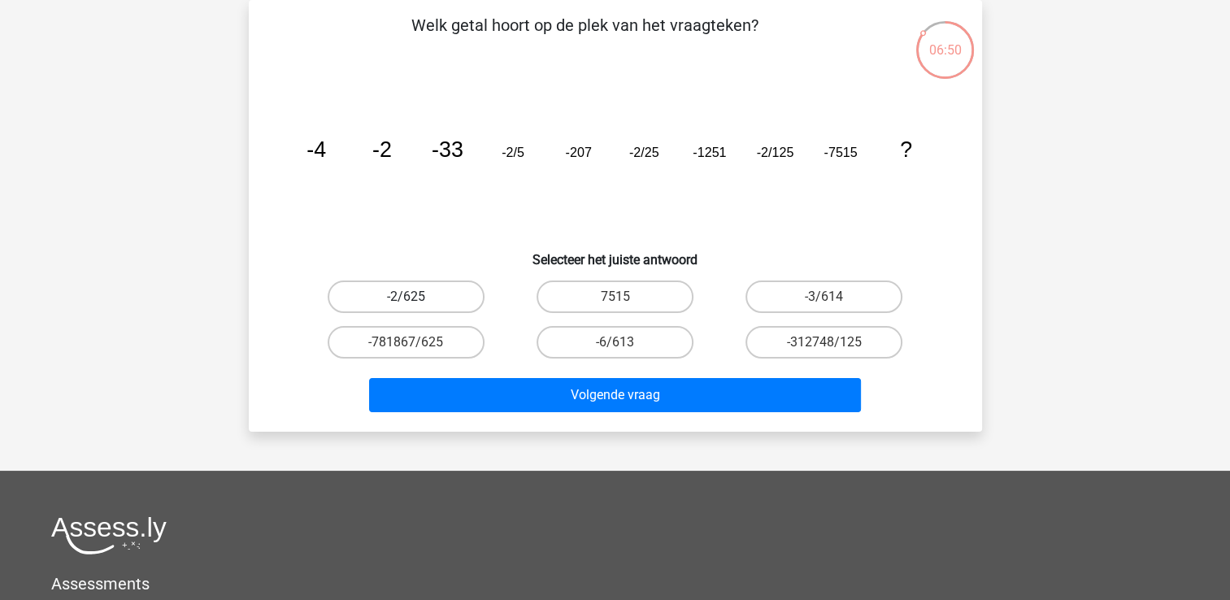
click at [432, 296] on label "-2/625" at bounding box center [406, 296] width 157 height 33
click at [416, 297] on input "-2/625" at bounding box center [411, 302] width 11 height 11
radio input "true"
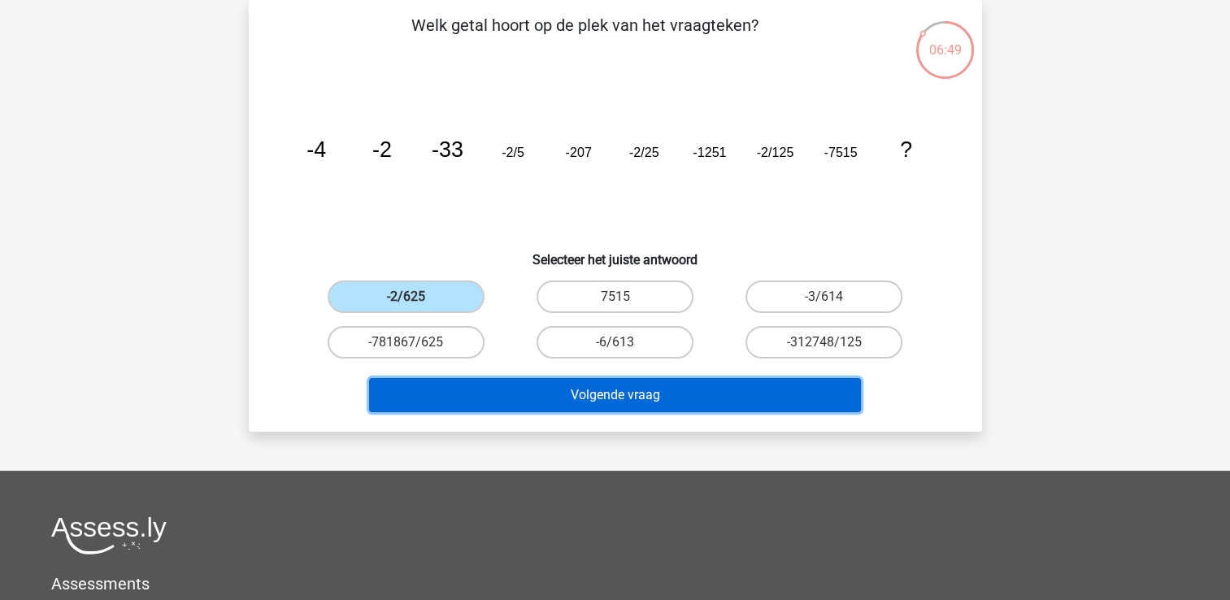
click at [509, 406] on button "Volgende vraag" at bounding box center [615, 395] width 492 height 34
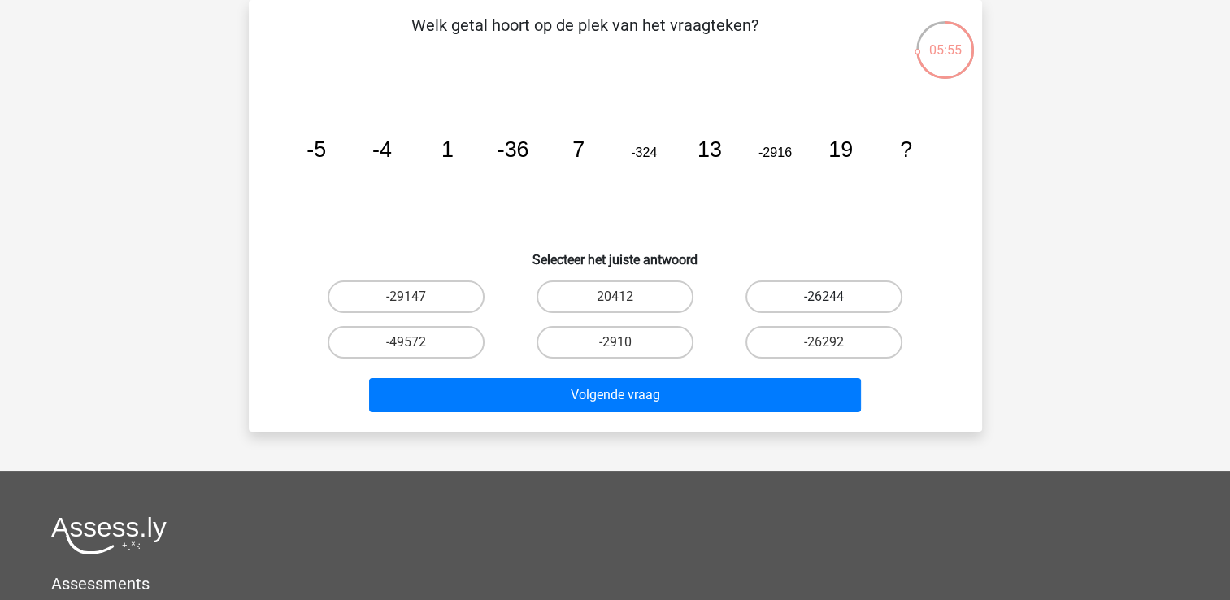
click at [839, 298] on label "-26244" at bounding box center [823, 296] width 157 height 33
click at [835, 298] on input "-26244" at bounding box center [829, 302] width 11 height 11
radio input "true"
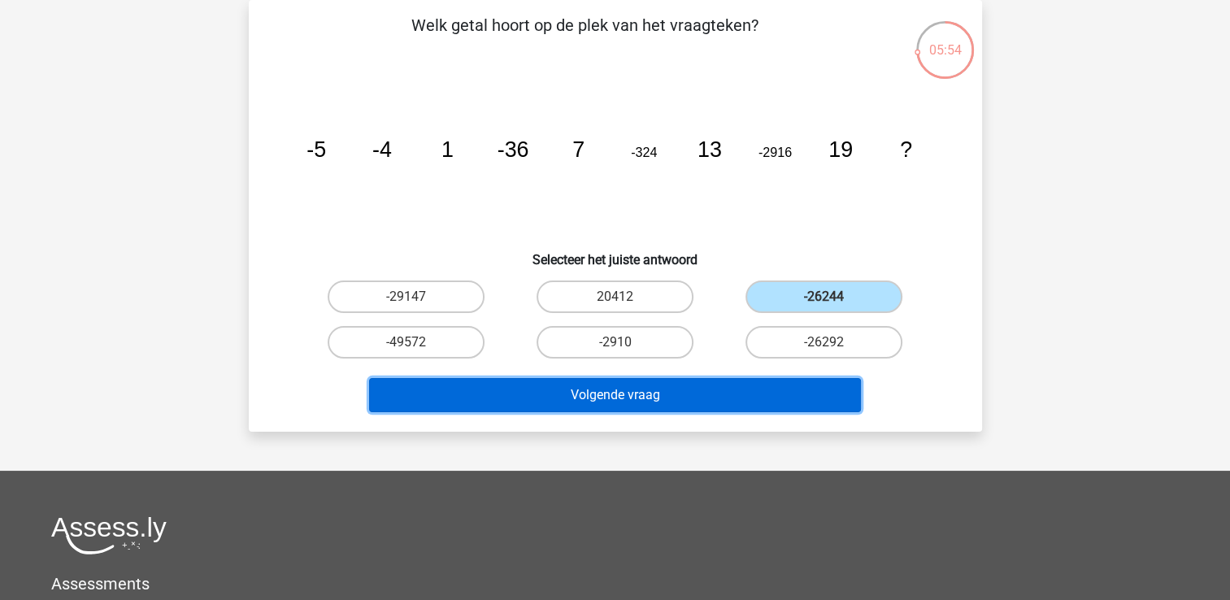
click at [644, 398] on button "Volgende vraag" at bounding box center [615, 395] width 492 height 34
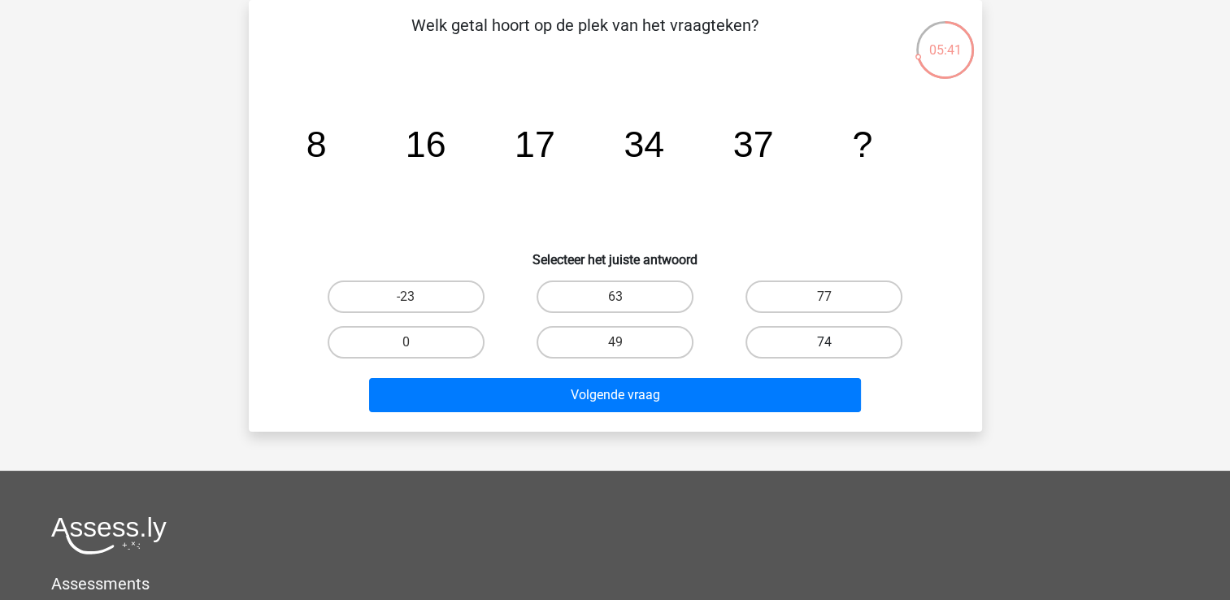
click at [805, 341] on label "74" at bounding box center [823, 342] width 157 height 33
click at [824, 342] on input "74" at bounding box center [829, 347] width 11 height 11
radio input "true"
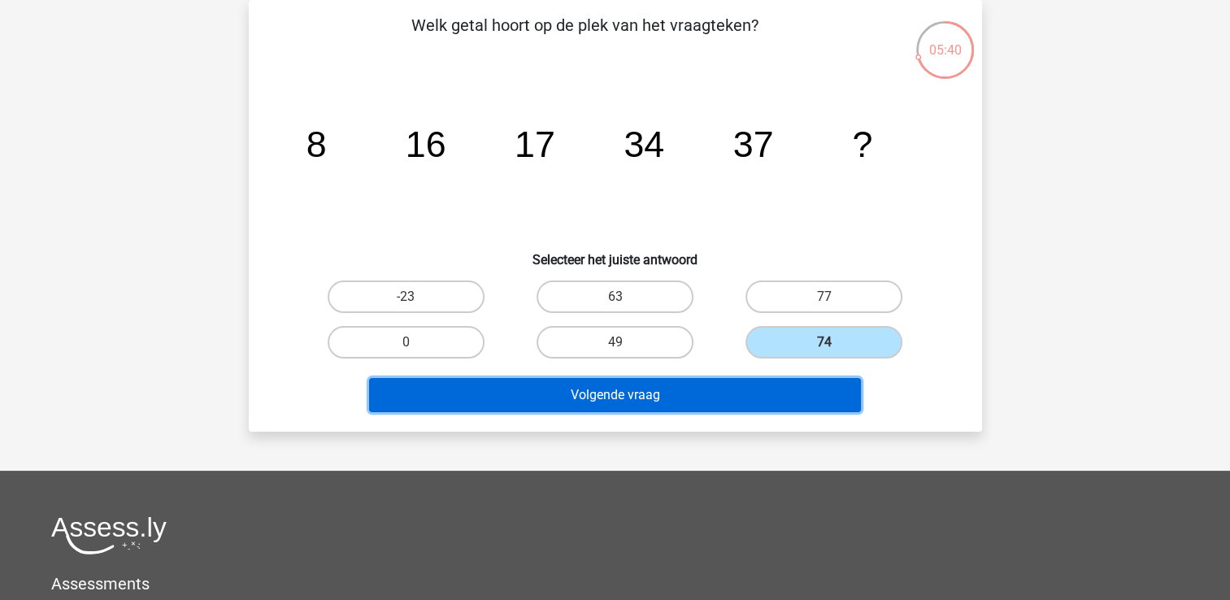
click at [657, 397] on button "Volgende vraag" at bounding box center [615, 395] width 492 height 34
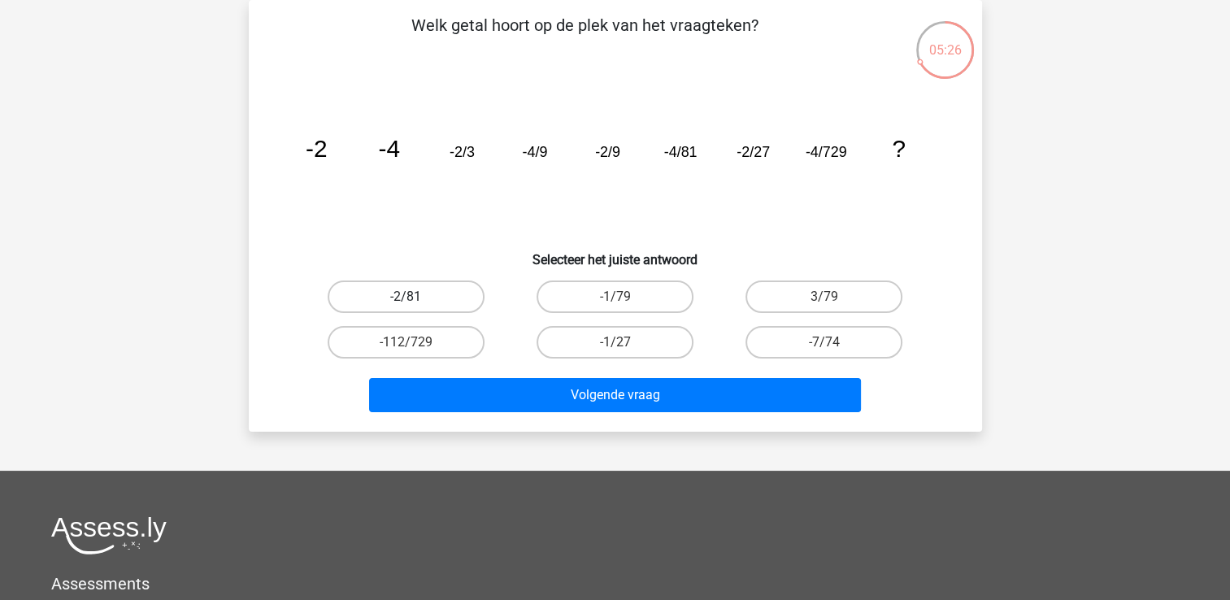
click at [436, 297] on label "-2/81" at bounding box center [406, 296] width 157 height 33
click at [416, 297] on input "-2/81" at bounding box center [411, 302] width 11 height 11
radio input "true"
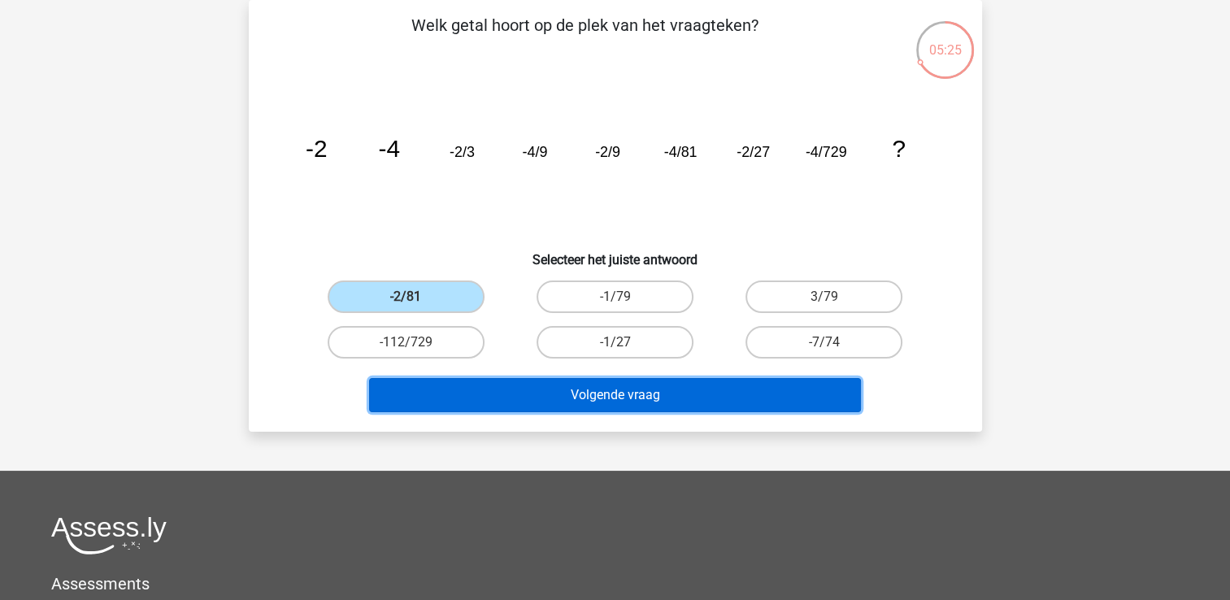
click at [501, 401] on button "Volgende vraag" at bounding box center [615, 395] width 492 height 34
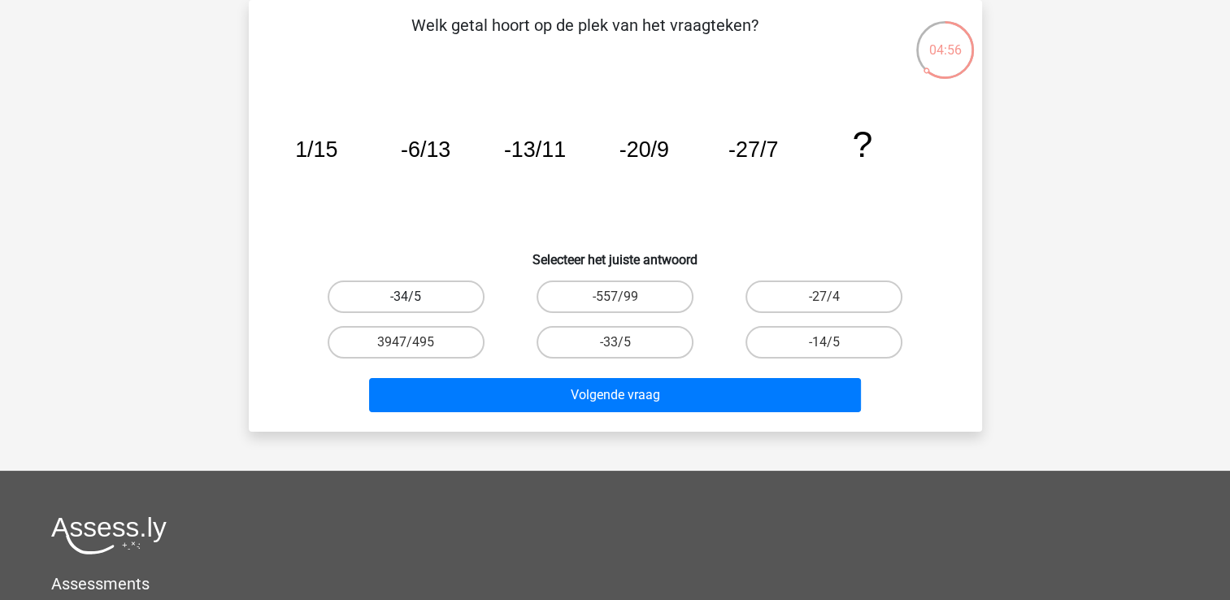
click at [443, 304] on label "-34/5" at bounding box center [406, 296] width 157 height 33
click at [416, 304] on input "-34/5" at bounding box center [411, 302] width 11 height 11
radio input "true"
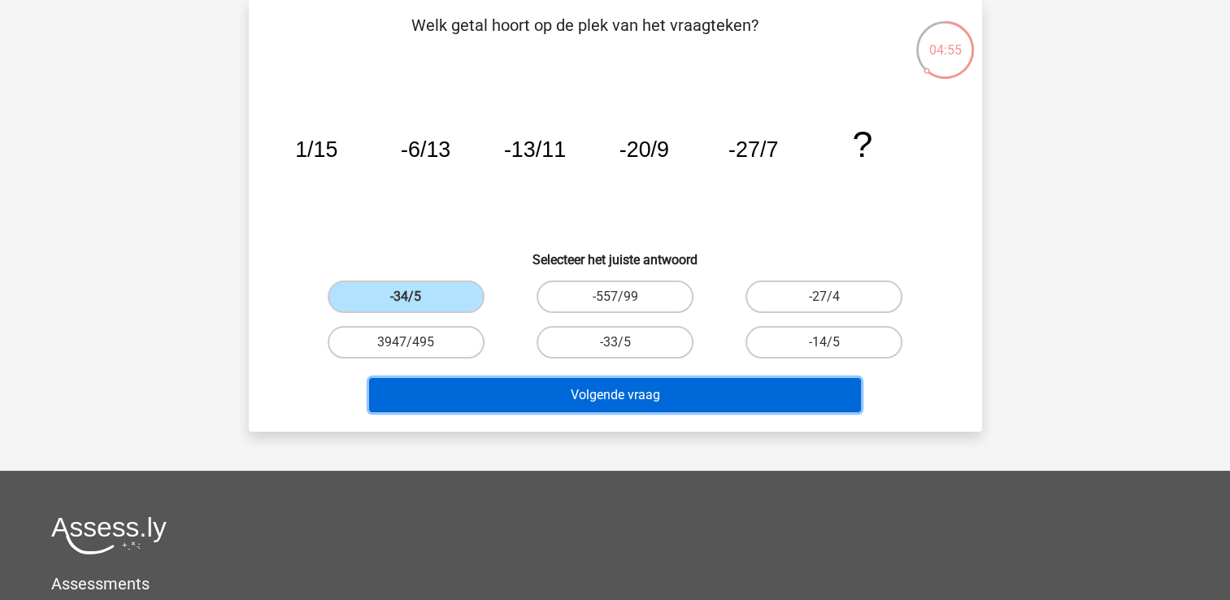
click at [491, 404] on button "Volgende vraag" at bounding box center [615, 395] width 492 height 34
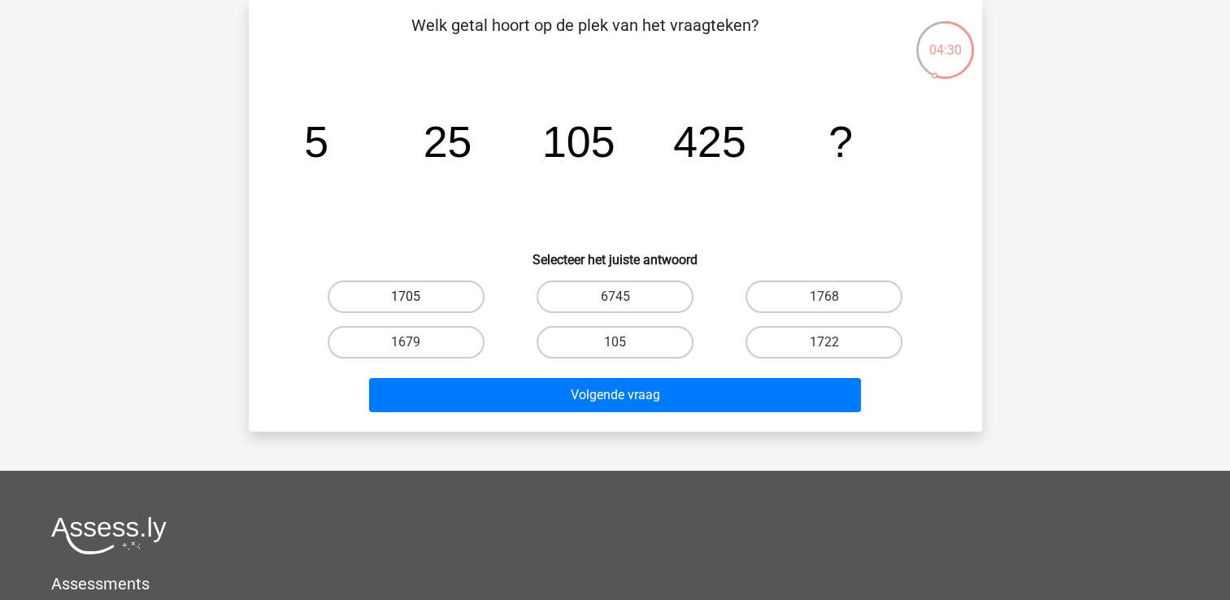
click at [409, 291] on label "1705" at bounding box center [406, 296] width 157 height 33
click at [409, 297] on input "1705" at bounding box center [411, 302] width 11 height 11
radio input "true"
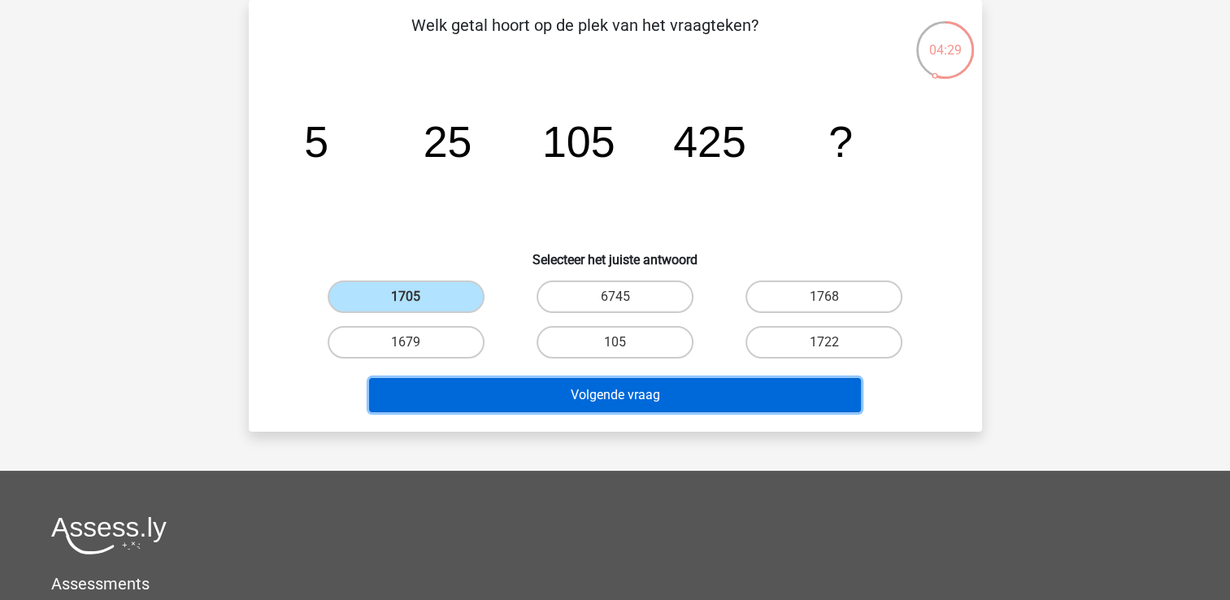
click at [465, 397] on button "Volgende vraag" at bounding box center [615, 395] width 492 height 34
